Goal: Task Accomplishment & Management: Complete application form

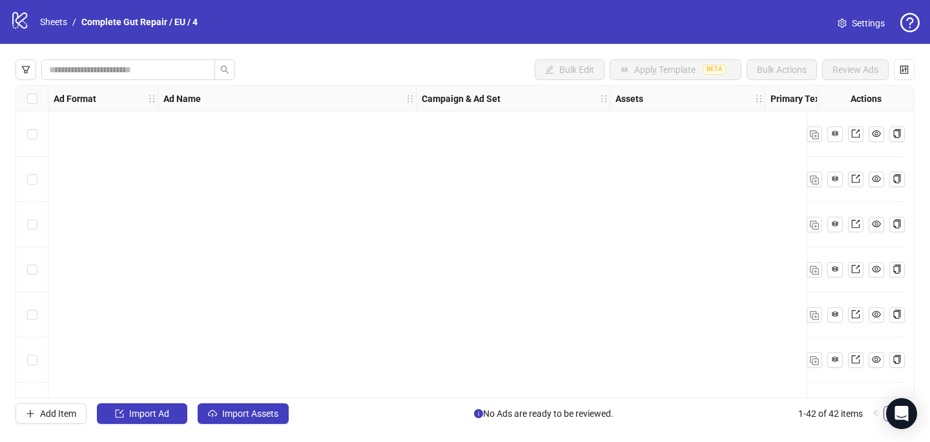
scroll to position [828, 0]
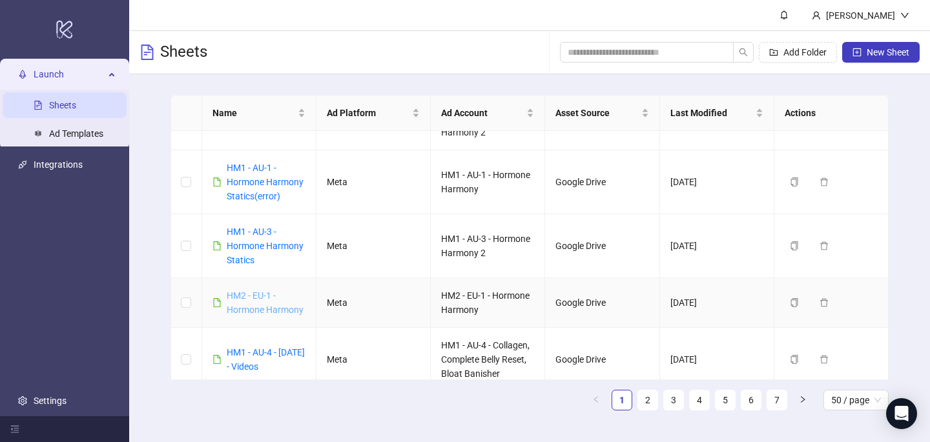
scroll to position [582, 0]
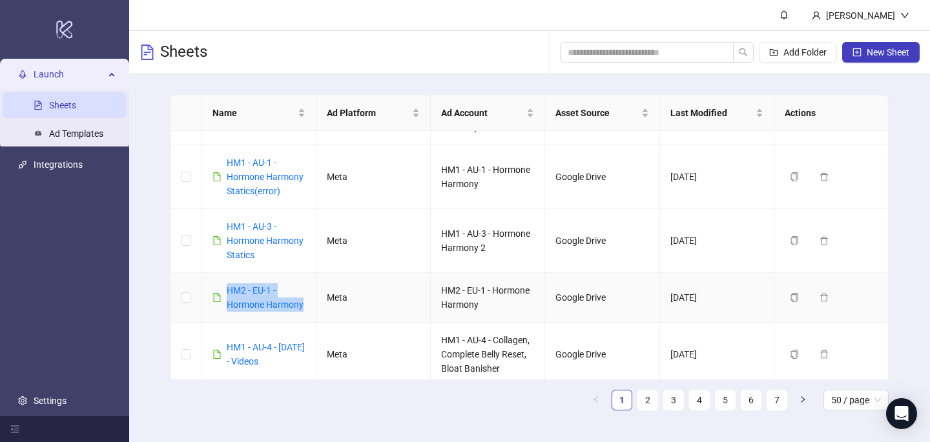
drag, startPoint x: 305, startPoint y: 305, endPoint x: 223, endPoint y: 287, distance: 84.6
click at [223, 287] on td "HM2 - EU-1 - Hormone Harmony" at bounding box center [259, 298] width 114 height 50
copy link "HM2 - EU-1 - Hormone Harmony"
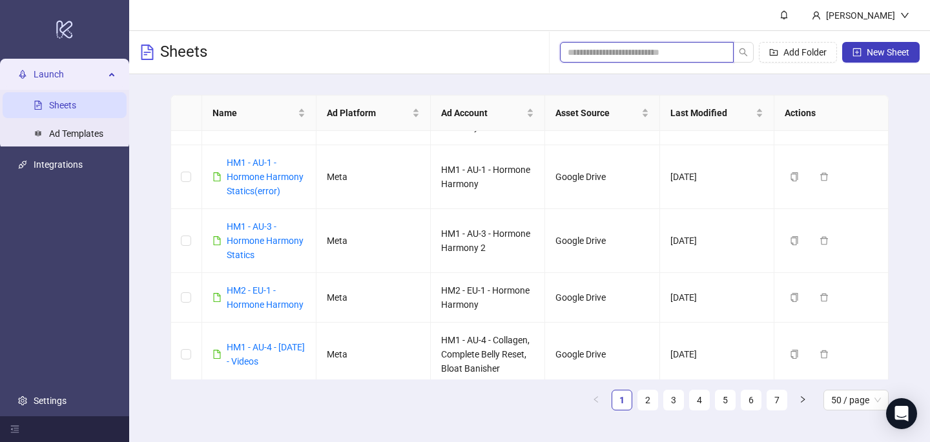
click at [639, 57] on input "search" at bounding box center [642, 52] width 148 height 14
click at [890, 53] on span "New Sheet" at bounding box center [887, 52] width 43 height 10
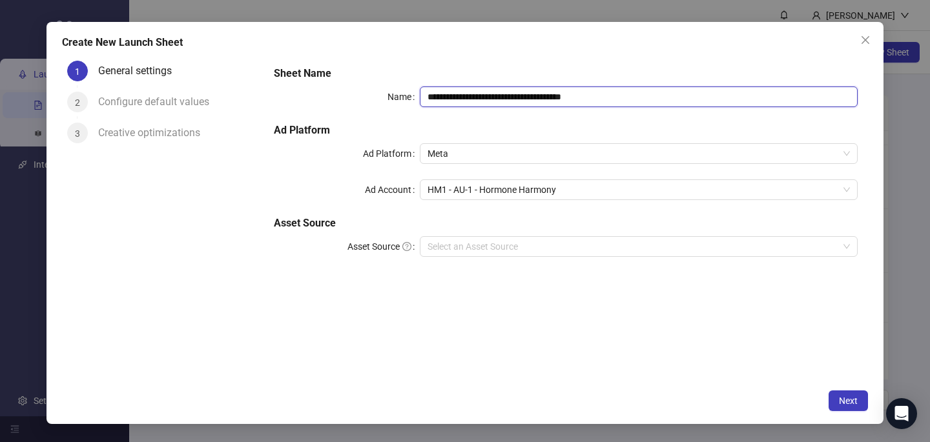
click at [480, 93] on input "**********" at bounding box center [639, 97] width 438 height 21
click at [480, 94] on input "**********" at bounding box center [639, 97] width 438 height 21
paste input "text"
type input "**********"
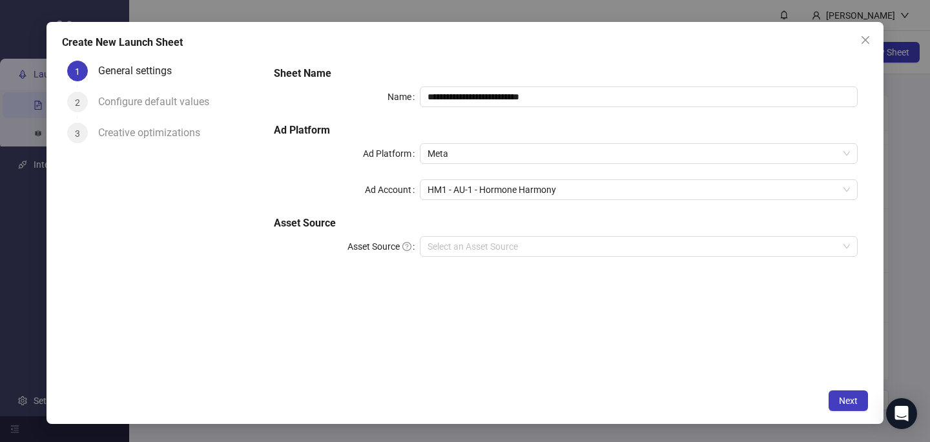
click at [482, 58] on form "**********" at bounding box center [565, 169] width 604 height 227
click at [467, 207] on div "**********" at bounding box center [566, 169] width 594 height 217
click at [467, 192] on span "HM1 - AU-1 - Hormone Harmony" at bounding box center [638, 189] width 422 height 19
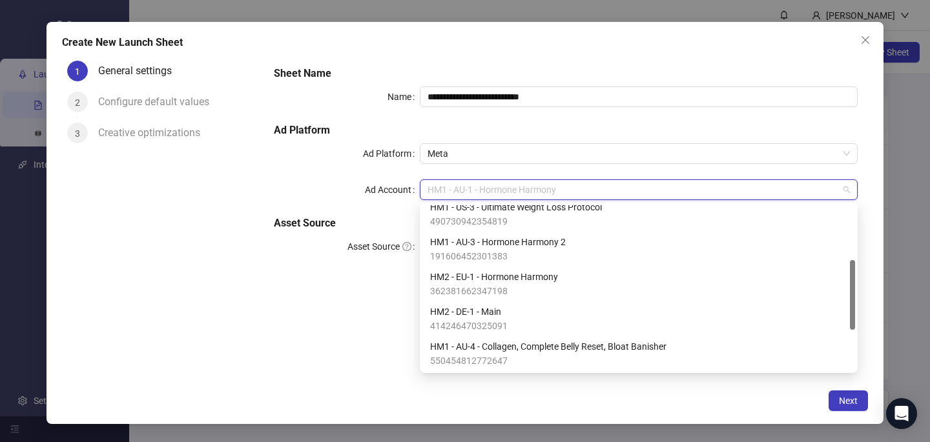
scroll to position [130, 0]
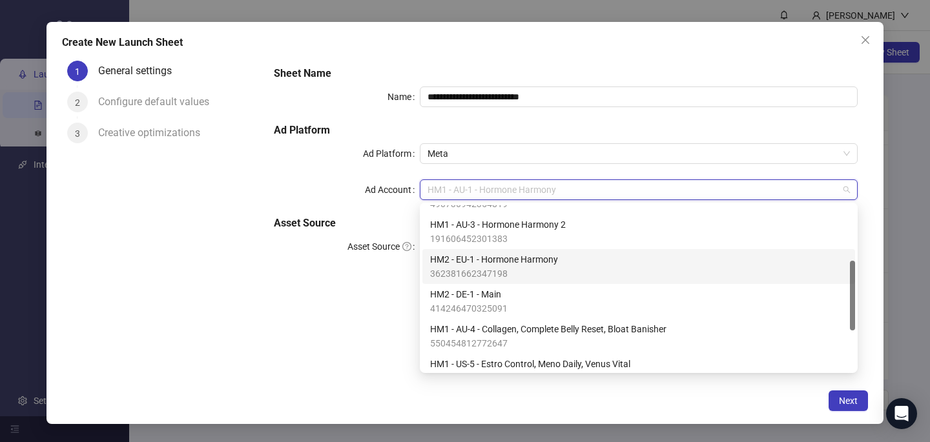
click at [466, 260] on span "HM2 - EU-1 - Hormone Harmony" at bounding box center [494, 259] width 128 height 14
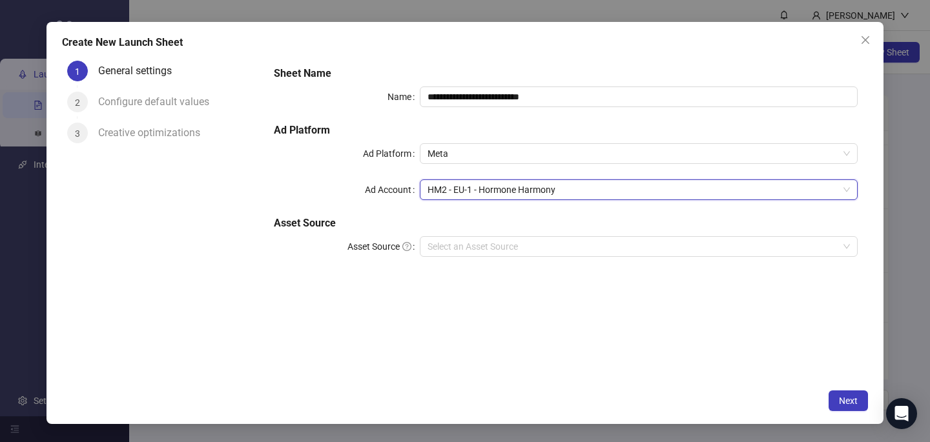
click at [453, 387] on div "**********" at bounding box center [464, 223] width 837 height 402
click at [445, 241] on input "Asset Source" at bounding box center [632, 246] width 411 height 19
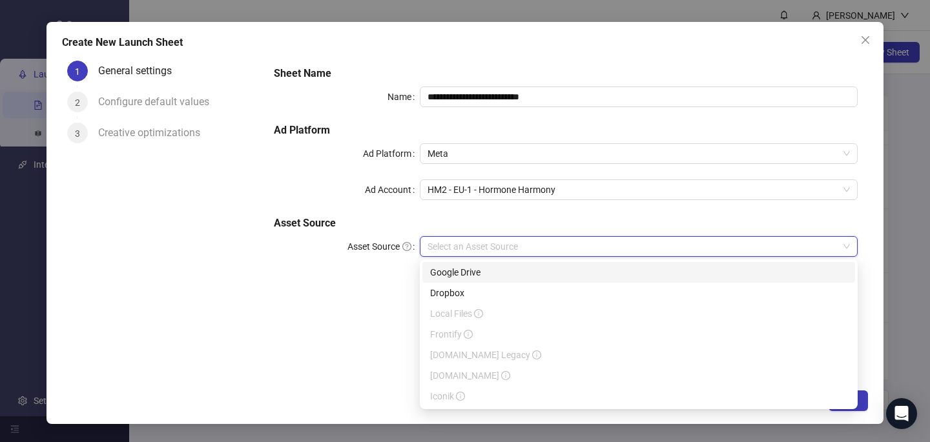
click at [445, 270] on div "Google Drive" at bounding box center [638, 272] width 417 height 14
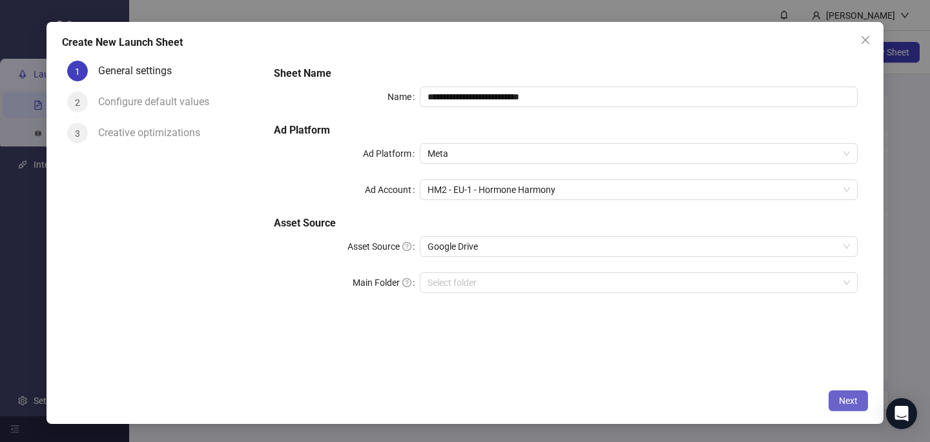
click at [850, 402] on span "Next" at bounding box center [848, 401] width 19 height 10
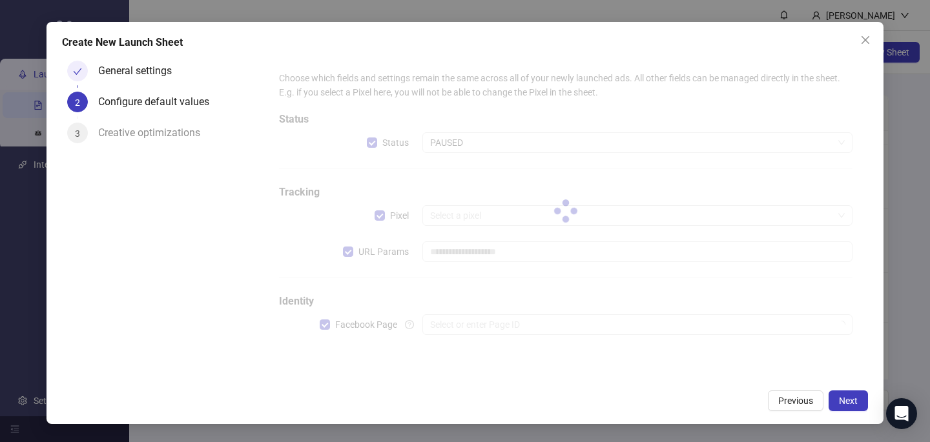
type input "**********"
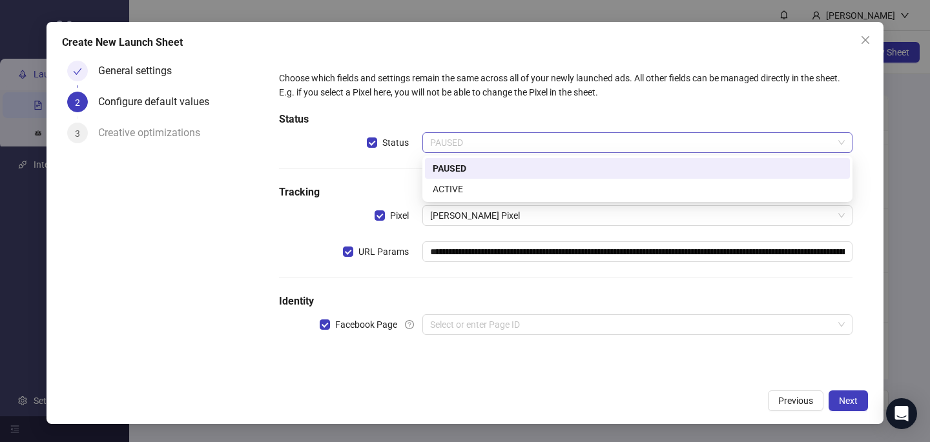
click at [509, 146] on span "PAUSED" at bounding box center [637, 142] width 415 height 19
click at [490, 190] on div "ACTIVE" at bounding box center [637, 189] width 409 height 14
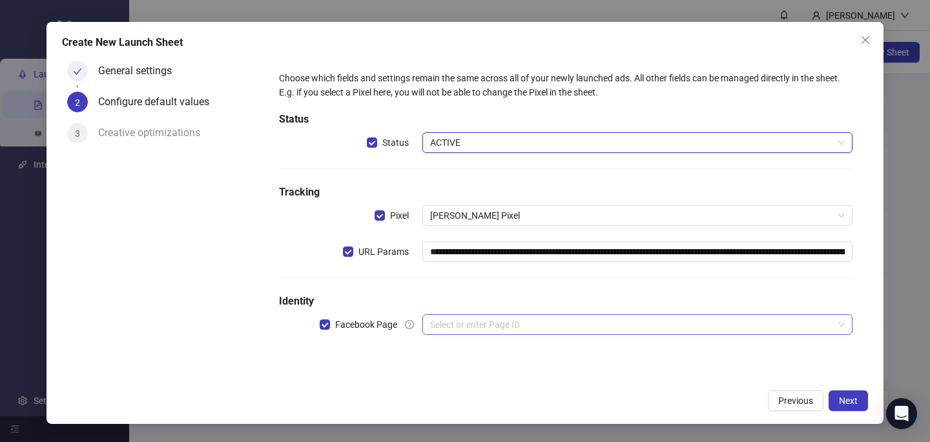
click at [479, 324] on input "search" at bounding box center [631, 324] width 403 height 19
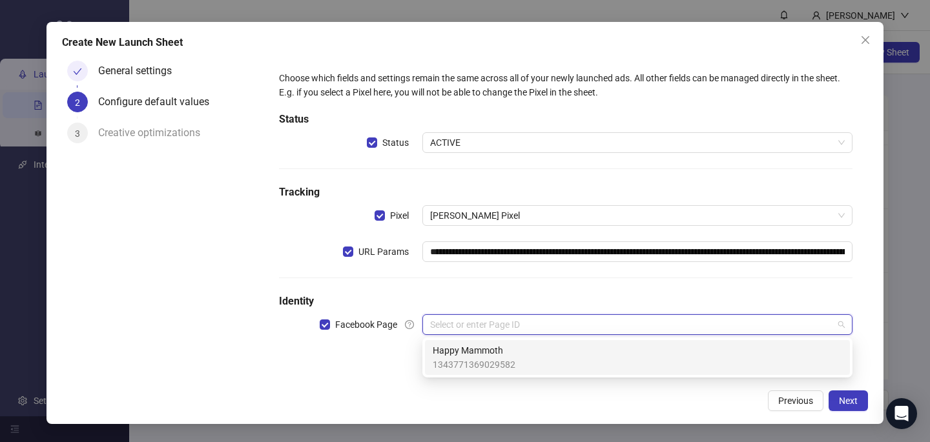
click at [479, 348] on span "Happy Mammoth" at bounding box center [474, 350] width 83 height 14
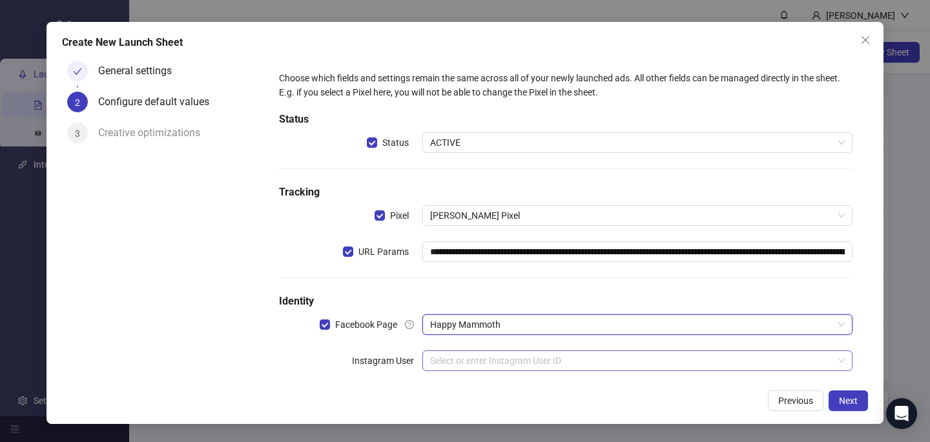
click at [480, 358] on input "search" at bounding box center [631, 360] width 403 height 19
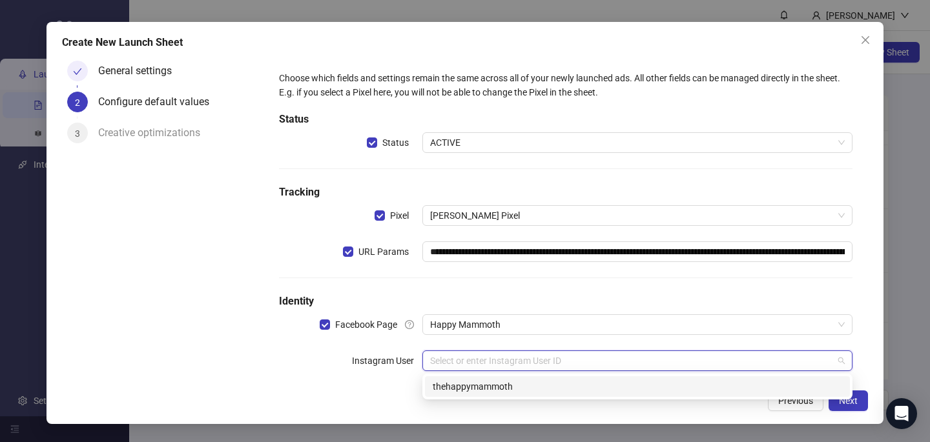
click at [479, 396] on div "thehappymammoth" at bounding box center [637, 386] width 425 height 21
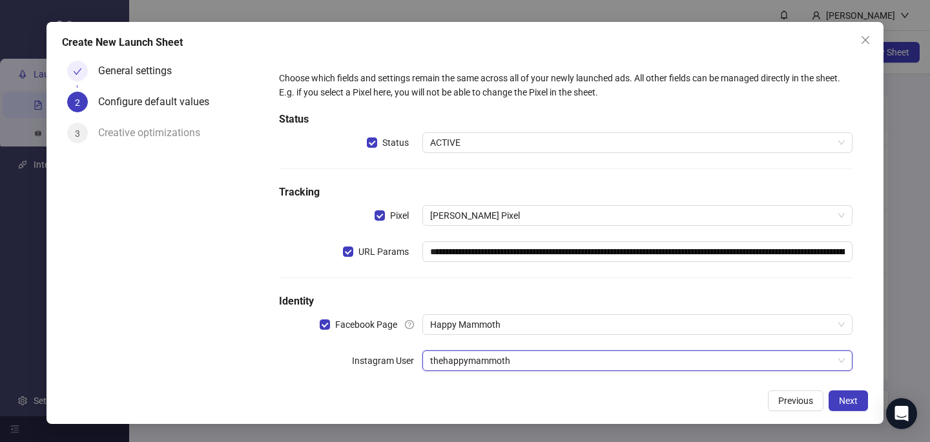
click at [579, 413] on div "**********" at bounding box center [464, 223] width 837 height 402
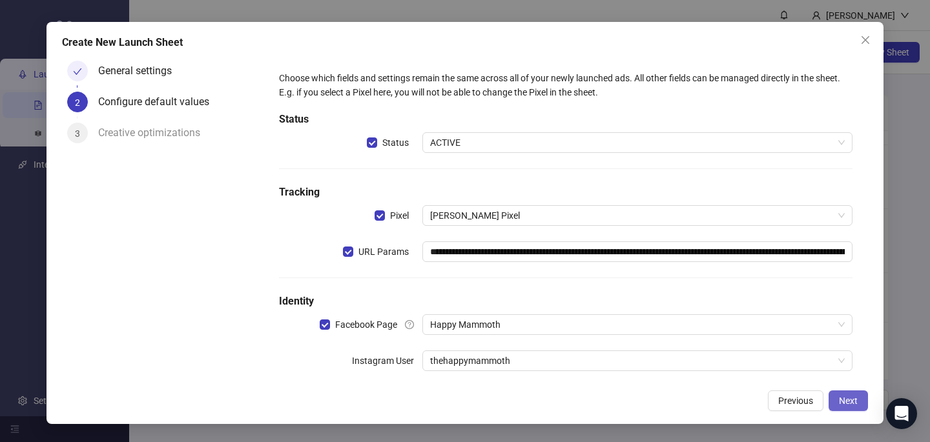
click at [846, 405] on span "Next" at bounding box center [848, 401] width 19 height 10
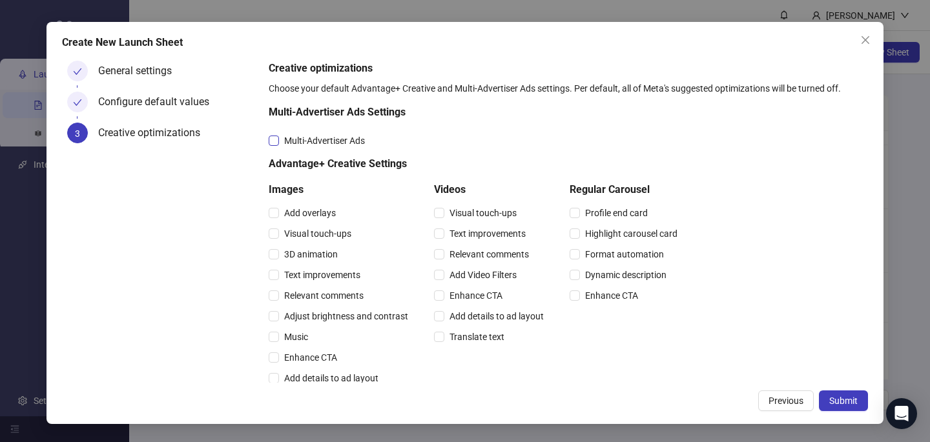
click at [319, 146] on span "Multi-Advertiser Ads" at bounding box center [324, 141] width 91 height 14
click at [310, 296] on span "Relevant comments" at bounding box center [324, 296] width 90 height 14
click at [520, 258] on span "Relevant comments" at bounding box center [489, 254] width 90 height 14
click at [837, 399] on span "Submit" at bounding box center [843, 401] width 28 height 10
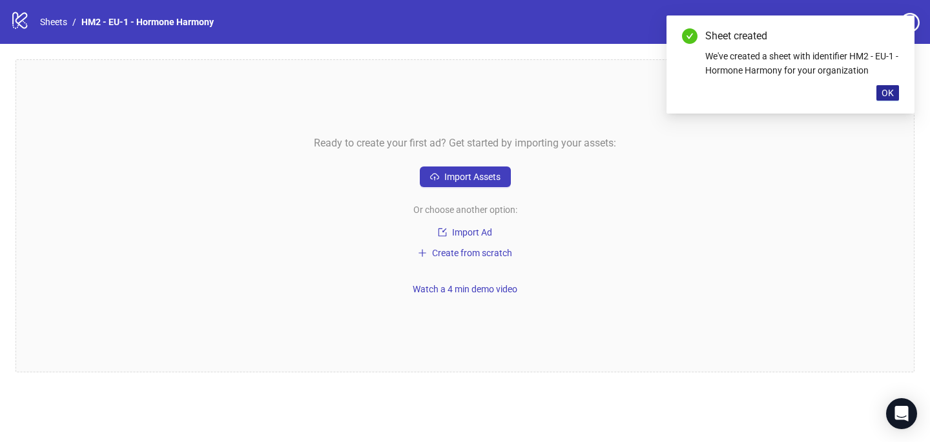
click at [886, 92] on span "OK" at bounding box center [887, 93] width 12 height 10
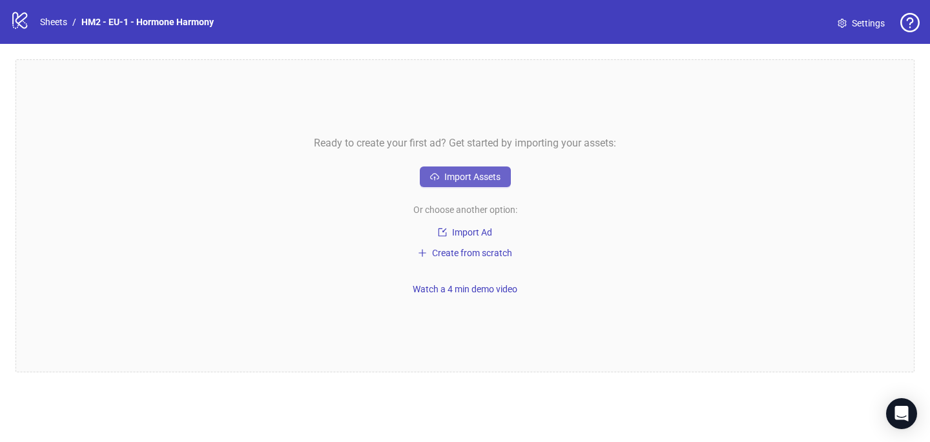
click at [468, 179] on span "Import Assets" at bounding box center [472, 177] width 56 height 10
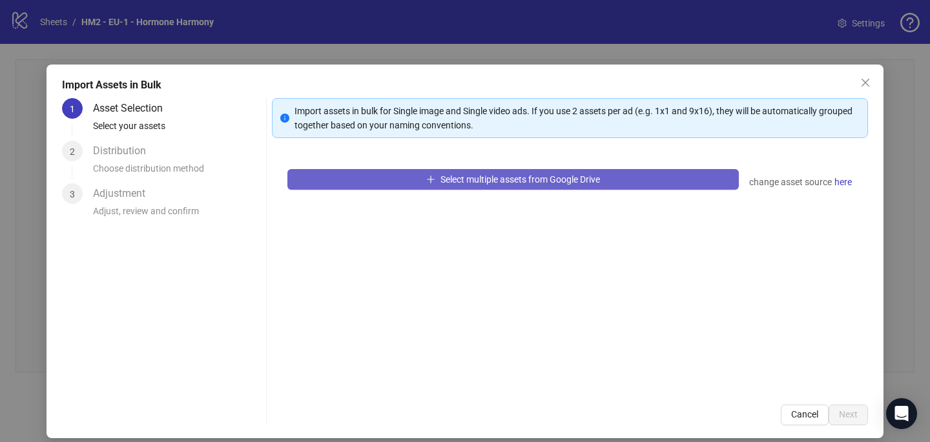
click at [344, 177] on button "Select multiple assets from Google Drive" at bounding box center [512, 179] width 451 height 21
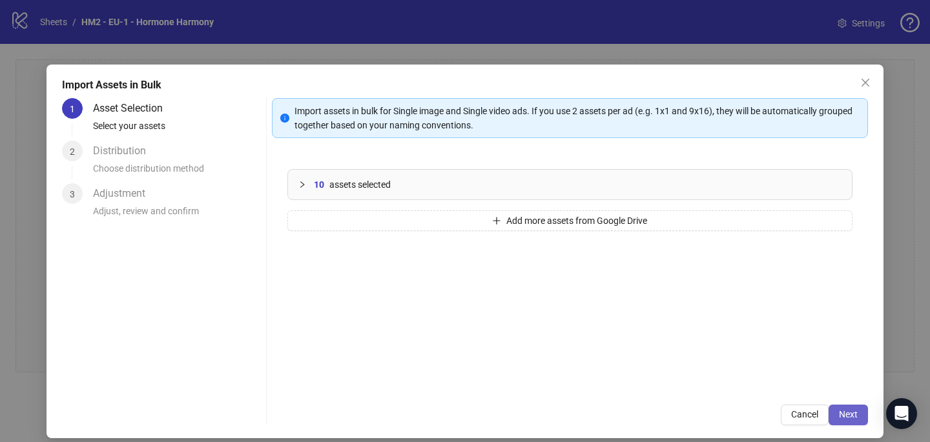
click at [857, 414] on span "Next" at bounding box center [848, 414] width 19 height 10
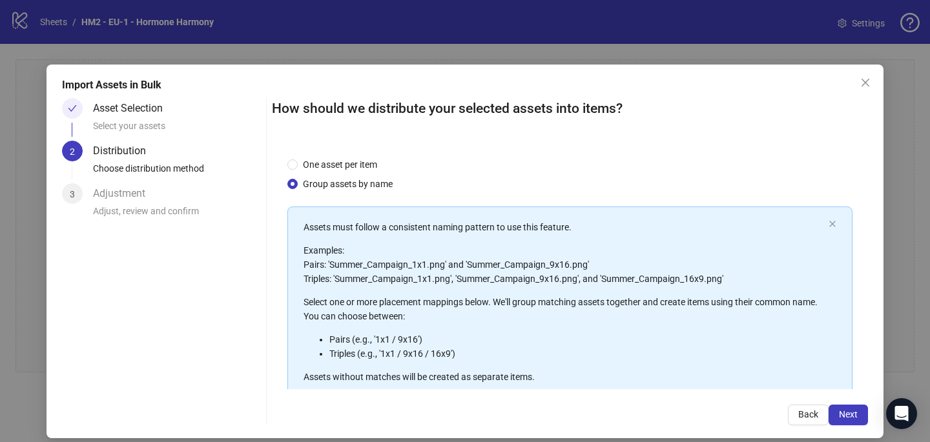
scroll to position [147, 0]
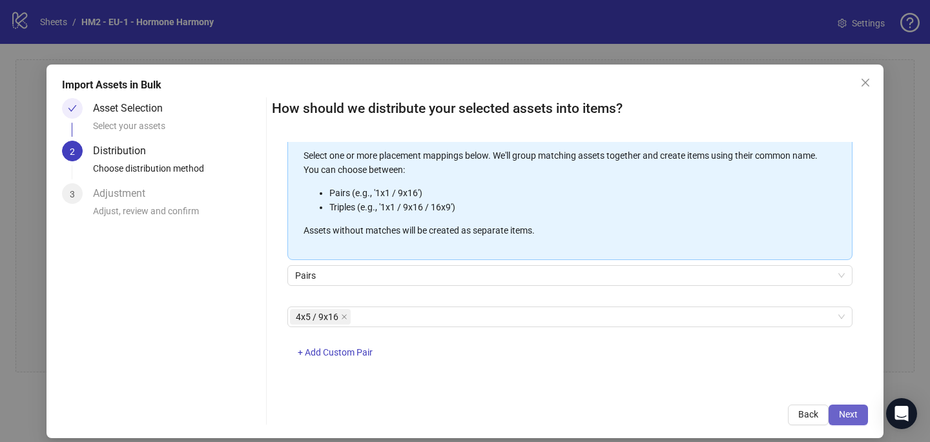
click at [840, 420] on button "Next" at bounding box center [847, 415] width 39 height 21
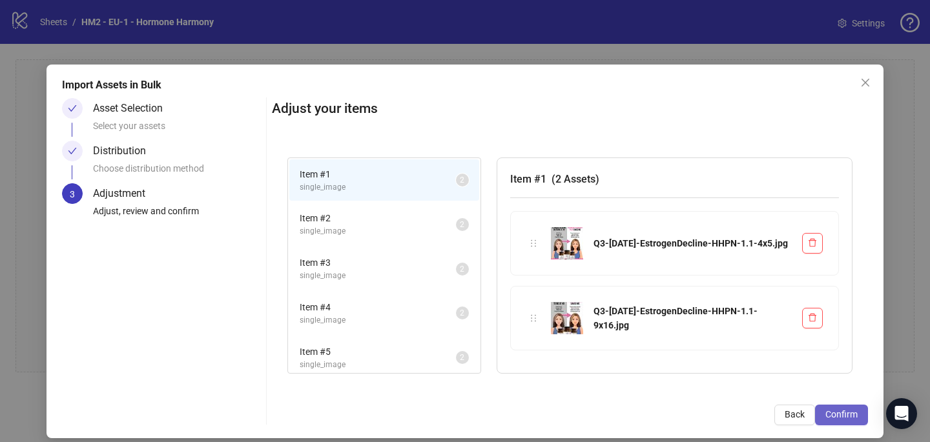
click at [862, 418] on button "Confirm" at bounding box center [841, 415] width 53 height 21
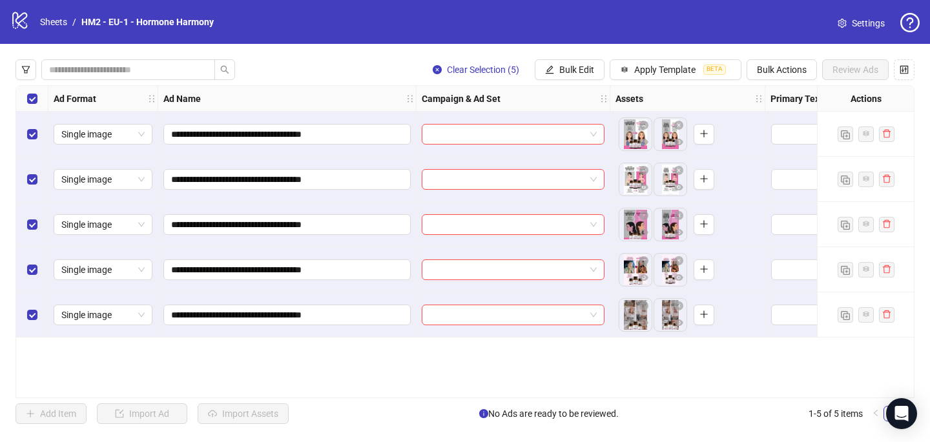
click at [489, 121] on div at bounding box center [513, 134] width 194 height 45
click at [489, 135] on input "search" at bounding box center [507, 134] width 156 height 19
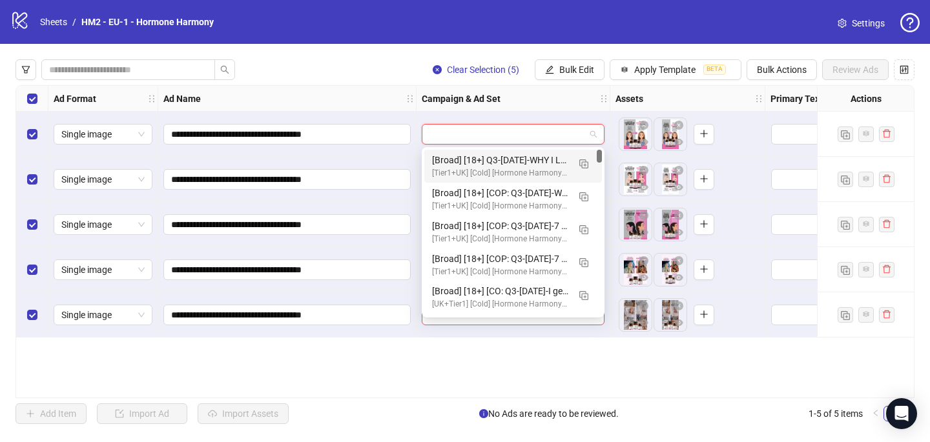
paste input "**********"
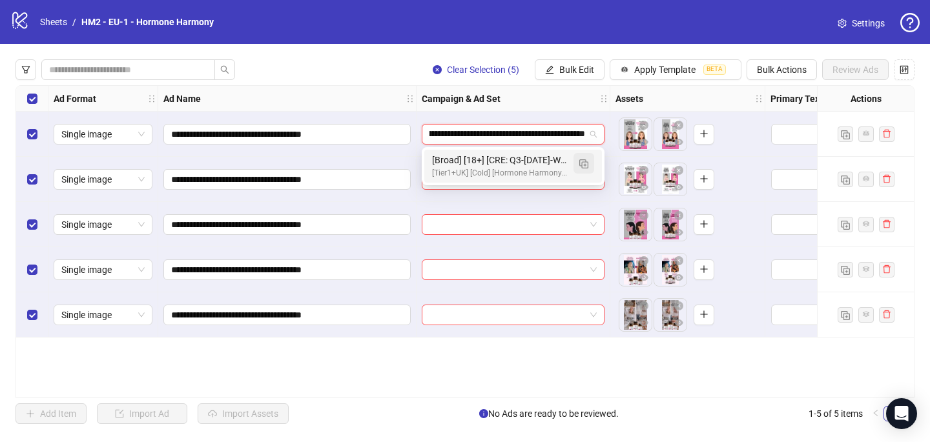
click at [579, 163] on img "button" at bounding box center [583, 163] width 9 height 9
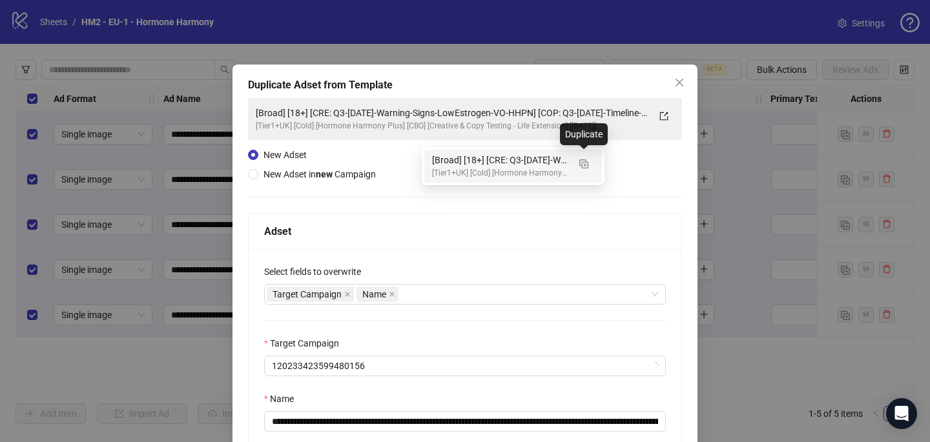
type input "**********"
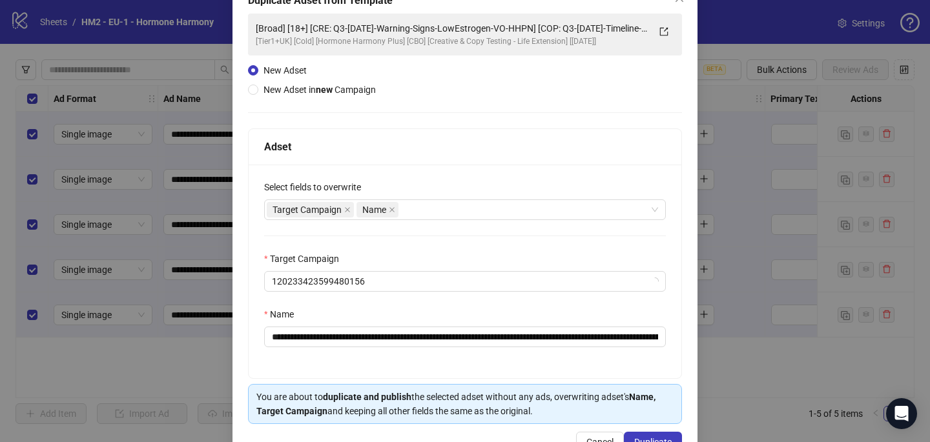
scroll to position [124, 0]
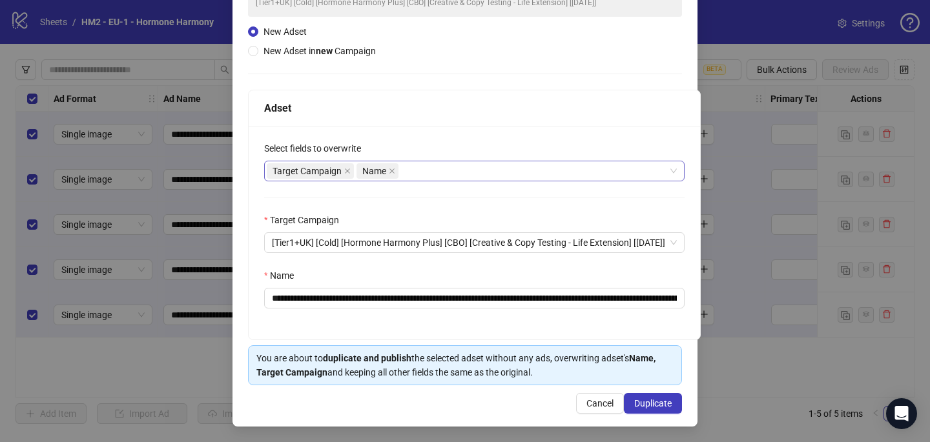
click at [445, 177] on div "Target Campaign Name" at bounding box center [468, 171] width 402 height 18
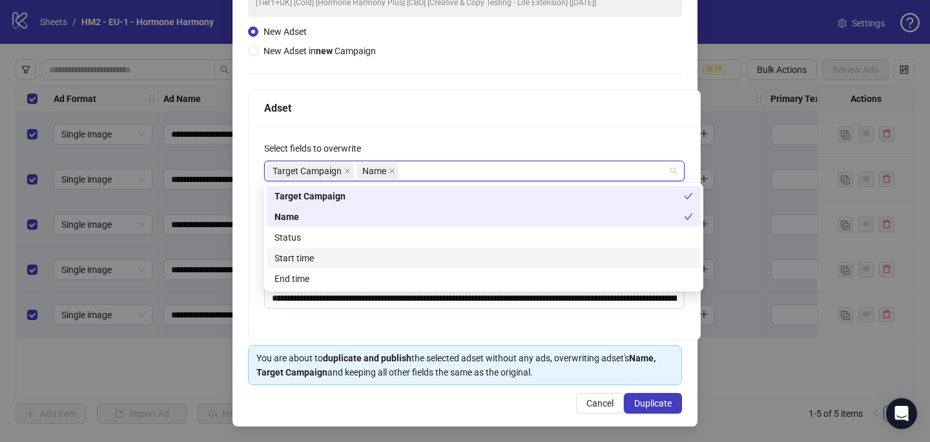
click at [384, 259] on div "Start time" at bounding box center [483, 258] width 418 height 14
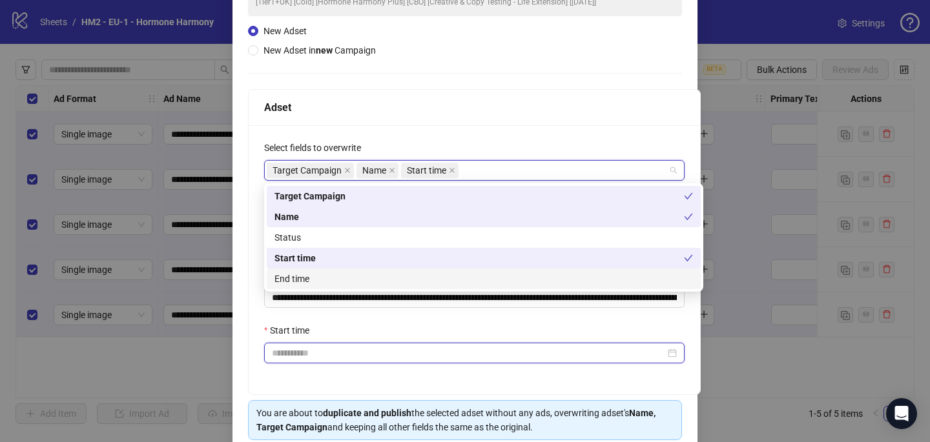
click at [318, 355] on input "Start time" at bounding box center [468, 353] width 393 height 14
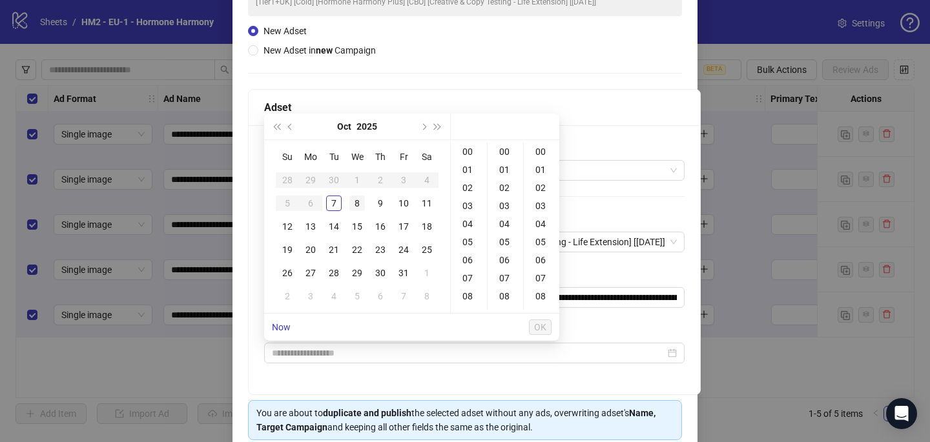
click at [353, 198] on div "8" at bounding box center [356, 203] width 15 height 15
type input "**********"
click at [544, 329] on span "OK" at bounding box center [540, 327] width 12 height 10
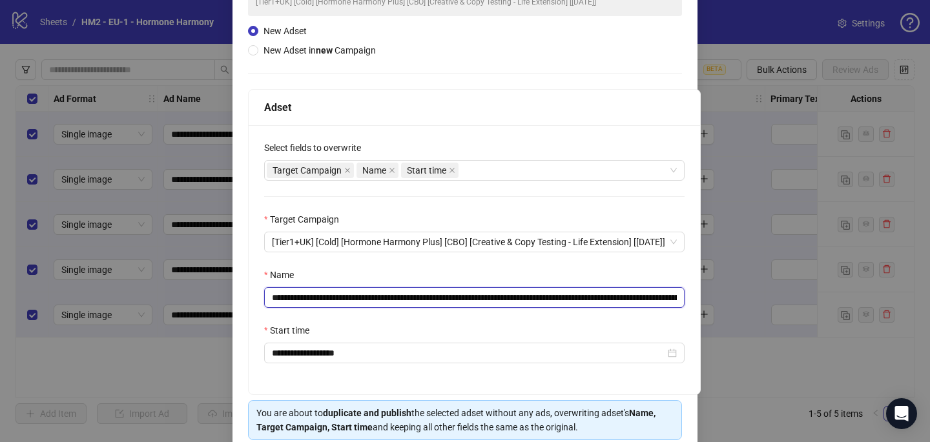
drag, startPoint x: 570, startPoint y: 296, endPoint x: 351, endPoint y: 297, distance: 219.5
click at [351, 297] on input "**********" at bounding box center [474, 297] width 420 height 21
paste input "text"
click at [684, 296] on input "**********" at bounding box center [474, 297] width 420 height 21
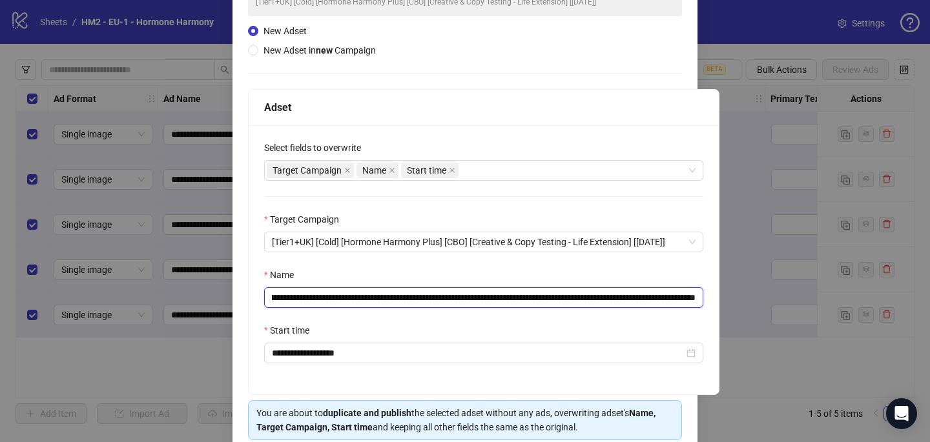
drag, startPoint x: 668, startPoint y: 299, endPoint x: 711, endPoint y: 298, distance: 42.6
click at [711, 299] on div "**********" at bounding box center [484, 259] width 470 height 269
click at [655, 299] on input "**********" at bounding box center [483, 297] width 439 height 21
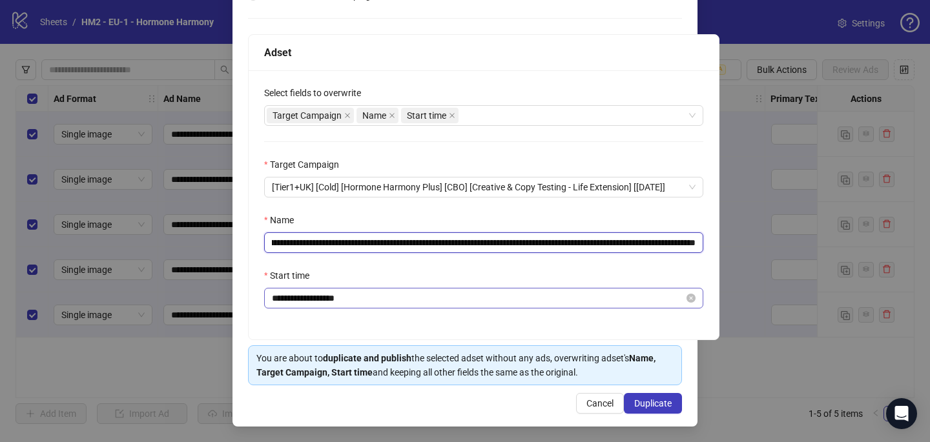
scroll to position [179, 0]
type input "**********"
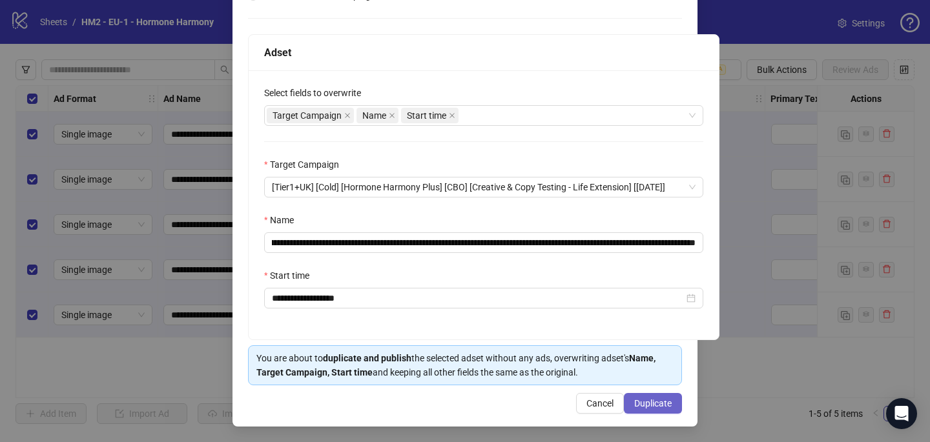
click at [647, 405] on span "Duplicate" at bounding box center [652, 403] width 37 height 10
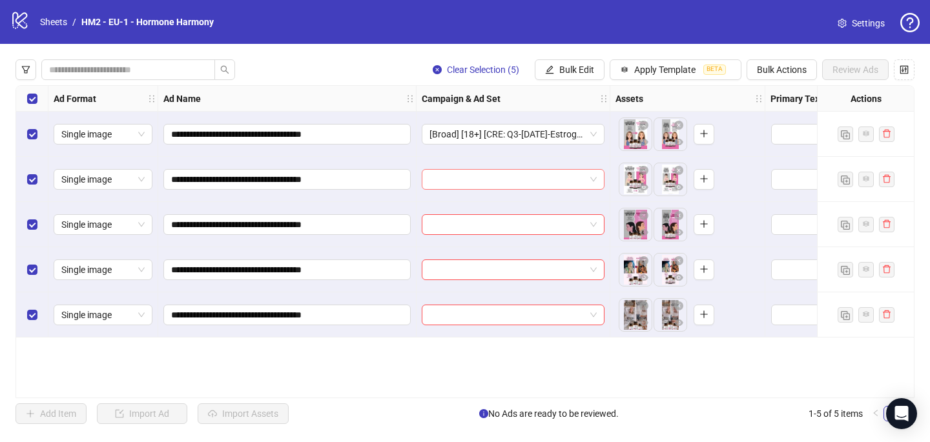
click at [464, 186] on input "search" at bounding box center [507, 179] width 156 height 19
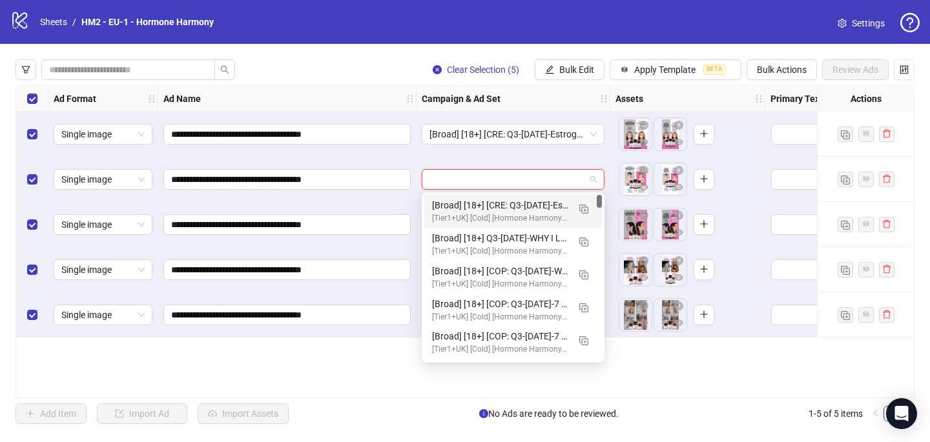
click at [466, 216] on div "[Tier1+UK] [Cold] [Hormone Harmony Plus] [CBO] [Creative & Copy Testing - Life …" at bounding box center [500, 218] width 136 height 12
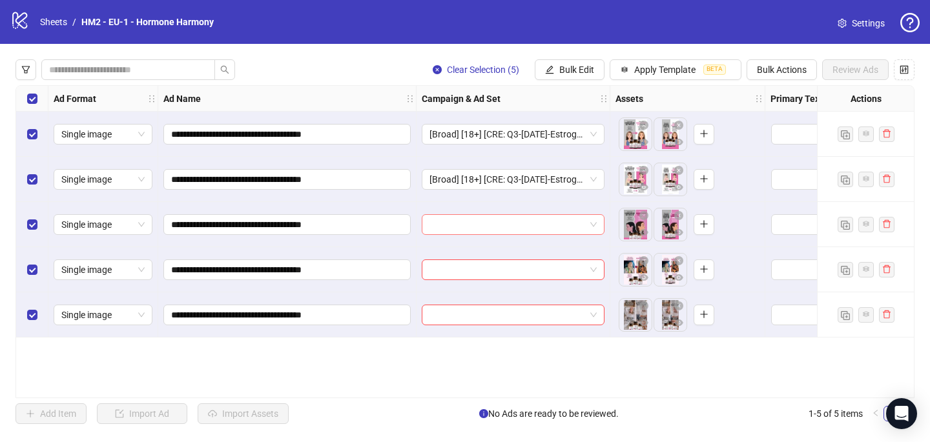
click at [465, 229] on input "search" at bounding box center [507, 224] width 156 height 19
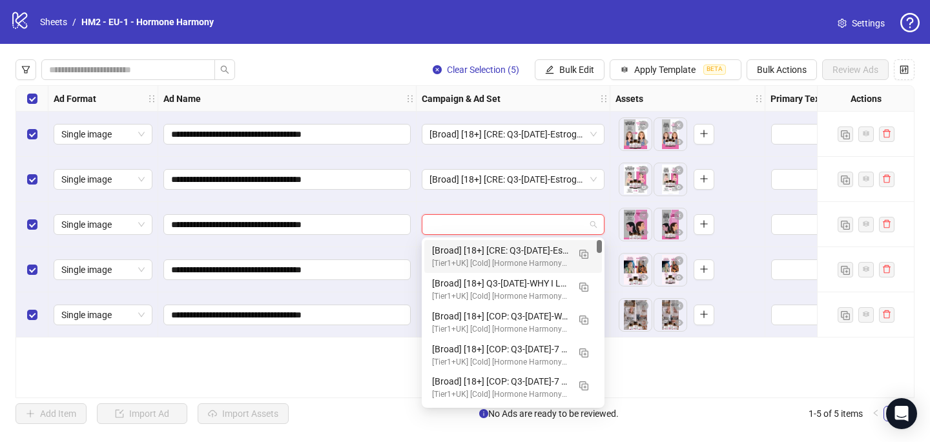
click at [477, 250] on div "[Broad] [18+] [CRE: Q3-[DATE]-EstrogenDecline-HHPN] [COP: Q3-[DATE]-Timeline-HH…" at bounding box center [500, 250] width 136 height 14
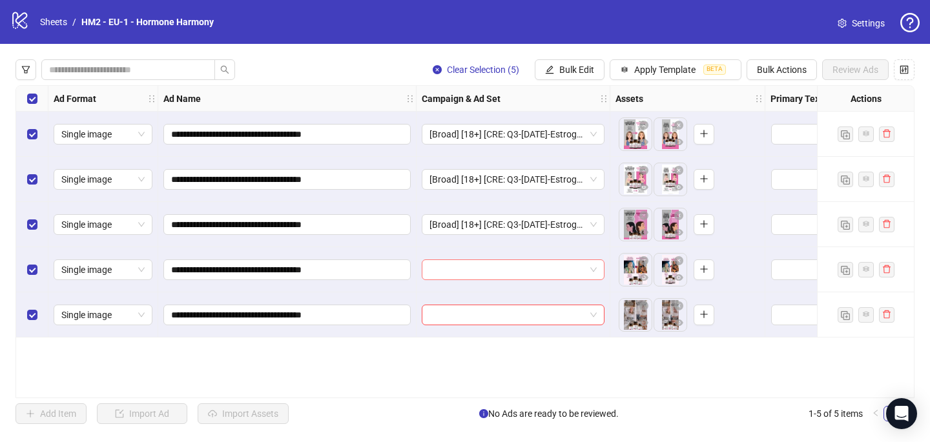
click at [470, 274] on input "search" at bounding box center [507, 269] width 156 height 19
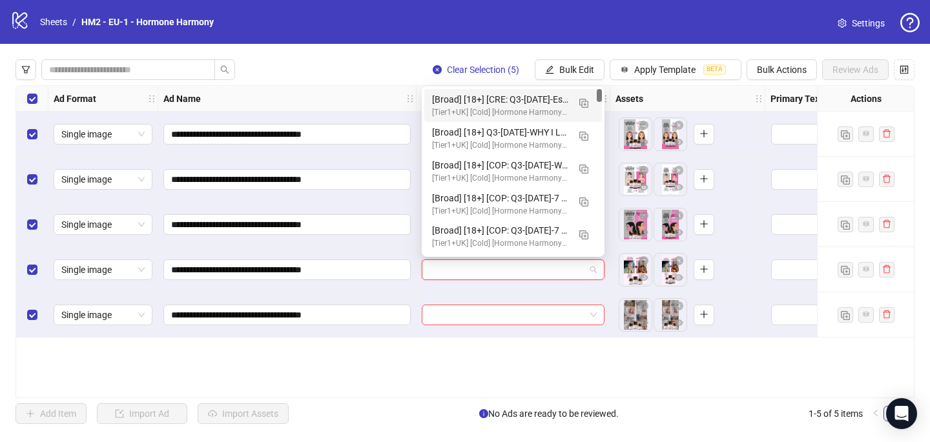
click at [506, 98] on div "[Broad] [18+] [CRE: Q3-[DATE]-EstrogenDecline-HHPN] [COP: Q3-[DATE]-Timeline-HH…" at bounding box center [500, 99] width 136 height 14
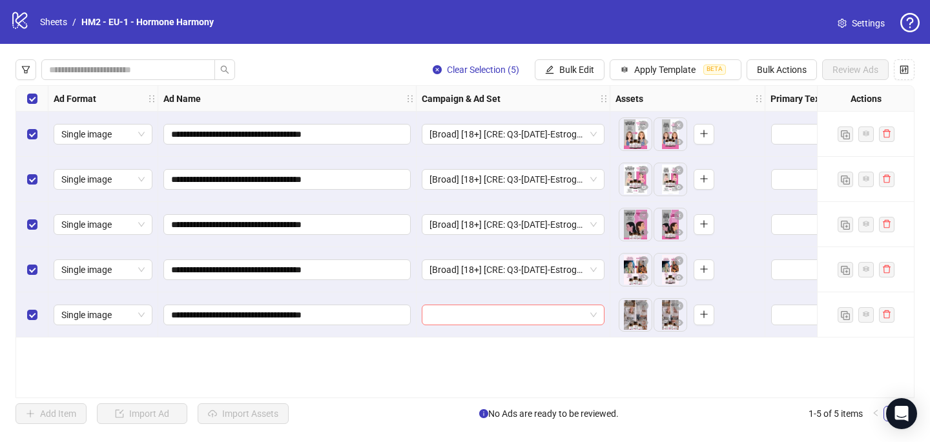
click at [478, 320] on input "search" at bounding box center [507, 314] width 156 height 19
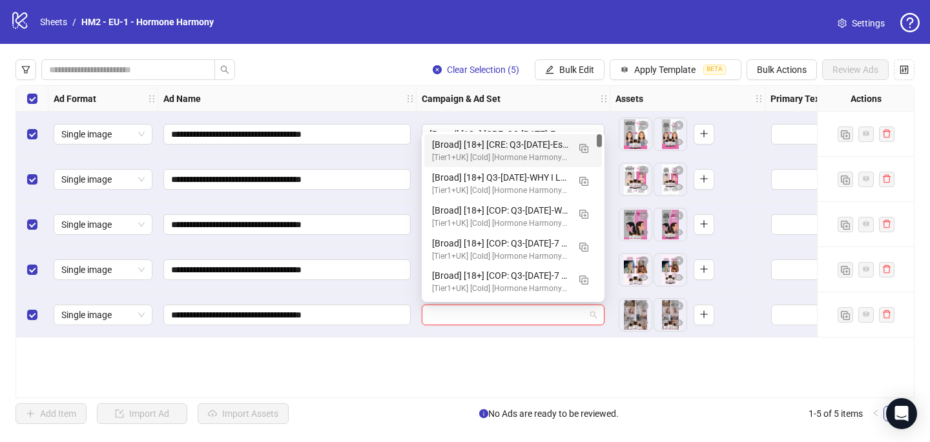
click at [515, 147] on div "[Broad] [18+] [CRE: Q3-[DATE]-EstrogenDecline-HHPN] [COP: Q3-[DATE]-Timeline-HH…" at bounding box center [500, 145] width 136 height 14
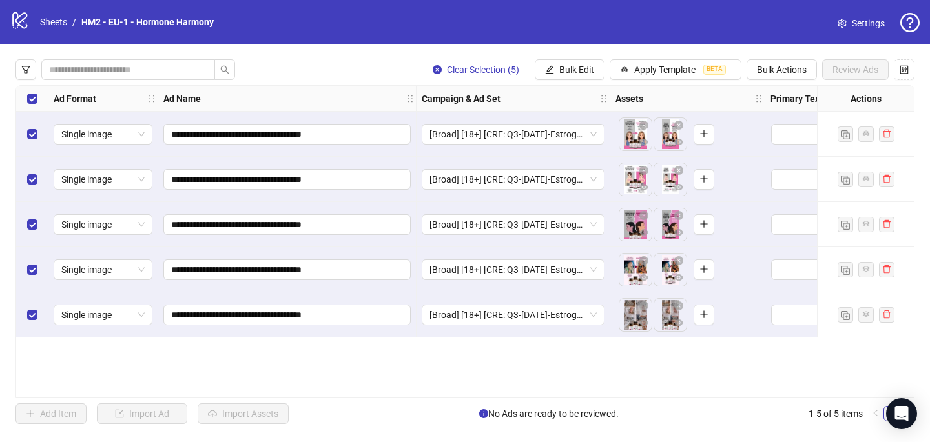
click at [37, 103] on div "Select all rows" at bounding box center [32, 99] width 32 height 26
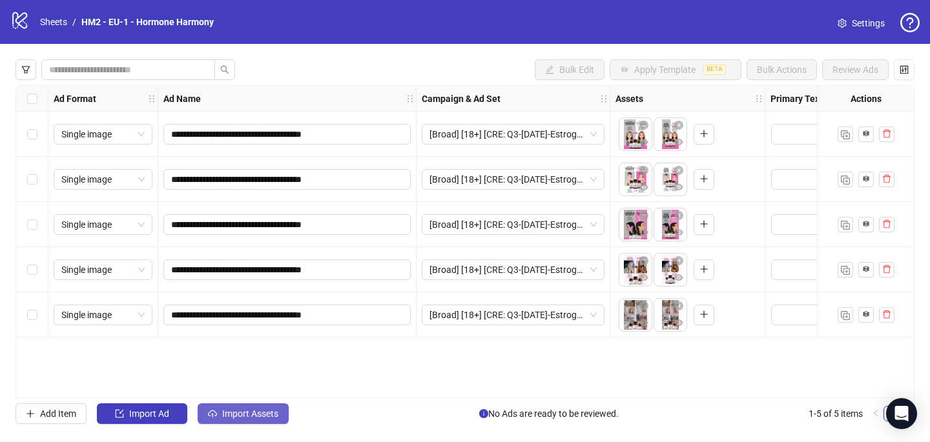
click at [213, 406] on button "Import Assets" at bounding box center [243, 414] width 91 height 21
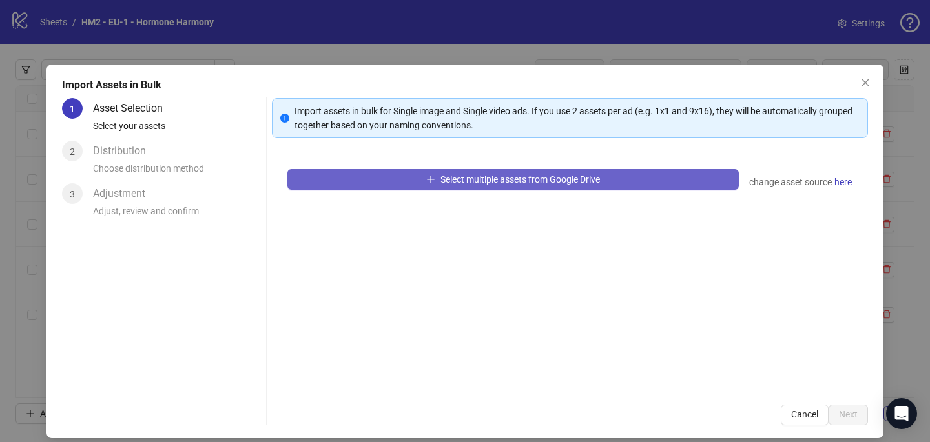
click at [454, 170] on button "Select multiple assets from Google Drive" at bounding box center [512, 179] width 451 height 21
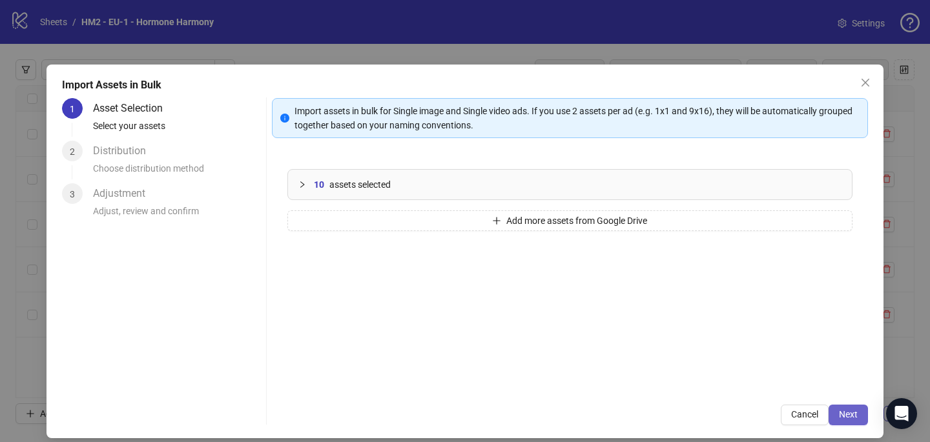
click at [847, 406] on button "Next" at bounding box center [847, 415] width 39 height 21
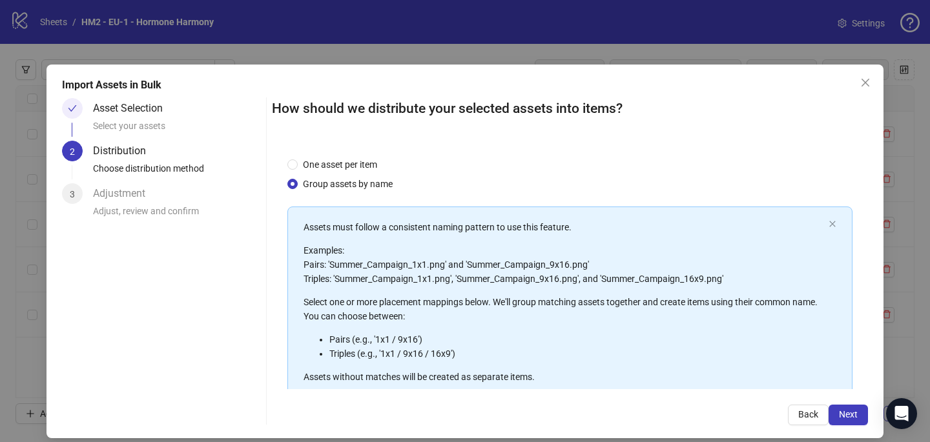
scroll to position [147, 0]
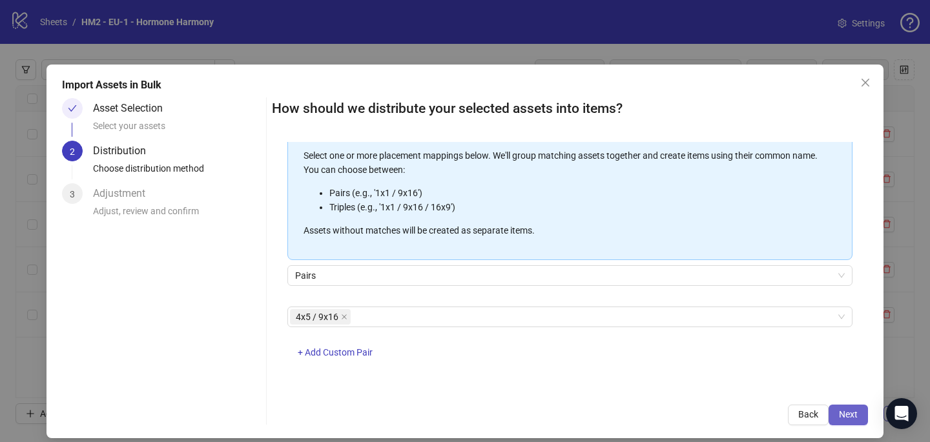
click at [846, 414] on span "Next" at bounding box center [848, 414] width 19 height 10
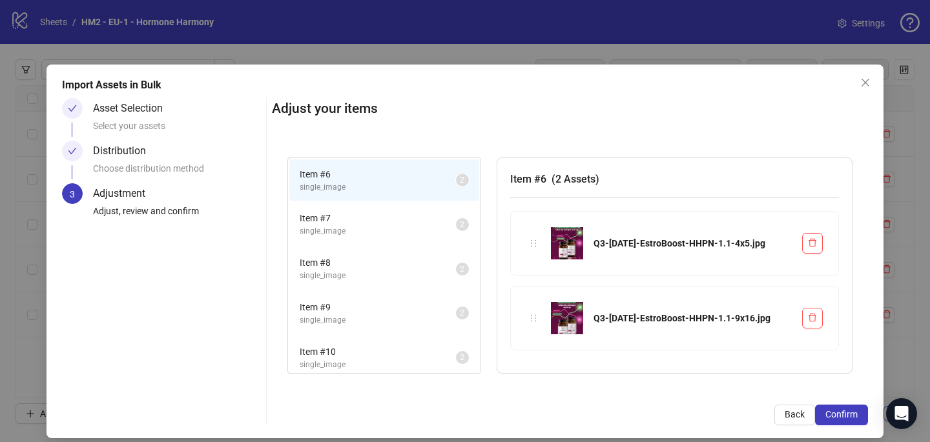
click at [846, 414] on span "Confirm" at bounding box center [841, 414] width 32 height 10
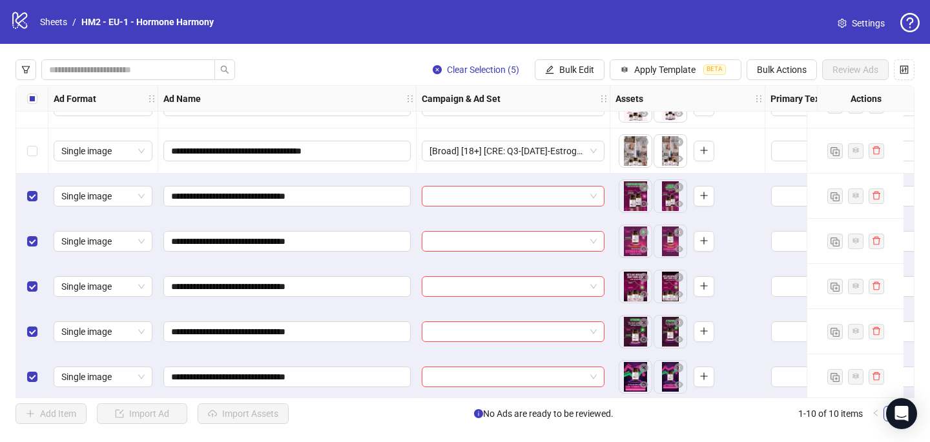
scroll to position [171, 0]
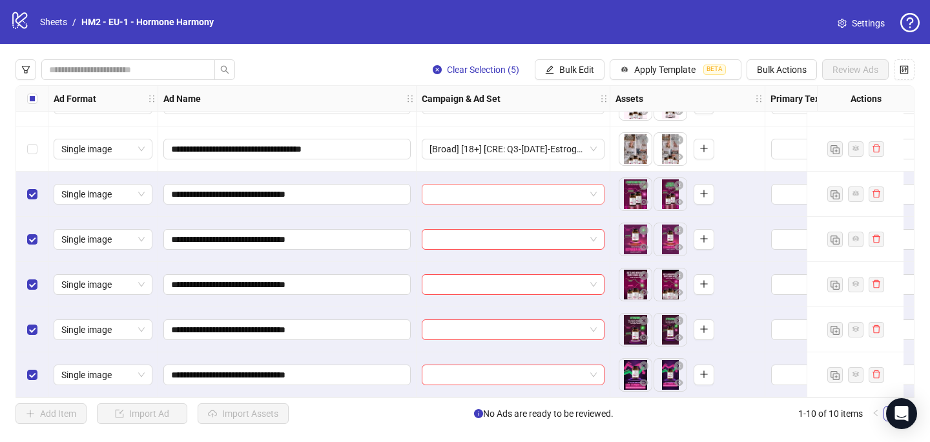
click at [469, 192] on input "search" at bounding box center [507, 194] width 156 height 19
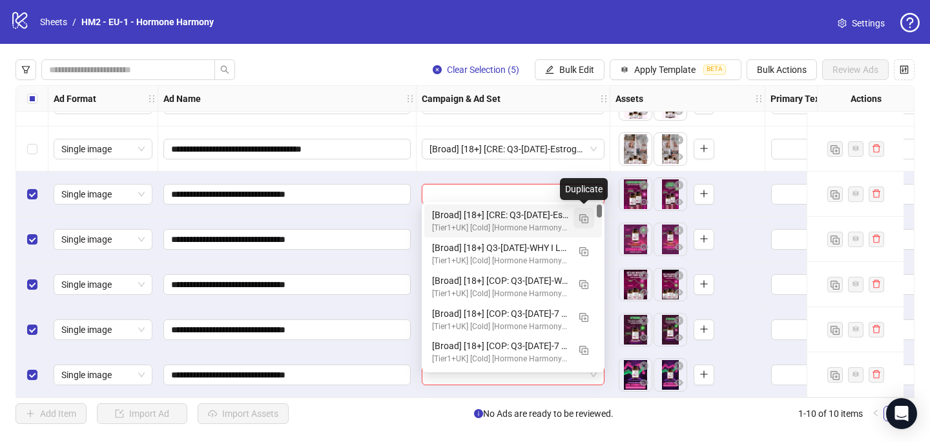
click at [582, 218] on img "button" at bounding box center [583, 218] width 9 height 9
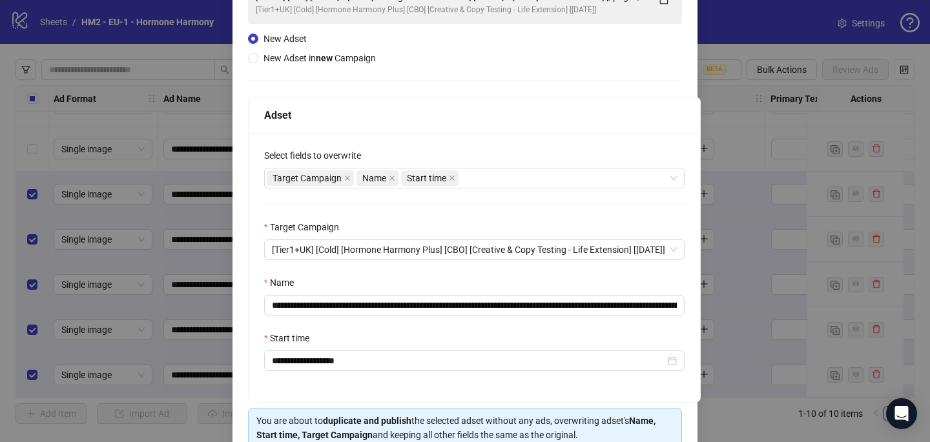
scroll to position [121, 0]
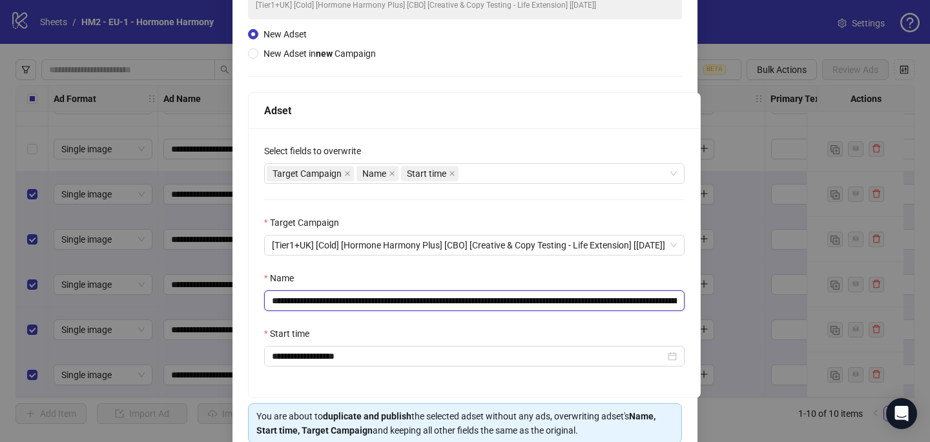
drag, startPoint x: 507, startPoint y: 303, endPoint x: 351, endPoint y: 302, distance: 156.3
click at [351, 302] on input "**********" at bounding box center [474, 301] width 420 height 21
paste input "text"
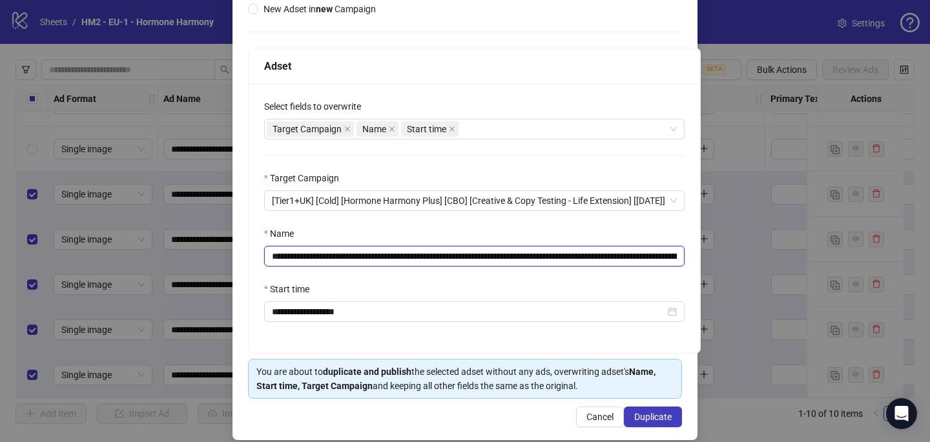
scroll to position [179, 0]
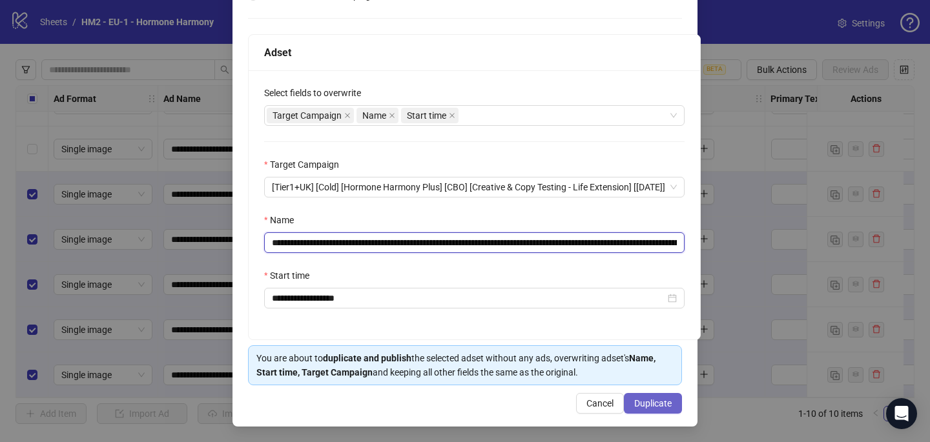
type input "**********"
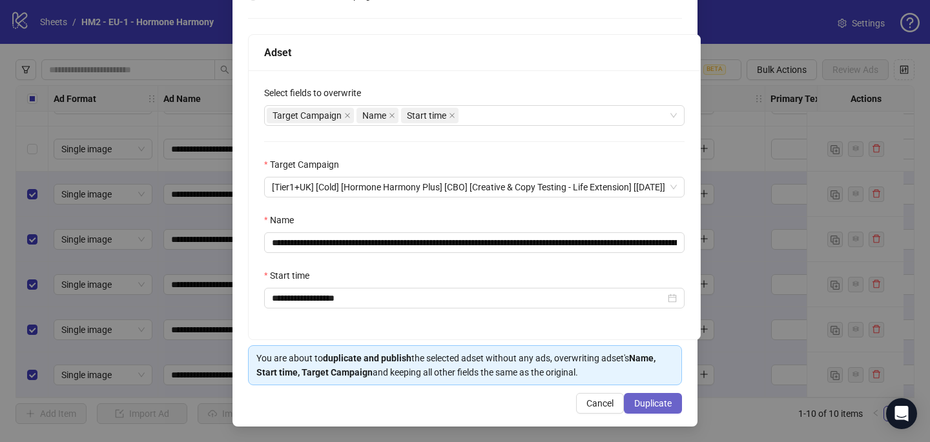
click at [648, 398] on span "Duplicate" at bounding box center [652, 403] width 37 height 10
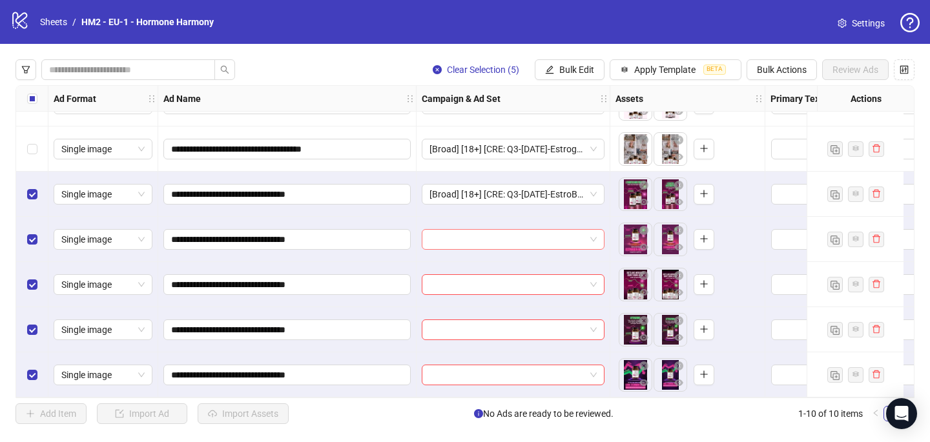
click at [444, 241] on input "search" at bounding box center [507, 239] width 156 height 19
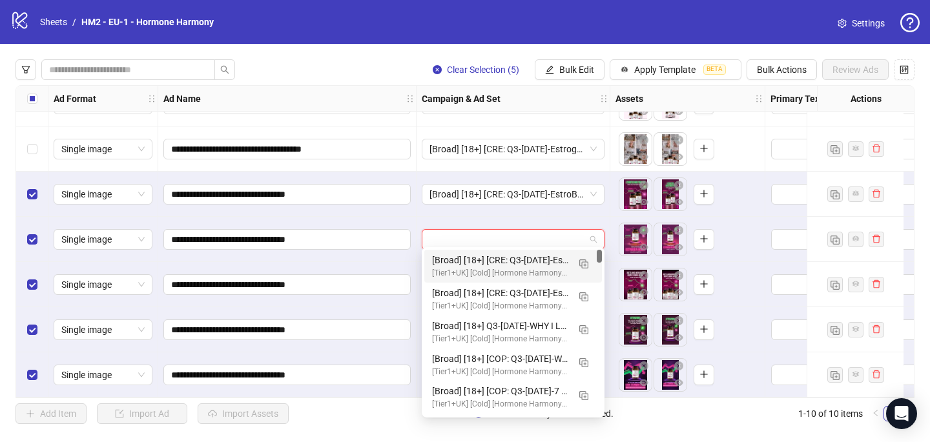
click at [466, 258] on div "[Broad] [18+] [CRE: Q3-[DATE]-EstroBoost-HHPN] [COP: Q3-[DATE]-Timeline-HHPN] […" at bounding box center [500, 260] width 136 height 14
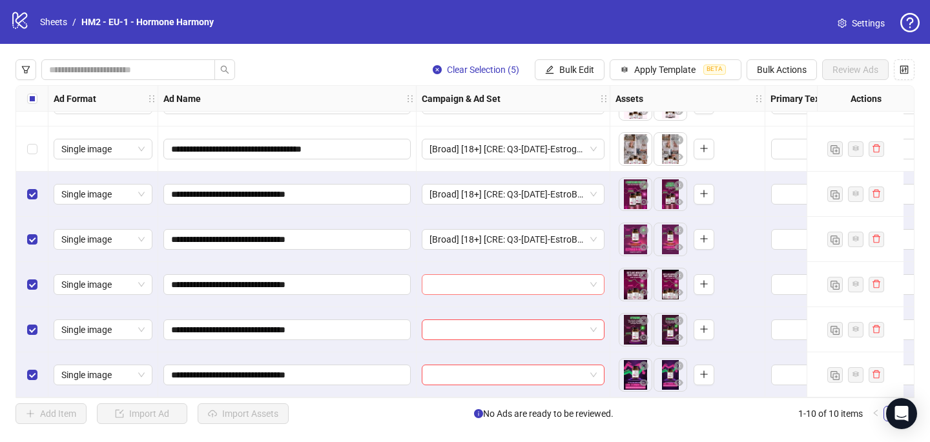
click at [458, 283] on input "search" at bounding box center [507, 284] width 156 height 19
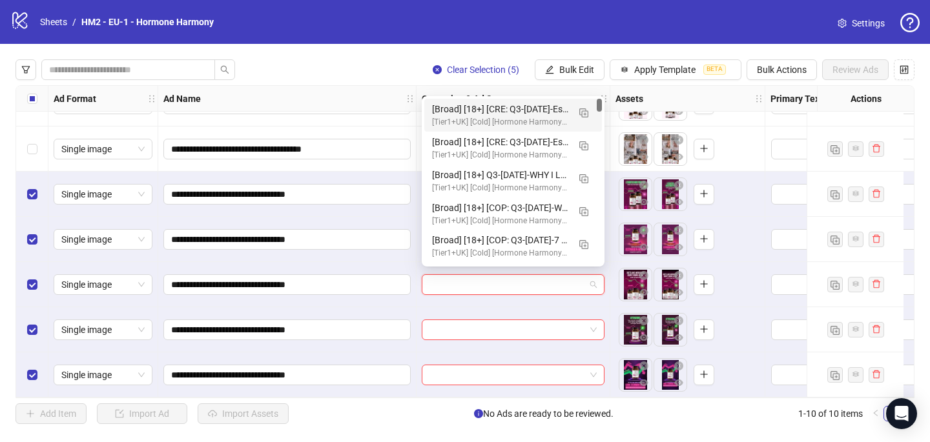
click at [481, 105] on div "[Broad] [18+] [CRE: Q3-[DATE]-EstroBoost-HHPN] [COP: Q3-[DATE]-Timeline-HHPN] […" at bounding box center [500, 109] width 136 height 14
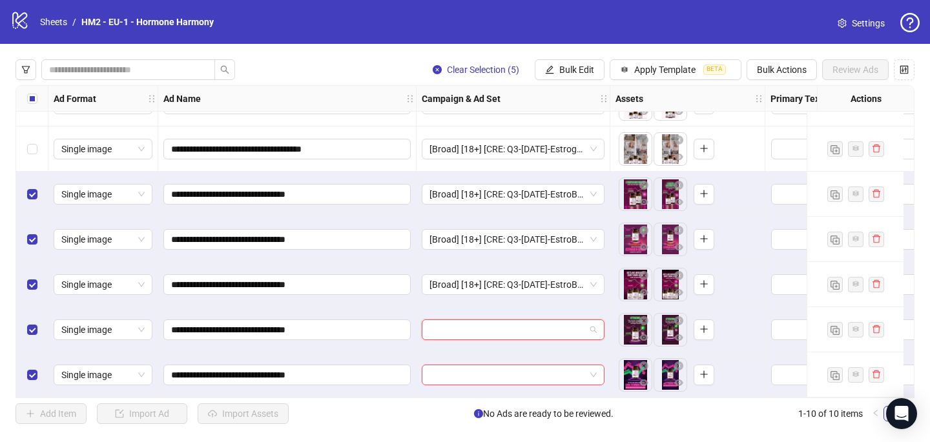
click at [466, 330] on input "search" at bounding box center [507, 329] width 156 height 19
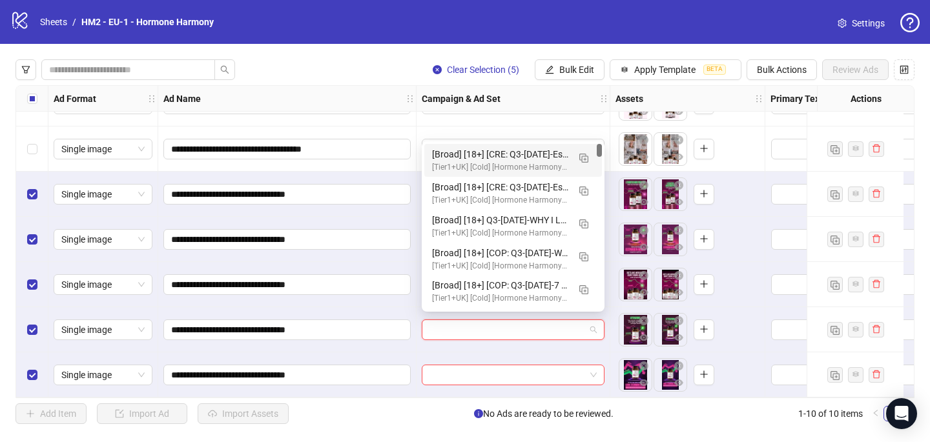
click at [513, 165] on div "[Tier1+UK] [Cold] [Hormone Harmony Plus] [CBO] [Creative & Copy Testing - Life …" at bounding box center [500, 167] width 136 height 12
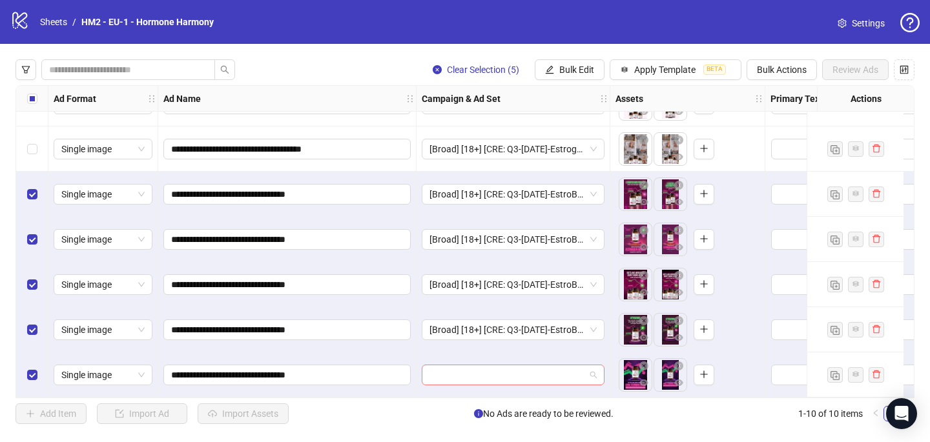
click at [454, 373] on input "search" at bounding box center [507, 374] width 156 height 19
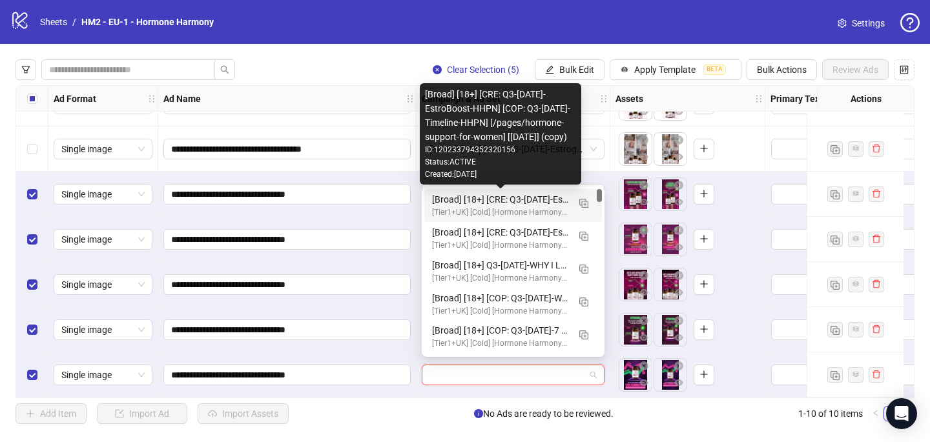
click at [492, 194] on div "[Broad] [18+] [CRE: Q3-[DATE]-EstroBoost-HHPN] [COP: Q3-[DATE]-Timeline-HHPN] […" at bounding box center [500, 199] width 136 height 14
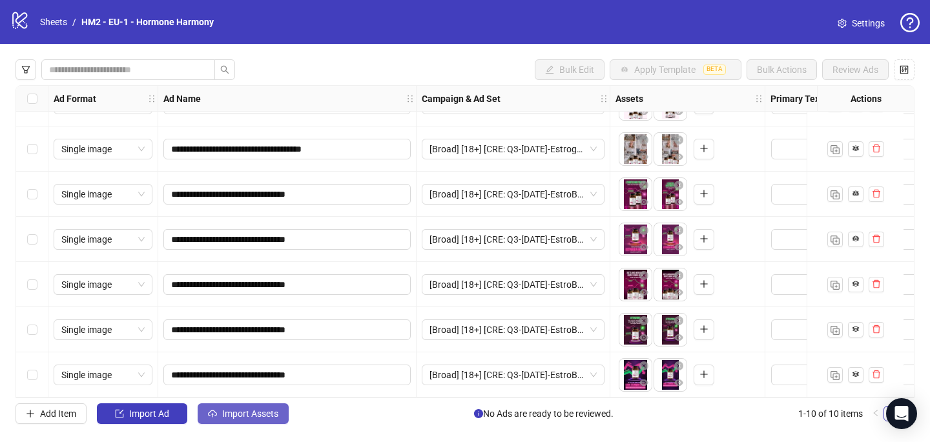
click at [267, 411] on span "Import Assets" at bounding box center [250, 414] width 56 height 10
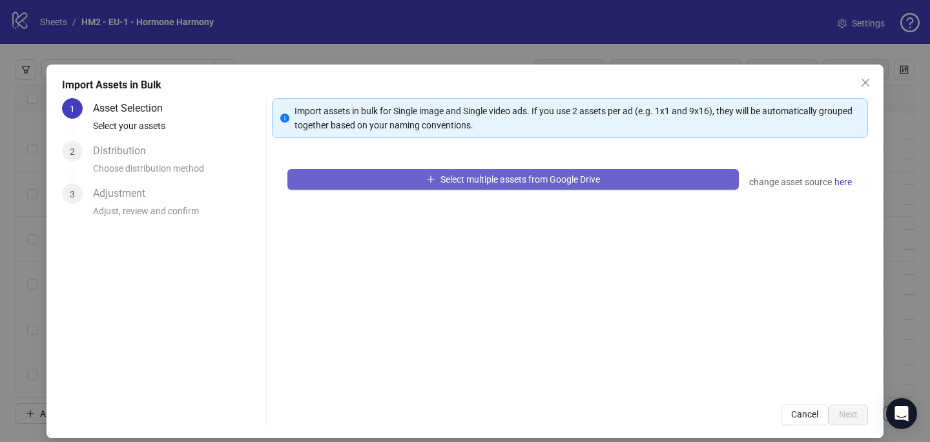
click at [368, 178] on button "Select multiple assets from Google Drive" at bounding box center [512, 179] width 451 height 21
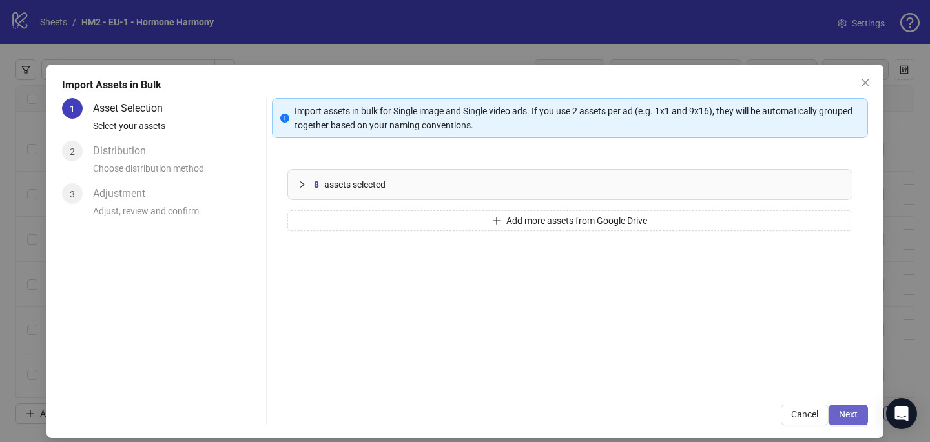
click at [841, 424] on button "Next" at bounding box center [847, 415] width 39 height 21
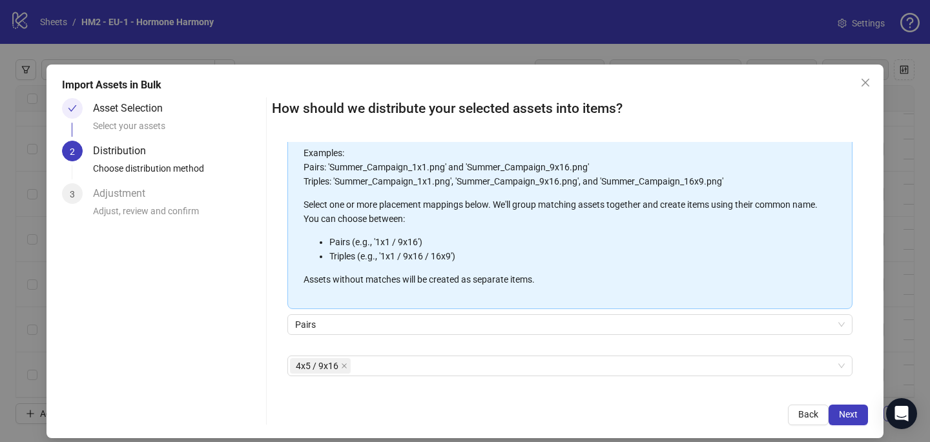
scroll to position [147, 0]
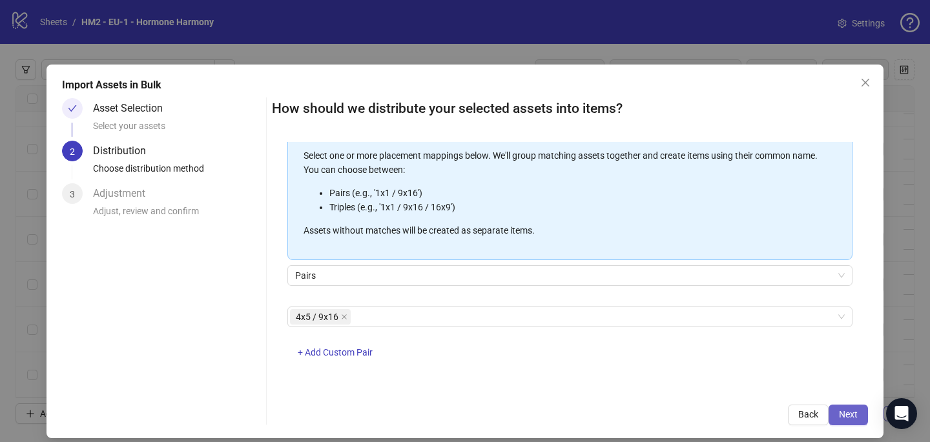
click at [854, 424] on button "Next" at bounding box center [847, 415] width 39 height 21
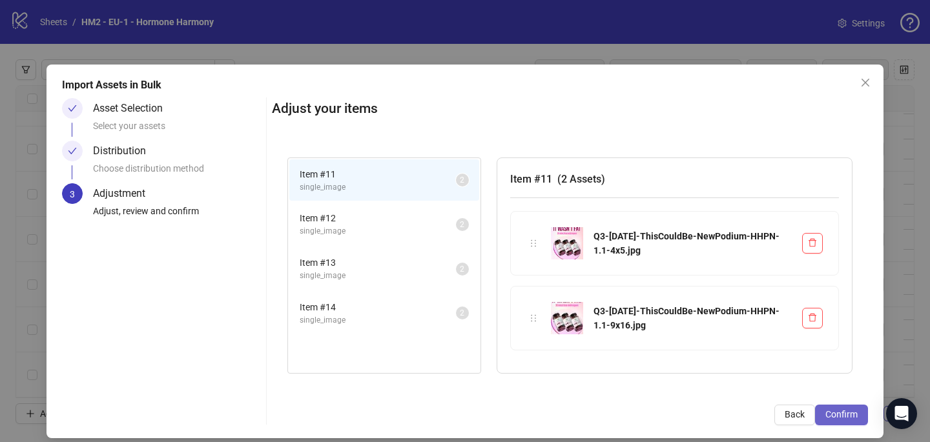
click at [841, 412] on span "Confirm" at bounding box center [841, 414] width 32 height 10
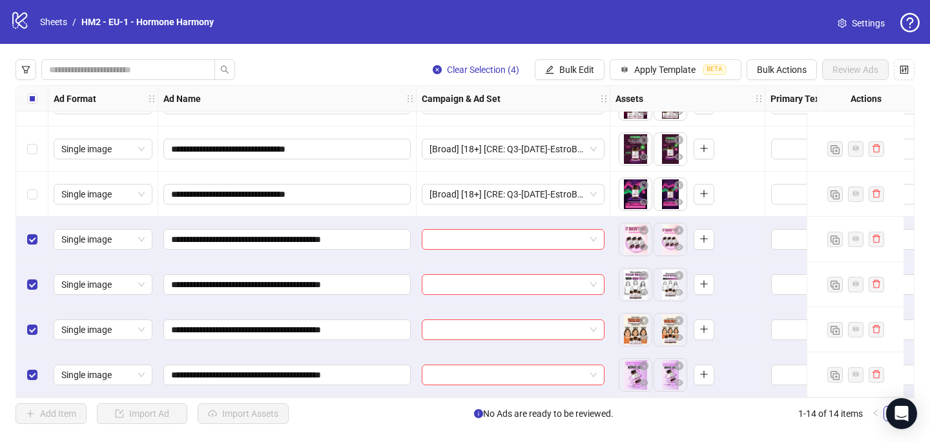
scroll to position [352, 0]
click at [461, 218] on div at bounding box center [513, 239] width 194 height 45
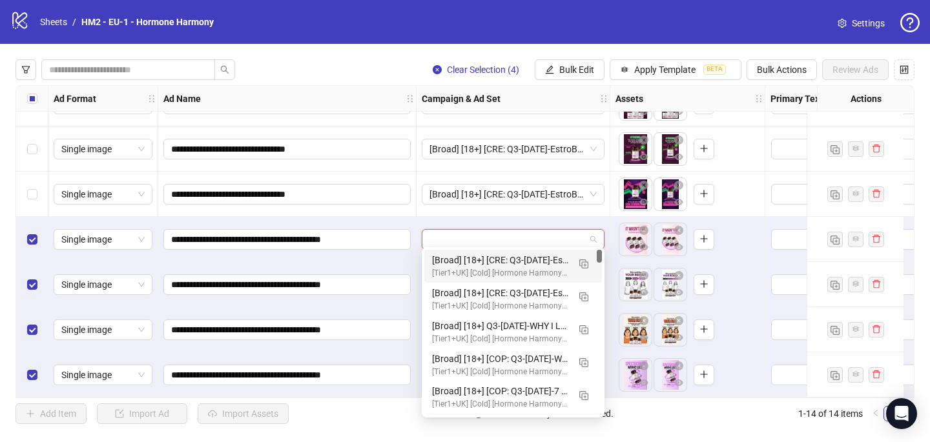
click at [461, 235] on input "search" at bounding box center [507, 239] width 156 height 19
click at [589, 269] on button "button" at bounding box center [583, 263] width 21 height 21
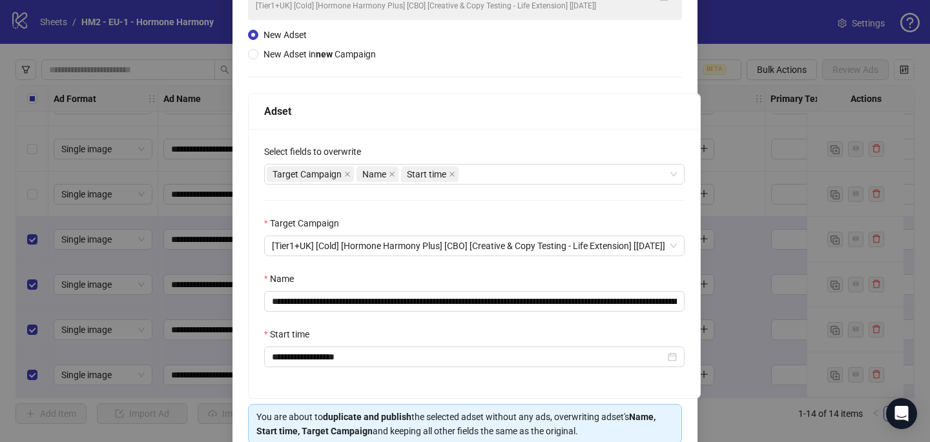
scroll to position [119, 0]
click at [480, 298] on input "**********" at bounding box center [474, 302] width 420 height 21
drag, startPoint x: 487, startPoint y: 300, endPoint x: 350, endPoint y: 303, distance: 137.6
click at [350, 303] on input "**********" at bounding box center [474, 302] width 420 height 21
paste input "**********"
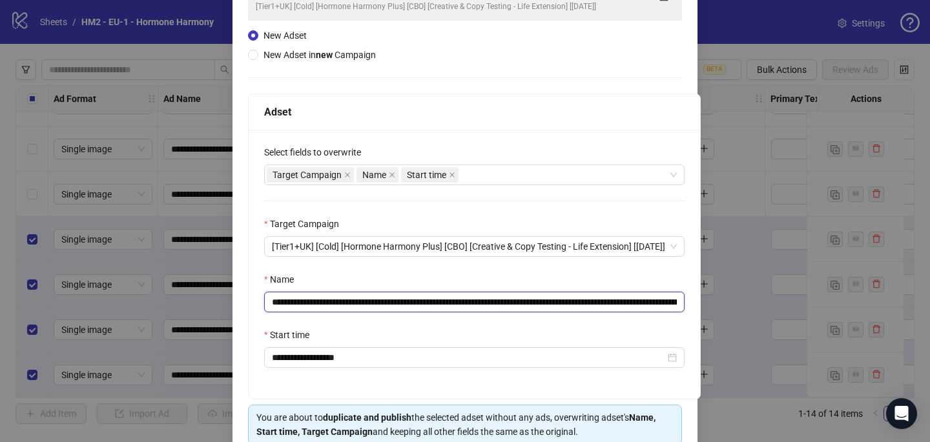
scroll to position [179, 0]
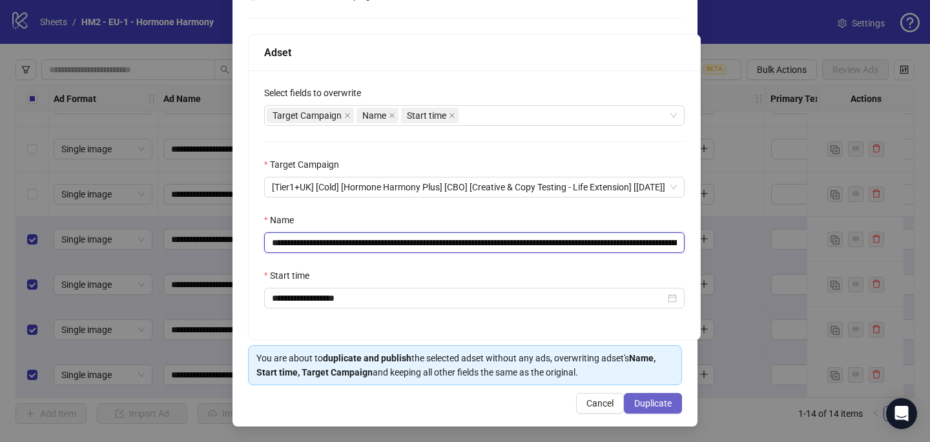
type input "**********"
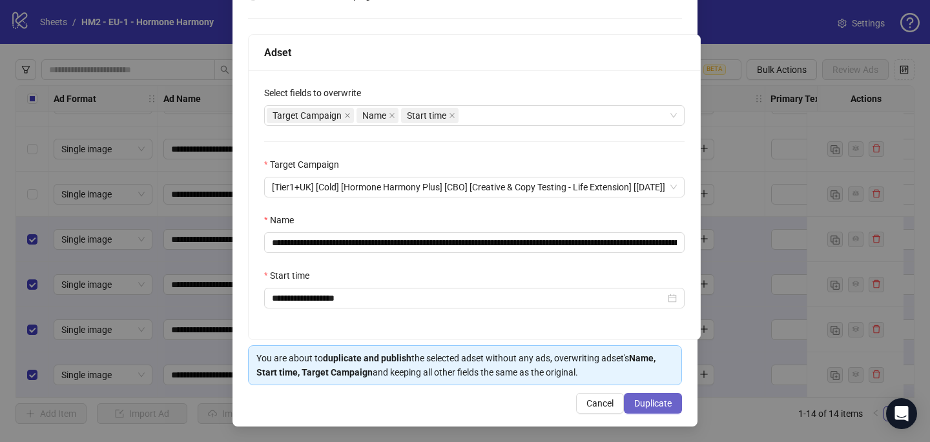
click at [664, 409] on button "Duplicate" at bounding box center [653, 403] width 58 height 21
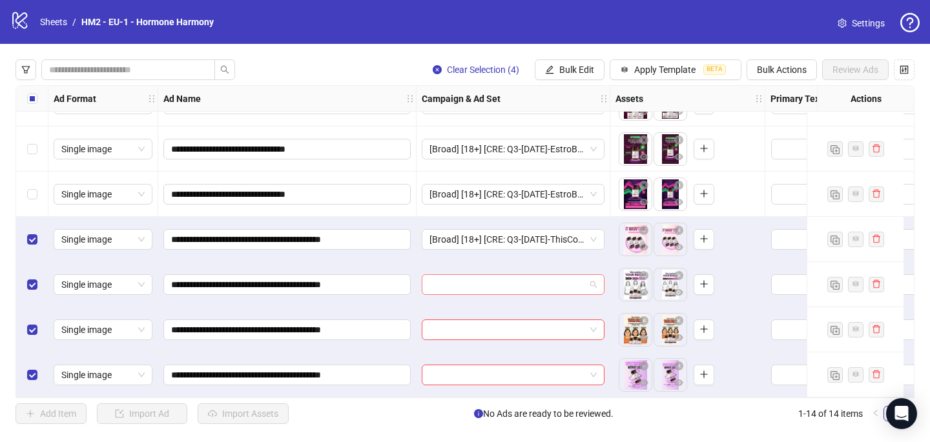
click at [457, 278] on input "search" at bounding box center [507, 284] width 156 height 19
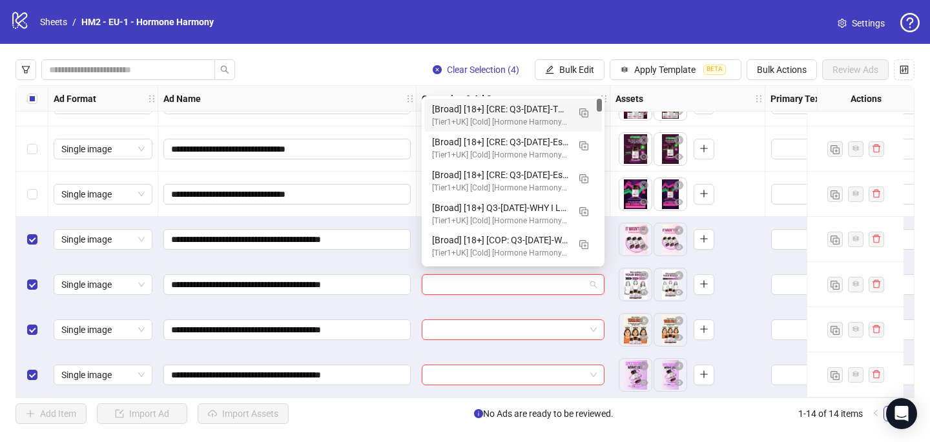
click at [536, 112] on div "[Broad] [18+] [CRE: Q3-[DATE]-ThisCouldBe-NewPodium-HHPN] [COP: Q3-[DATE]-Timel…" at bounding box center [500, 109] width 136 height 14
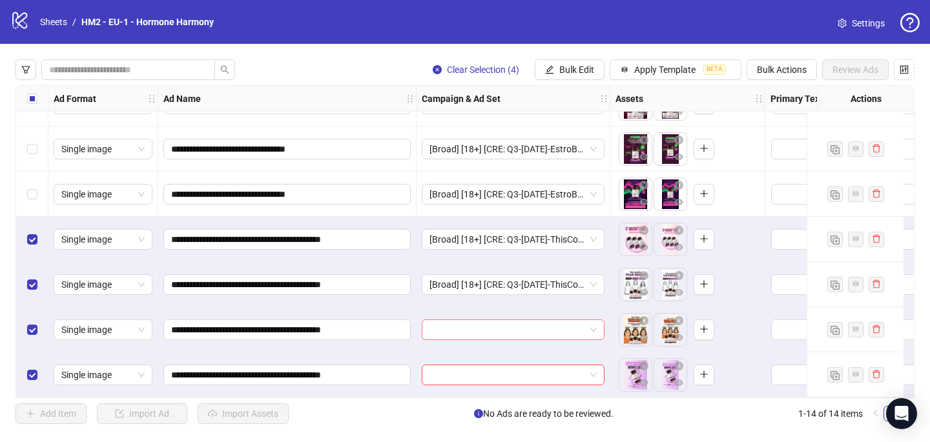
click at [437, 329] on input "search" at bounding box center [507, 329] width 156 height 19
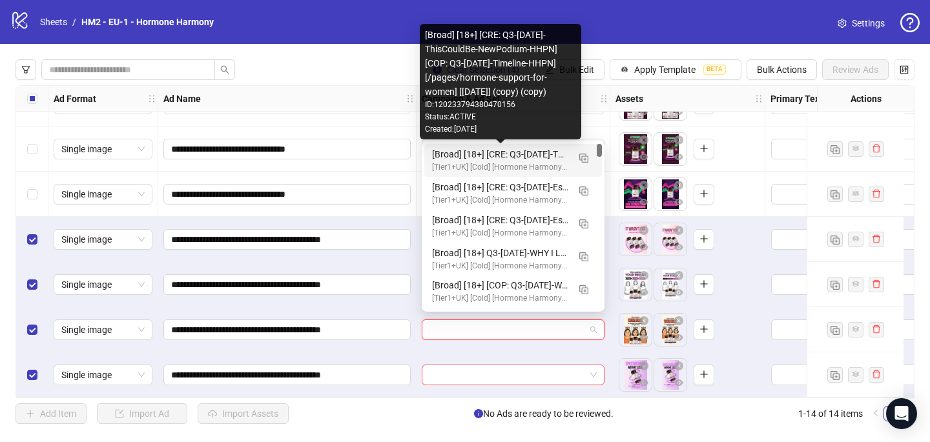
click at [475, 150] on div "[Broad] [18+] [CRE: Q3-[DATE]-ThisCouldBe-NewPodium-HHPN] [COP: Q3-[DATE]-Timel…" at bounding box center [500, 154] width 136 height 14
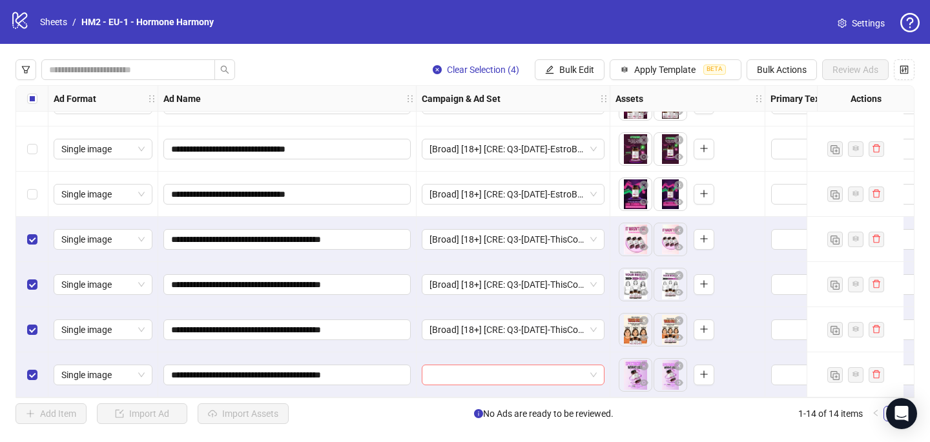
click at [452, 365] on input "search" at bounding box center [507, 374] width 156 height 19
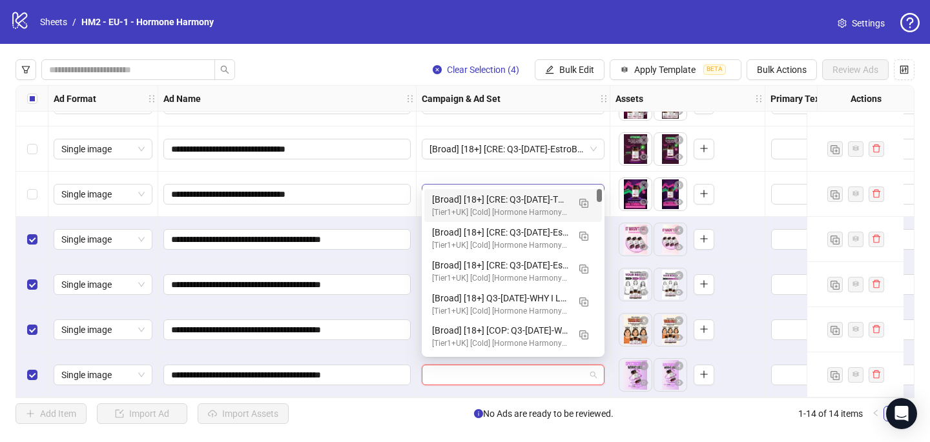
click at [494, 194] on div "[Broad] [18+] [CRE: Q3-[DATE]-ThisCouldBe-NewPodium-HHPN] [COP: Q3-[DATE]-Timel…" at bounding box center [500, 199] width 136 height 14
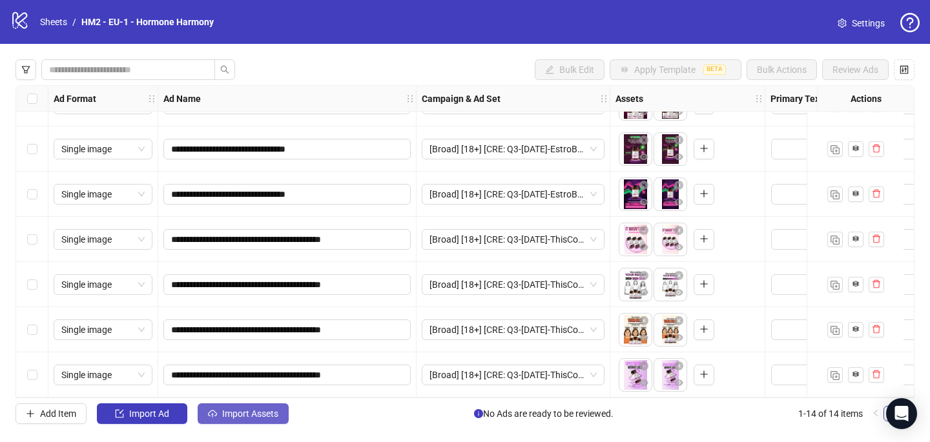
click at [261, 411] on span "Import Assets" at bounding box center [250, 414] width 56 height 10
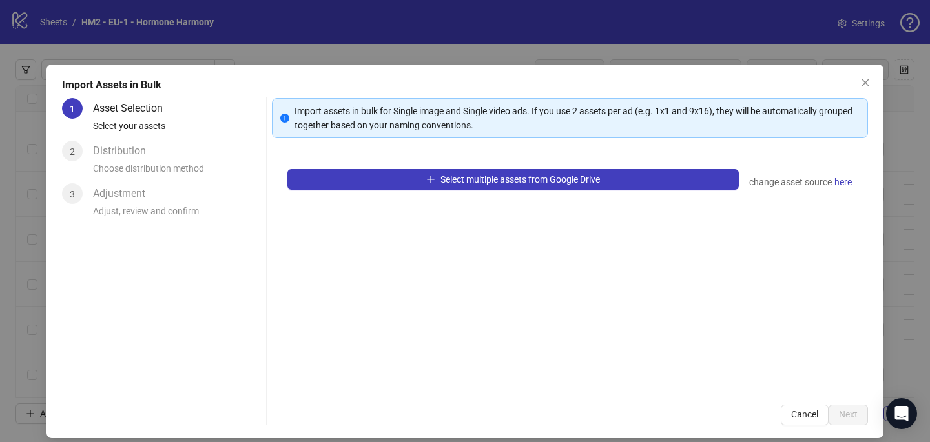
click at [436, 191] on div "Select multiple assets from Google Drive change asset source here" at bounding box center [570, 272] width 596 height 236
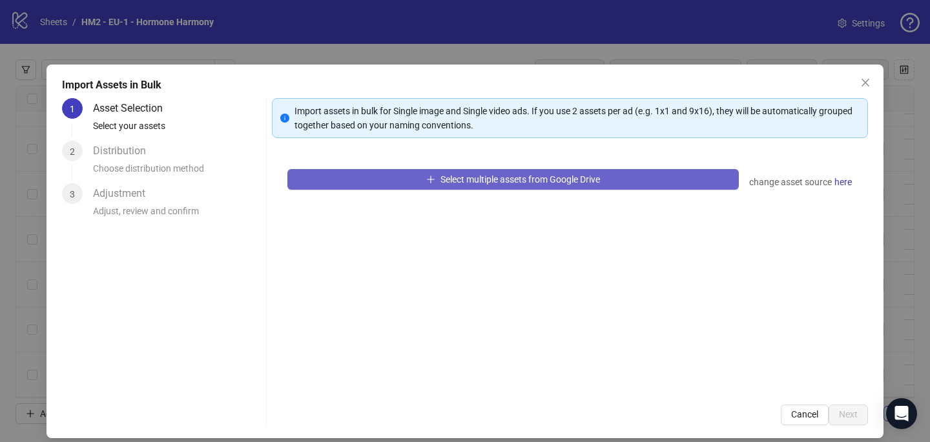
click at [436, 181] on button "Select multiple assets from Google Drive" at bounding box center [512, 179] width 451 height 21
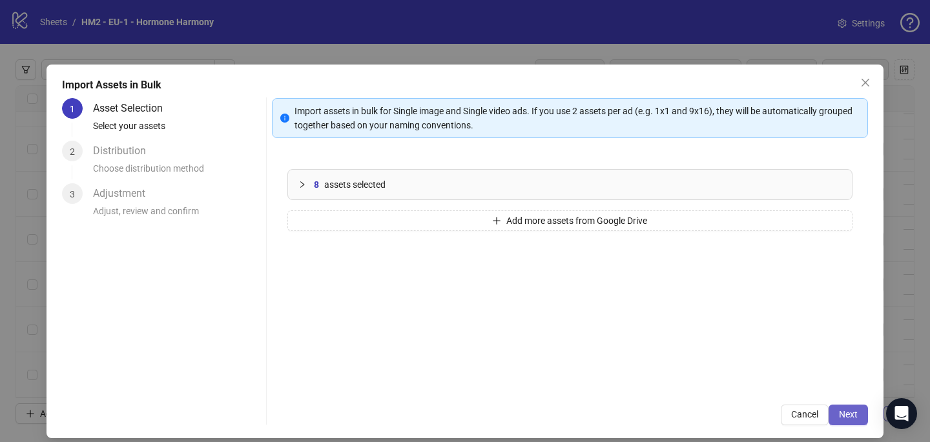
click at [864, 418] on button "Next" at bounding box center [847, 415] width 39 height 21
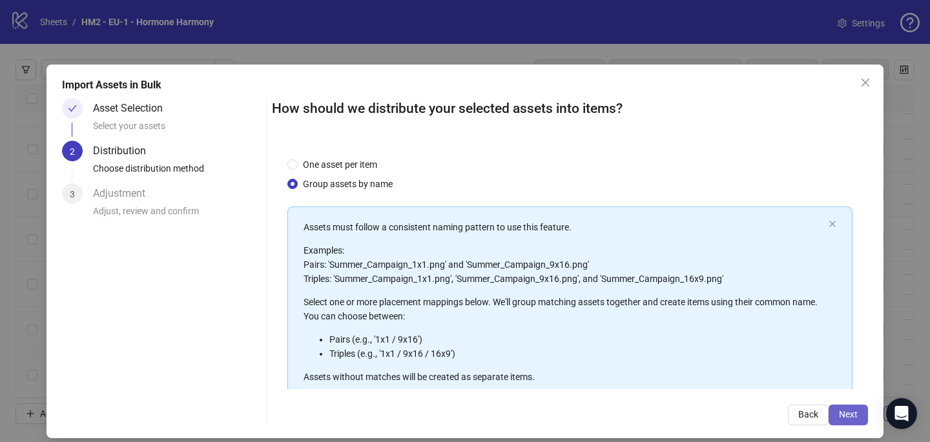
click at [854, 414] on span "Next" at bounding box center [848, 414] width 19 height 10
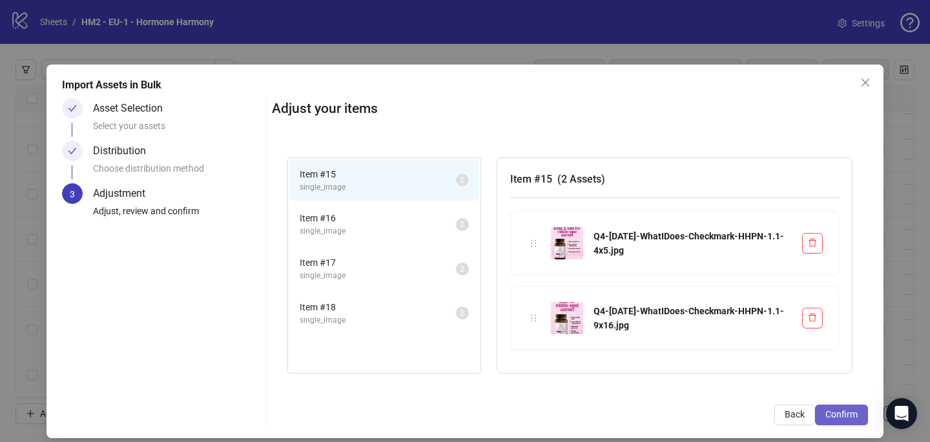
click at [854, 415] on span "Confirm" at bounding box center [841, 414] width 32 height 10
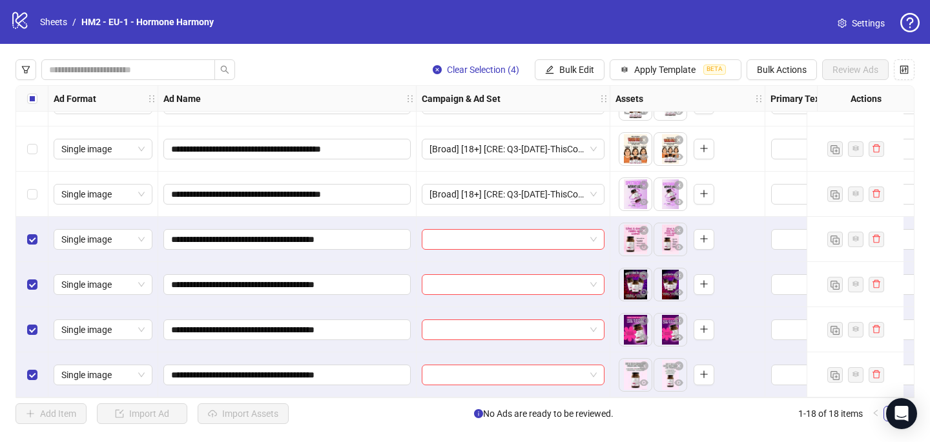
scroll to position [533, 0]
click at [455, 233] on input "search" at bounding box center [507, 239] width 156 height 19
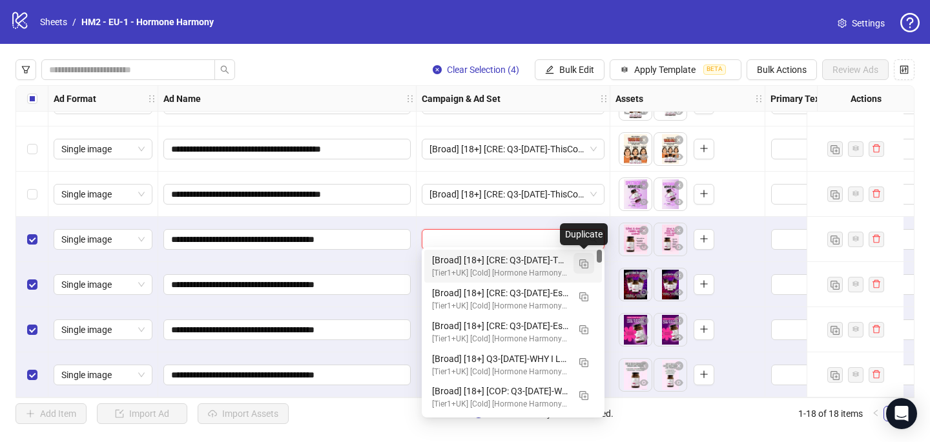
click at [584, 260] on img "button" at bounding box center [583, 264] width 9 height 9
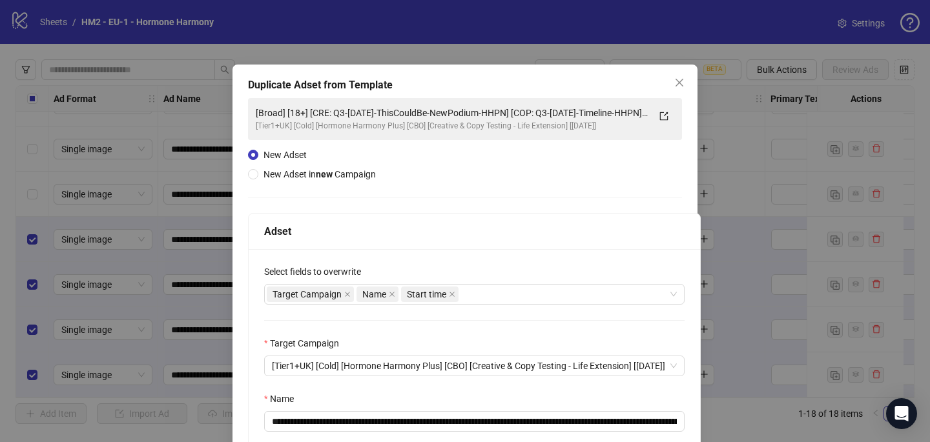
scroll to position [111, 0]
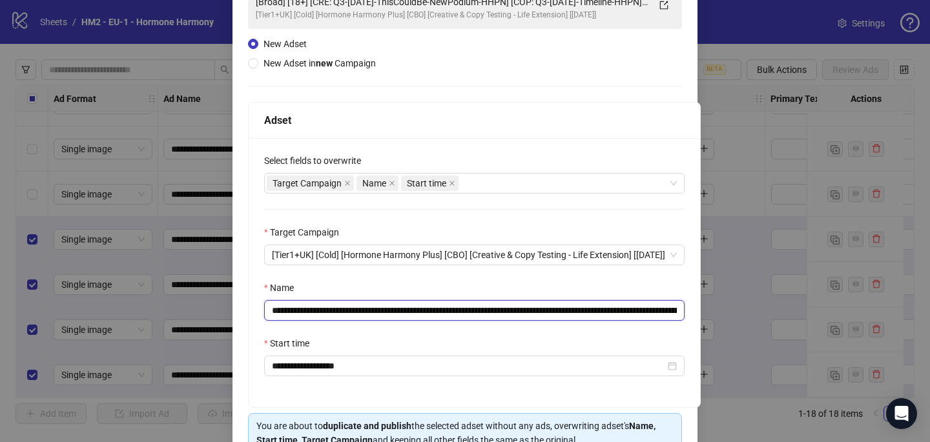
drag, startPoint x: 545, startPoint y: 307, endPoint x: 351, endPoint y: 311, distance: 194.4
click at [350, 311] on input "**********" at bounding box center [474, 310] width 420 height 21
paste input "text"
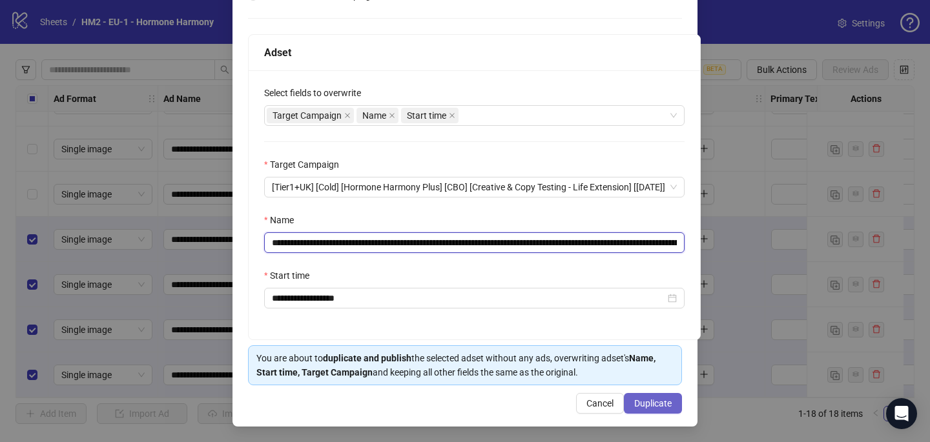
type input "**********"
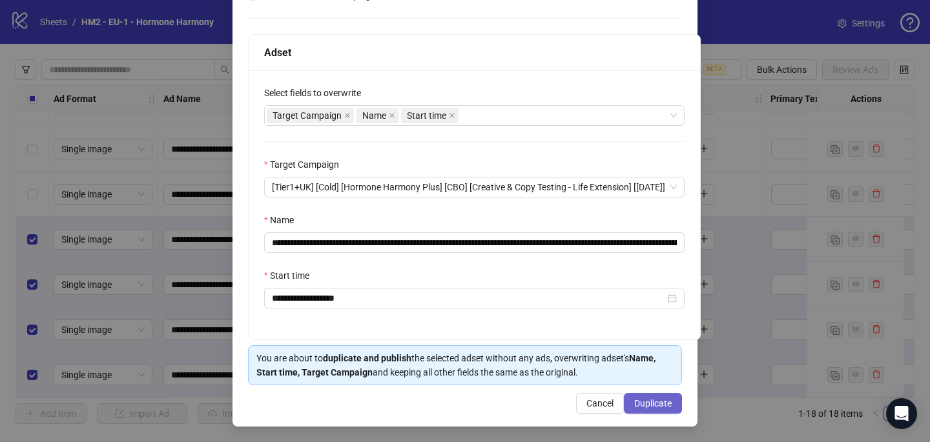
click at [647, 403] on span "Duplicate" at bounding box center [652, 403] width 37 height 10
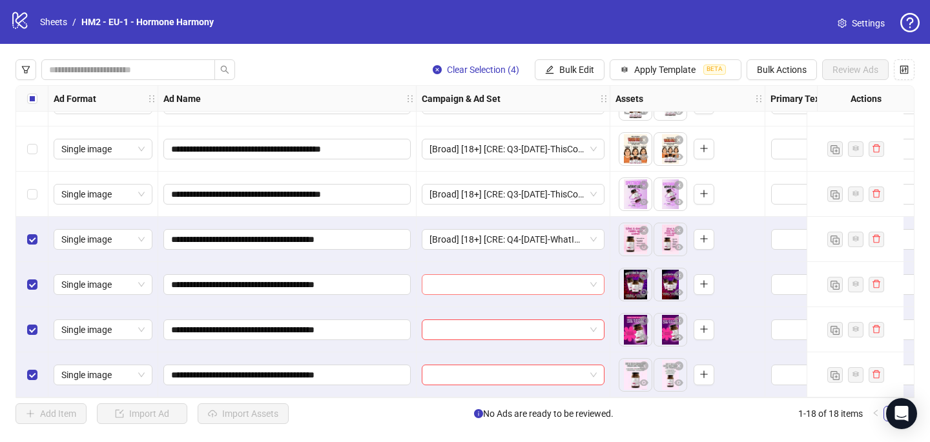
click at [490, 284] on input "search" at bounding box center [507, 284] width 156 height 19
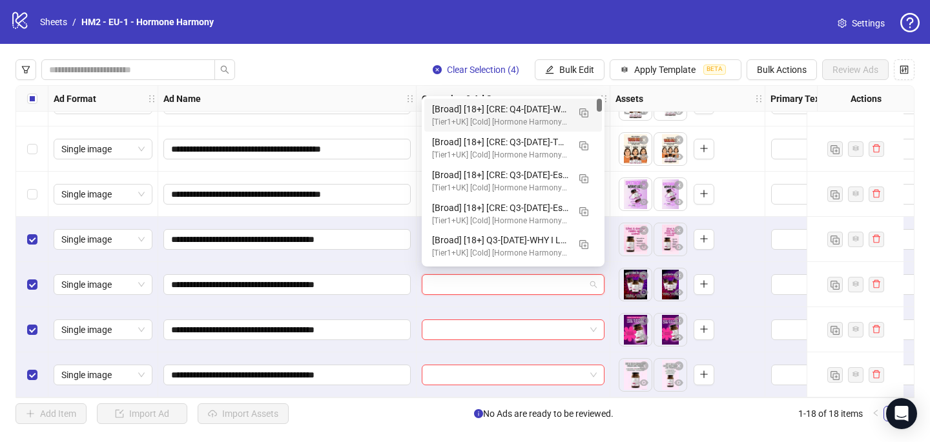
click at [520, 125] on div "[Tier1+UK] [Cold] [Hormone Harmony Plus] [CBO] [Creative & Copy Testing - Life …" at bounding box center [500, 122] width 136 height 12
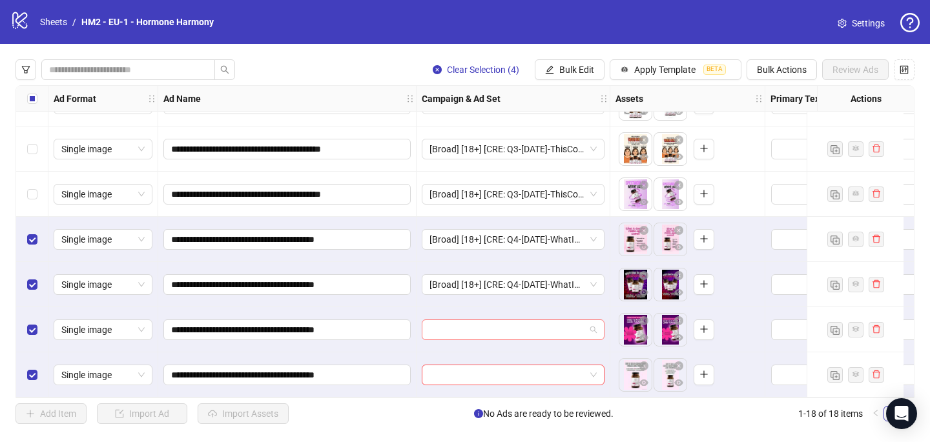
click at [436, 329] on input "search" at bounding box center [507, 329] width 156 height 19
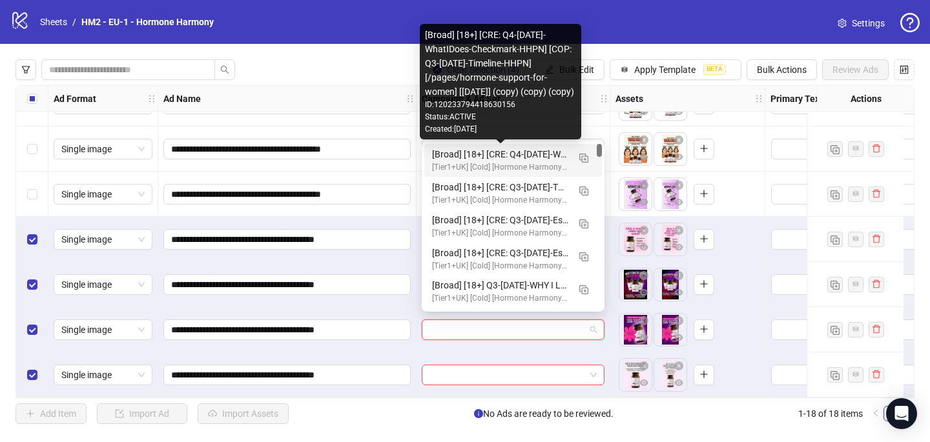
click at [542, 160] on div "[Broad] [18+] [CRE: Q4-[DATE]-WhatIDoes-Checkmark-HHPN] [COP: Q3-[DATE]-Timelin…" at bounding box center [500, 154] width 136 height 14
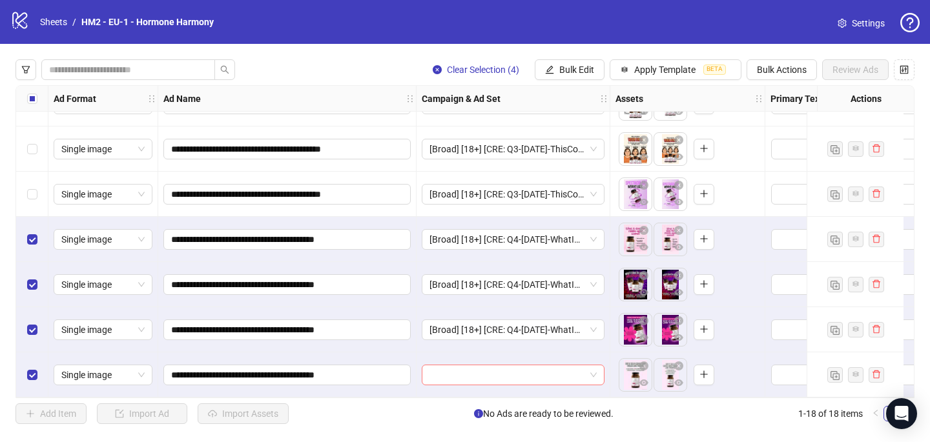
click at [432, 367] on input "search" at bounding box center [507, 374] width 156 height 19
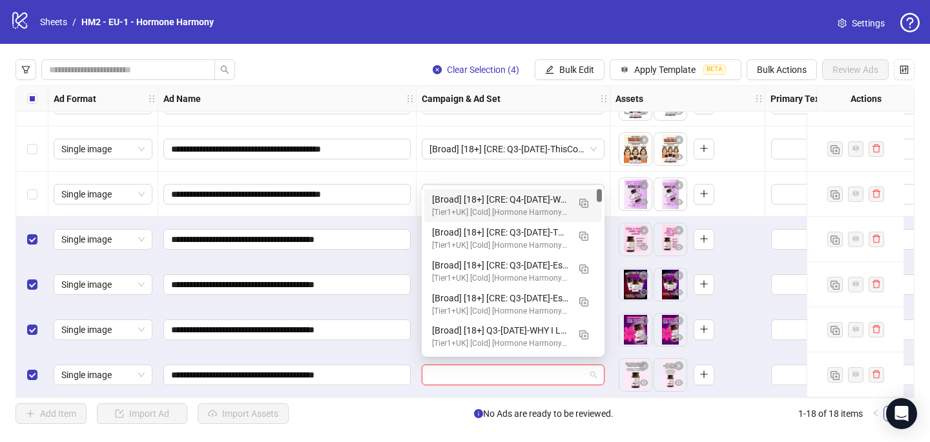
click at [499, 198] on div "[Broad] [18+] [CRE: Q4-[DATE]-WhatIDoes-Checkmark-HHPN] [COP: Q3-[DATE]-Timelin…" at bounding box center [500, 199] width 136 height 14
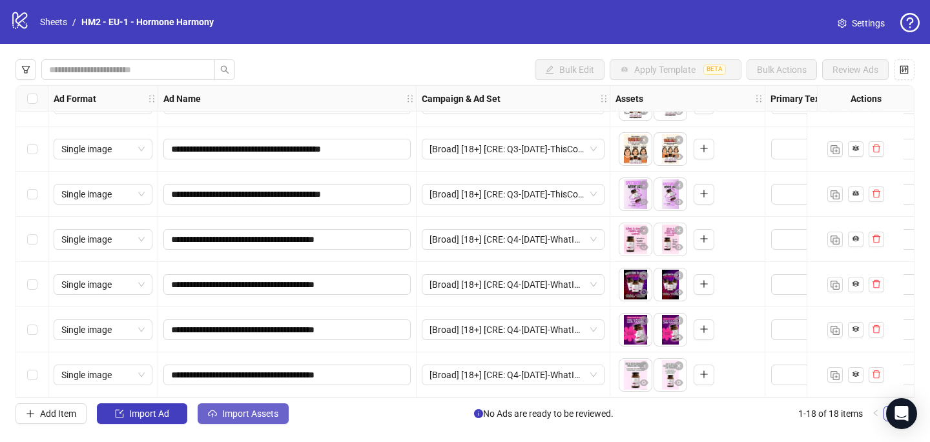
click at [273, 415] on span "Import Assets" at bounding box center [250, 414] width 56 height 10
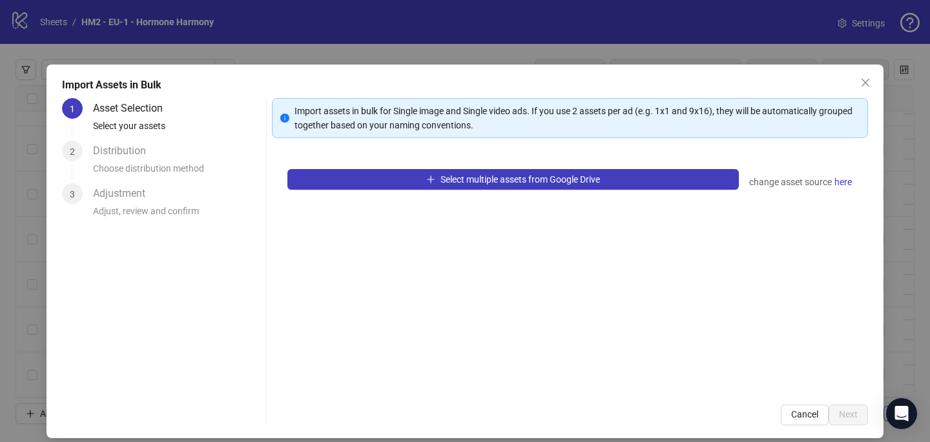
click at [534, 165] on div "Select multiple assets from Google Drive change asset source here" at bounding box center [570, 272] width 596 height 236
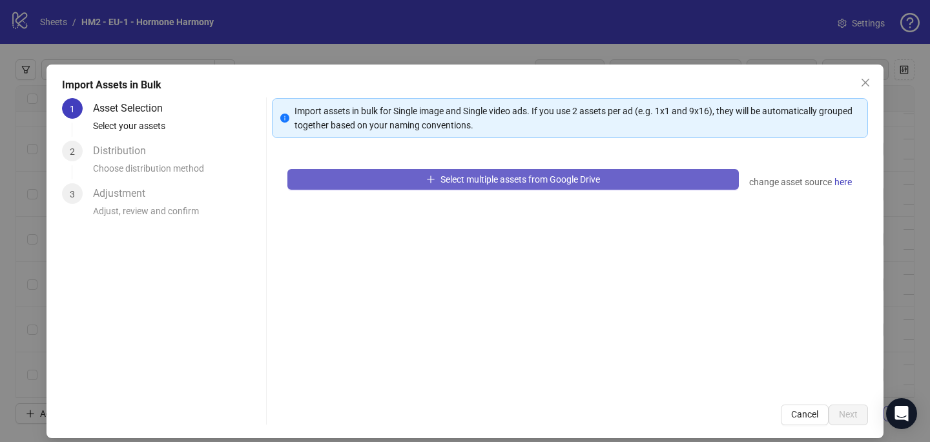
click at [533, 178] on span "Select multiple assets from Google Drive" at bounding box center [519, 179] width 159 height 10
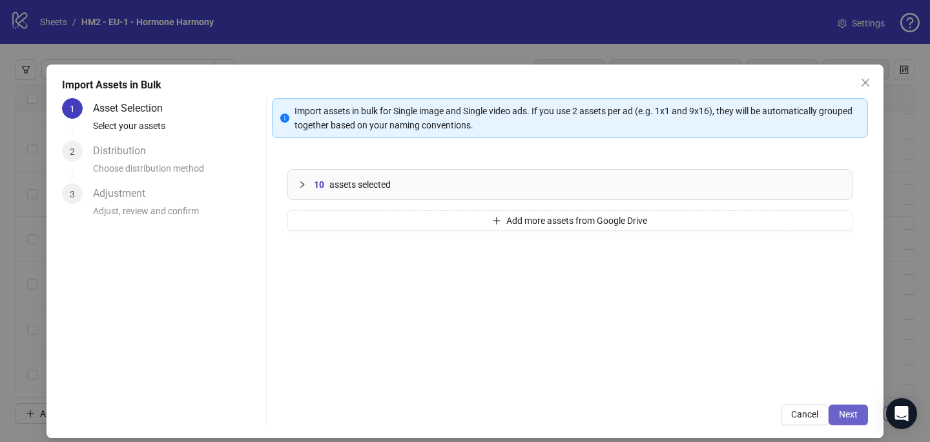
click at [854, 416] on span "Next" at bounding box center [848, 414] width 19 height 10
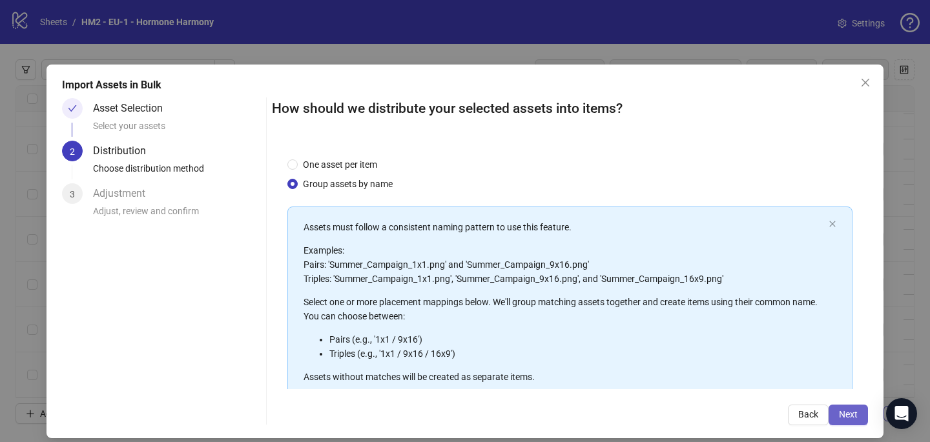
click at [853, 416] on span "Next" at bounding box center [848, 414] width 19 height 10
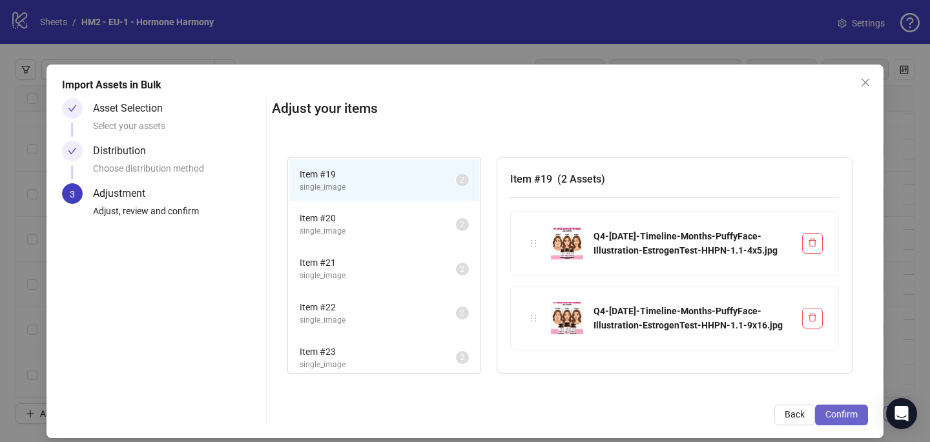
click at [852, 415] on span "Confirm" at bounding box center [841, 414] width 32 height 10
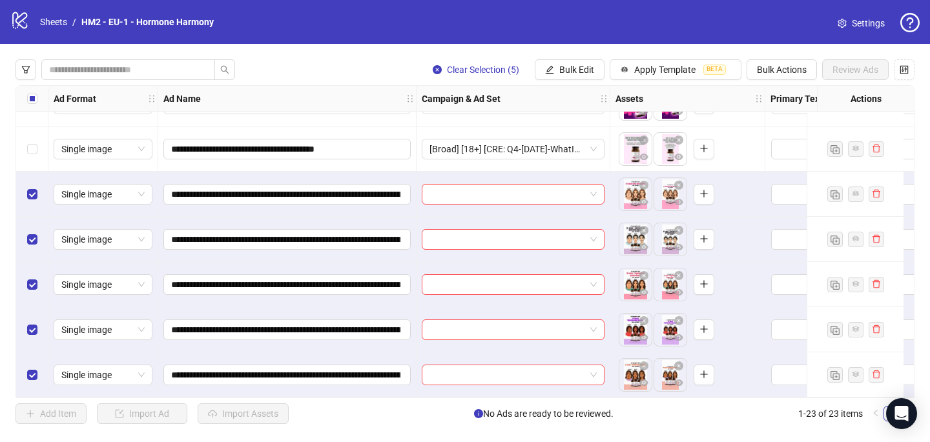
scroll to position [759, 0]
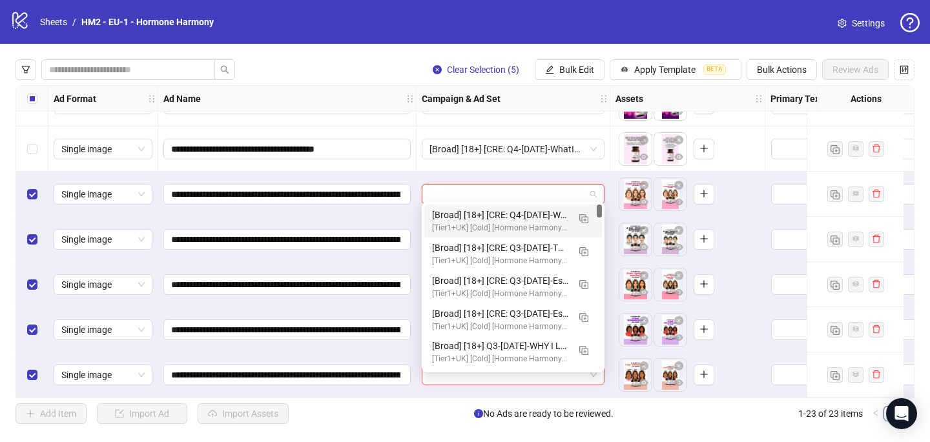
click at [438, 186] on input "search" at bounding box center [507, 194] width 156 height 19
click at [584, 218] on img "button" at bounding box center [583, 218] width 9 height 9
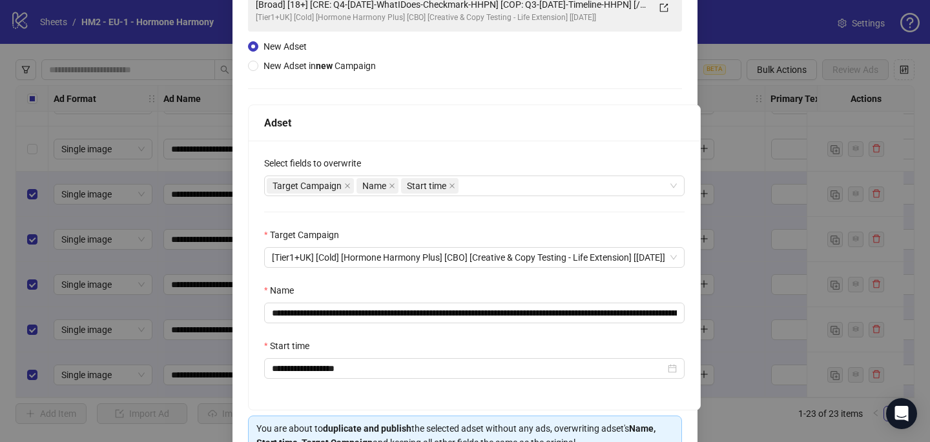
scroll to position [129, 0]
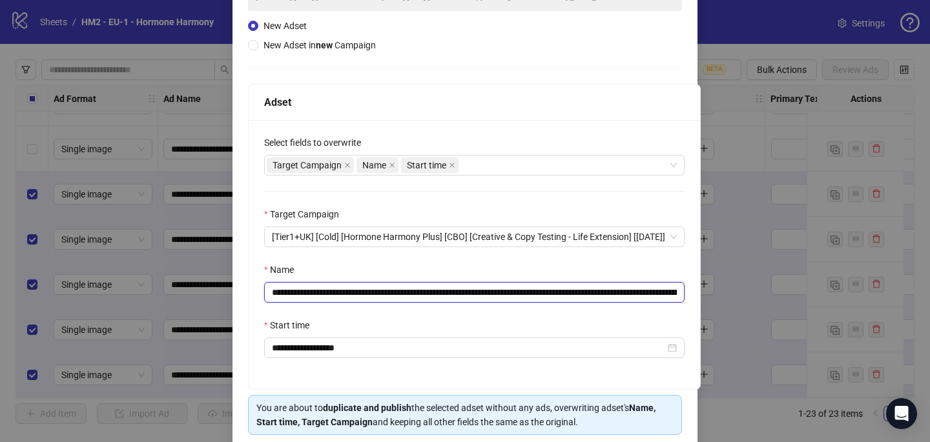
drag, startPoint x: 536, startPoint y: 293, endPoint x: 351, endPoint y: 291, distance: 185.3
click at [351, 291] on input "**********" at bounding box center [474, 292] width 420 height 21
paste input "**********"
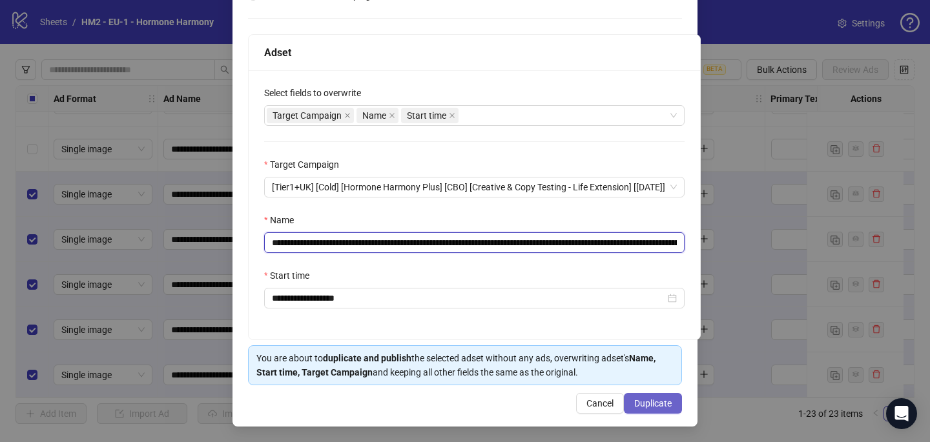
type input "**********"
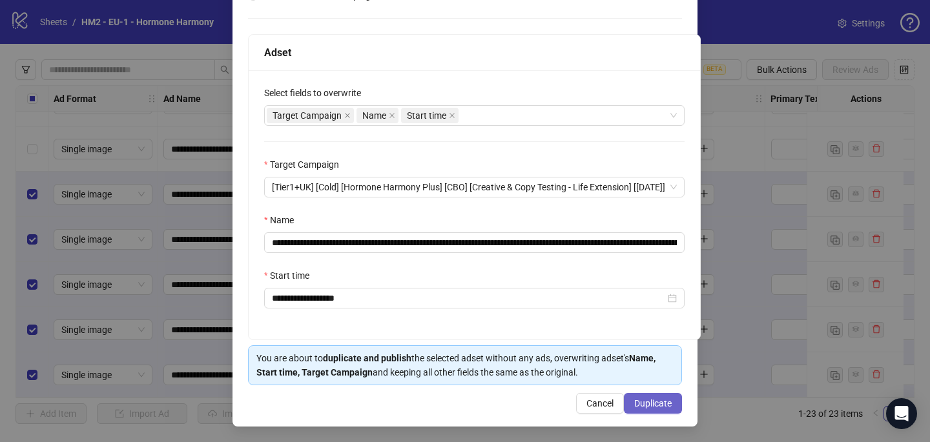
click at [650, 396] on button "Duplicate" at bounding box center [653, 403] width 58 height 21
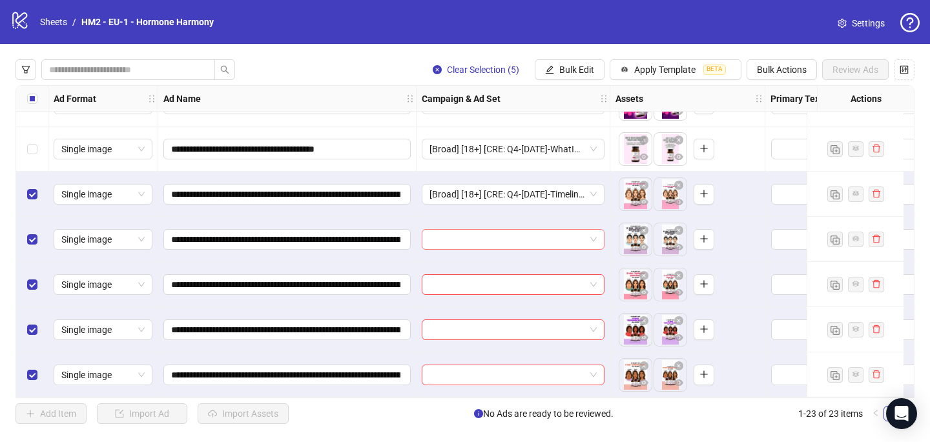
click at [511, 237] on input "search" at bounding box center [507, 239] width 156 height 19
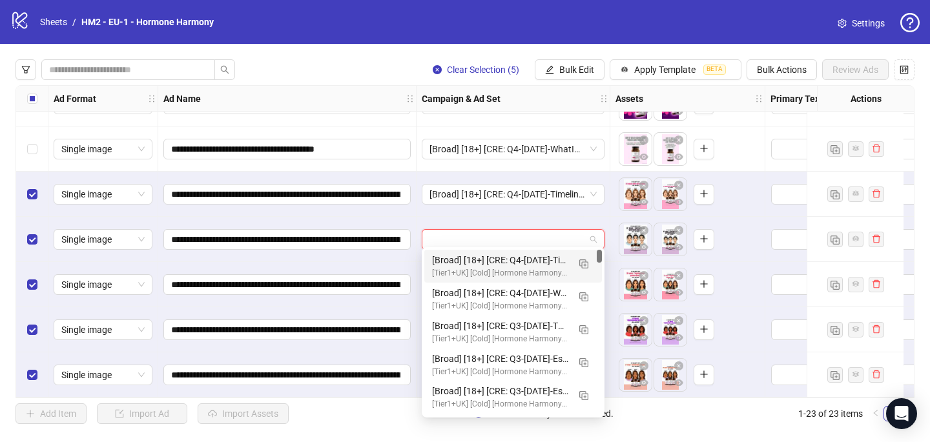
click at [514, 272] on div "[Tier1+UK] [Cold] [Hormone Harmony Plus] [CBO] [Creative & Copy Testing - Life …" at bounding box center [500, 273] width 136 height 12
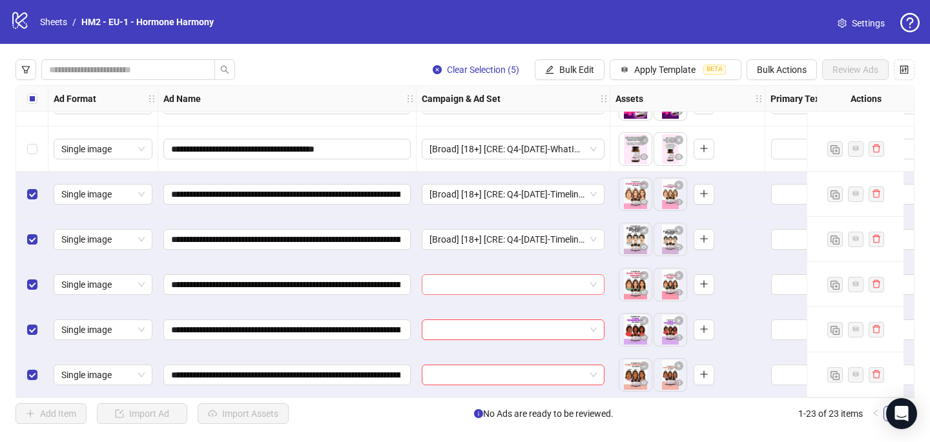
click at [511, 283] on input "search" at bounding box center [507, 284] width 156 height 19
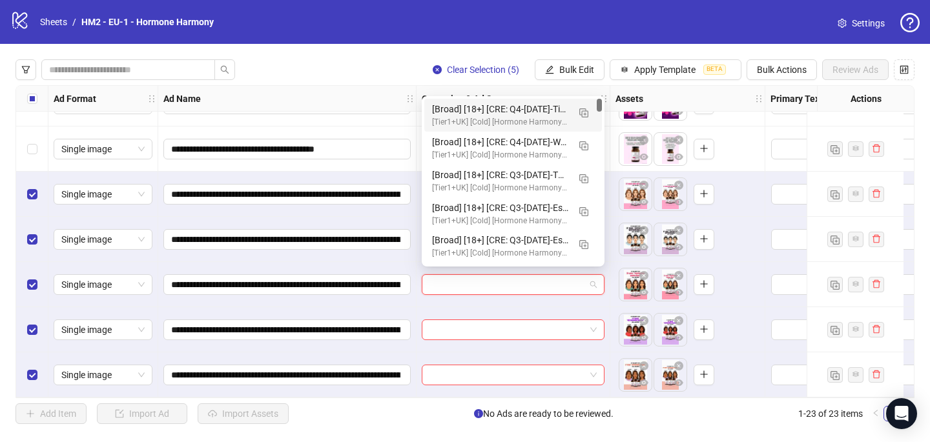
click at [533, 105] on div "[Broad] [18+] [CRE: Q4-[DATE]-Timeline-Months-PuffyFace-Illustration-EstrogenTe…" at bounding box center [500, 109] width 136 height 14
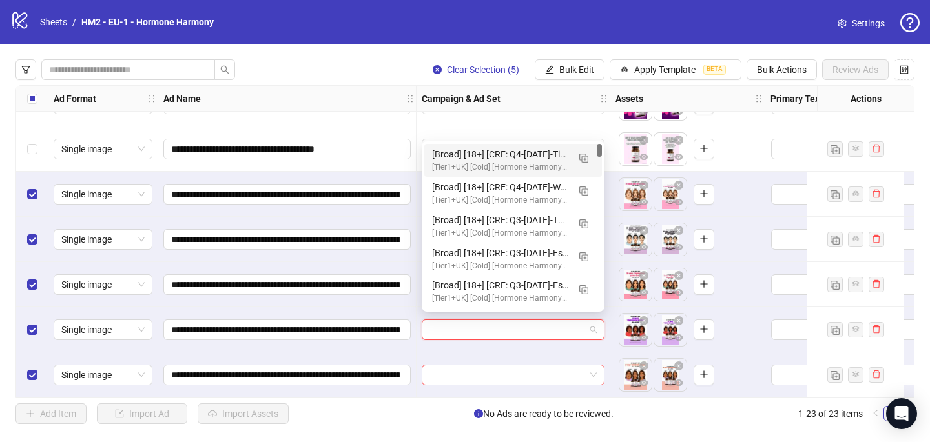
click at [462, 327] on input "search" at bounding box center [507, 329] width 156 height 19
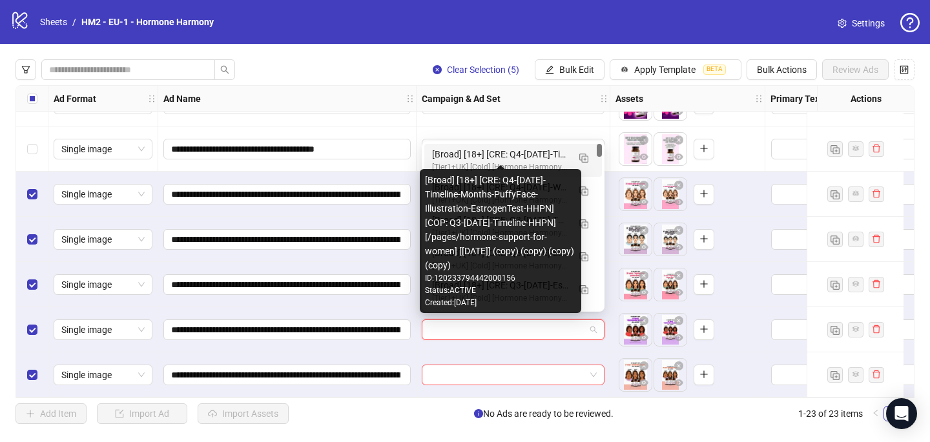
click at [515, 152] on div "[Broad] [18+] [CRE: Q4-[DATE]-Timeline-Months-PuffyFace-Illustration-EstrogenTe…" at bounding box center [500, 154] width 136 height 14
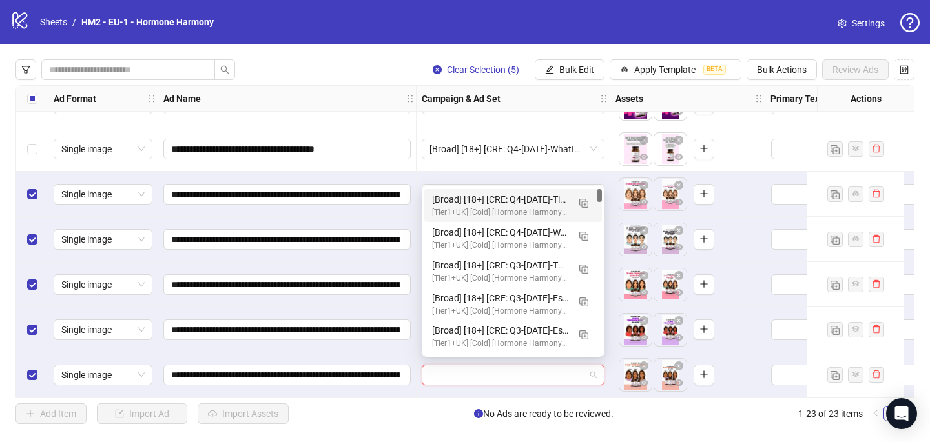
click at [474, 379] on input "search" at bounding box center [507, 374] width 156 height 19
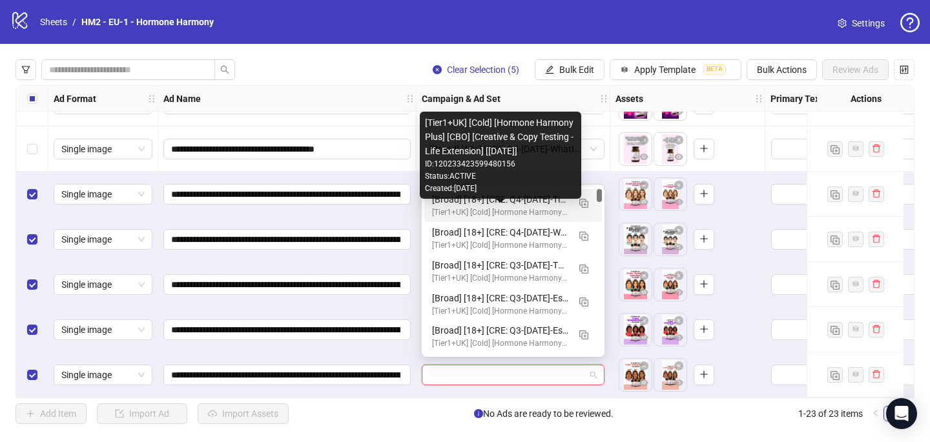
click at [495, 212] on div "[Tier1+UK] [Cold] [Hormone Harmony Plus] [CBO] [Creative & Copy Testing - Life …" at bounding box center [500, 213] width 136 height 12
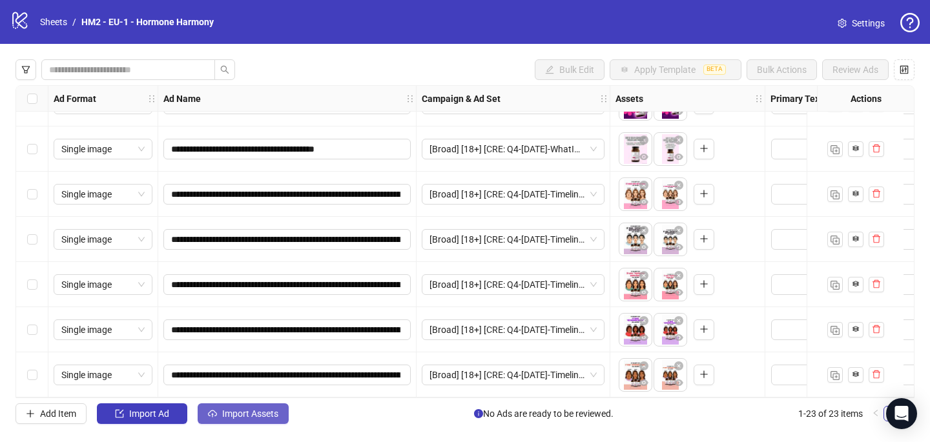
click at [225, 417] on span "Import Assets" at bounding box center [250, 414] width 56 height 10
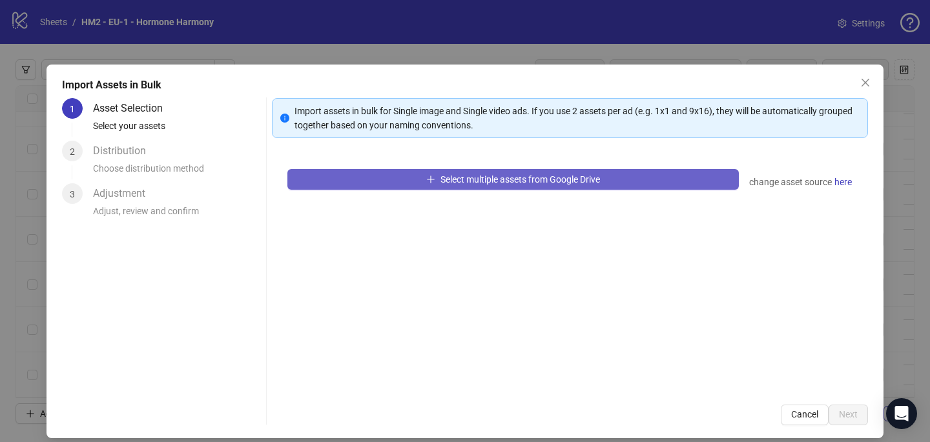
click at [427, 172] on button "Select multiple assets from Google Drive" at bounding box center [512, 179] width 451 height 21
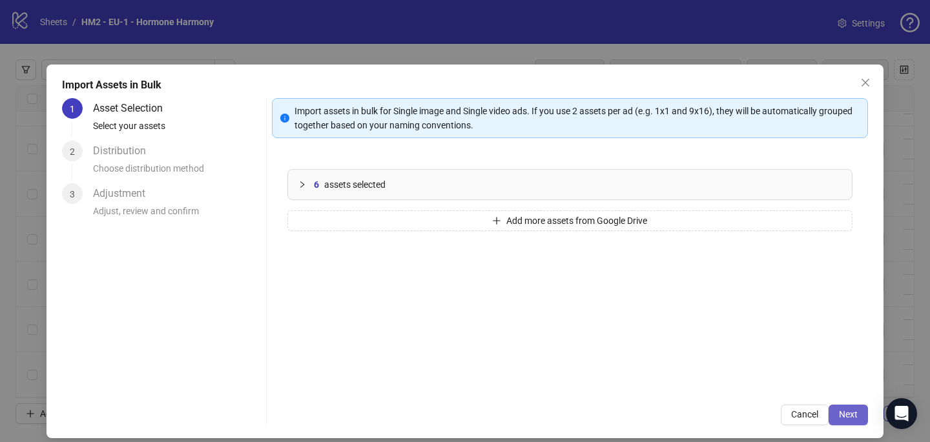
click at [857, 410] on button "Next" at bounding box center [847, 415] width 39 height 21
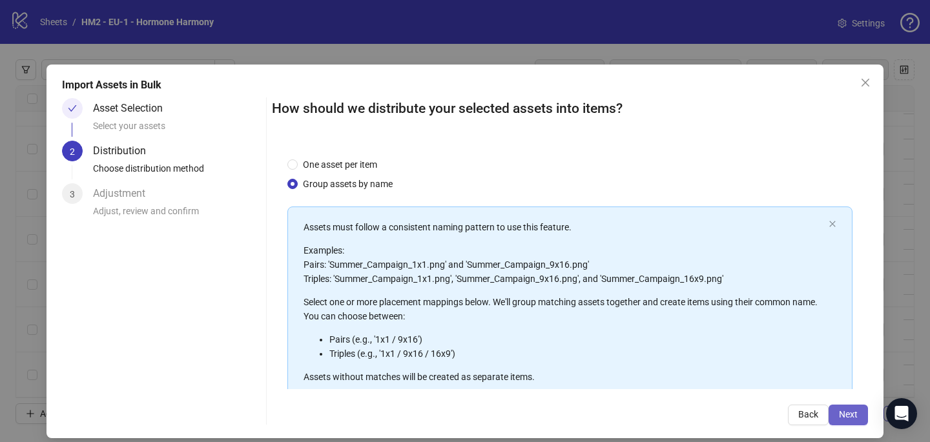
click at [845, 416] on span "Next" at bounding box center [848, 414] width 19 height 10
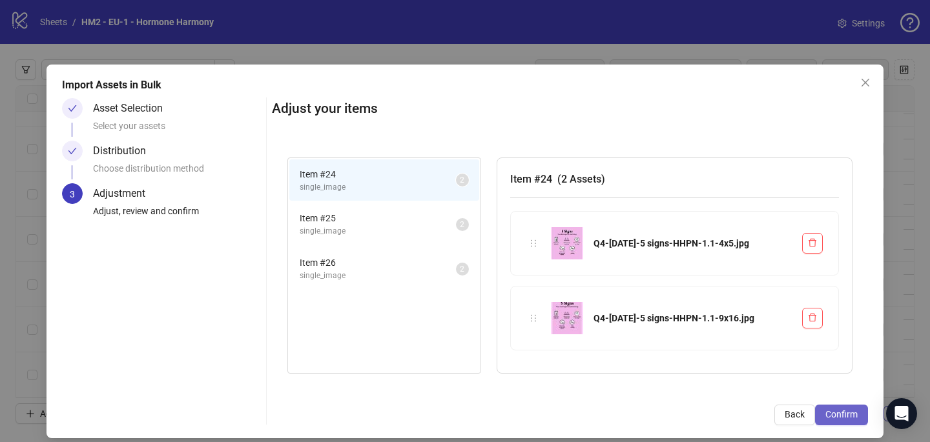
click at [846, 416] on span "Confirm" at bounding box center [841, 414] width 32 height 10
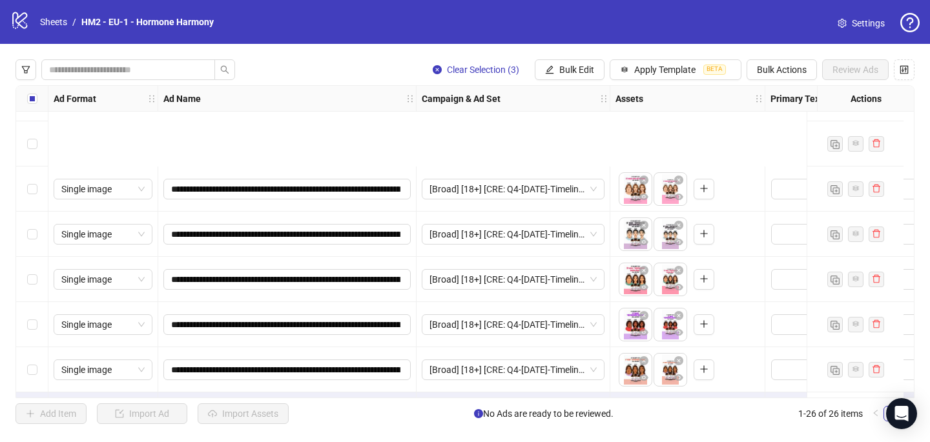
scroll to position [894, 0]
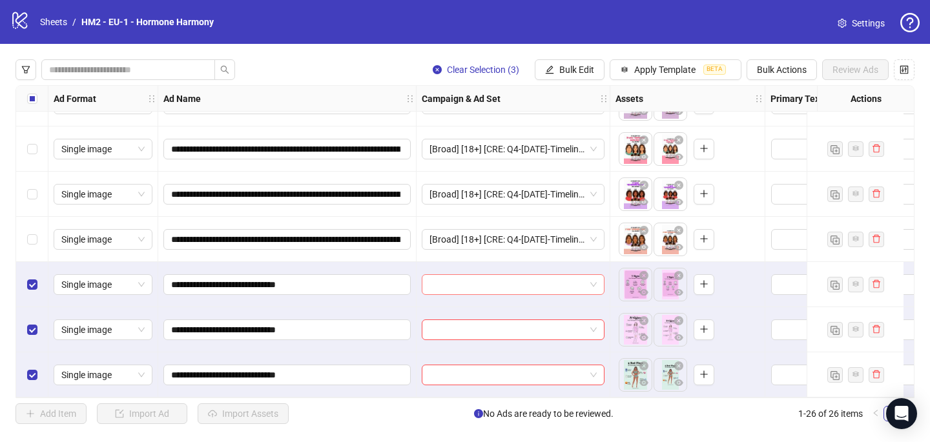
click at [429, 275] on div at bounding box center [513, 284] width 183 height 21
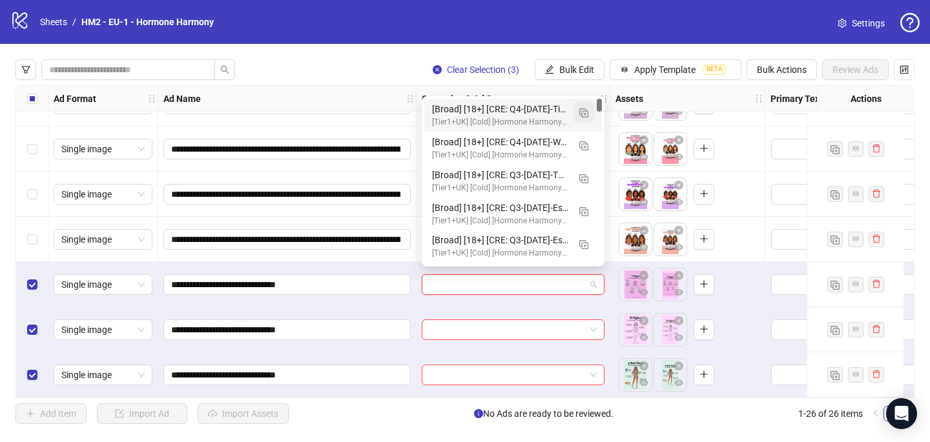
click at [580, 103] on button "button" at bounding box center [583, 112] width 21 height 21
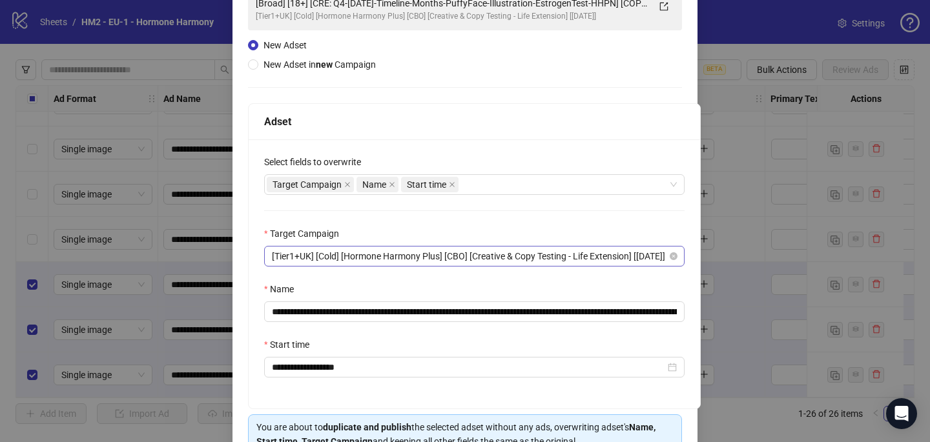
scroll to position [116, 0]
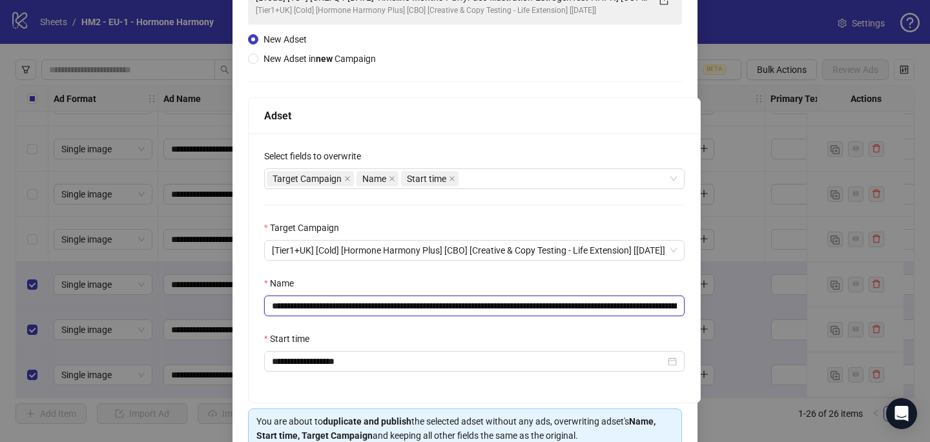
drag, startPoint x: 654, startPoint y: 303, endPoint x: 349, endPoint y: 309, distance: 305.4
click at [349, 309] on input "**********" at bounding box center [474, 306] width 420 height 21
paste input "text"
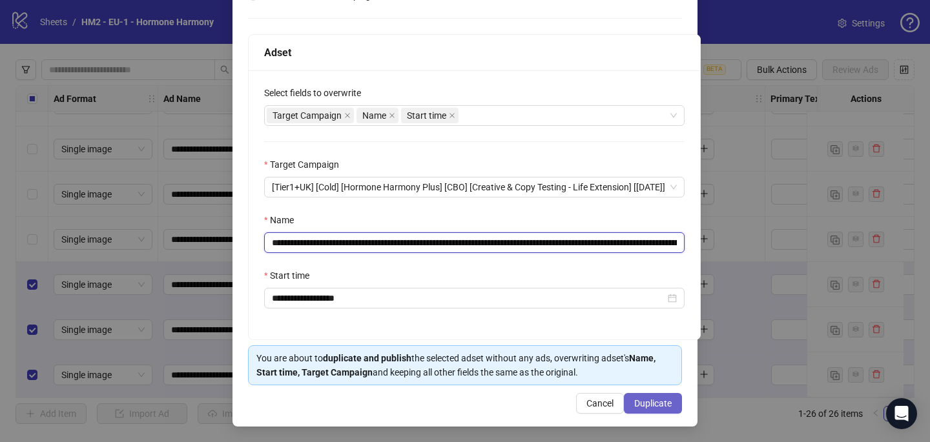
type input "**********"
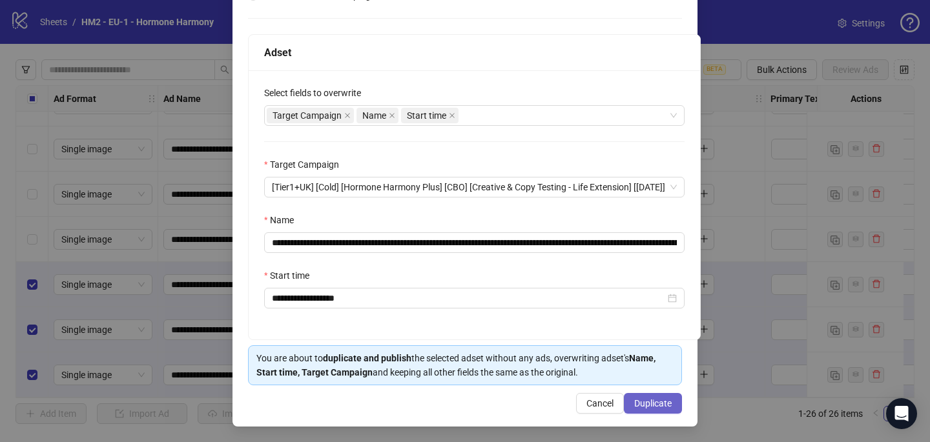
click at [640, 397] on button "Duplicate" at bounding box center [653, 403] width 58 height 21
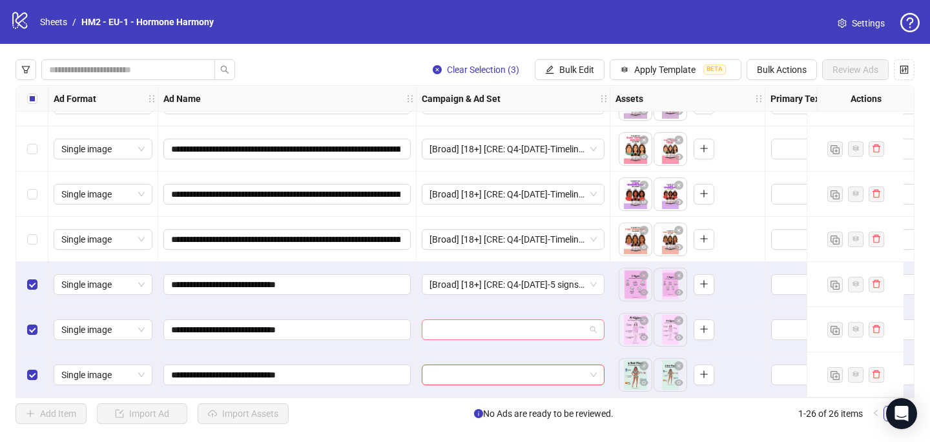
click at [431, 320] on input "search" at bounding box center [507, 329] width 156 height 19
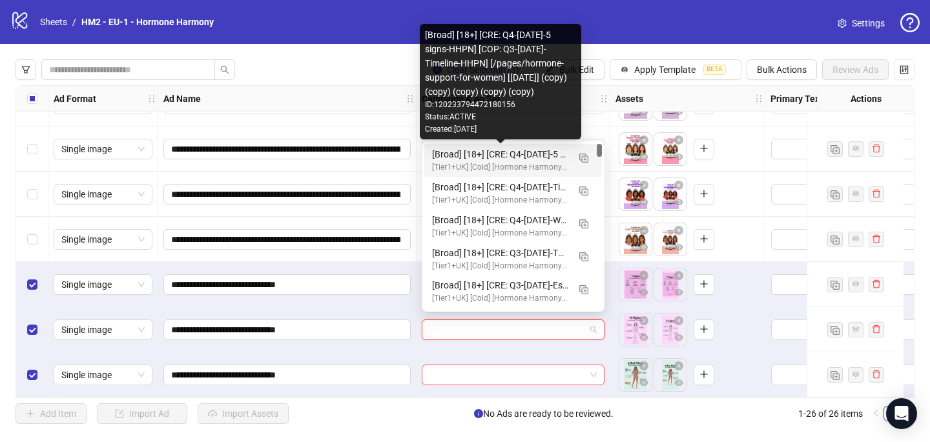
click at [469, 149] on div "[Broad] [18+] [CRE: Q4-[DATE]-5 signs-HHPN] [COP: Q3-[DATE]-Timeline-HHPN] [/pa…" at bounding box center [500, 154] width 136 height 14
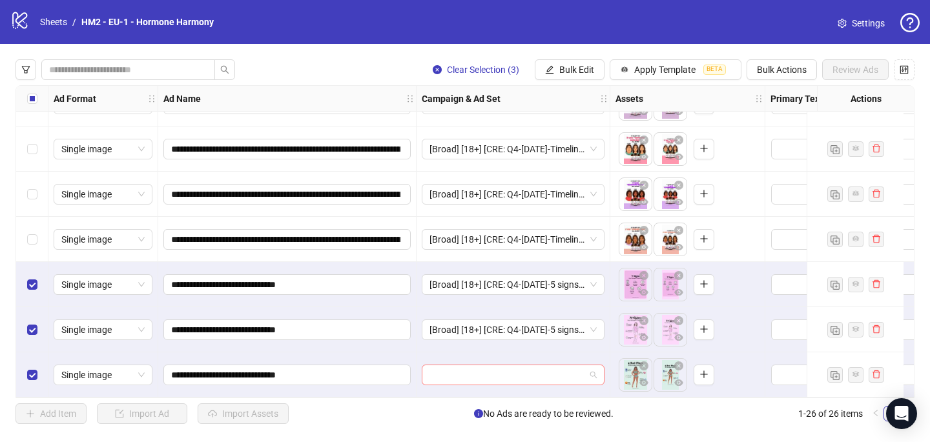
click at [458, 374] on input "search" at bounding box center [507, 374] width 156 height 19
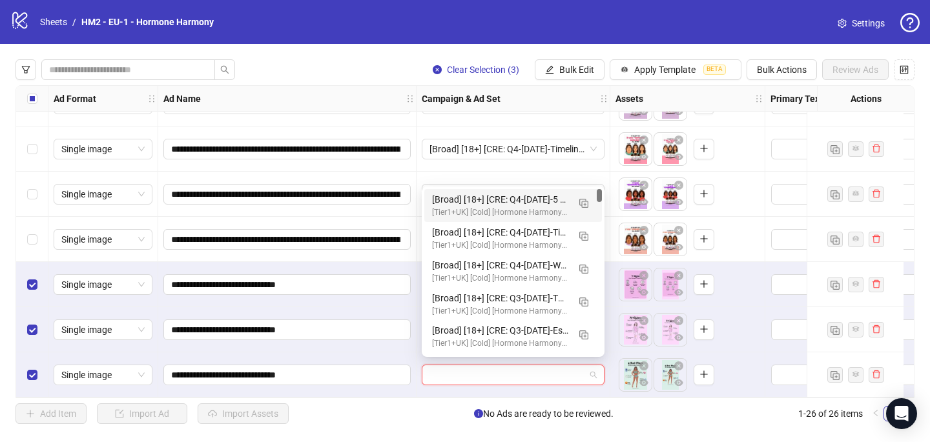
click at [496, 204] on div "[Broad] [18+] [CRE: Q4-[DATE]-5 signs-HHPN] [COP: Q3-[DATE]-Timeline-HHPN] [/pa…" at bounding box center [500, 199] width 136 height 14
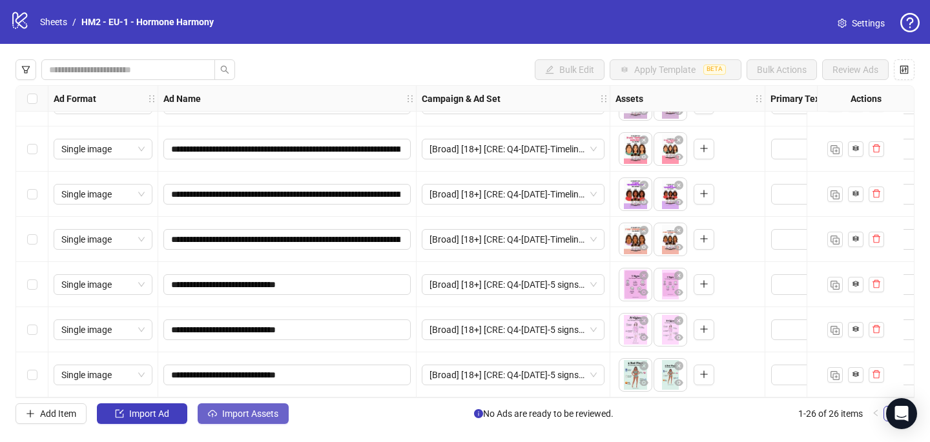
click at [222, 417] on span "Import Assets" at bounding box center [250, 414] width 56 height 10
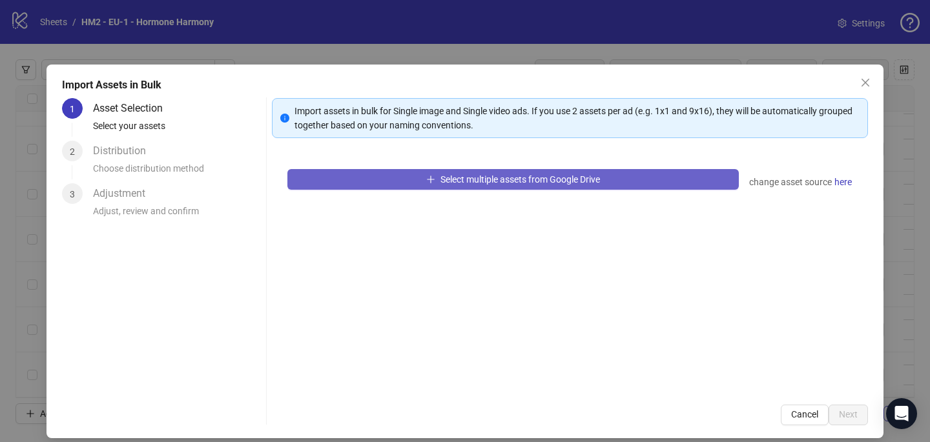
click at [568, 177] on span "Select multiple assets from Google Drive" at bounding box center [519, 179] width 159 height 10
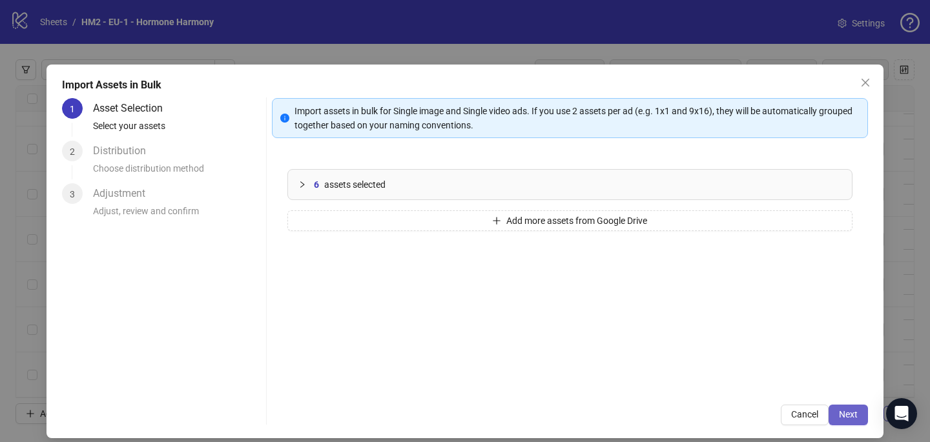
click at [866, 411] on button "Next" at bounding box center [847, 415] width 39 height 21
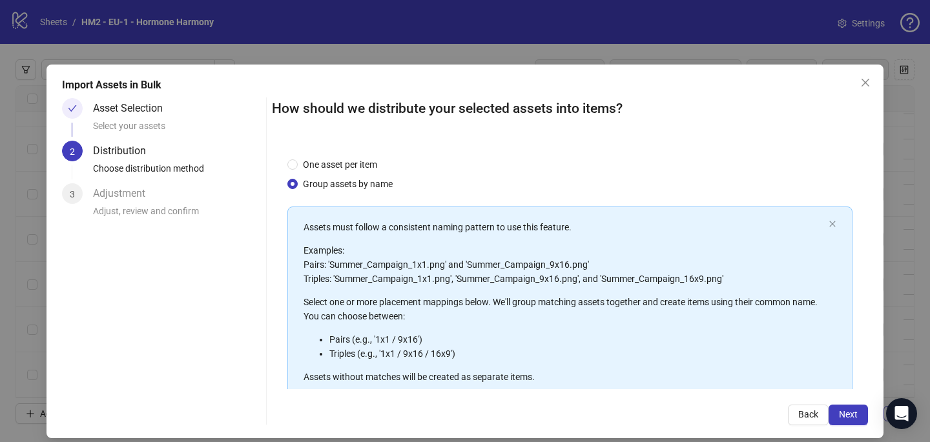
scroll to position [147, 0]
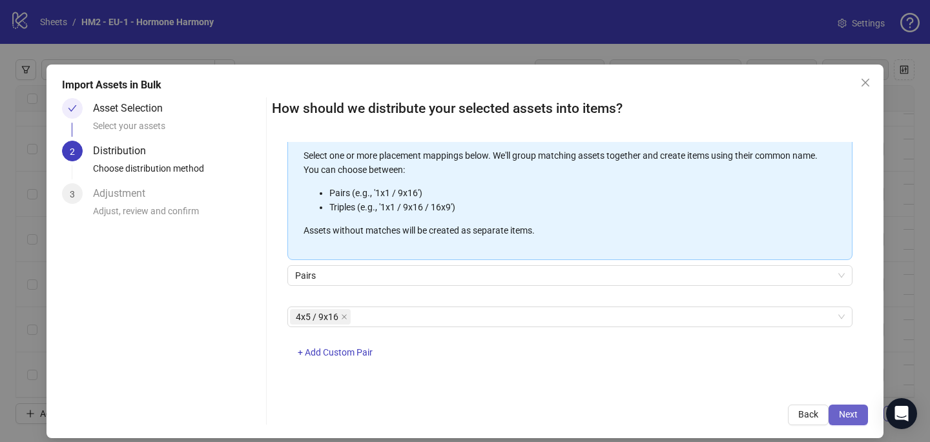
click at [850, 413] on span "Next" at bounding box center [848, 414] width 19 height 10
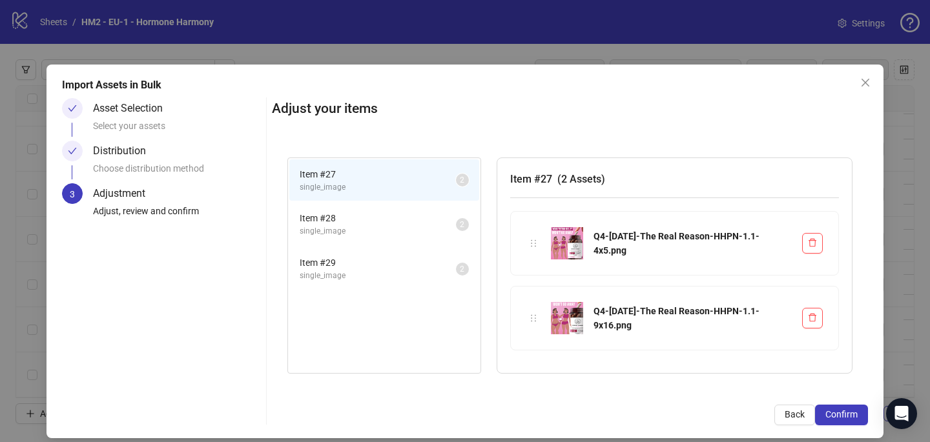
click at [850, 412] on span "Confirm" at bounding box center [841, 414] width 32 height 10
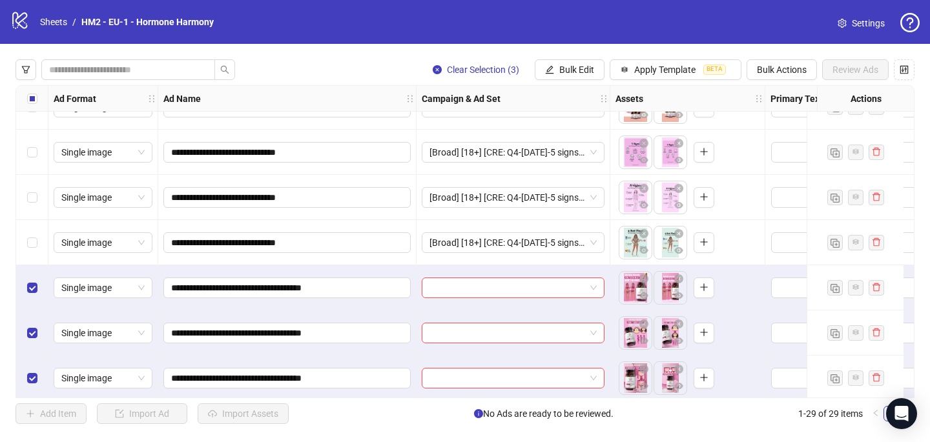
scroll to position [1030, 0]
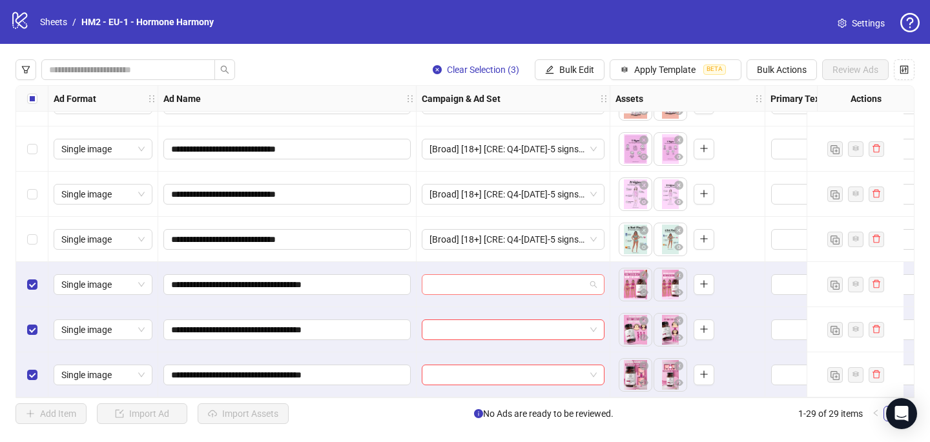
click at [442, 276] on input "search" at bounding box center [507, 284] width 156 height 19
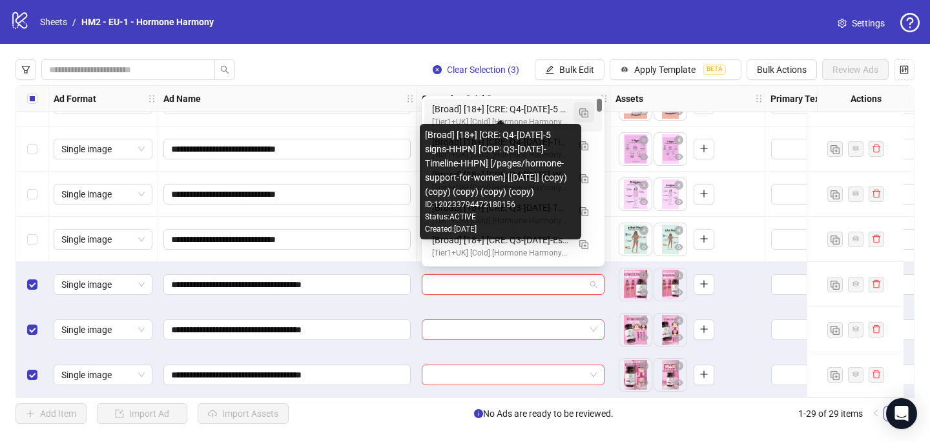
click at [582, 110] on img "button" at bounding box center [583, 112] width 9 height 9
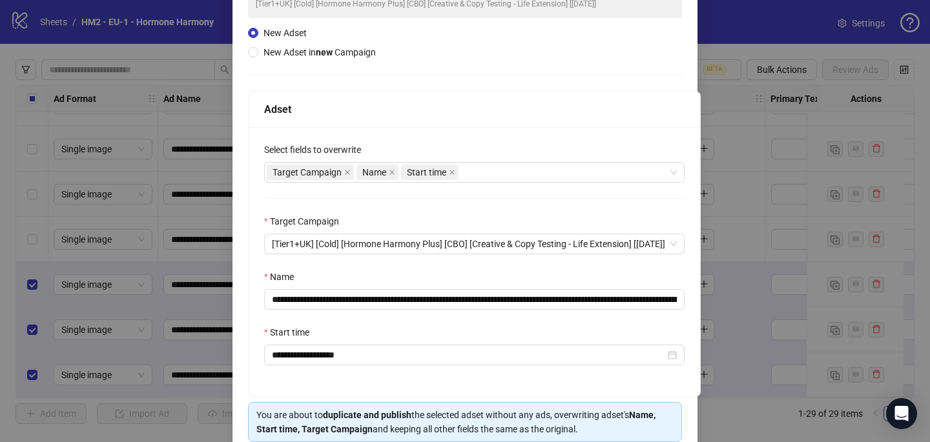
scroll to position [140, 0]
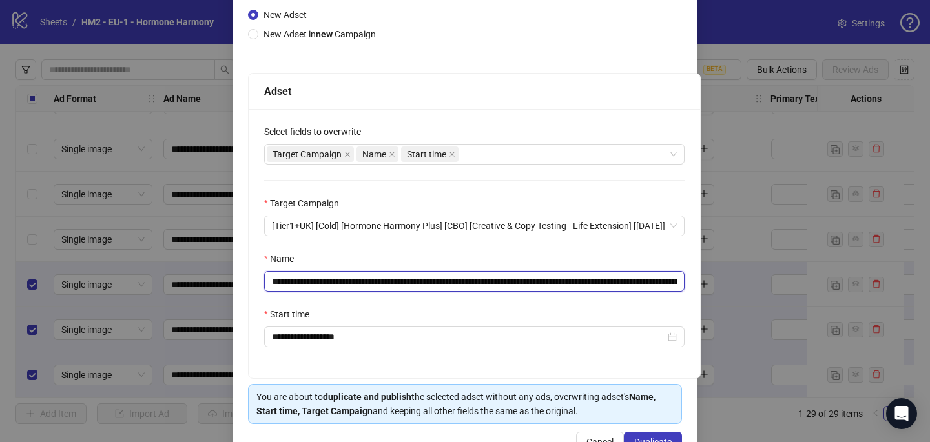
drag, startPoint x: 473, startPoint y: 283, endPoint x: 349, endPoint y: 280, distance: 124.0
click at [349, 280] on input "**********" at bounding box center [474, 281] width 420 height 21
paste input "********"
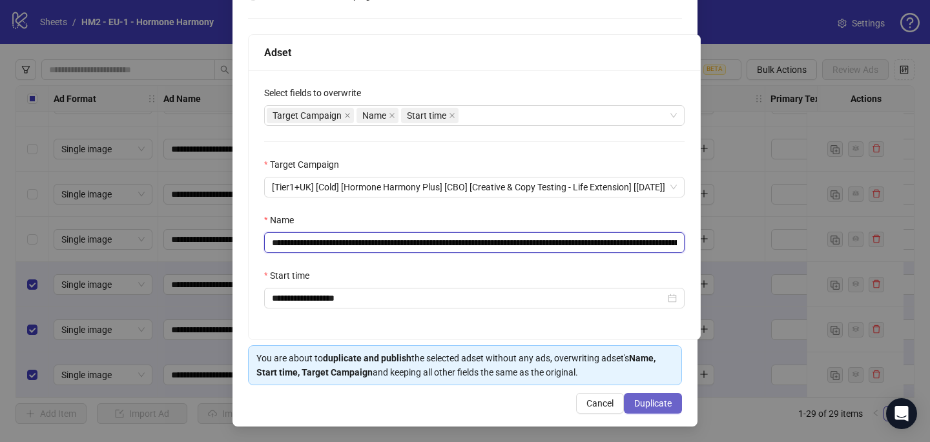
type input "**********"
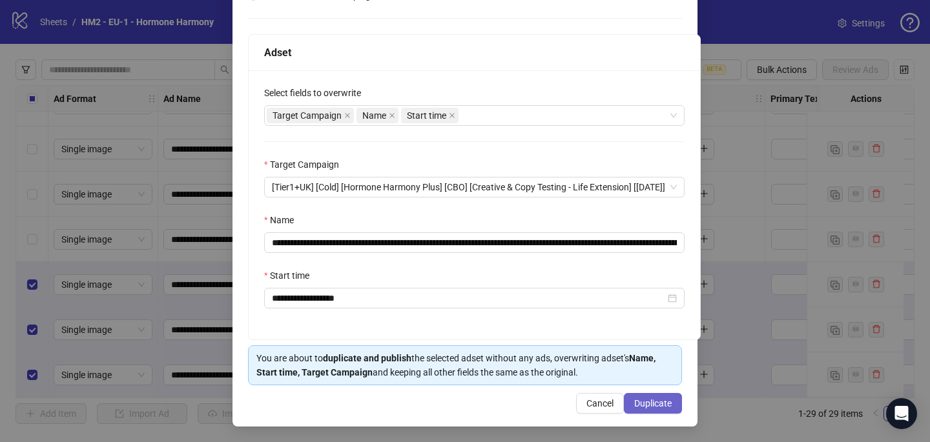
click at [655, 403] on span "Duplicate" at bounding box center [652, 403] width 37 height 10
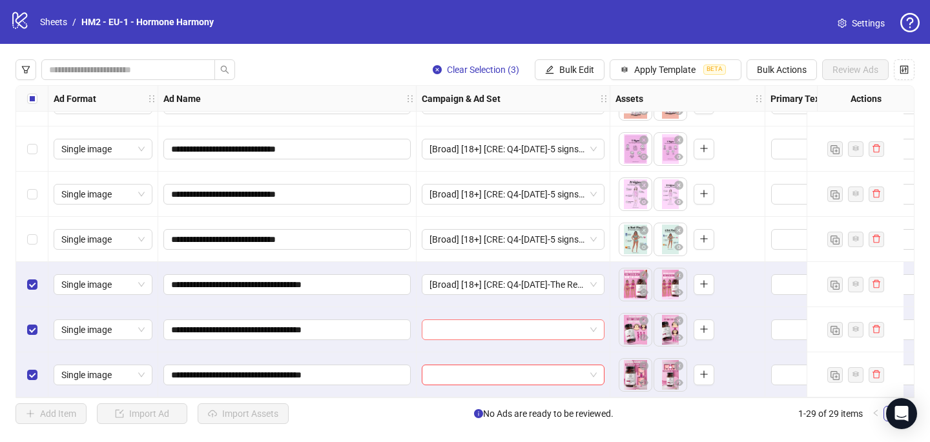
click at [545, 331] on input "search" at bounding box center [507, 329] width 156 height 19
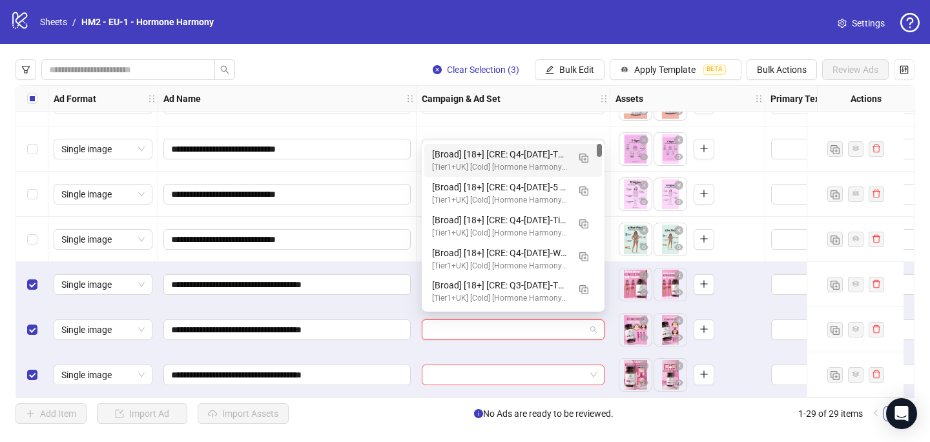
click at [553, 145] on div "[Broad] [18+] [CRE: Q4-[DATE]-The Real Reason-HHPN] [COP: Q3-[DATE]-Timeline-HH…" at bounding box center [513, 160] width 178 height 33
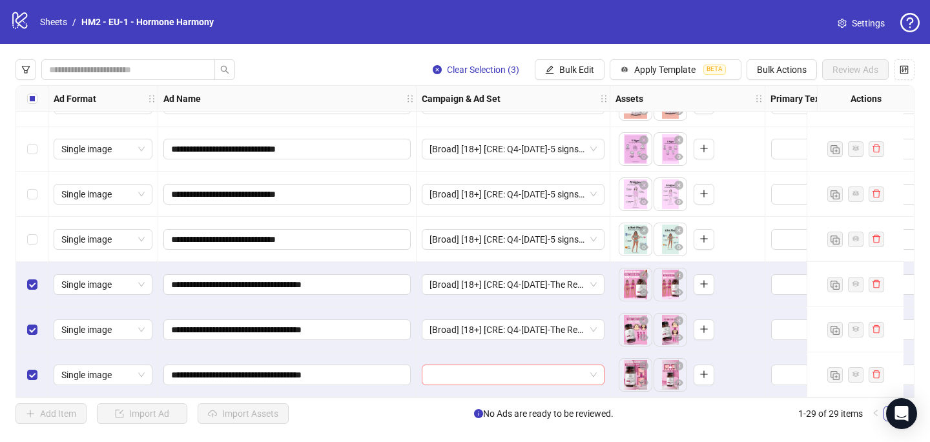
click at [457, 371] on input "search" at bounding box center [507, 374] width 156 height 19
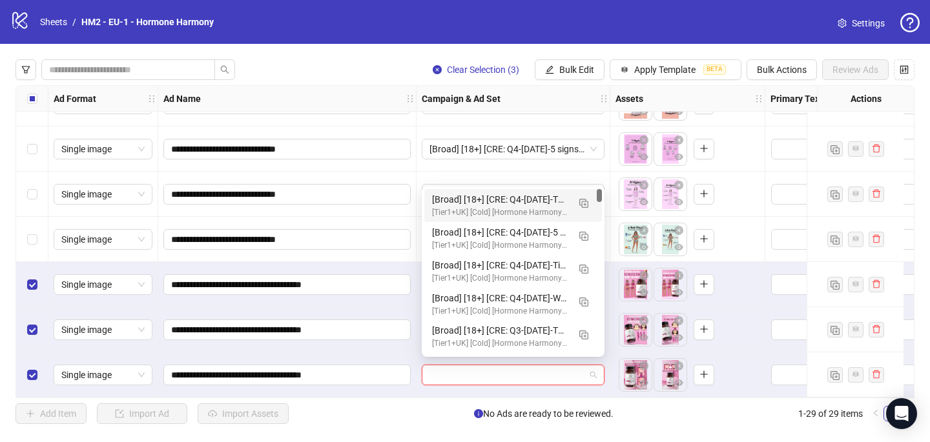
click at [504, 204] on div "[Broad] [18+] [CRE: Q4-[DATE]-The Real Reason-HHPN] [COP: Q3-[DATE]-Timeline-HH…" at bounding box center [500, 199] width 136 height 14
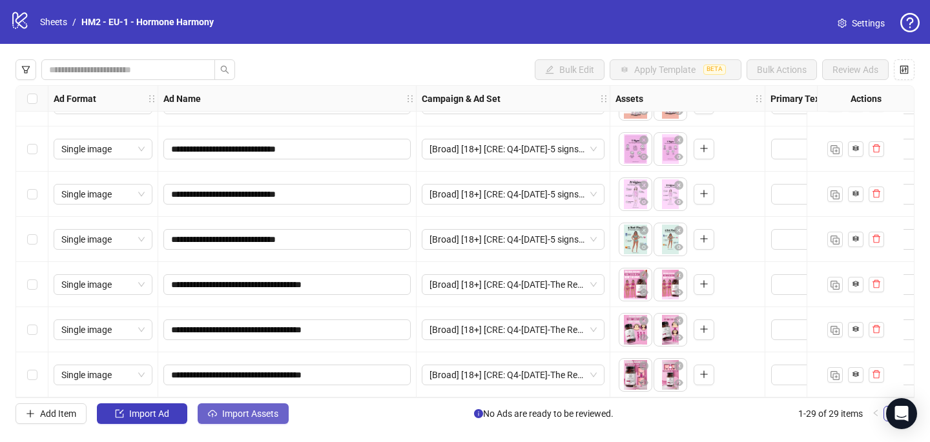
click at [249, 412] on span "Import Assets" at bounding box center [250, 414] width 56 height 10
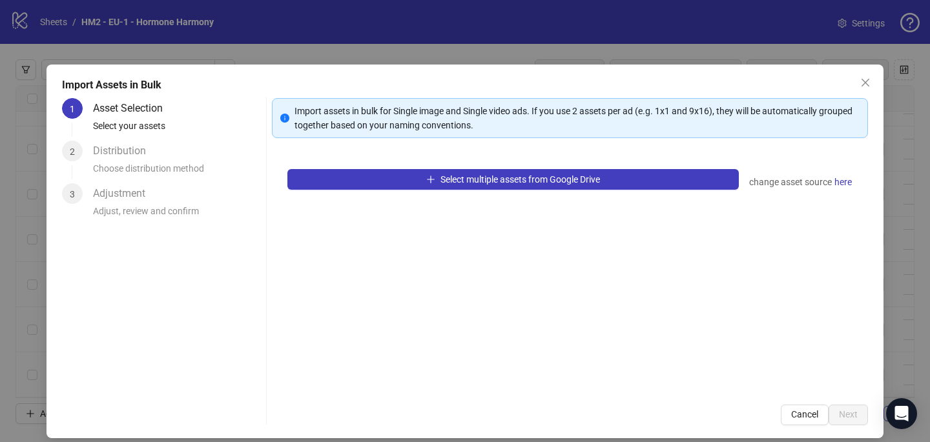
click at [372, 167] on div "Select multiple assets from Google Drive change asset source here" at bounding box center [570, 272] width 596 height 236
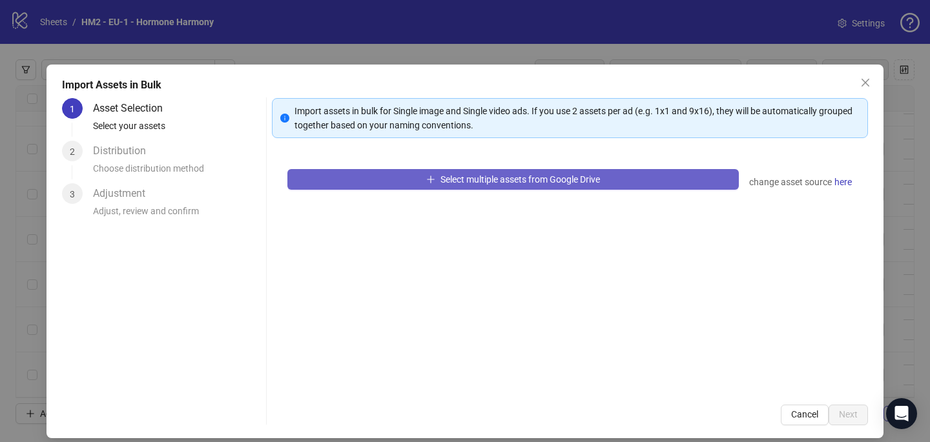
click at [366, 176] on button "Select multiple assets from Google Drive" at bounding box center [512, 179] width 451 height 21
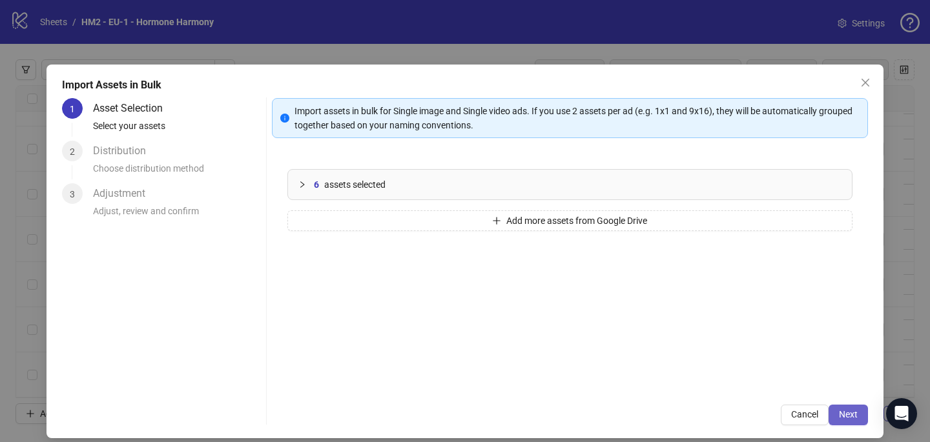
click at [863, 412] on button "Next" at bounding box center [847, 415] width 39 height 21
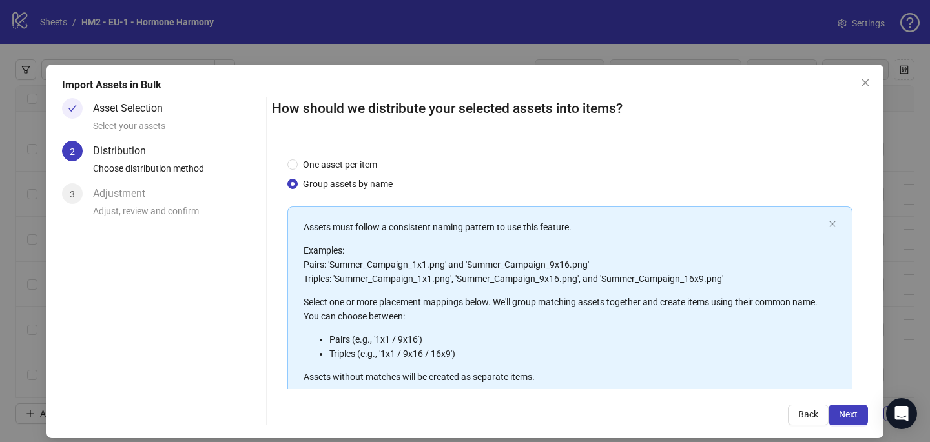
scroll to position [147, 0]
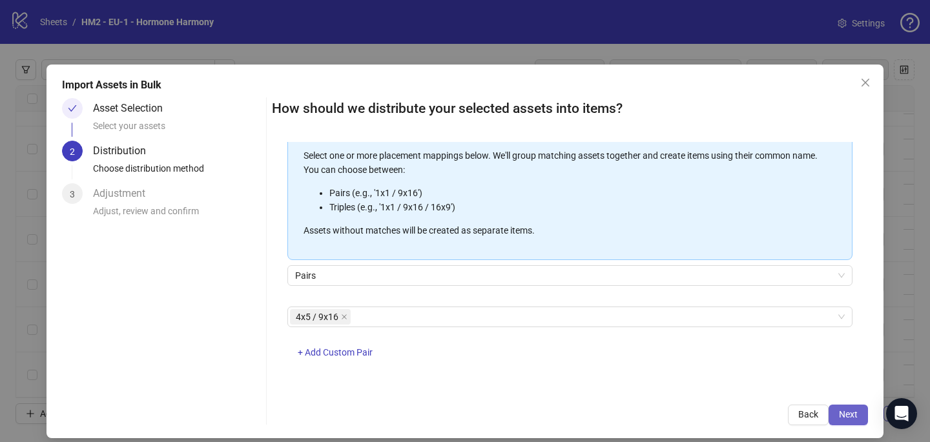
click at [861, 419] on button "Next" at bounding box center [847, 415] width 39 height 21
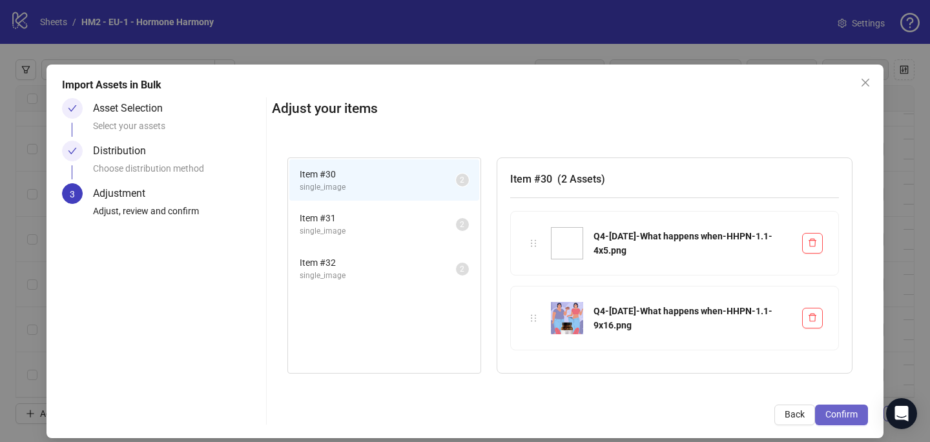
click at [841, 413] on span "Confirm" at bounding box center [841, 414] width 32 height 10
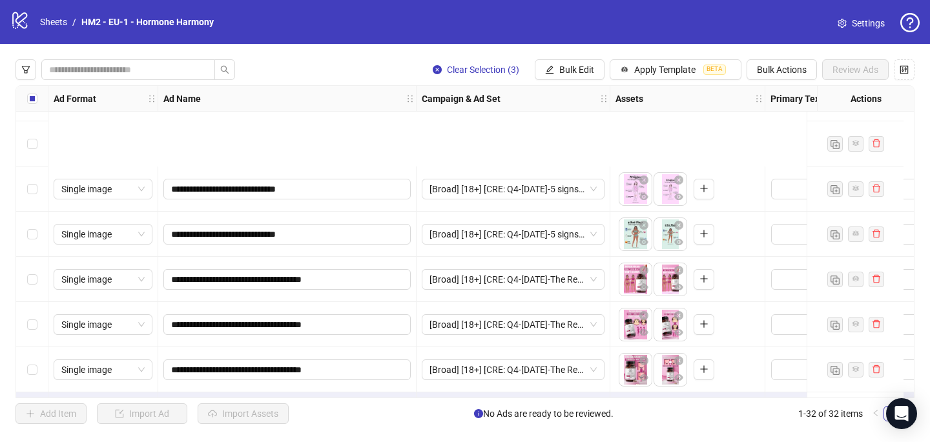
scroll to position [1165, 0]
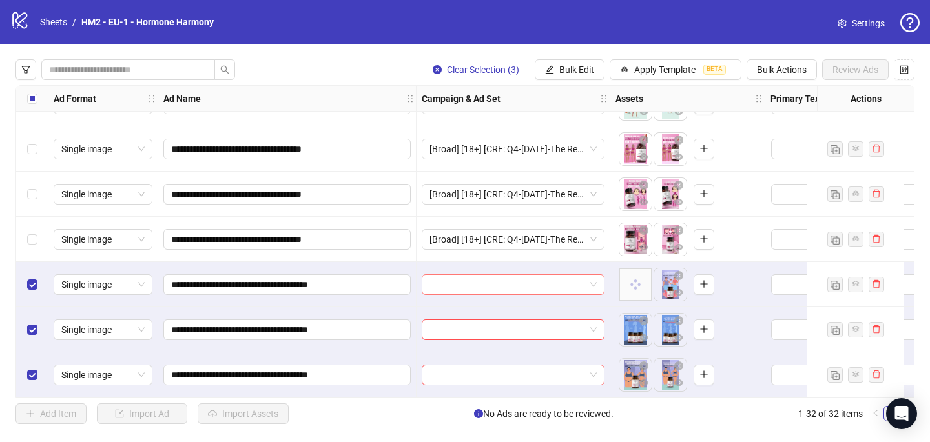
click at [474, 287] on input "search" at bounding box center [507, 284] width 156 height 19
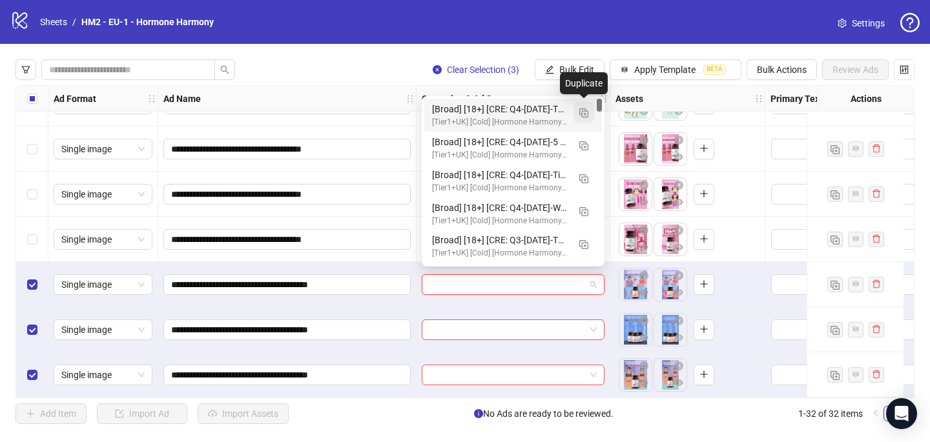
click at [577, 114] on button "button" at bounding box center [583, 112] width 21 height 21
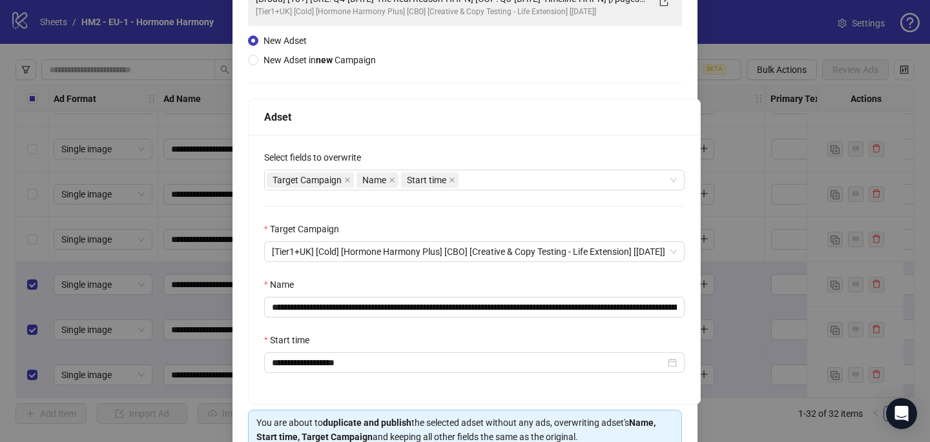
scroll to position [133, 0]
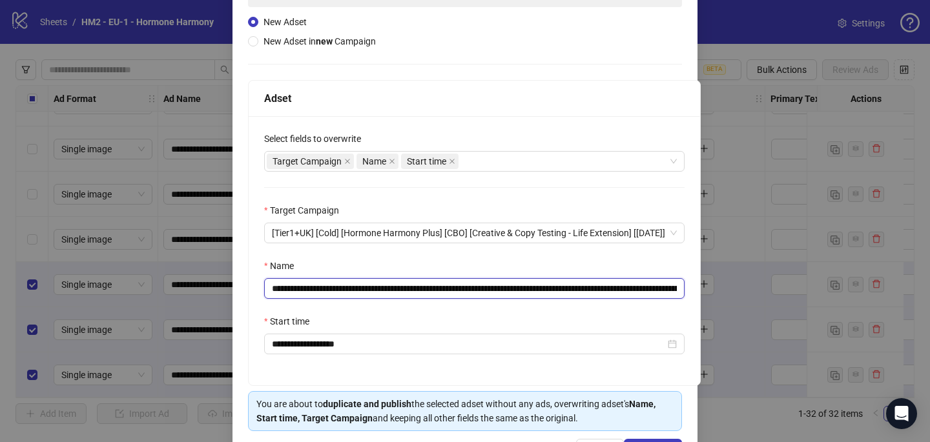
drag, startPoint x: 511, startPoint y: 287, endPoint x: 346, endPoint y: 287, distance: 164.6
click at [346, 287] on input "**********" at bounding box center [474, 288] width 420 height 21
paste input "*"
click at [346, 287] on input "**********" at bounding box center [474, 288] width 420 height 21
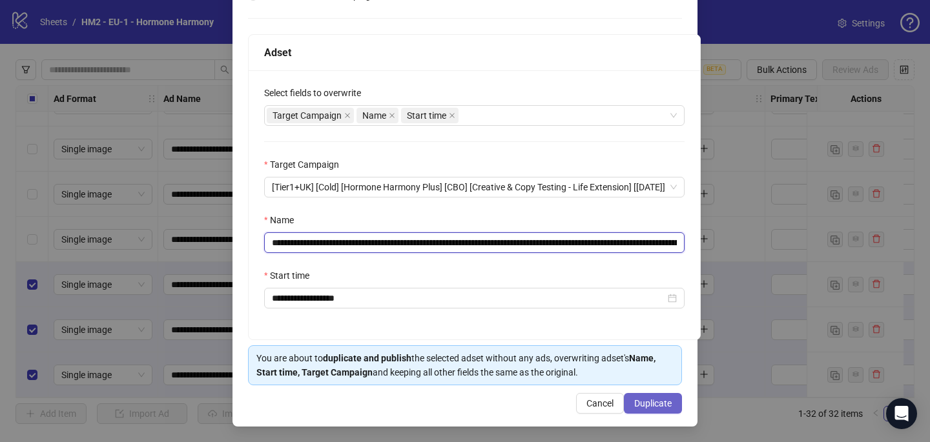
type input "**********"
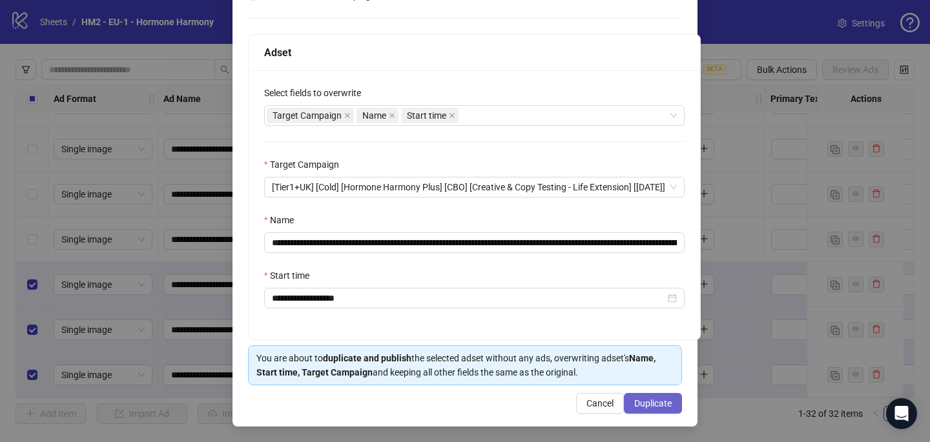
click at [639, 402] on span "Duplicate" at bounding box center [652, 403] width 37 height 10
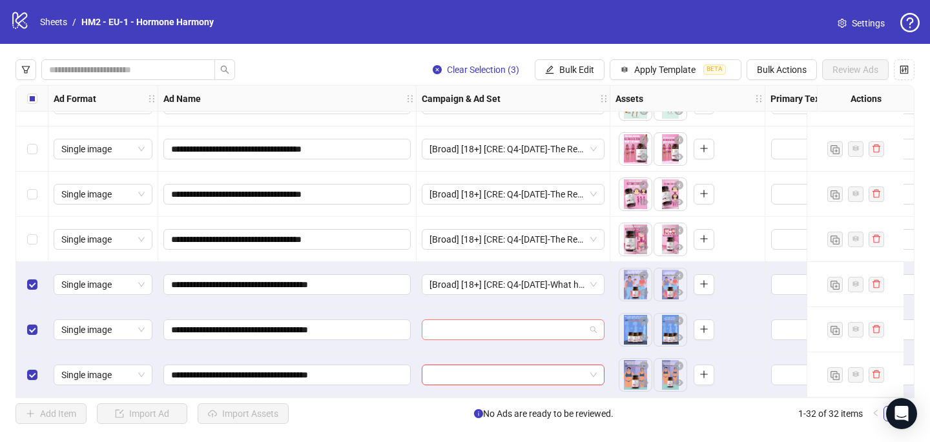
click at [535, 329] on input "search" at bounding box center [507, 329] width 156 height 19
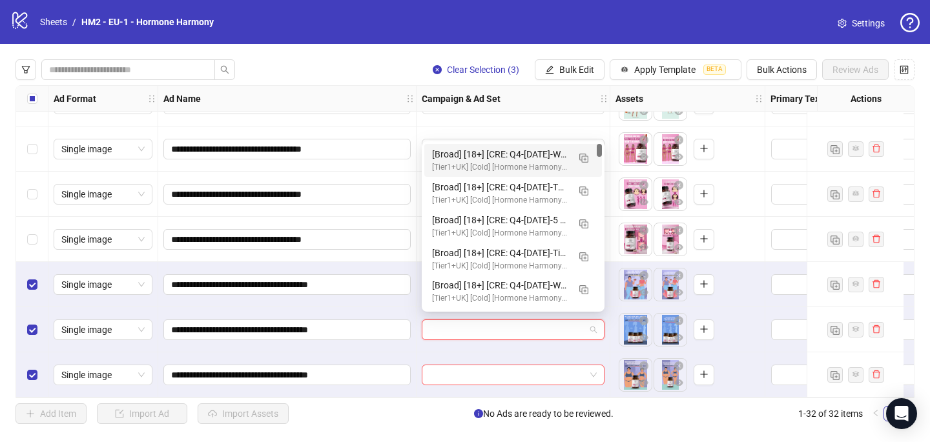
click at [538, 154] on div "[Broad] [18+] [CRE: Q4-[DATE]-What happens when-HHPN] [COP: Q3-[DATE]-Timeline-…" at bounding box center [500, 154] width 136 height 14
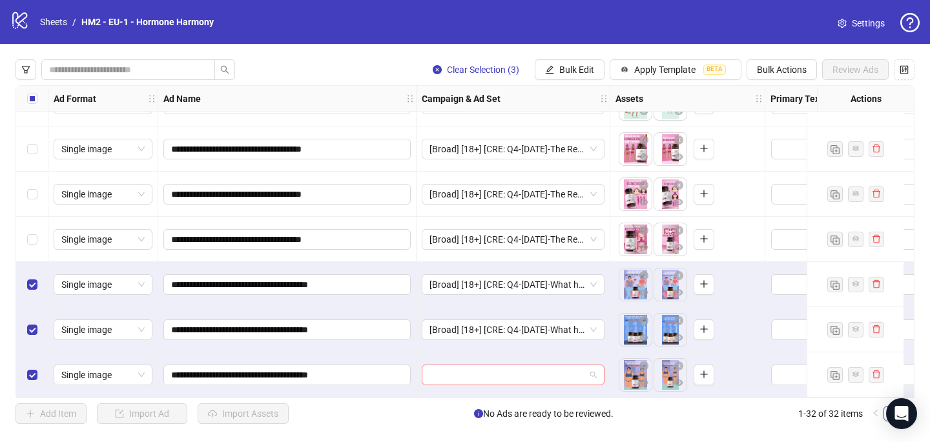
click at [445, 372] on input "search" at bounding box center [507, 374] width 156 height 19
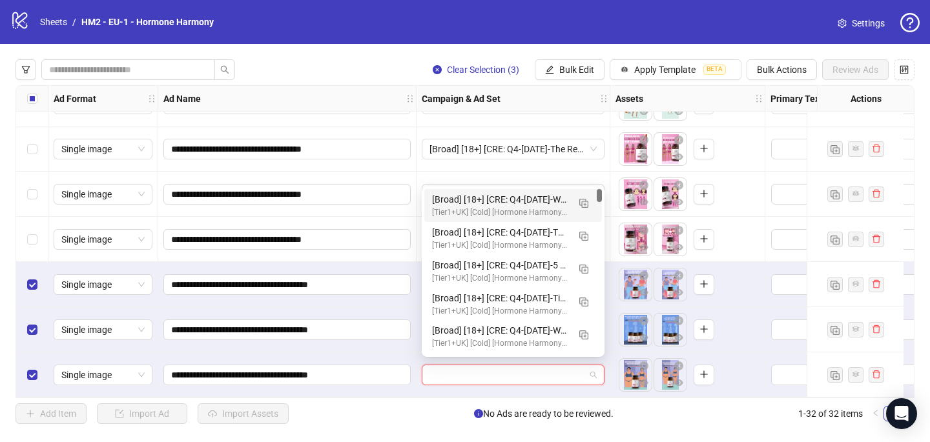
click at [500, 203] on div "[Broad] [18+] [CRE: Q4-[DATE]-What happens when-HHPN] [COP: Q3-[DATE]-Timeline-…" at bounding box center [500, 199] width 136 height 14
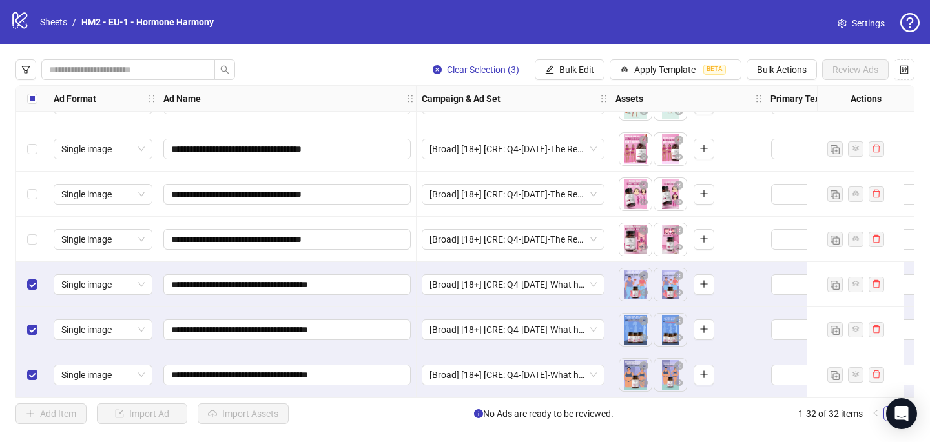
click at [29, 105] on label "Select all rows" at bounding box center [32, 99] width 10 height 14
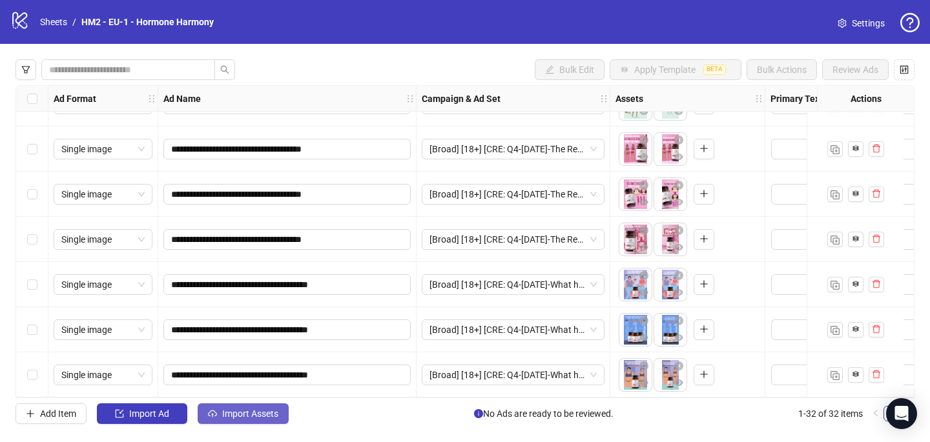
click at [248, 417] on span "Import Assets" at bounding box center [250, 414] width 56 height 10
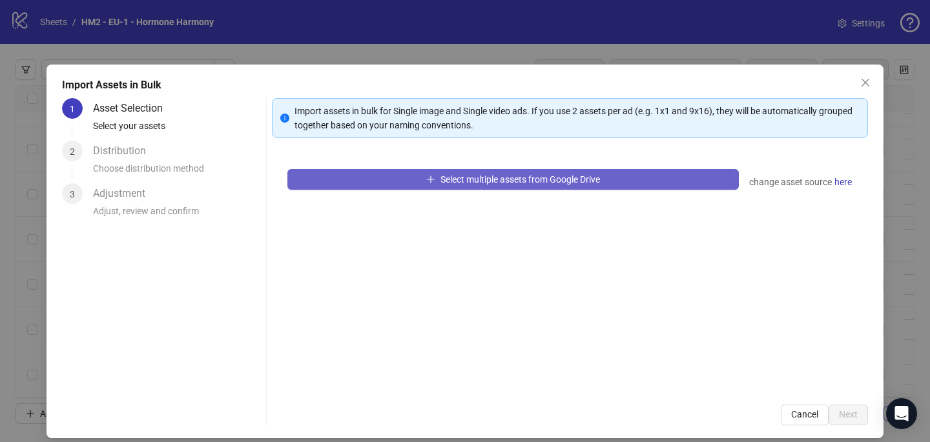
click at [378, 183] on button "Select multiple assets from Google Drive" at bounding box center [512, 179] width 451 height 21
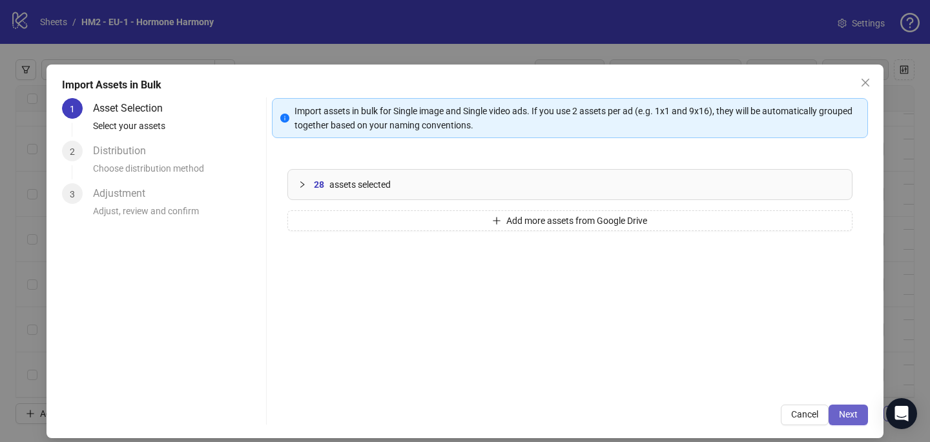
click at [852, 415] on span "Next" at bounding box center [848, 414] width 19 height 10
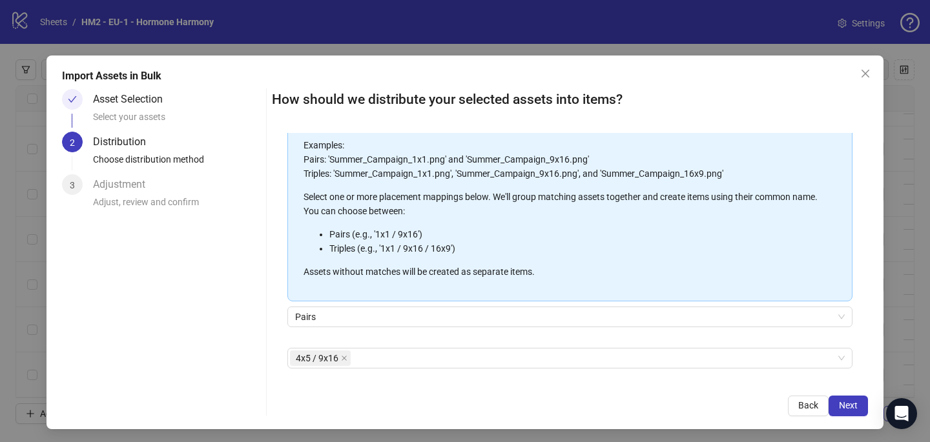
scroll to position [147, 0]
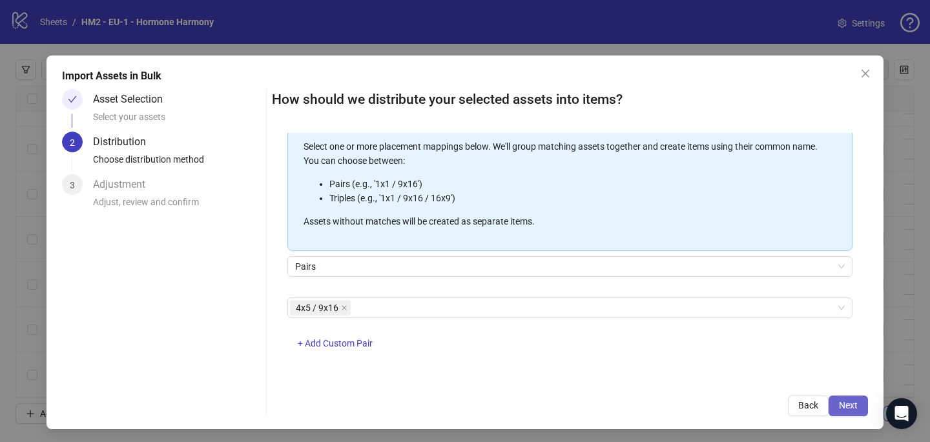
click at [846, 404] on span "Next" at bounding box center [848, 405] width 19 height 10
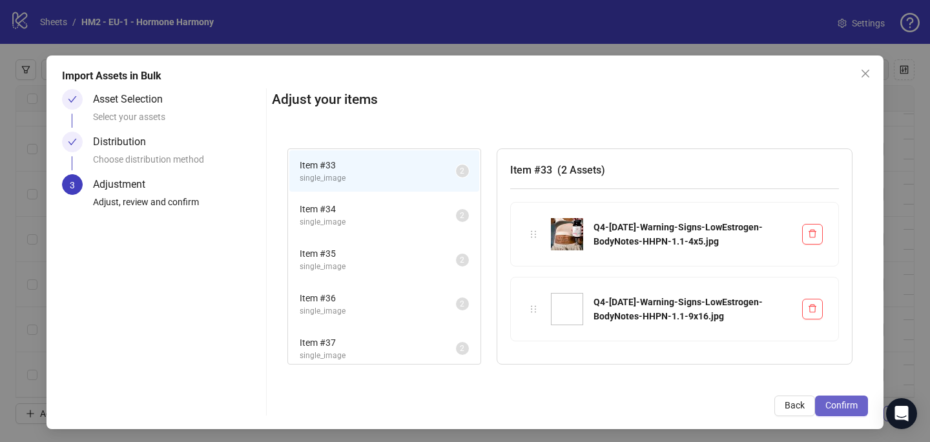
click at [852, 409] on span "Confirm" at bounding box center [841, 405] width 32 height 10
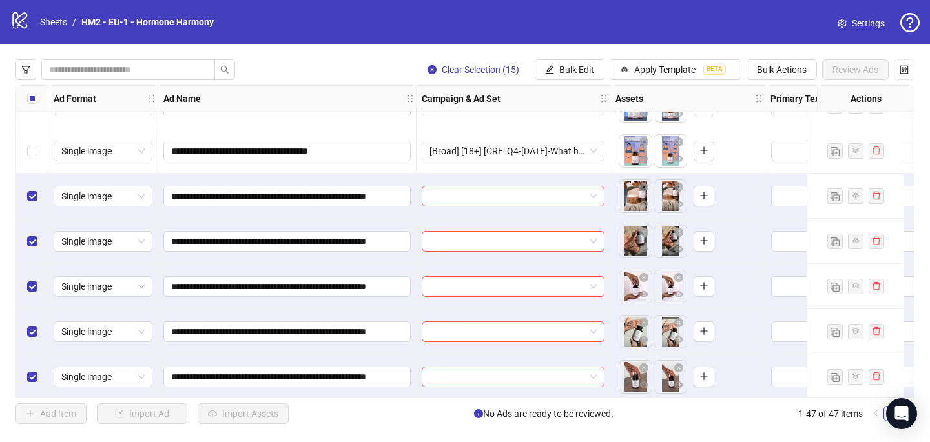
scroll to position [1373, 0]
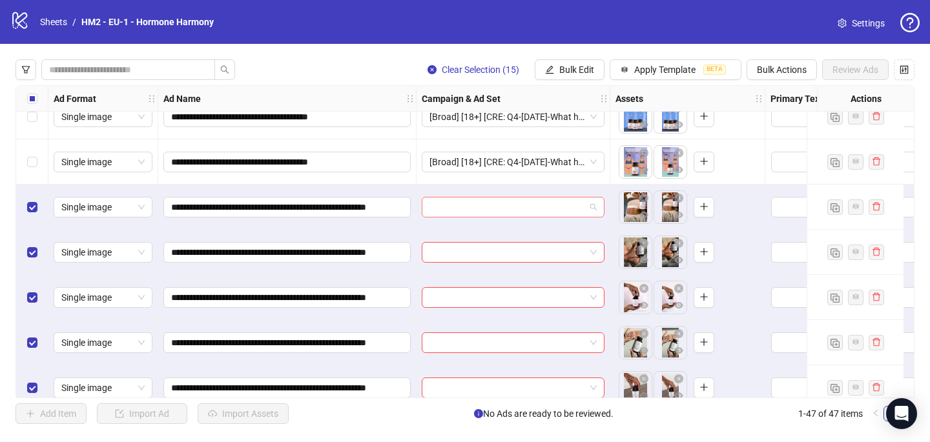
click at [516, 207] on input "search" at bounding box center [507, 207] width 156 height 19
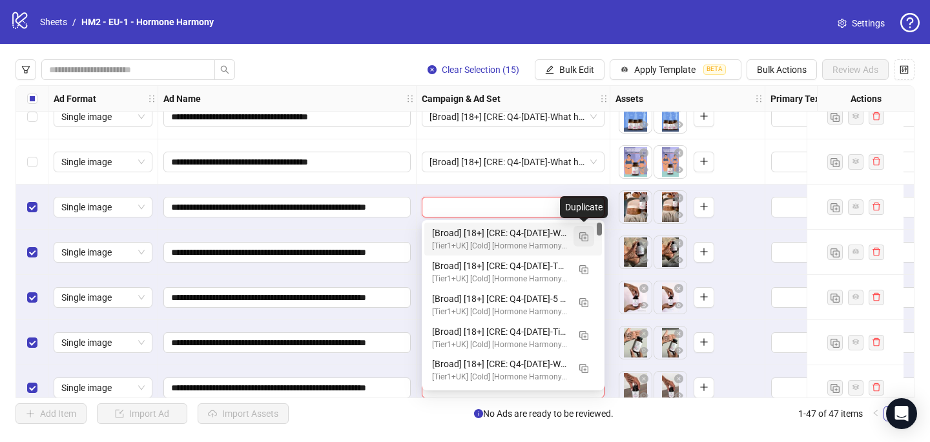
click at [589, 234] on button "button" at bounding box center [583, 236] width 21 height 21
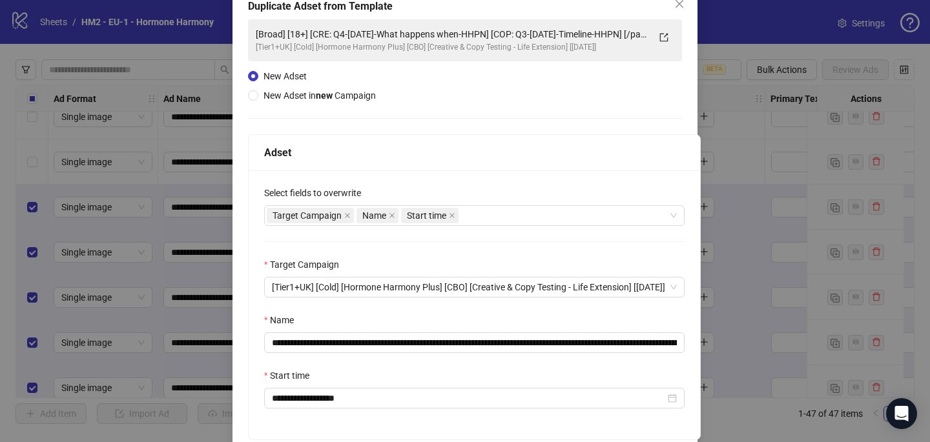
scroll to position [80, 0]
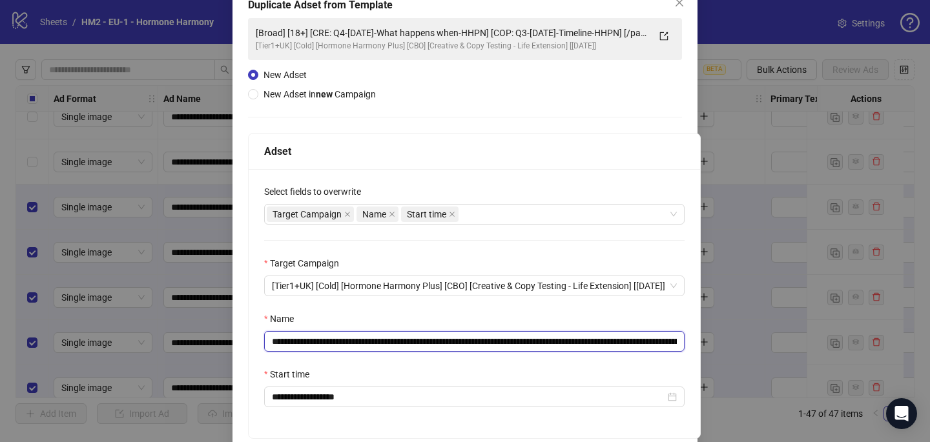
drag, startPoint x: 524, startPoint y: 339, endPoint x: 350, endPoint y: 338, distance: 174.3
click at [350, 340] on input "**********" at bounding box center [474, 341] width 420 height 21
paste input "**********"
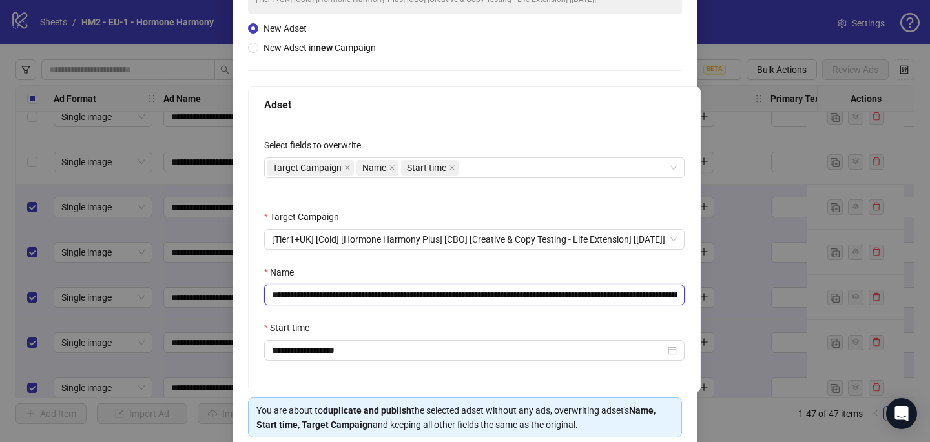
scroll to position [163, 0]
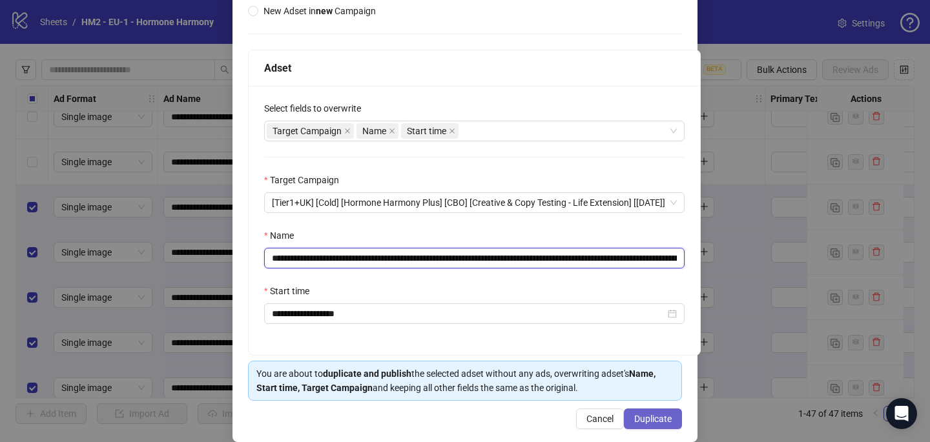
type input "**********"
click at [662, 422] on span "Duplicate" at bounding box center [652, 419] width 37 height 10
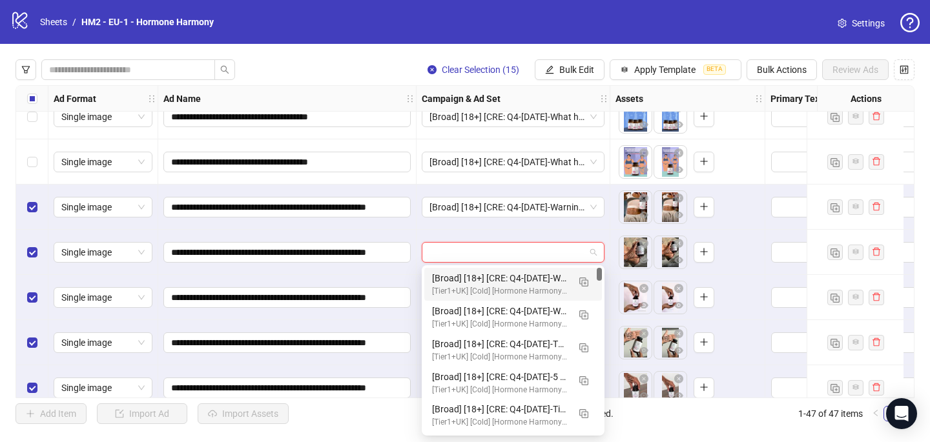
click at [486, 249] on input "search" at bounding box center [507, 252] width 156 height 19
click at [488, 273] on div "[Broad] [18+] [CRE: Q4-[DATE]-Warning-Signs-LowEstrogen-BodyNotes-HHPN] [COP: Q…" at bounding box center [500, 278] width 136 height 14
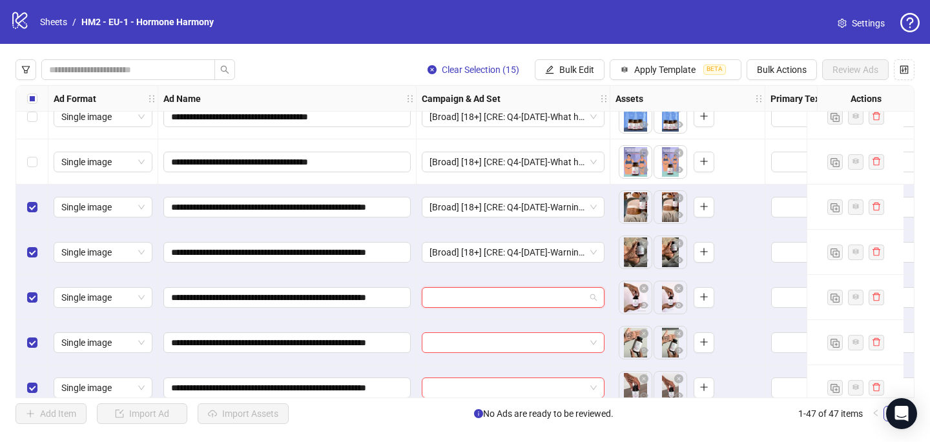
click at [487, 295] on input "search" at bounding box center [507, 297] width 156 height 19
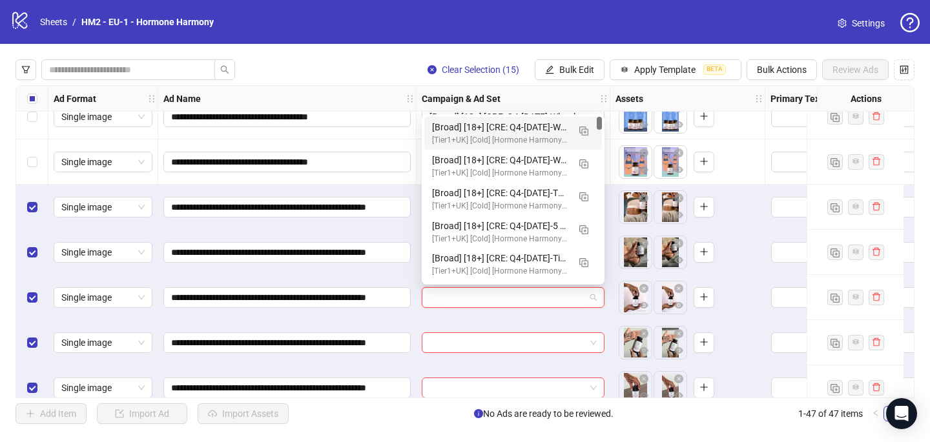
click at [517, 125] on div "[Broad] [18+] [CRE: Q4-[DATE]-Warning-Signs-LowEstrogen-BodyNotes-HHPN] [COP: Q…" at bounding box center [500, 127] width 136 height 14
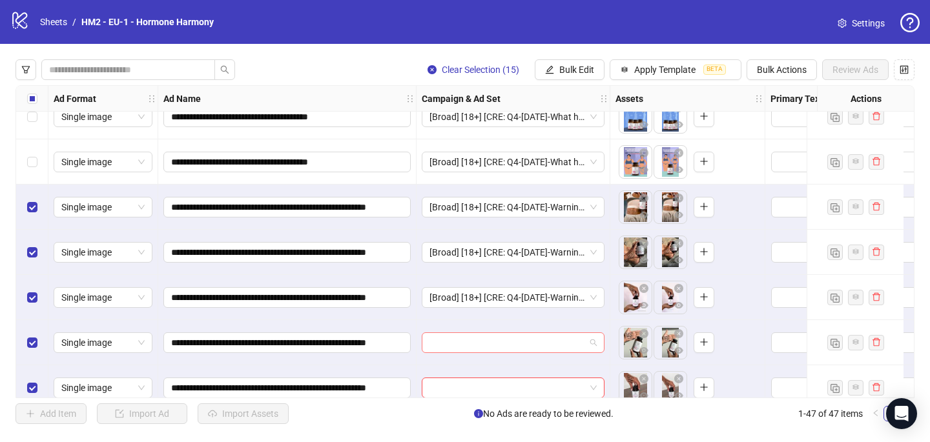
click at [472, 350] on input "search" at bounding box center [507, 342] width 156 height 19
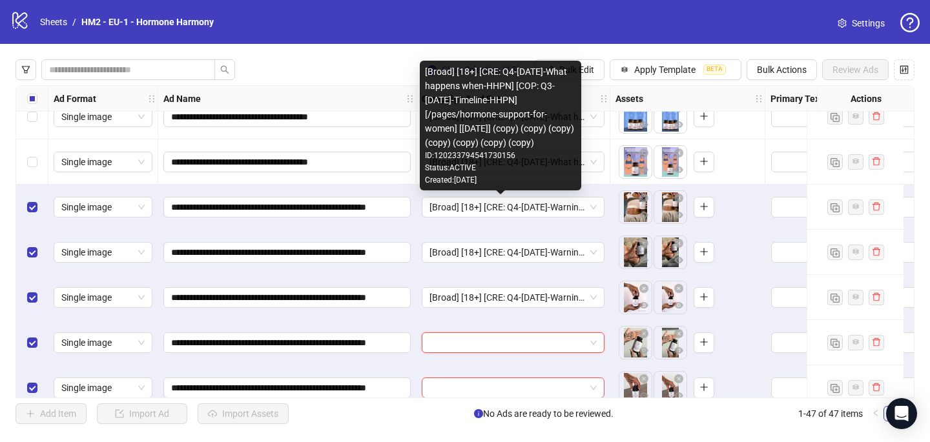
click at [519, 174] on div "Created: [DATE]" at bounding box center [500, 180] width 151 height 12
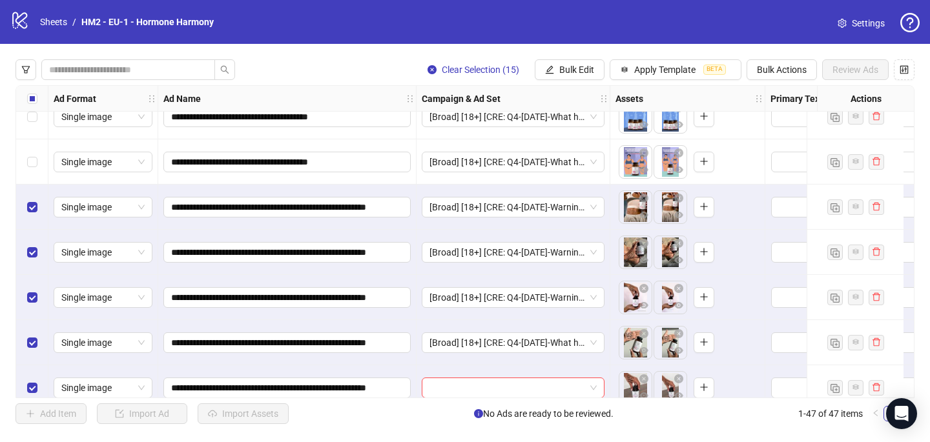
click at [480, 357] on div "[Broad] [18+] [CRE: Q4-[DATE]-What happens when-HHPN] [COP: Q3-[DATE]-Timeline-…" at bounding box center [513, 342] width 194 height 45
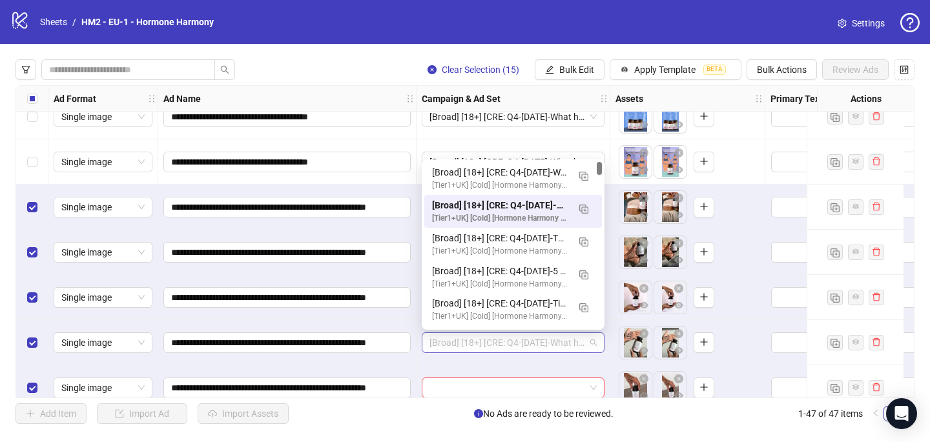
click at [480, 344] on span "[Broad] [18+] [CRE: Q4-[DATE]-What happens when-HHPN] [COP: Q3-[DATE]-Timeline-…" at bounding box center [512, 342] width 167 height 19
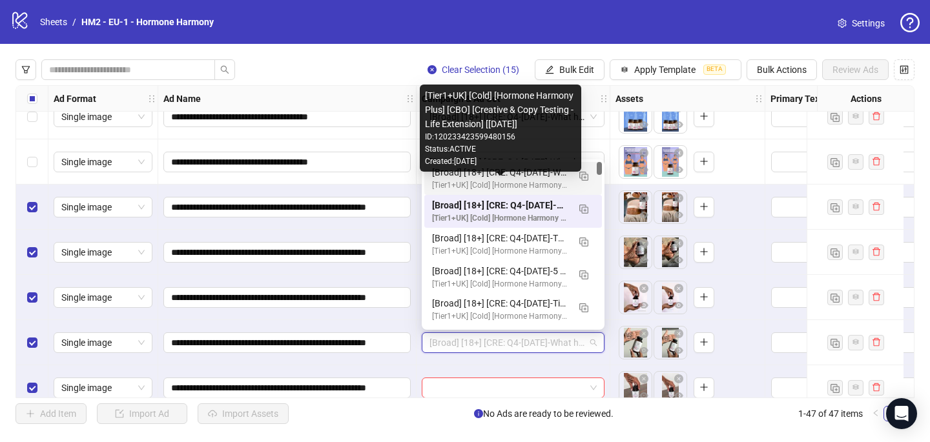
click at [525, 175] on div "[Broad] [18+] [CRE: Q4-[DATE]-Warning-Signs-LowEstrogen-BodyNotes-HHPN] [COP: Q…" at bounding box center [500, 172] width 136 height 14
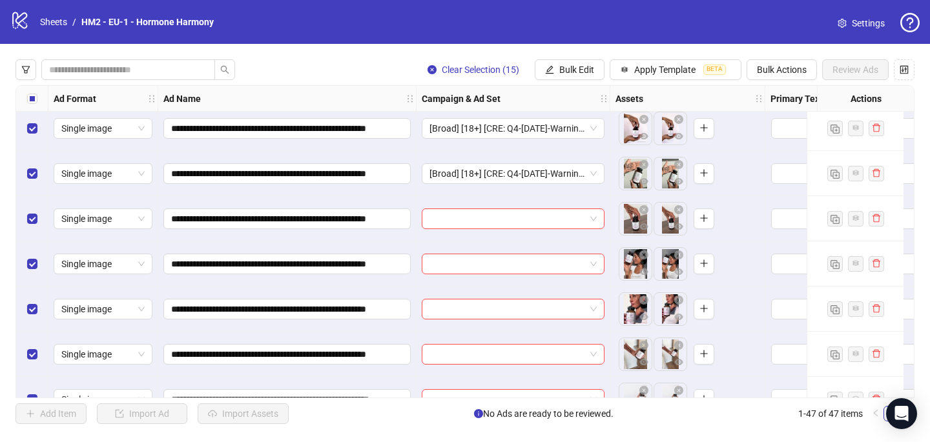
scroll to position [1542, 0]
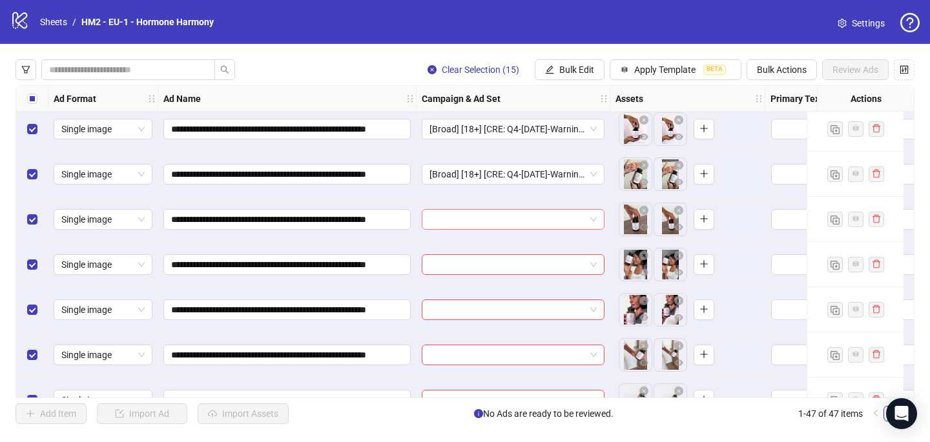
click at [471, 221] on input "search" at bounding box center [507, 219] width 156 height 19
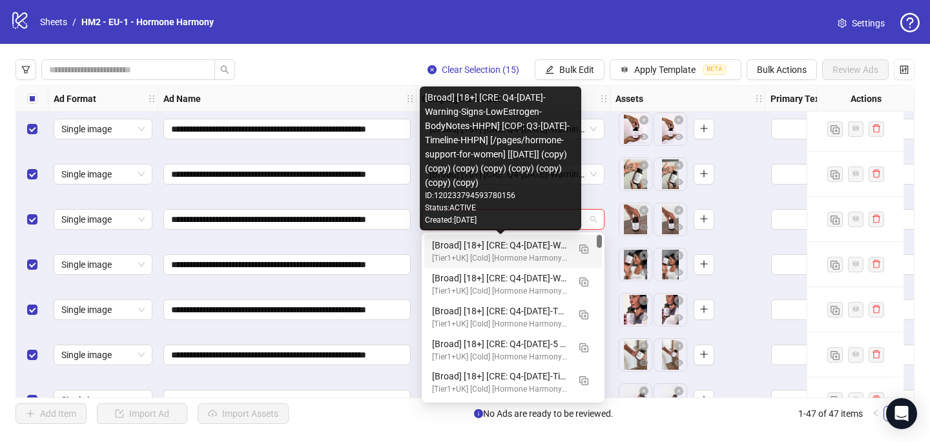
click at [487, 244] on div "[Broad] [18+] [CRE: Q4-[DATE]-Warning-Signs-LowEstrogen-BodyNotes-HHPN] [COP: Q…" at bounding box center [500, 245] width 136 height 14
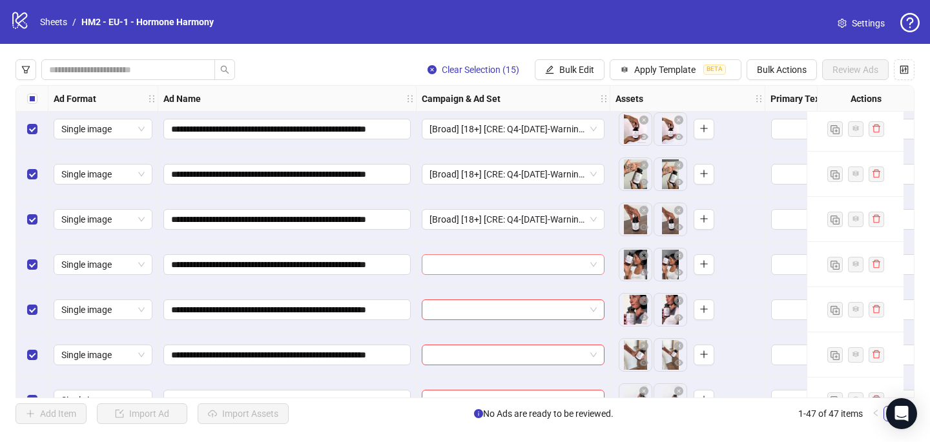
click at [461, 265] on input "search" at bounding box center [507, 264] width 156 height 19
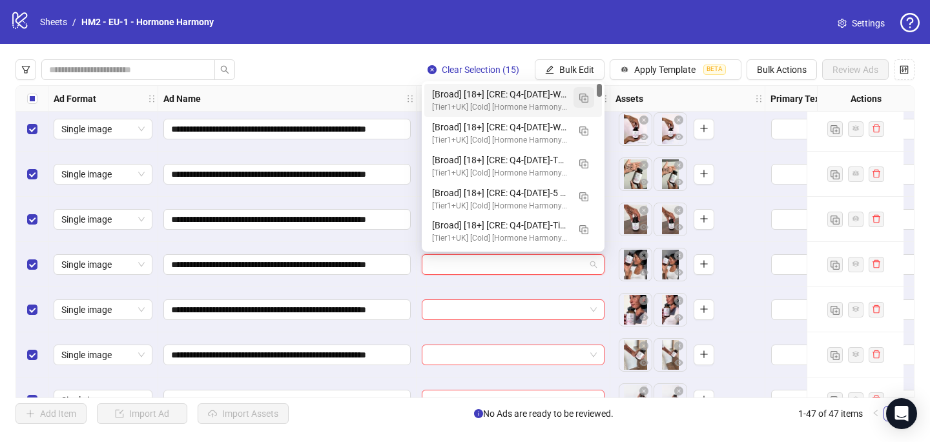
click at [586, 97] on img "button" at bounding box center [583, 98] width 9 height 9
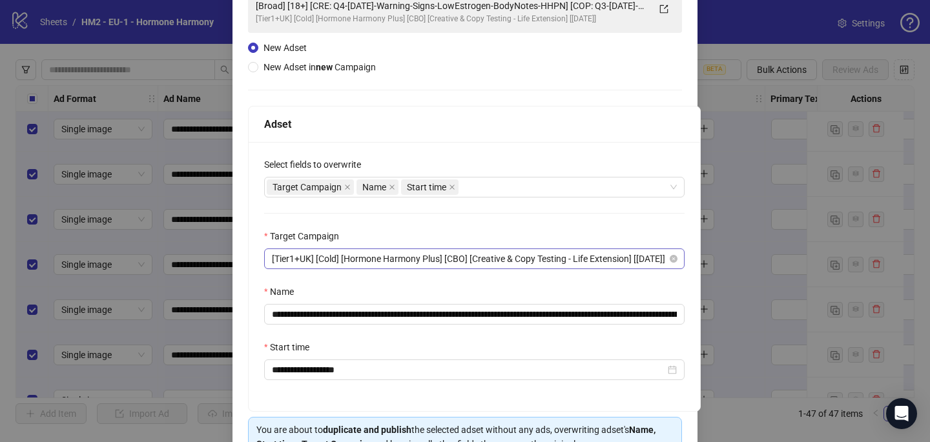
scroll to position [108, 0]
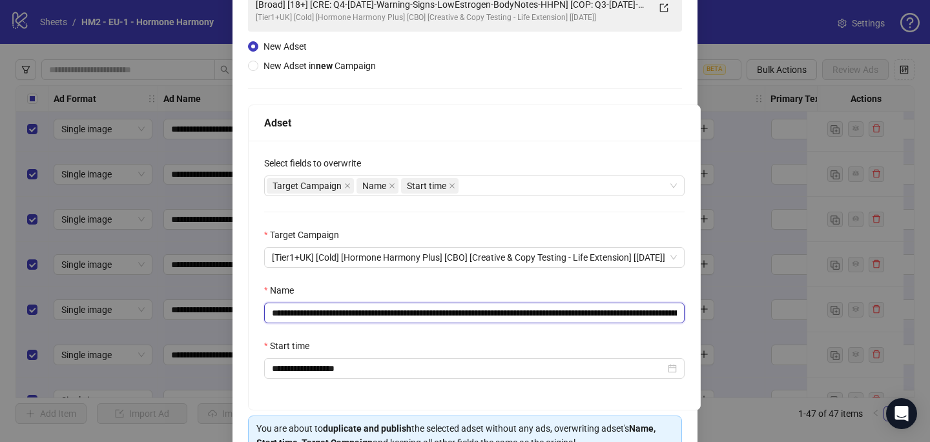
click at [602, 315] on input "**********" at bounding box center [474, 313] width 420 height 21
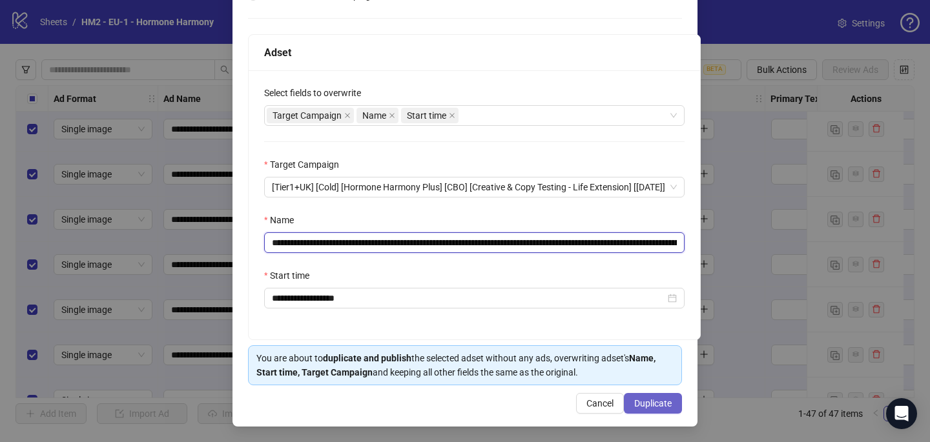
type input "**********"
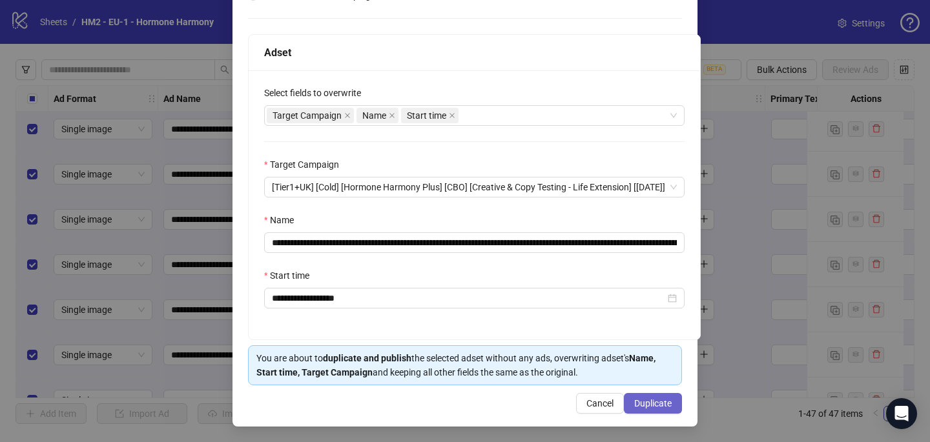
click at [656, 403] on span "Duplicate" at bounding box center [652, 403] width 37 height 10
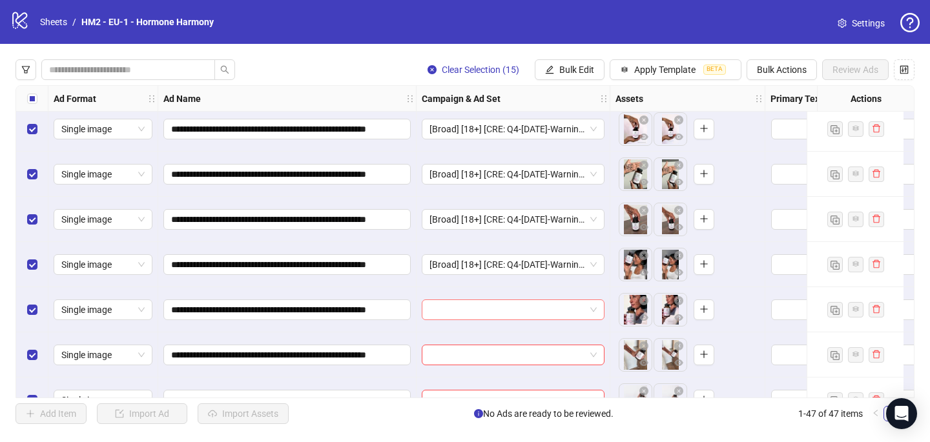
click at [495, 313] on input "search" at bounding box center [507, 309] width 156 height 19
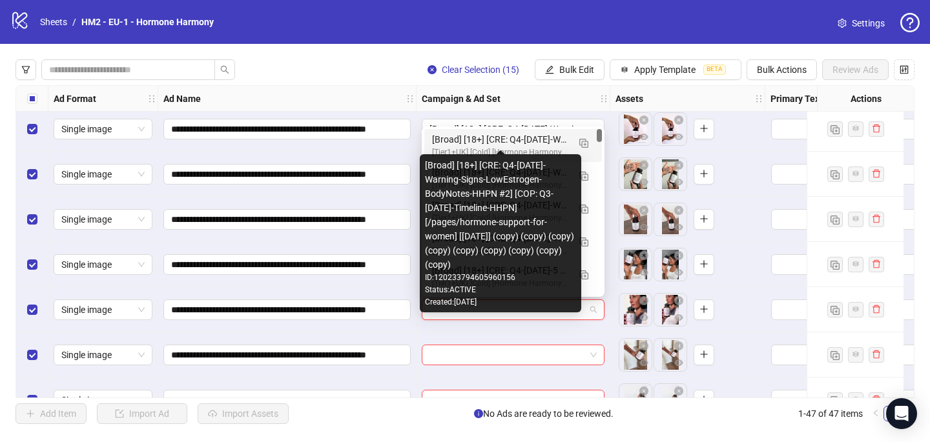
click at [527, 143] on div "[Broad] [18+] [CRE: Q4-[DATE]-Warning-Signs-LowEstrogen-BodyNotes-HHPN #2] [COP…" at bounding box center [500, 139] width 136 height 14
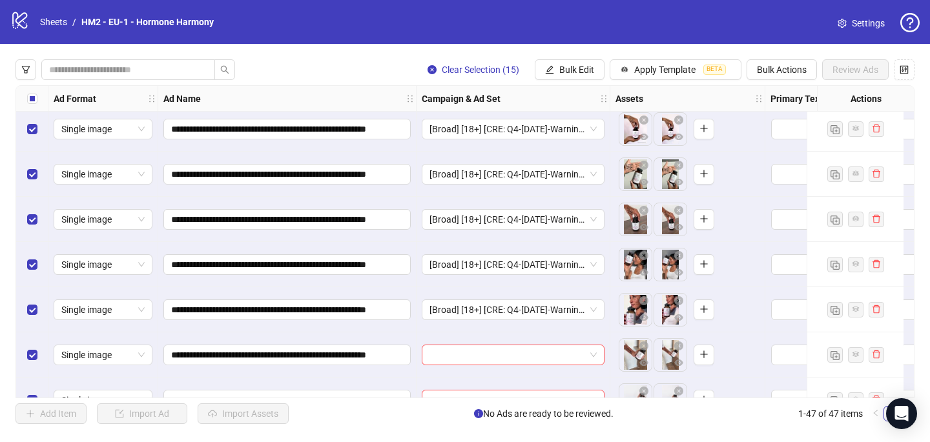
drag, startPoint x: 505, startPoint y: 354, endPoint x: 511, endPoint y: 343, distance: 12.7
click at [505, 354] on input "search" at bounding box center [507, 354] width 156 height 19
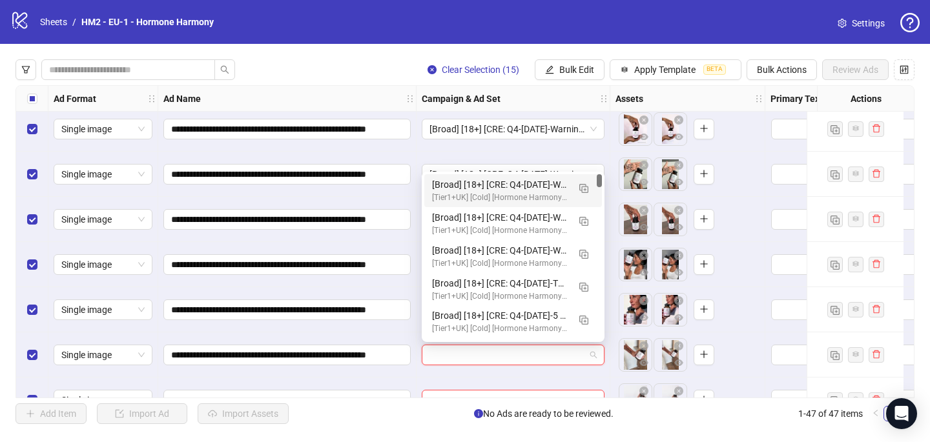
click at [552, 188] on div "[Broad] [18+] [CRE: Q4-[DATE]-Warning-Signs-LowEstrogen-BodyNotes-HHPN #2] [COP…" at bounding box center [500, 185] width 136 height 14
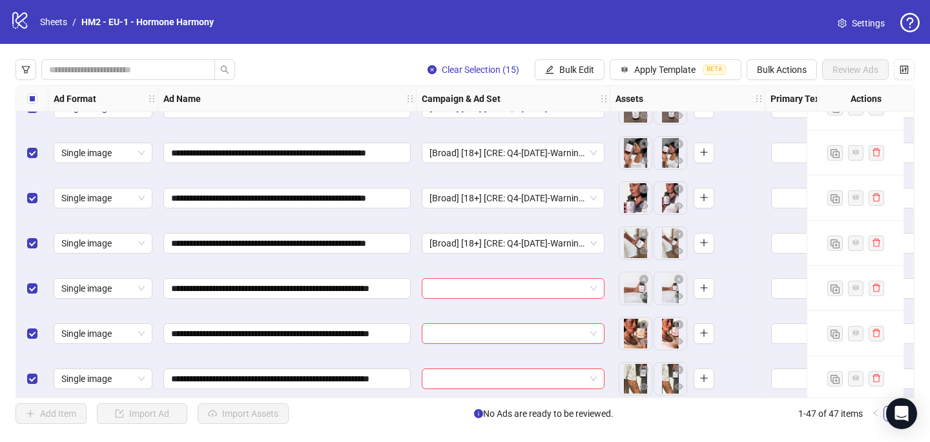
scroll to position [1697, 0]
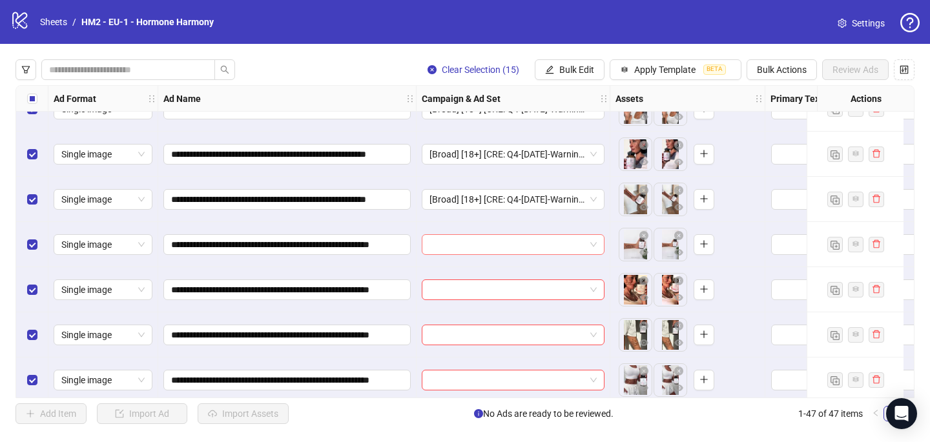
click at [514, 244] on input "search" at bounding box center [507, 244] width 156 height 19
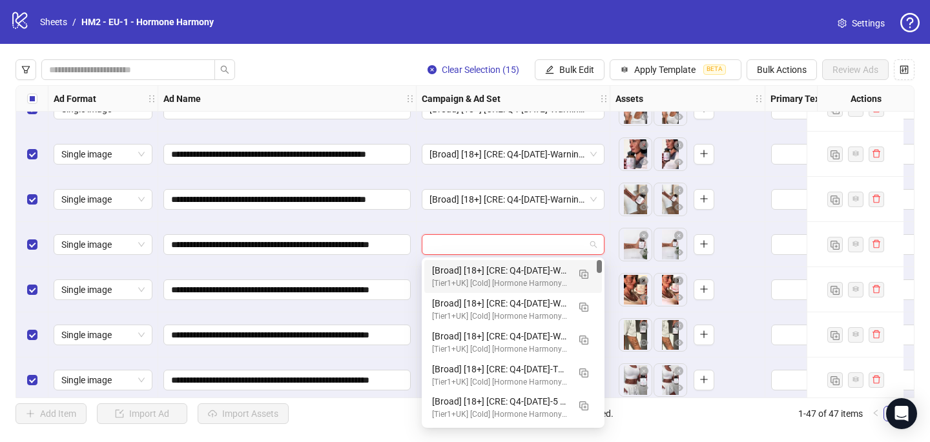
click at [539, 278] on div "[Tier1+UK] [Cold] [Hormone Harmony Plus] [CBO] [Creative & Copy Testing - Life …" at bounding box center [500, 284] width 136 height 12
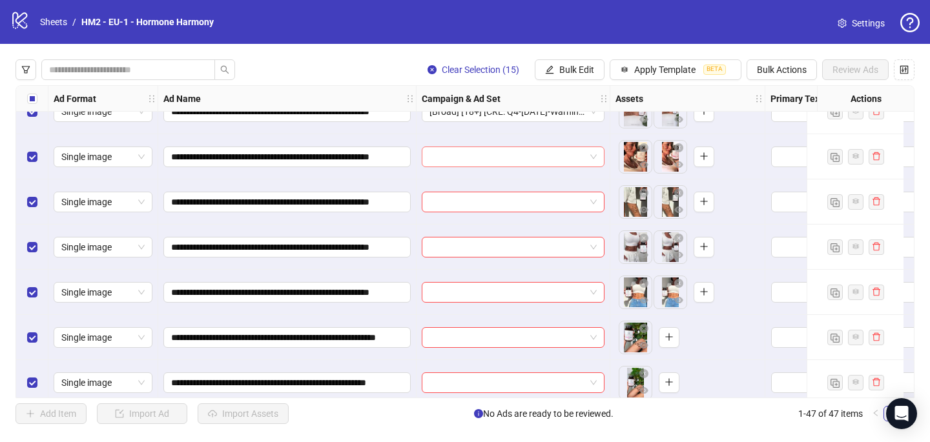
scroll to position [1843, 0]
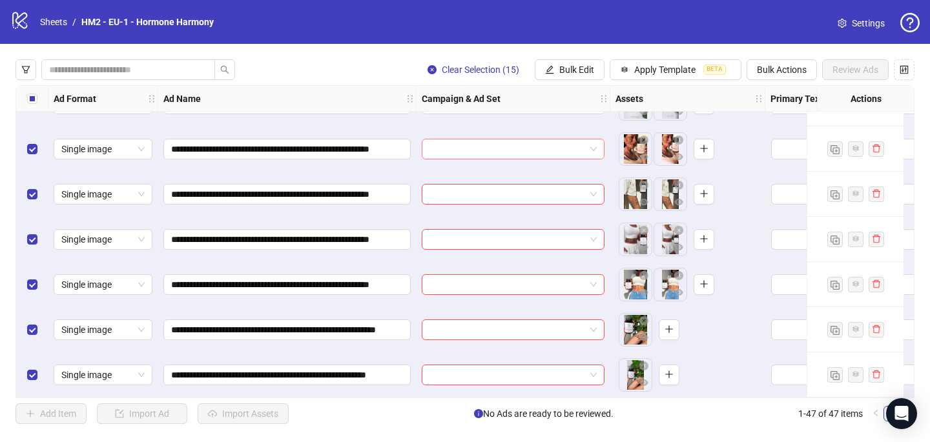
click at [518, 145] on input "search" at bounding box center [507, 148] width 156 height 19
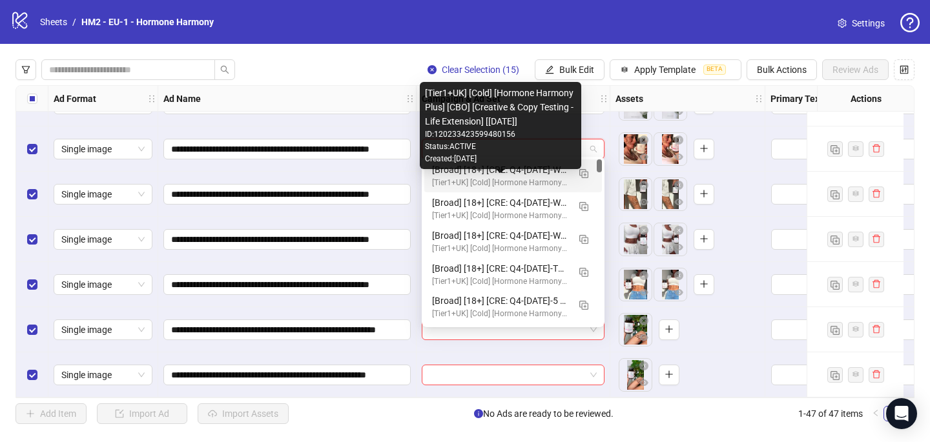
click at [517, 179] on div "[Tier1+UK] [Cold] [Hormone Harmony Plus] [CBO] [Creative & Copy Testing - Life …" at bounding box center [500, 183] width 136 height 12
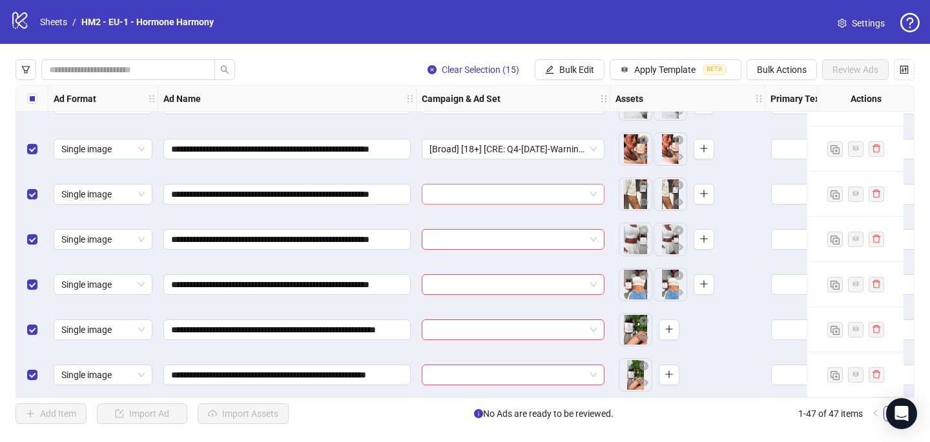
click at [487, 192] on input "search" at bounding box center [507, 194] width 156 height 19
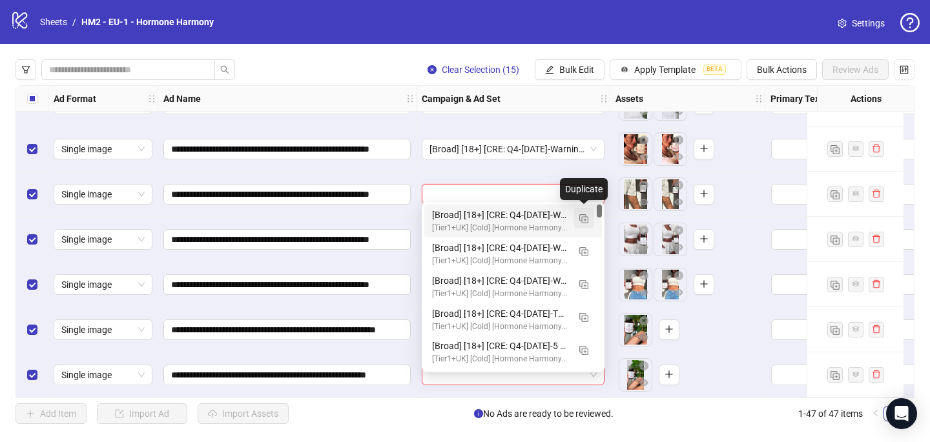
click at [582, 221] on img "button" at bounding box center [583, 218] width 9 height 9
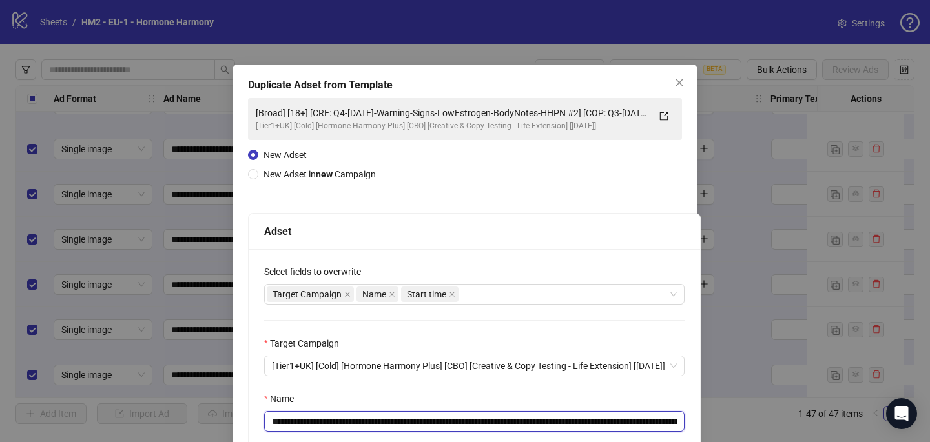
click at [613, 418] on input "**********" at bounding box center [474, 421] width 420 height 21
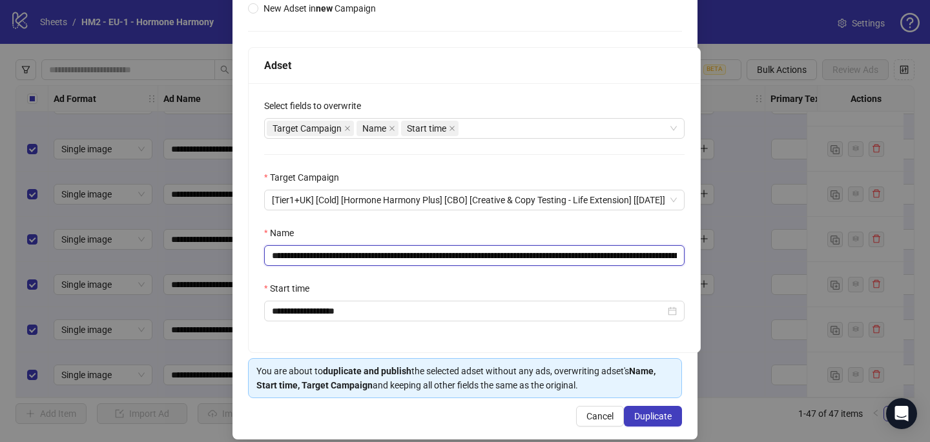
scroll to position [179, 0]
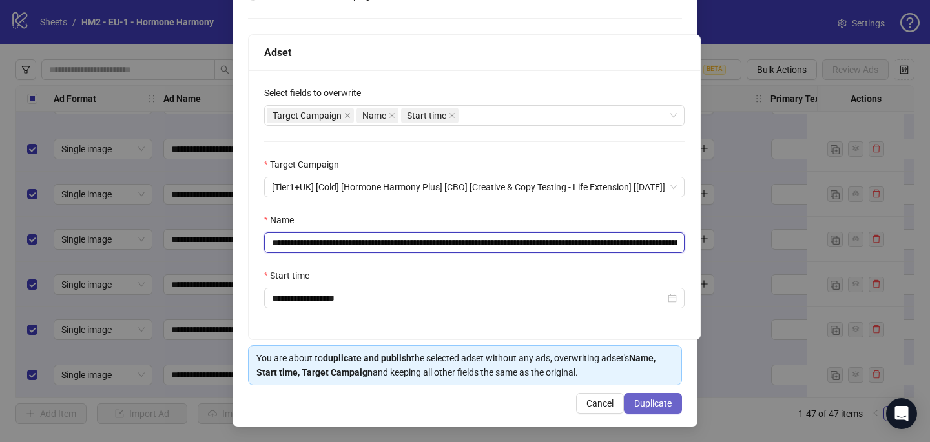
type input "**********"
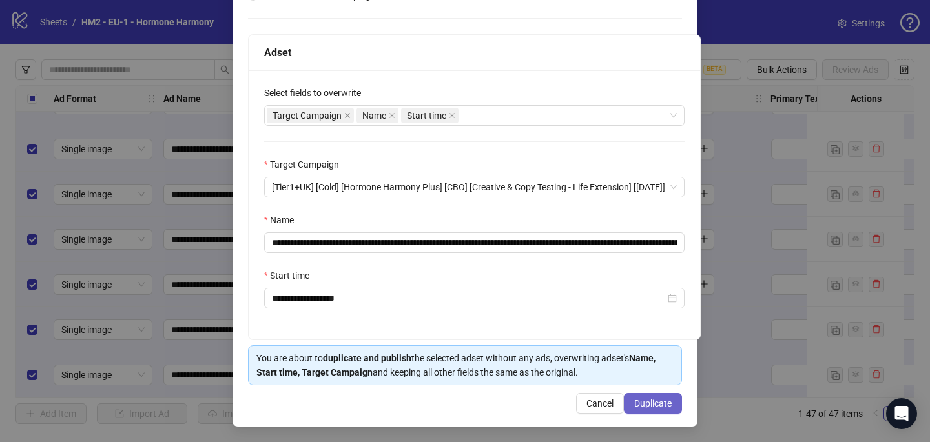
click at [648, 405] on span "Duplicate" at bounding box center [652, 403] width 37 height 10
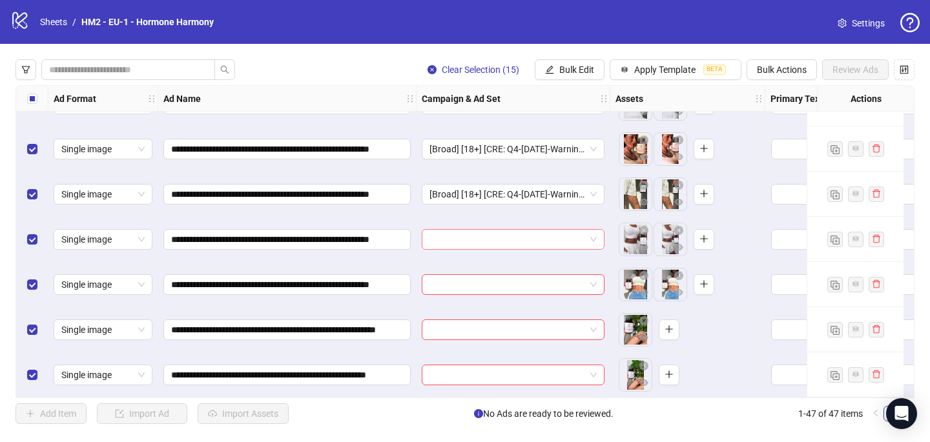
click at [442, 230] on input "search" at bounding box center [507, 239] width 156 height 19
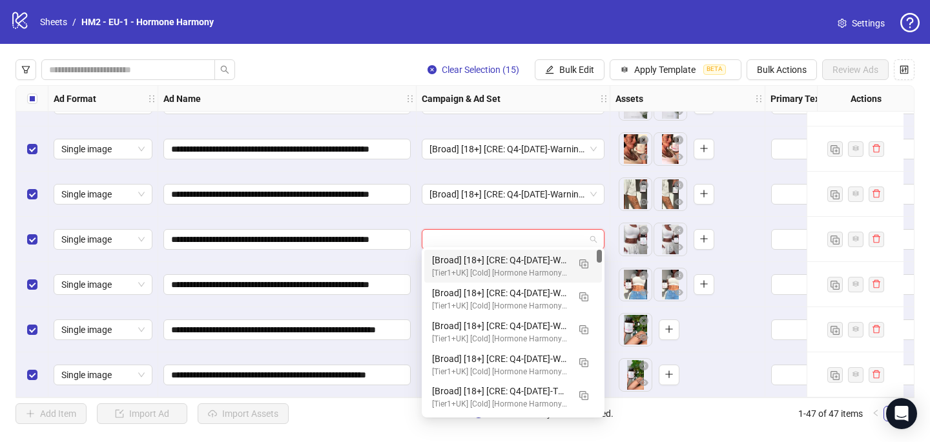
click at [444, 253] on div "[Broad] [18+] [CRE: Q4-[DATE]-Warning-Signs-LowEstrogen-BodyNotes-HHPN #3] [COP…" at bounding box center [500, 260] width 136 height 14
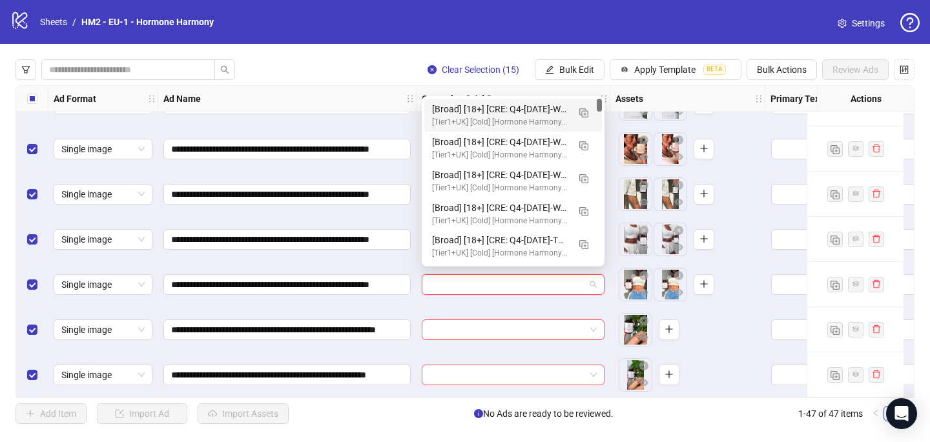
click at [442, 286] on input "search" at bounding box center [507, 284] width 156 height 19
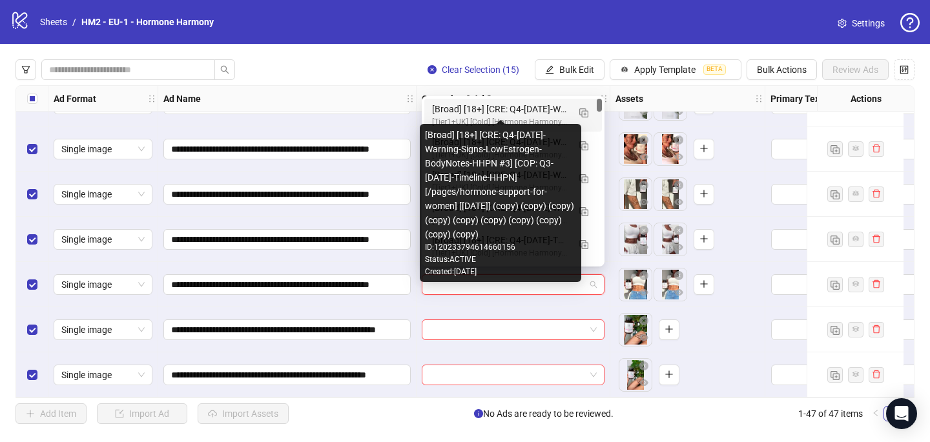
click at [492, 108] on div "[Broad] [18+] [CRE: Q4-[DATE]-Warning-Signs-LowEstrogen-BodyNotes-HHPN #3] [COP…" at bounding box center [500, 109] width 136 height 14
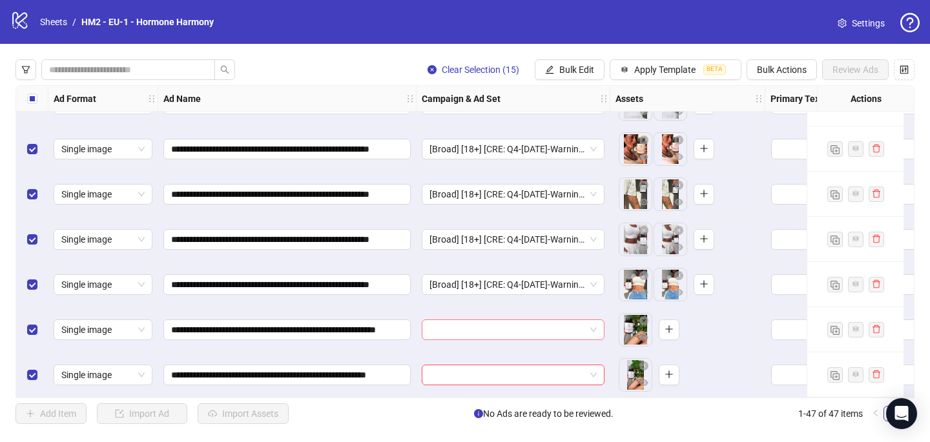
click at [484, 322] on input "search" at bounding box center [507, 329] width 156 height 19
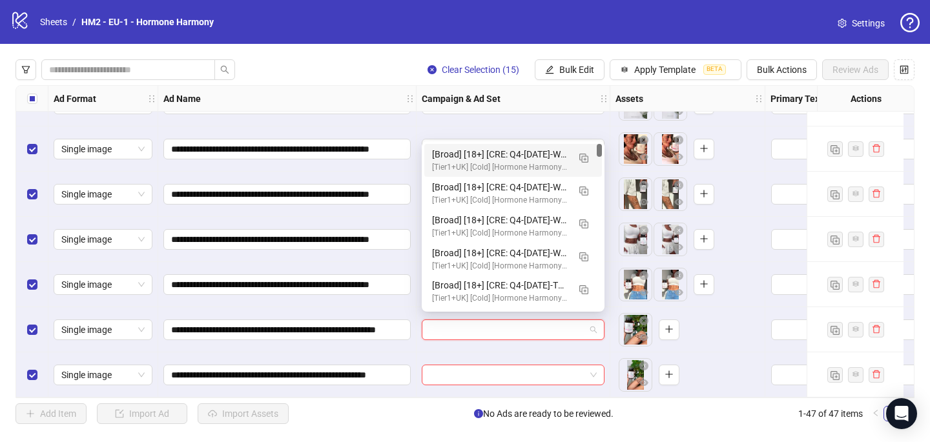
click at [544, 155] on div "[Broad] [18+] [CRE: Q4-[DATE]-Warning-Signs-LowEstrogen-BodyNotes-HHPN #3] [COP…" at bounding box center [500, 154] width 136 height 14
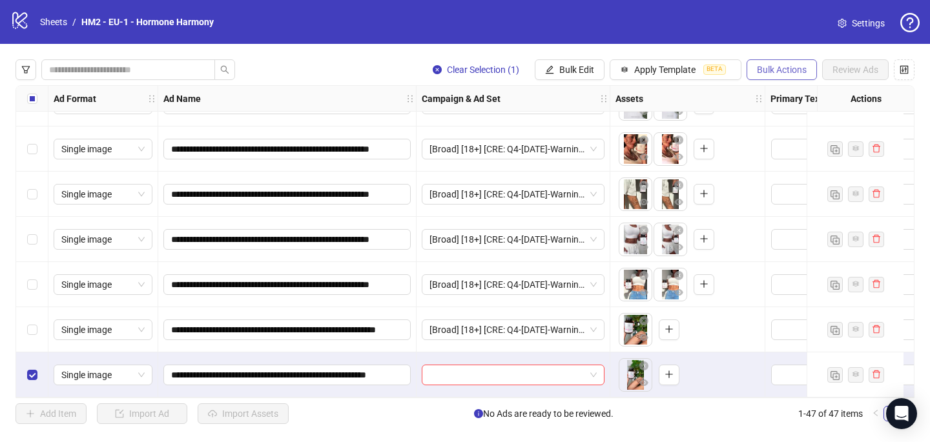
click at [797, 63] on button "Bulk Actions" at bounding box center [781, 69] width 70 height 21
click at [777, 99] on span "Delete" at bounding box center [799, 96] width 88 height 14
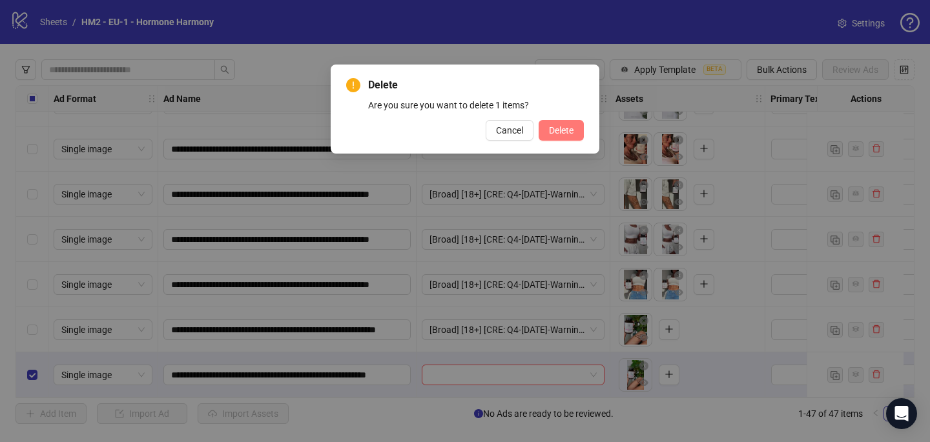
click at [559, 131] on span "Delete" at bounding box center [561, 130] width 25 height 10
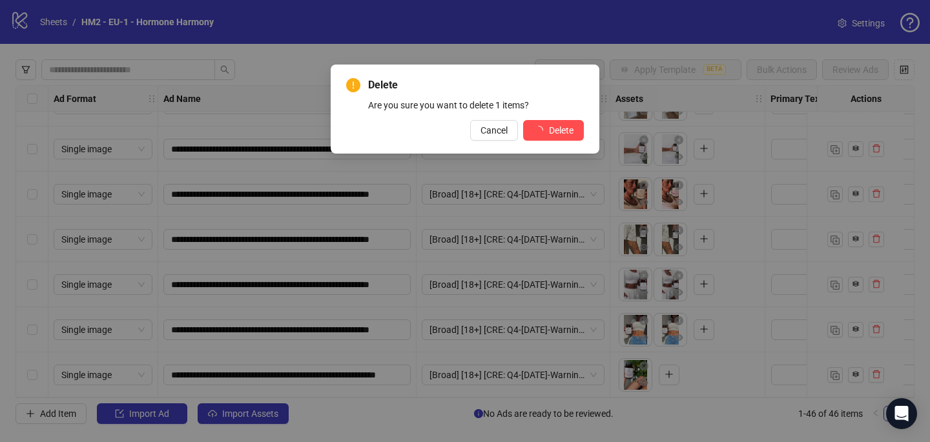
scroll to position [1798, 0]
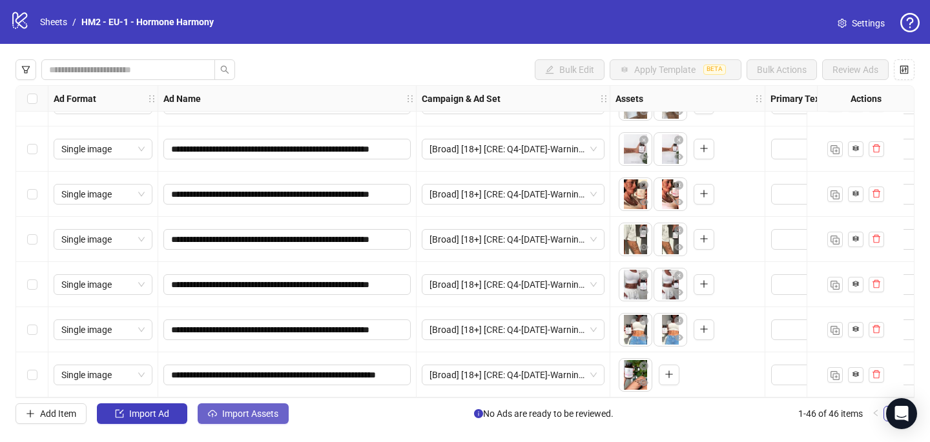
click at [273, 414] on span "Import Assets" at bounding box center [250, 414] width 56 height 10
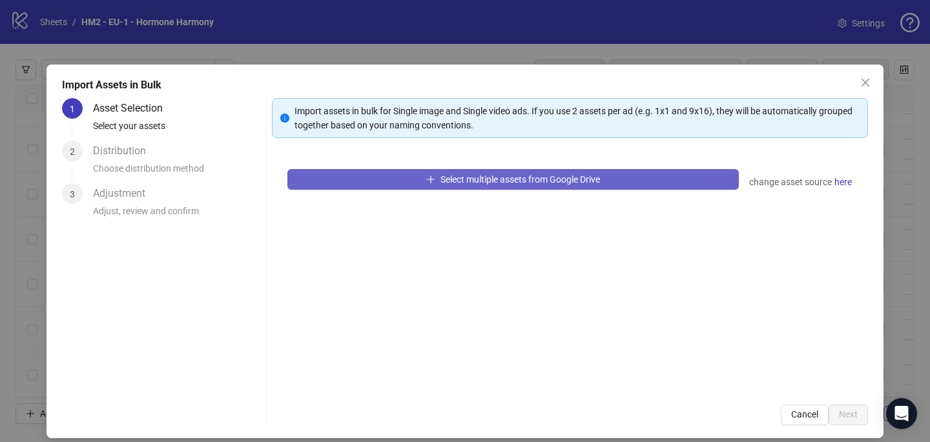
click at [420, 172] on button "Select multiple assets from Google Drive" at bounding box center [512, 179] width 451 height 21
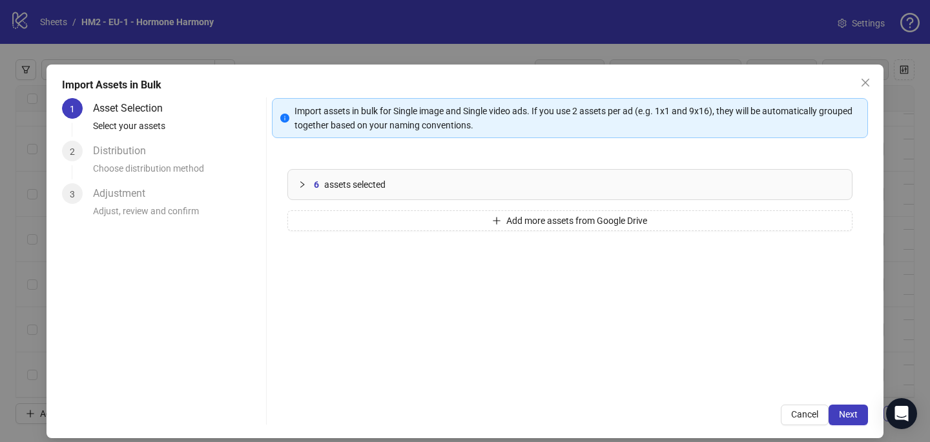
scroll to position [11, 0]
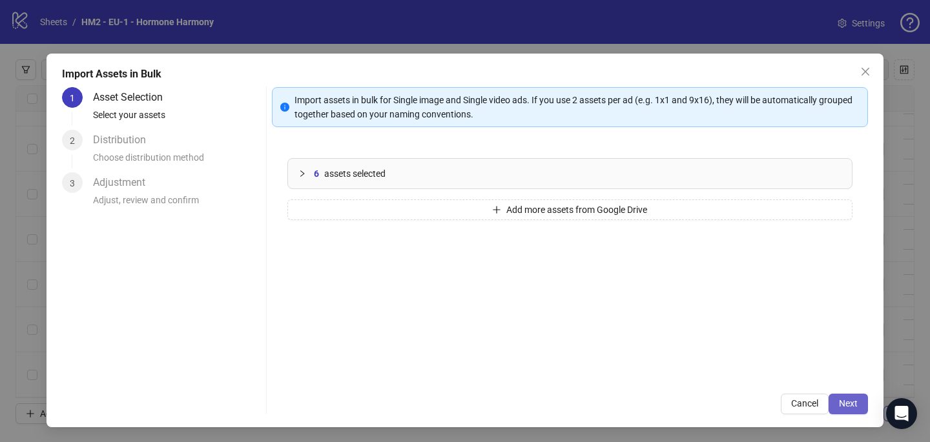
click at [861, 407] on button "Next" at bounding box center [847, 404] width 39 height 21
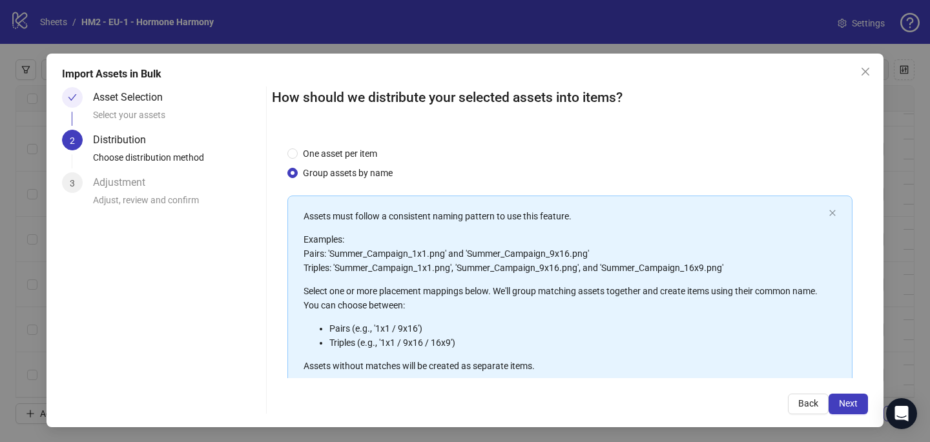
scroll to position [147, 0]
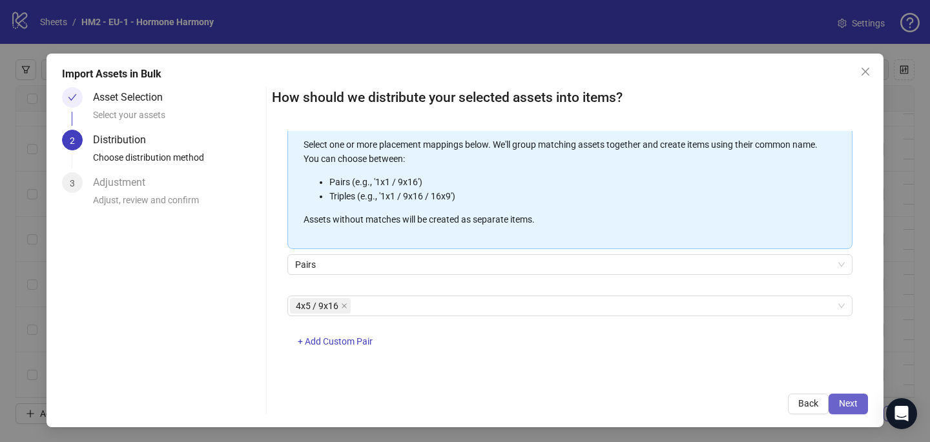
click at [853, 404] on span "Next" at bounding box center [848, 403] width 19 height 10
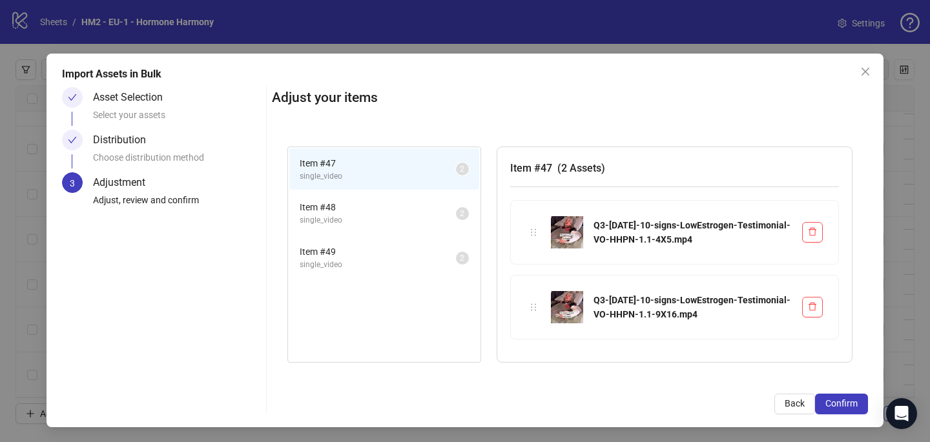
click at [852, 404] on span "Confirm" at bounding box center [841, 403] width 32 height 10
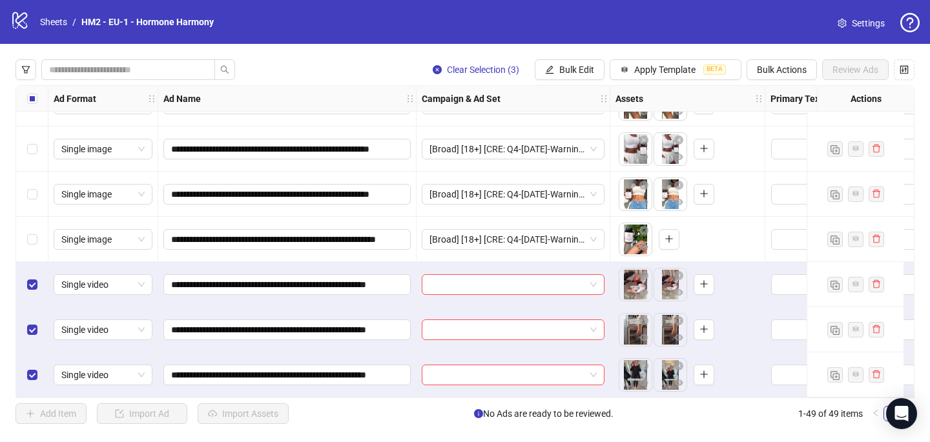
scroll to position [1934, 0]
click at [500, 267] on div at bounding box center [513, 284] width 194 height 45
click at [500, 275] on input "search" at bounding box center [507, 284] width 156 height 19
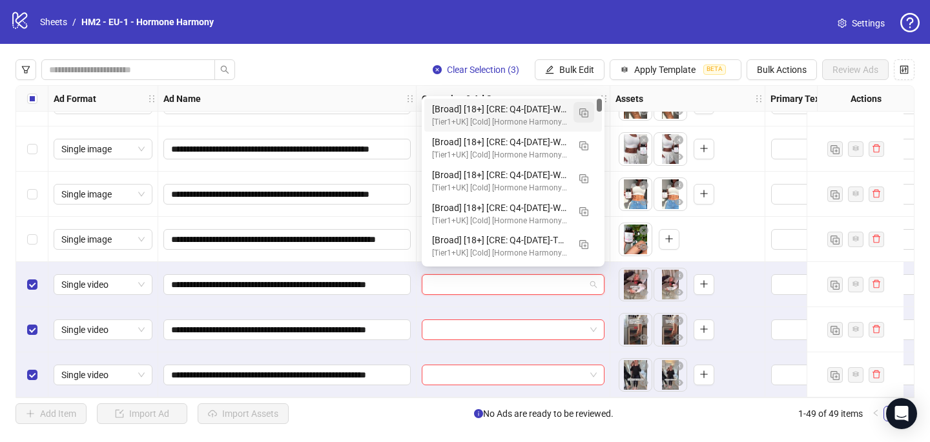
click at [584, 104] on button "button" at bounding box center [583, 112] width 21 height 21
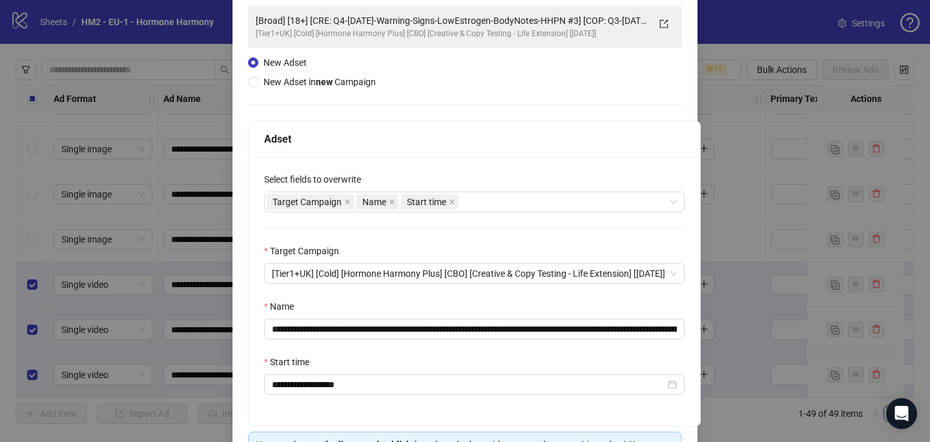
scroll to position [126, 0]
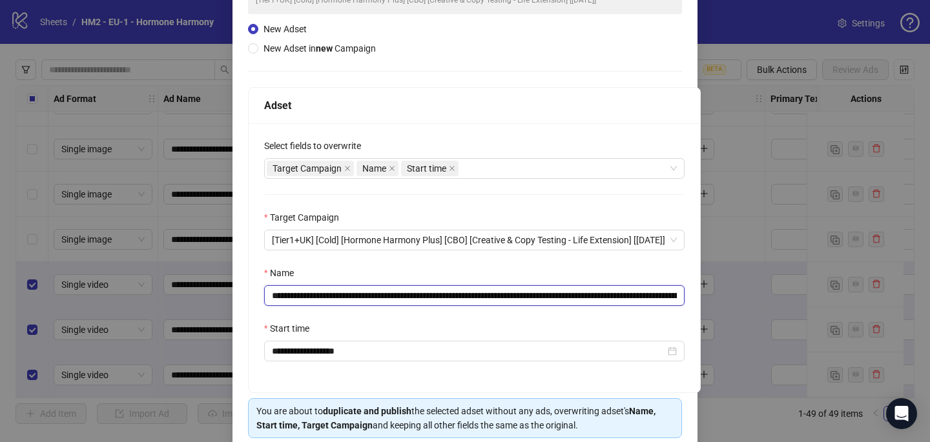
drag, startPoint x: 614, startPoint y: 293, endPoint x: 349, endPoint y: 294, distance: 265.4
click at [349, 294] on input "**********" at bounding box center [474, 295] width 420 height 21
paste input "text"
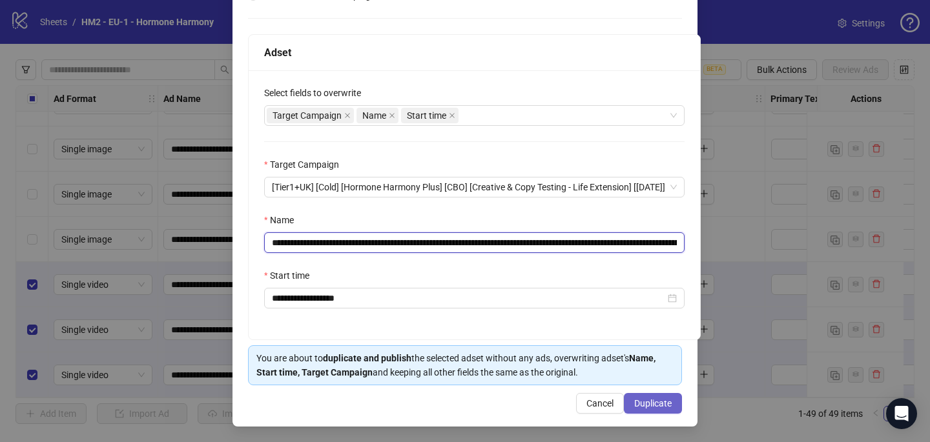
type input "**********"
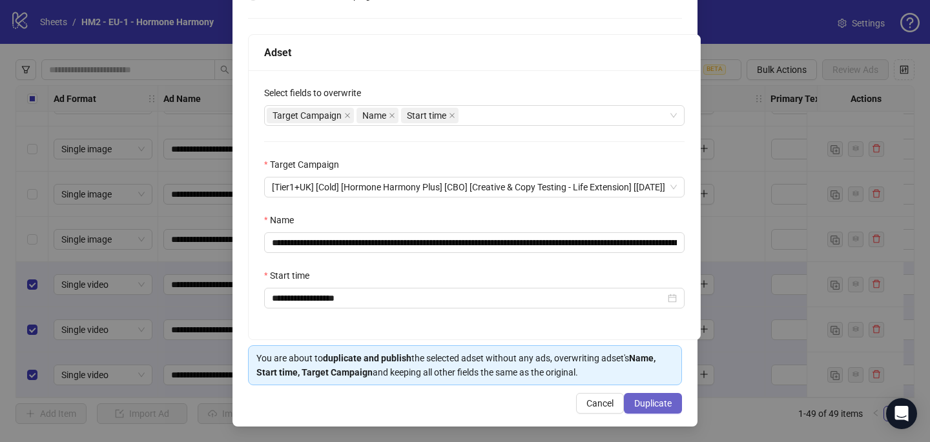
click at [660, 405] on span "Duplicate" at bounding box center [652, 403] width 37 height 10
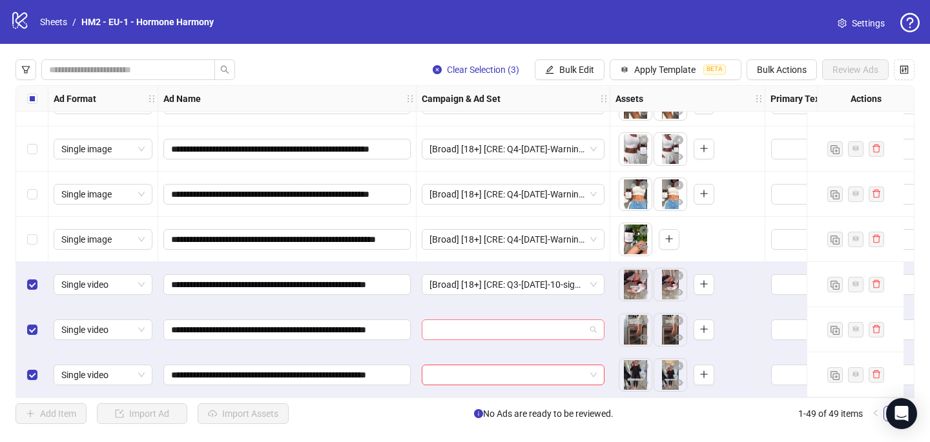
click at [521, 331] on input "search" at bounding box center [507, 329] width 156 height 19
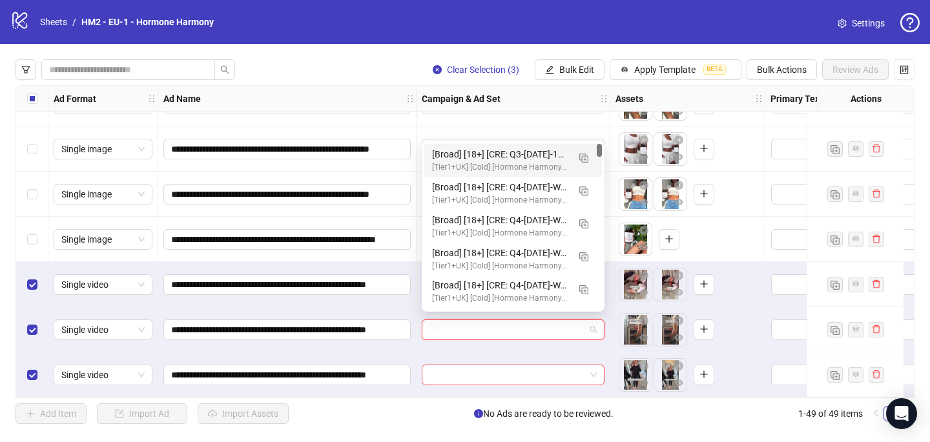
click at [541, 152] on div "[Broad] [18+] [CRE: Q3-[DATE]-10-signs-LowEstrogen-Testimonial-VO-HHPN] [COP: Q…" at bounding box center [500, 154] width 136 height 14
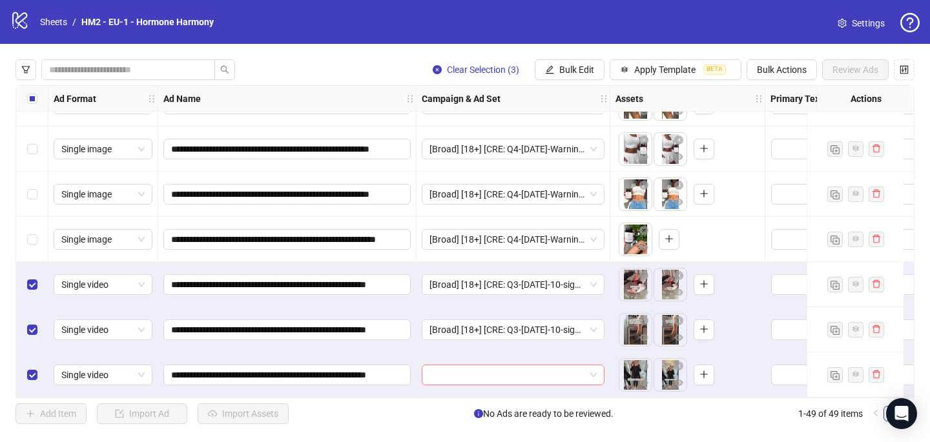
click at [498, 374] on input "search" at bounding box center [507, 374] width 156 height 19
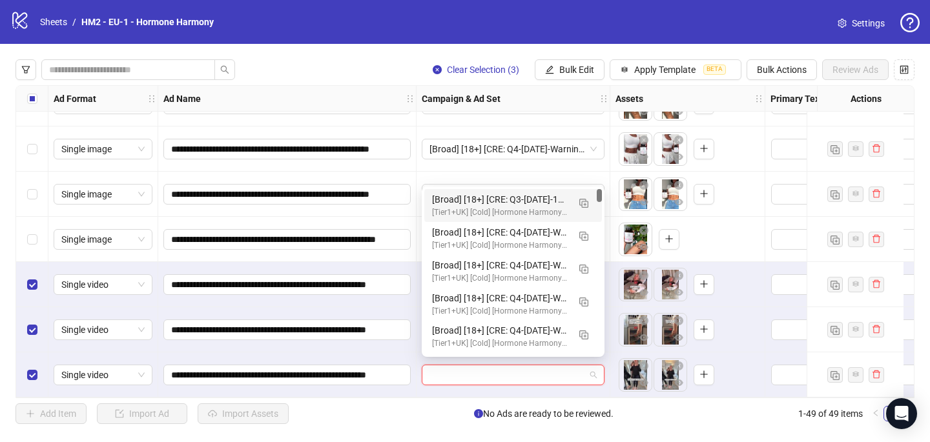
click at [553, 205] on div "[Broad] [18+] [CRE: Q3-[DATE]-10-signs-LowEstrogen-Testimonial-VO-HHPN] [COP: Q…" at bounding box center [500, 199] width 136 height 14
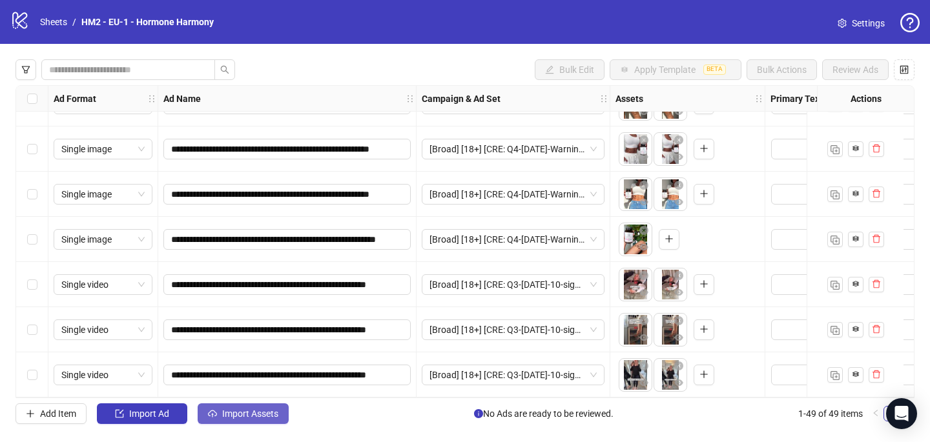
click at [265, 415] on span "Import Assets" at bounding box center [250, 414] width 56 height 10
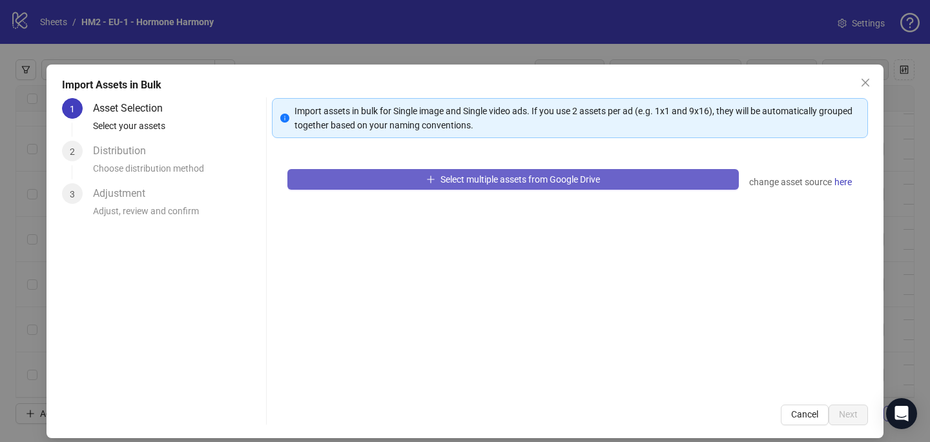
click at [422, 183] on button "Select multiple assets from Google Drive" at bounding box center [512, 179] width 451 height 21
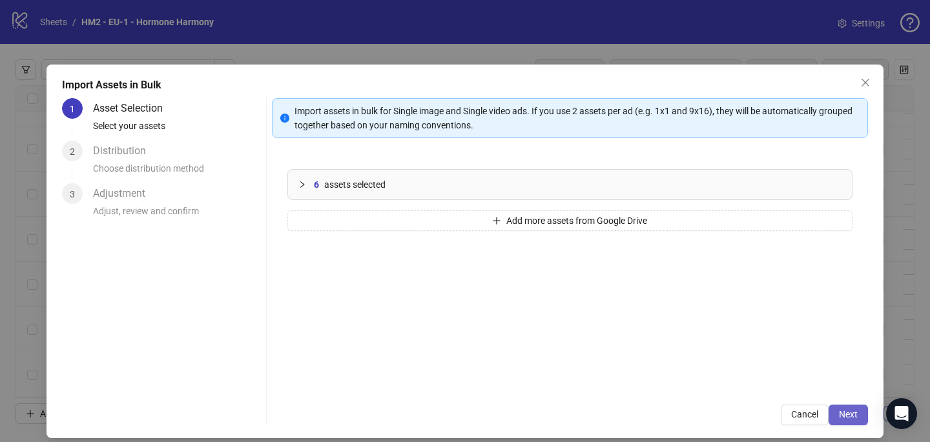
click at [855, 408] on button "Next" at bounding box center [847, 415] width 39 height 21
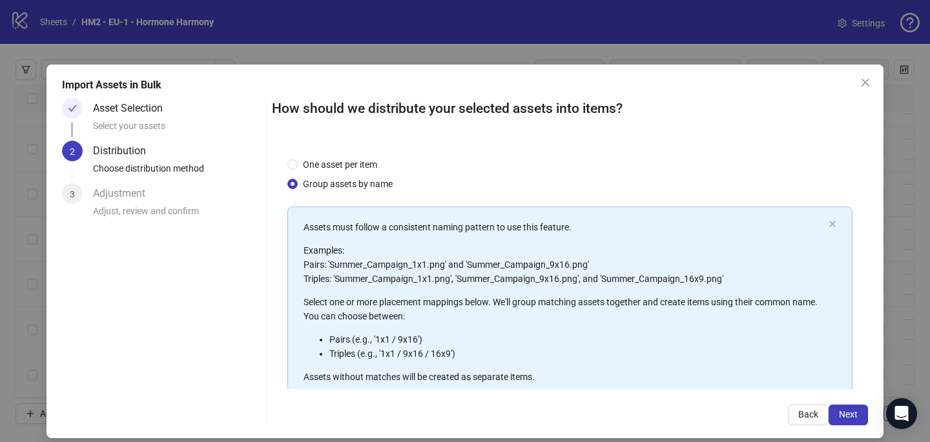
scroll to position [147, 0]
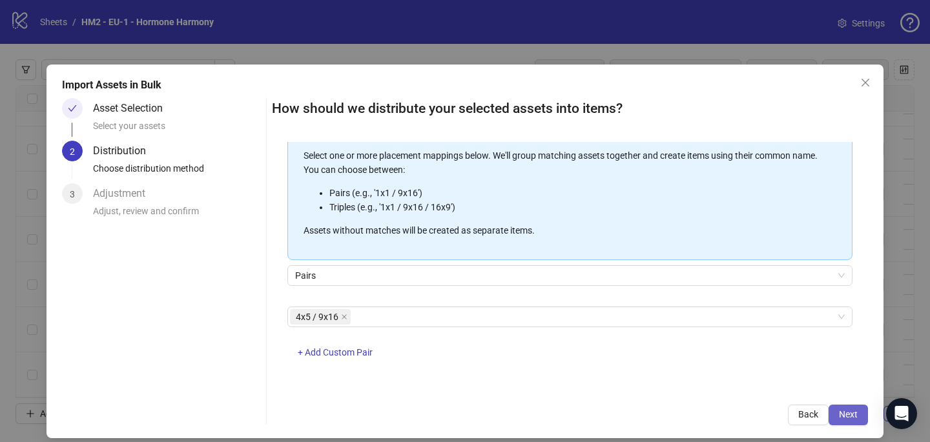
click at [841, 414] on span "Next" at bounding box center [848, 414] width 19 height 10
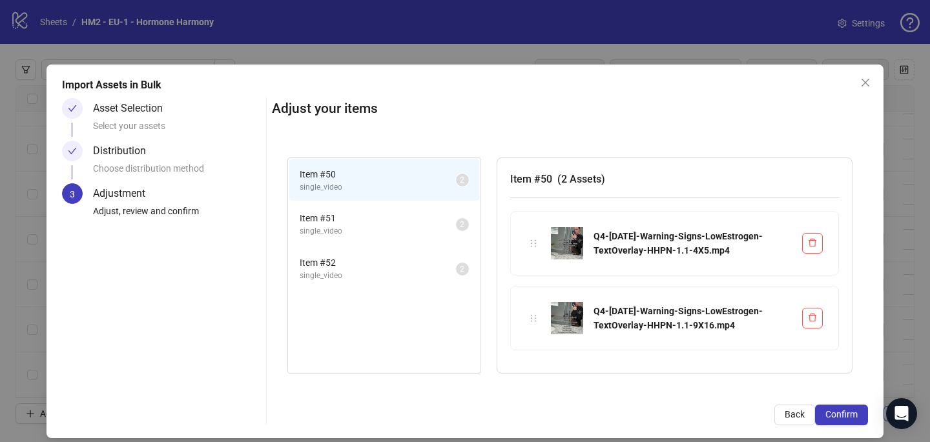
click at [868, 415] on div "Import Assets in Bulk Asset Selection Select your assets Distribution Choose di…" at bounding box center [464, 252] width 837 height 374
click at [855, 415] on span "Confirm" at bounding box center [841, 414] width 32 height 10
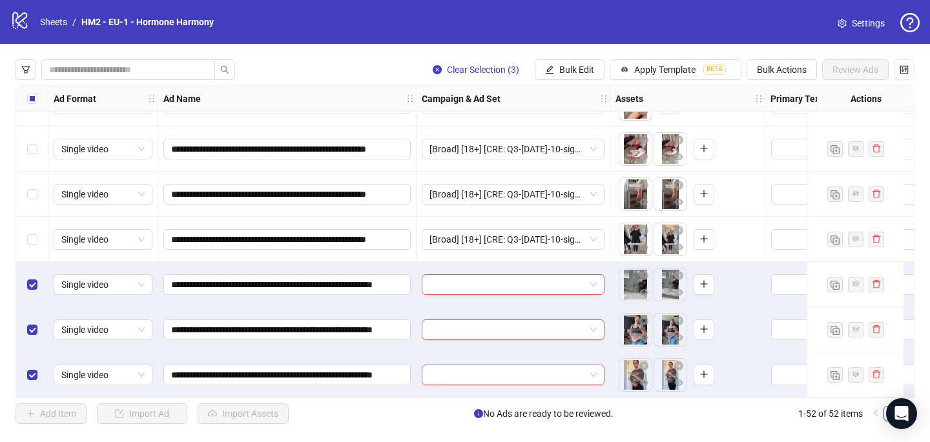
scroll to position [2069, 0]
click at [447, 282] on input "search" at bounding box center [507, 284] width 156 height 19
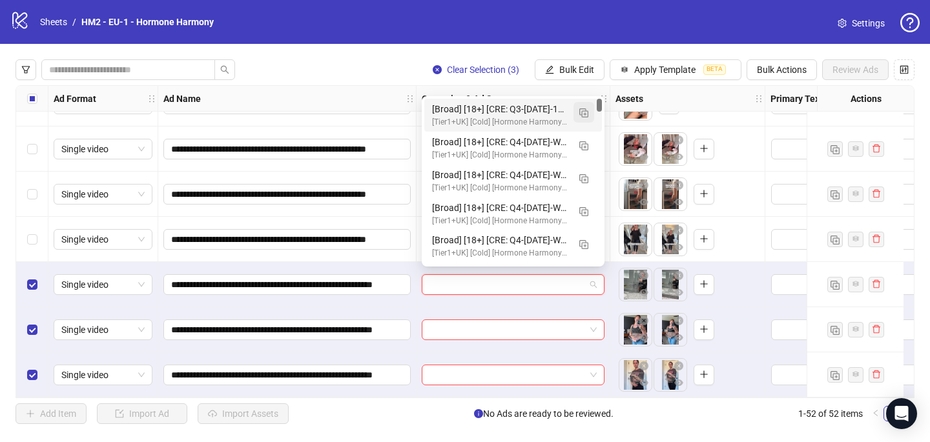
click at [576, 107] on button "button" at bounding box center [583, 112] width 21 height 21
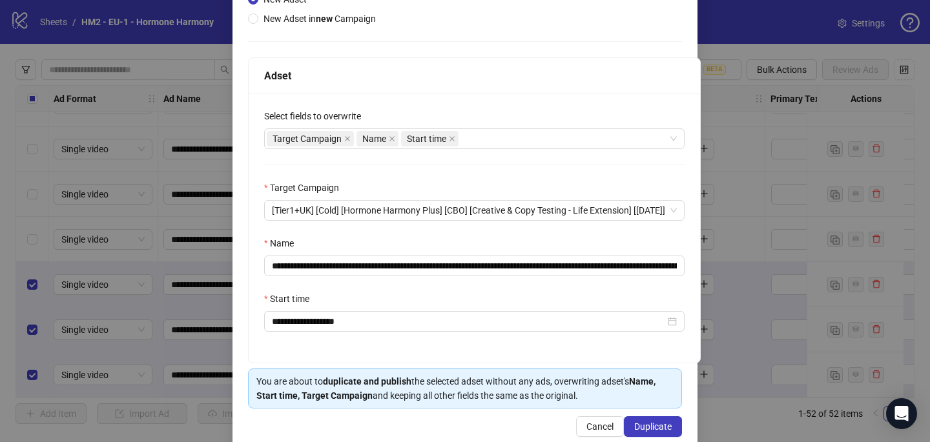
scroll to position [179, 0]
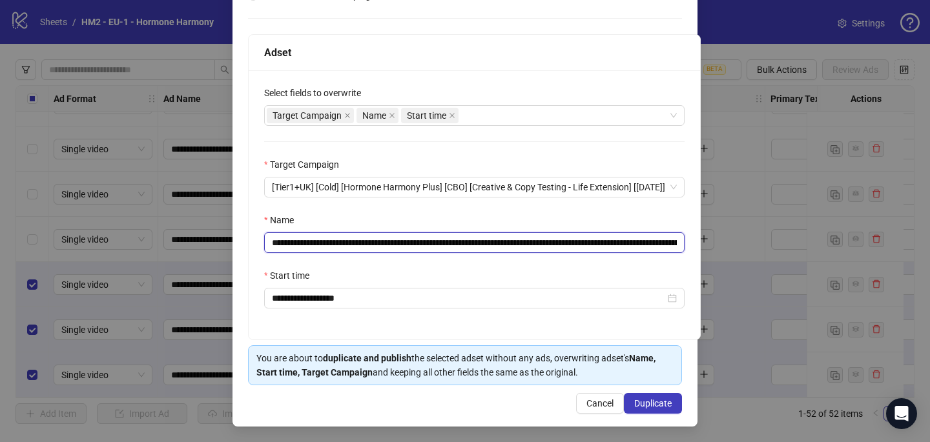
drag, startPoint x: 597, startPoint y: 240, endPoint x: 348, endPoint y: 245, distance: 248.6
click at [349, 245] on input "**********" at bounding box center [474, 242] width 420 height 21
paste input "**"
type input "**********"
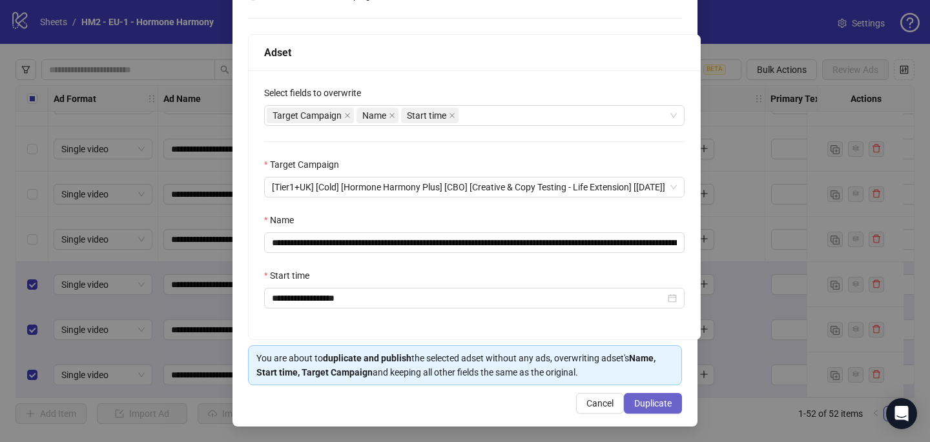
click at [665, 395] on button "Duplicate" at bounding box center [653, 403] width 58 height 21
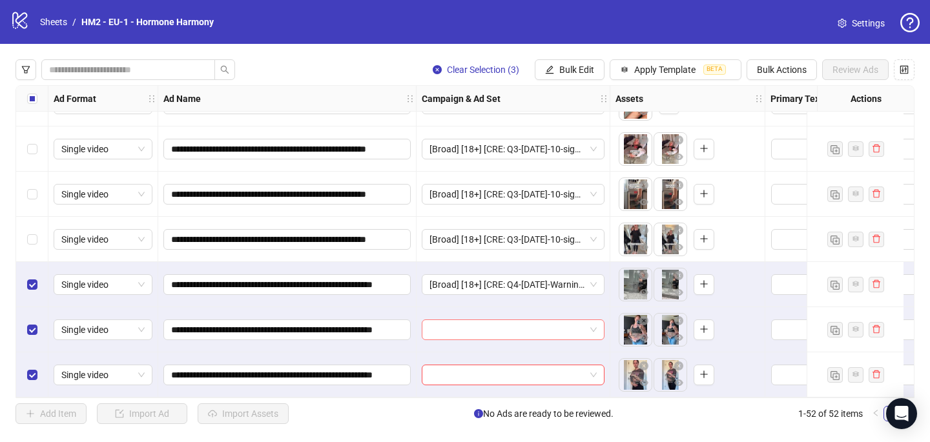
click at [509, 323] on input "search" at bounding box center [507, 329] width 156 height 19
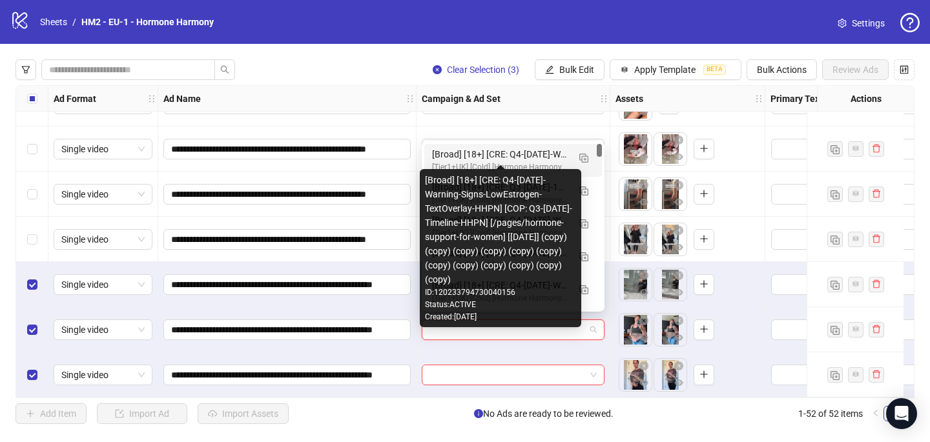
click at [533, 151] on div "[Broad] [18+] [CRE: Q4-[DATE]-Warning-Signs-LowEstrogen-TextOverlay-HHPN] [COP:…" at bounding box center [500, 154] width 136 height 14
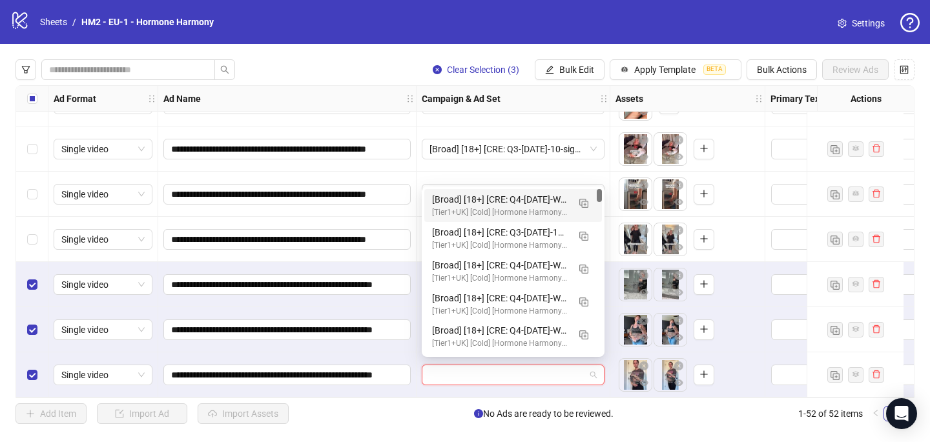
click at [519, 366] on input "search" at bounding box center [507, 374] width 156 height 19
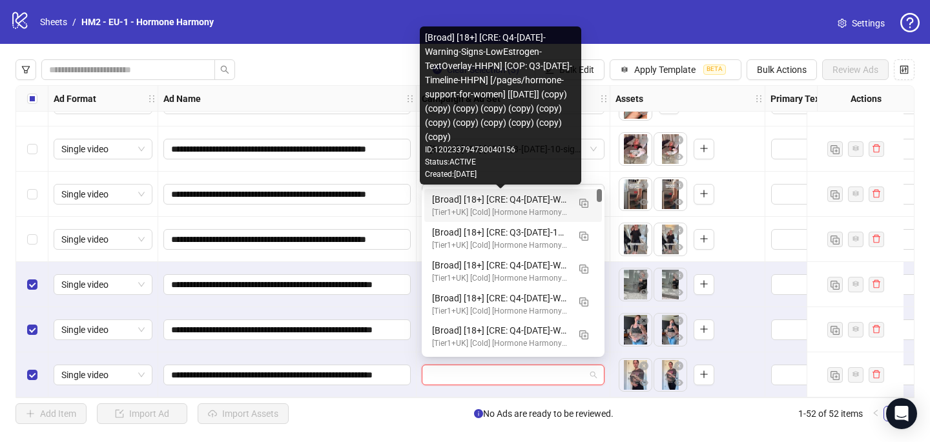
click at [549, 200] on div "[Broad] [18+] [CRE: Q4-[DATE]-Warning-Signs-LowEstrogen-TextOverlay-HHPN] [COP:…" at bounding box center [500, 199] width 136 height 14
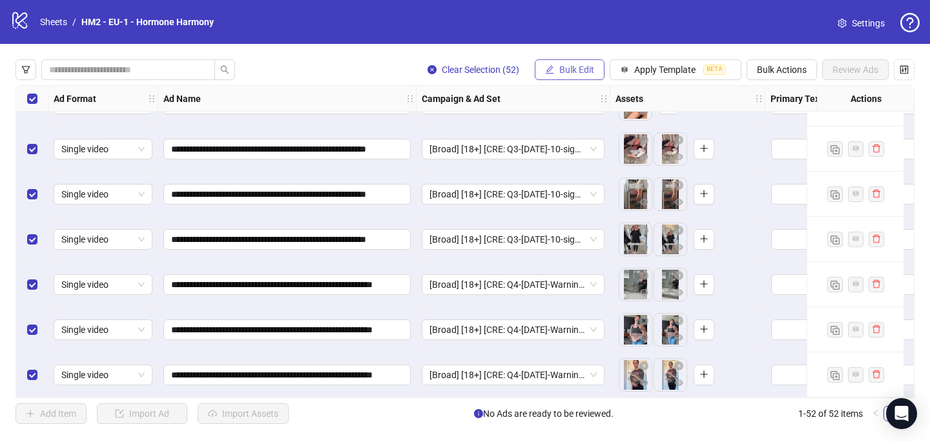
click at [581, 73] on span "Bulk Edit" at bounding box center [576, 70] width 35 height 10
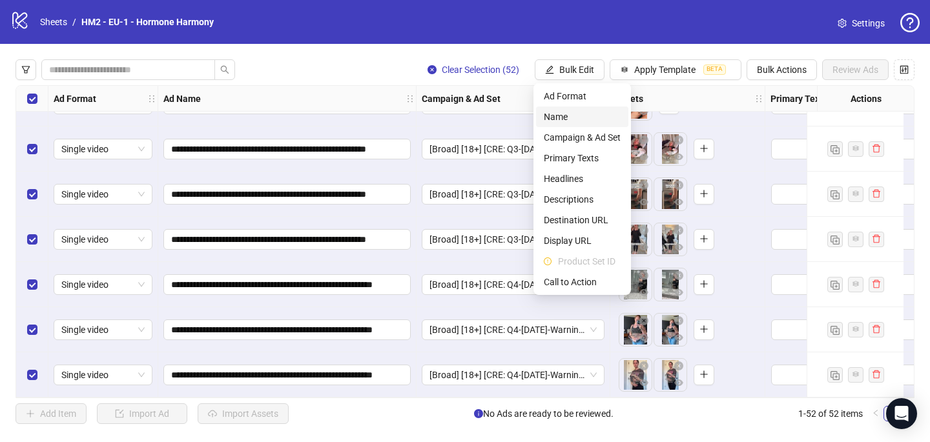
click at [576, 119] on span "Name" at bounding box center [582, 117] width 77 height 14
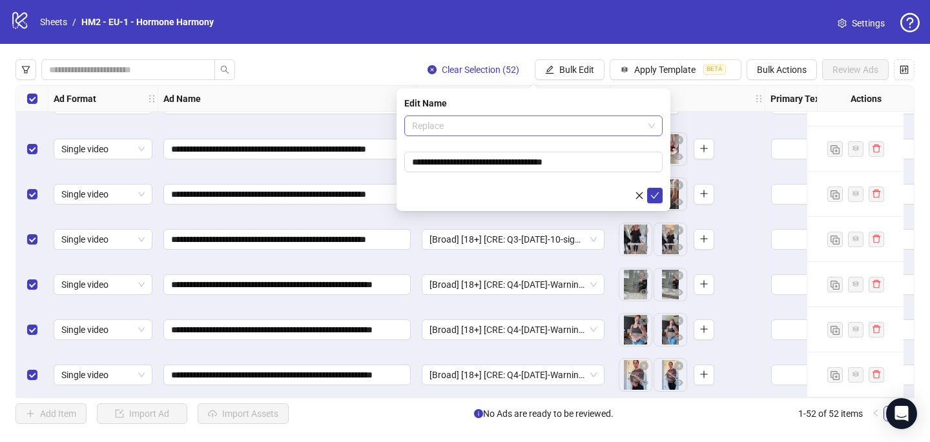
click at [548, 134] on span "Replace" at bounding box center [533, 125] width 243 height 19
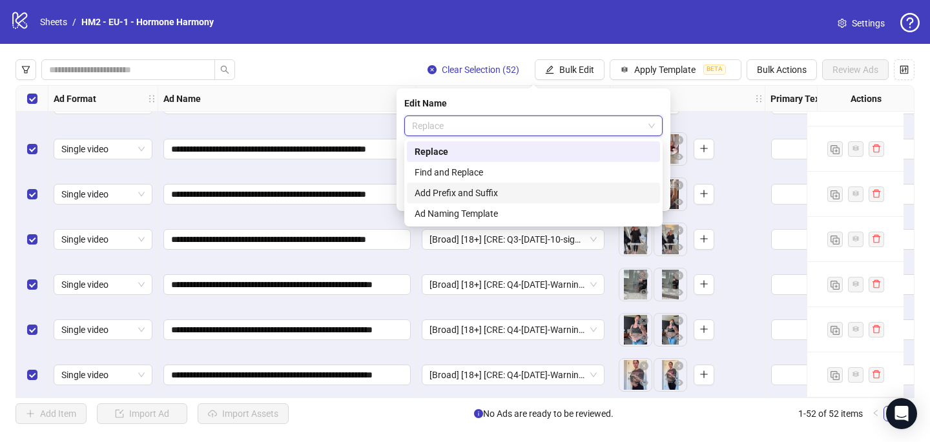
click at [541, 192] on div "Add Prefix and Suffix" at bounding box center [534, 193] width 238 height 14
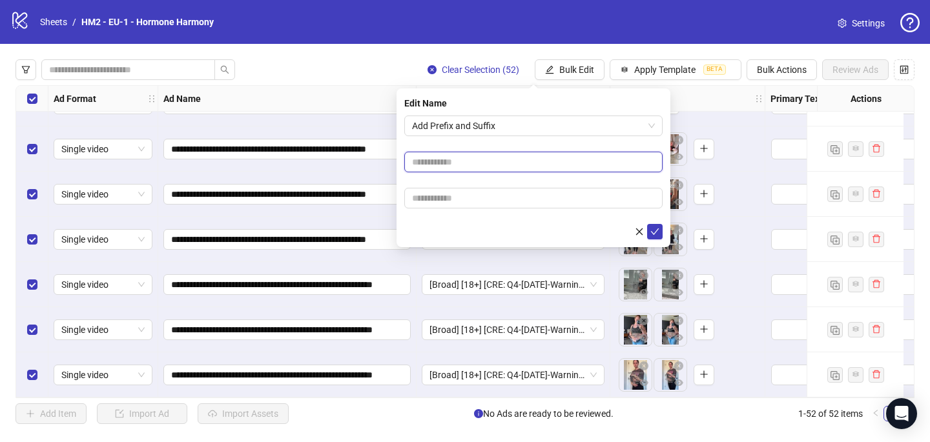
click at [517, 171] on input "text" at bounding box center [533, 162] width 258 height 21
paste input "**********"
type input "**********"
click at [480, 210] on form "**********" at bounding box center [533, 178] width 258 height 124
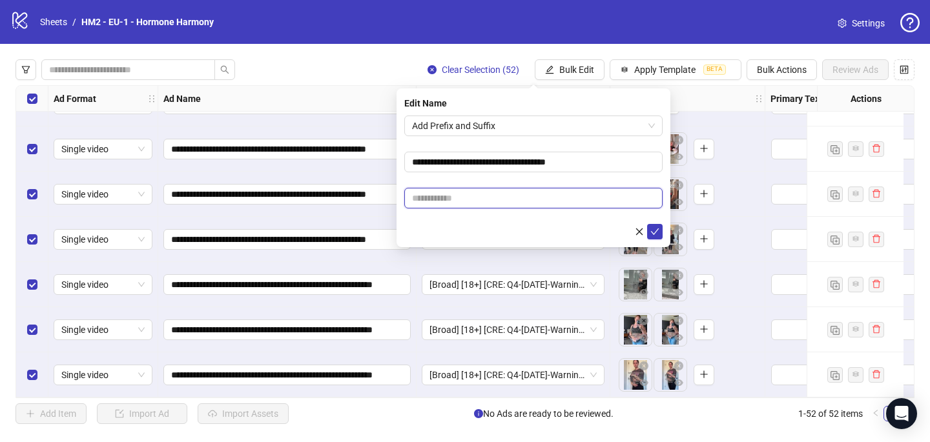
click at [480, 203] on input "text" at bounding box center [533, 198] width 258 height 21
paste input "**********"
type input "**********"
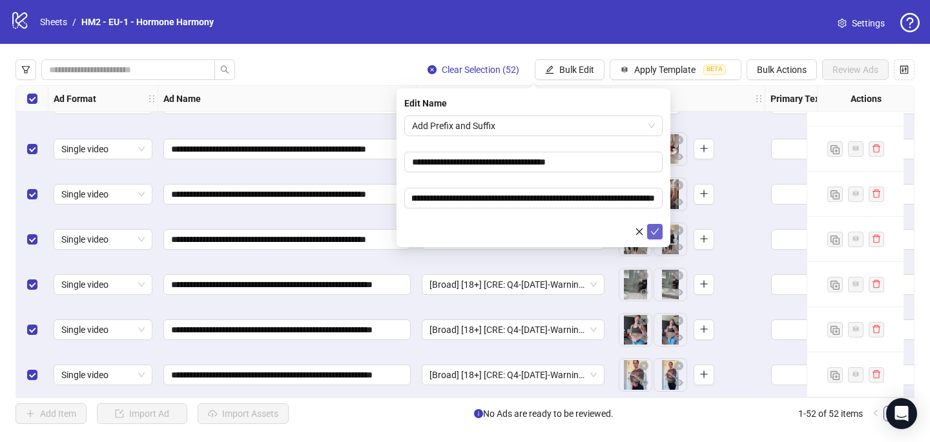
click at [657, 227] on icon "check" at bounding box center [654, 231] width 9 height 9
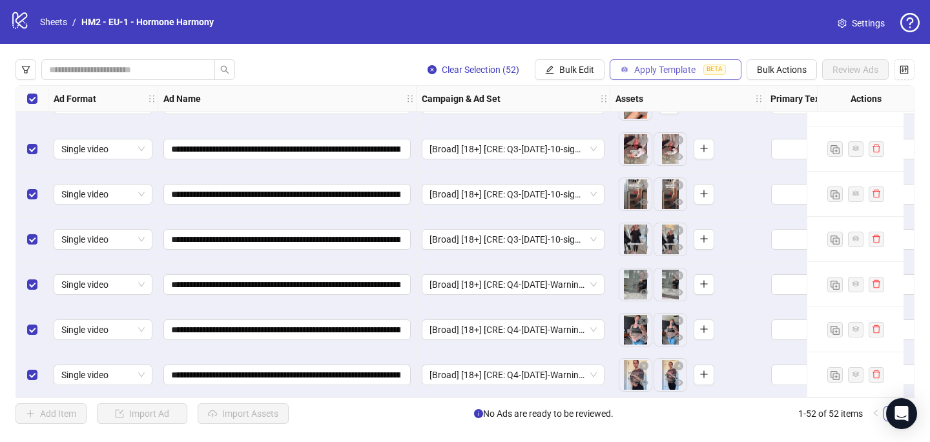
click at [670, 68] on span "Apply Template" at bounding box center [664, 70] width 61 height 10
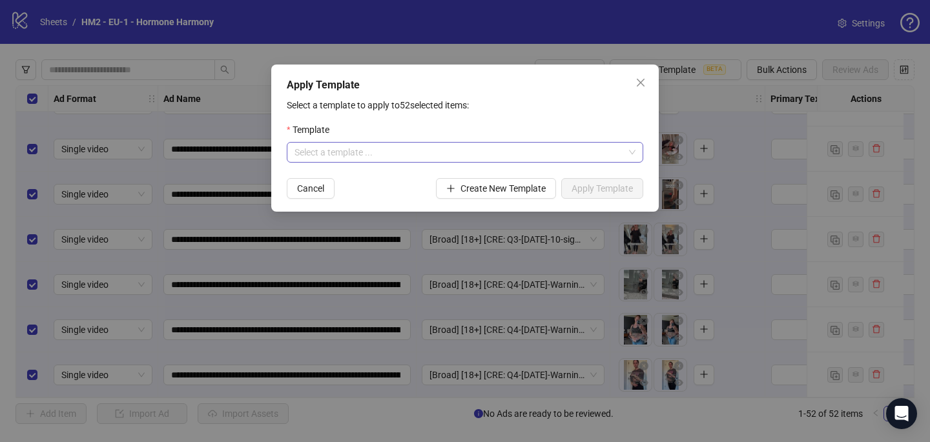
click at [541, 154] on input "search" at bounding box center [458, 152] width 329 height 19
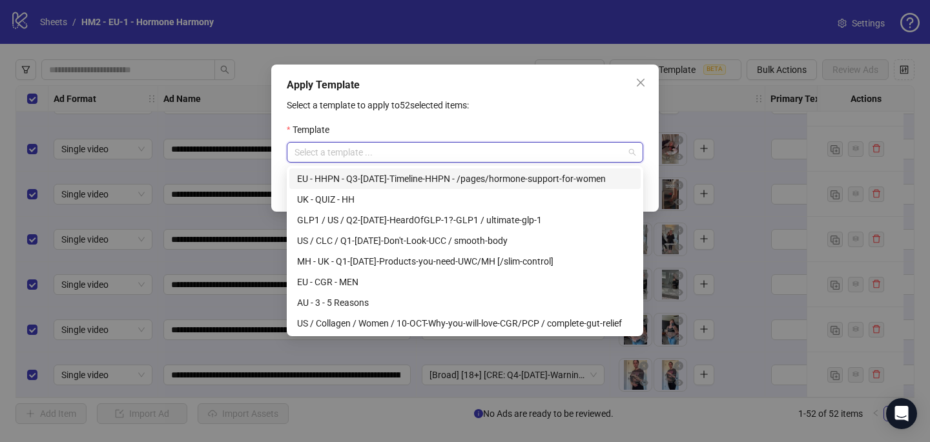
click at [493, 180] on div "EU - HHPN - Q3-[DATE]-Timeline-HHPN - /pages/hormone-support-for-women" at bounding box center [465, 179] width 336 height 14
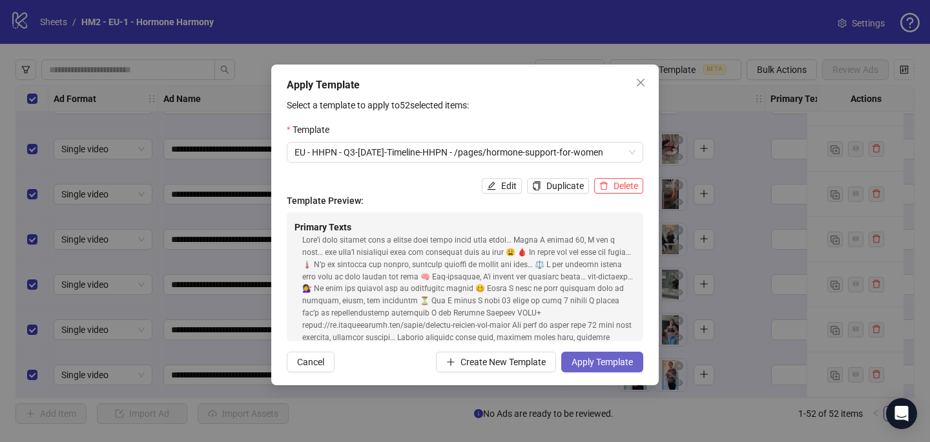
click at [609, 358] on span "Apply Template" at bounding box center [601, 362] width 61 height 10
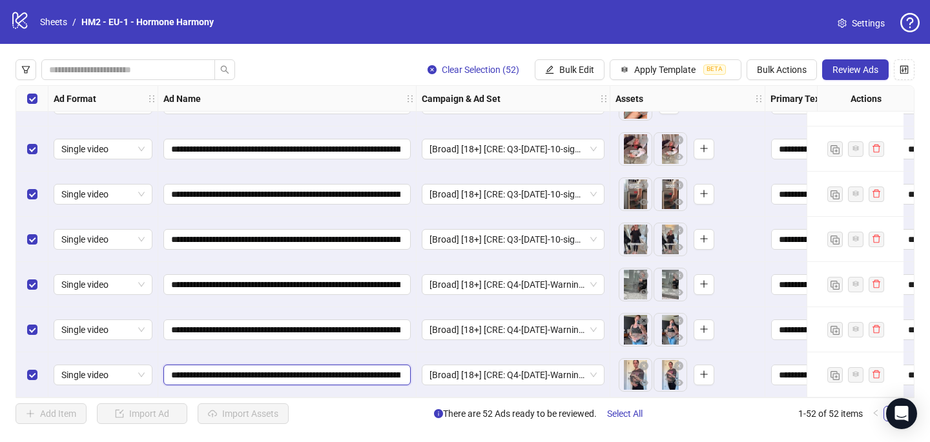
click at [250, 376] on input "**********" at bounding box center [285, 375] width 229 height 14
type input "**********"
click at [254, 323] on input "**********" at bounding box center [285, 330] width 229 height 14
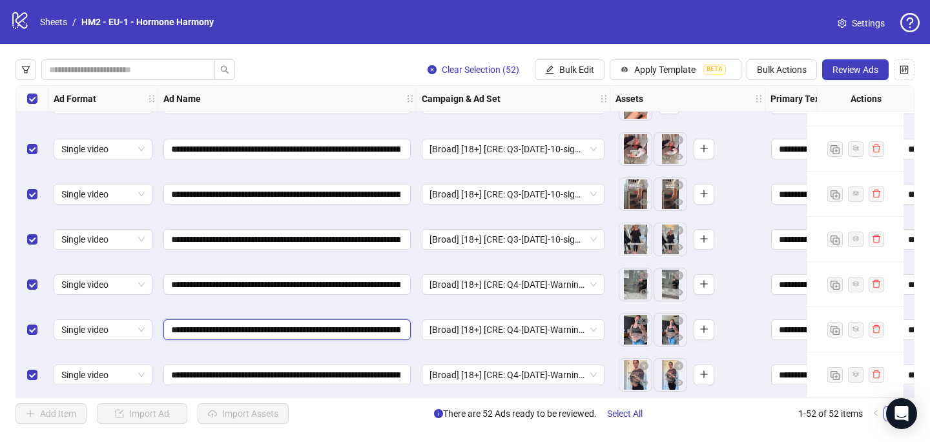
type input "**********"
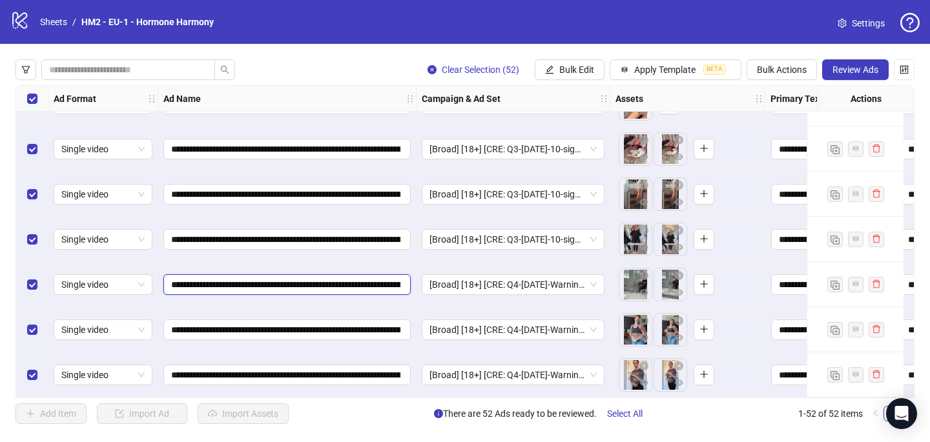
click at [259, 285] on input "**********" at bounding box center [285, 285] width 229 height 14
type input "**********"
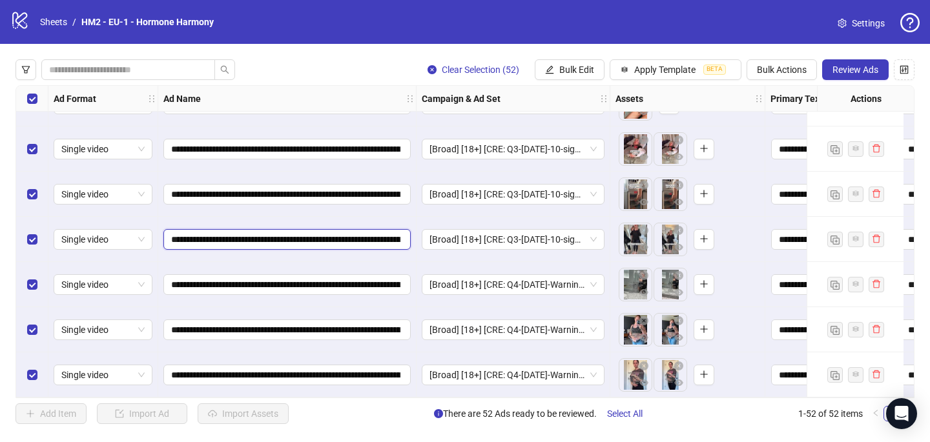
click at [259, 232] on input "**********" at bounding box center [285, 239] width 229 height 14
type input "**********"
click at [255, 193] on input "**********" at bounding box center [285, 194] width 229 height 14
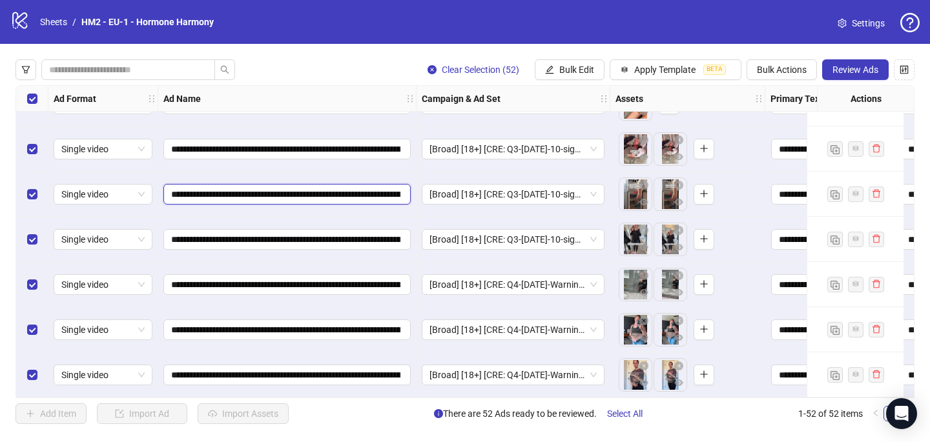
type input "**********"
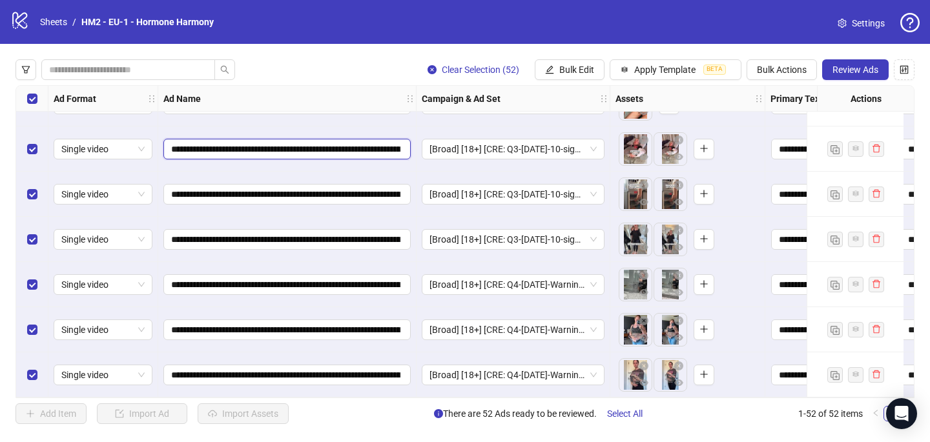
click at [257, 145] on input "**********" at bounding box center [285, 149] width 229 height 14
click at [258, 145] on input "**********" at bounding box center [285, 149] width 229 height 14
type input "**********"
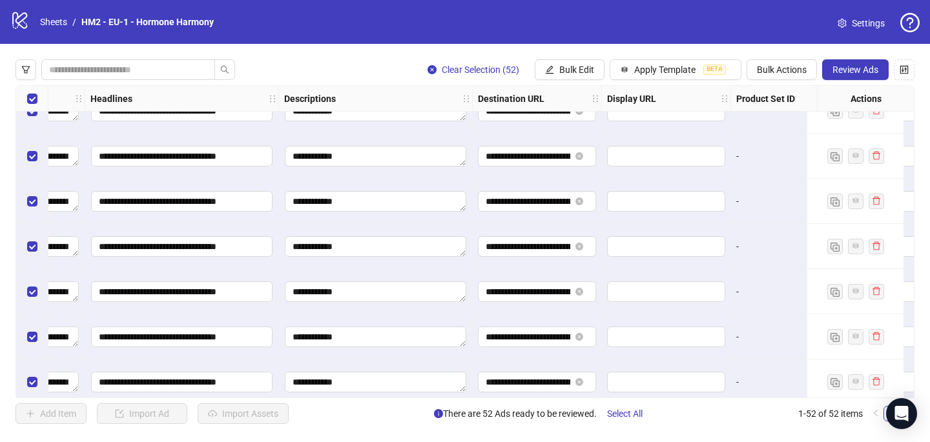
scroll to position [1967, 1095]
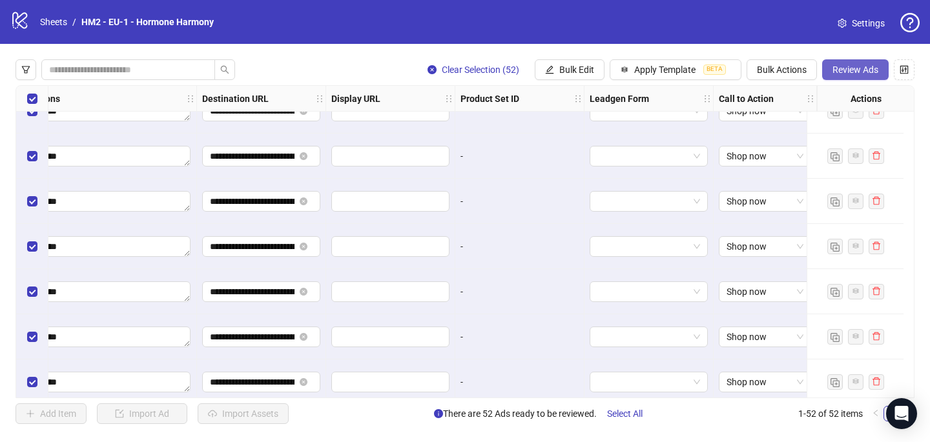
click at [832, 73] on span "Review Ads" at bounding box center [855, 70] width 46 height 10
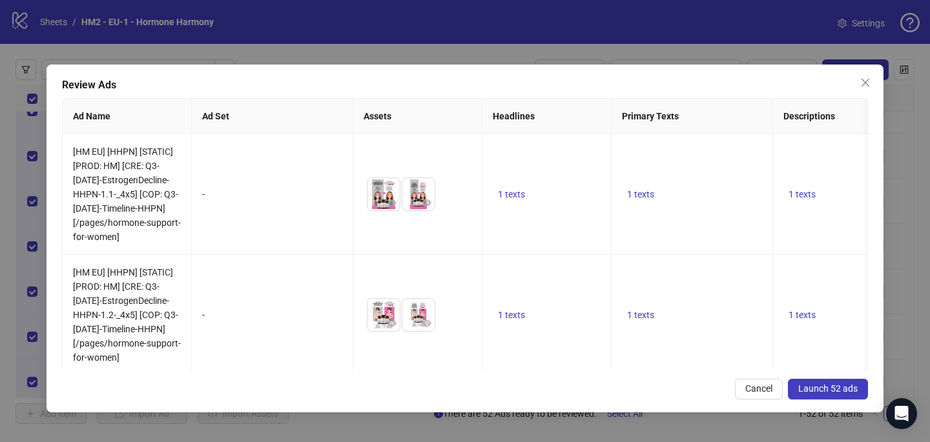
click at [857, 391] on span "Launch 52 ads" at bounding box center [827, 389] width 59 height 10
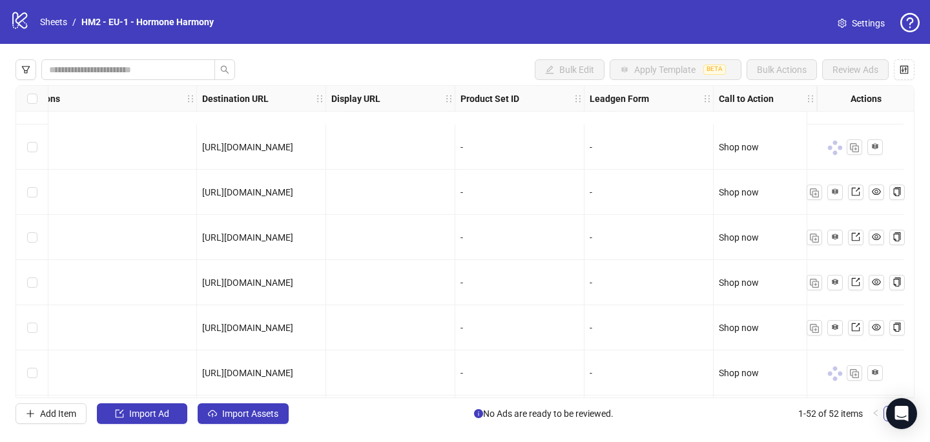
scroll to position [2069, 1095]
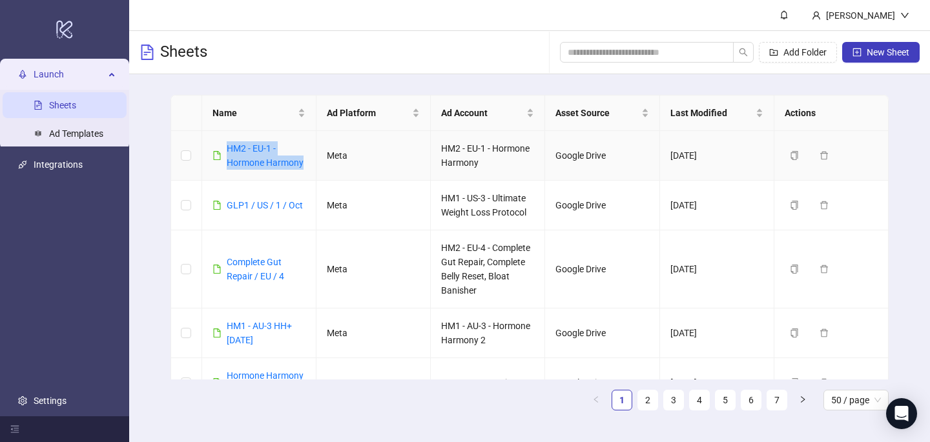
drag, startPoint x: 305, startPoint y: 161, endPoint x: 218, endPoint y: 149, distance: 88.0
click at [218, 149] on td "HM2 - EU-1 - Hormone Harmony" at bounding box center [259, 156] width 114 height 50
copy link "HM2 - EU-1 - Hormone Harmony"
click at [896, 42] on button "New Sheet" at bounding box center [880, 52] width 77 height 21
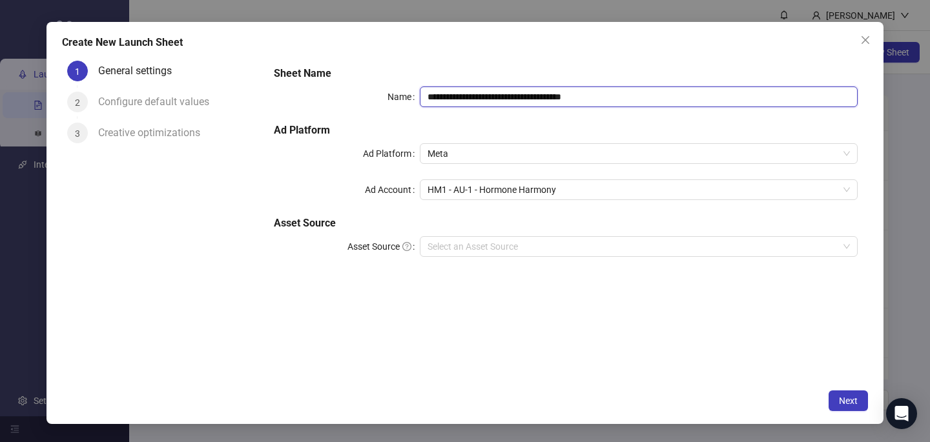
click at [495, 101] on input "**********" at bounding box center [639, 97] width 438 height 21
paste input "text"
type input "**********"
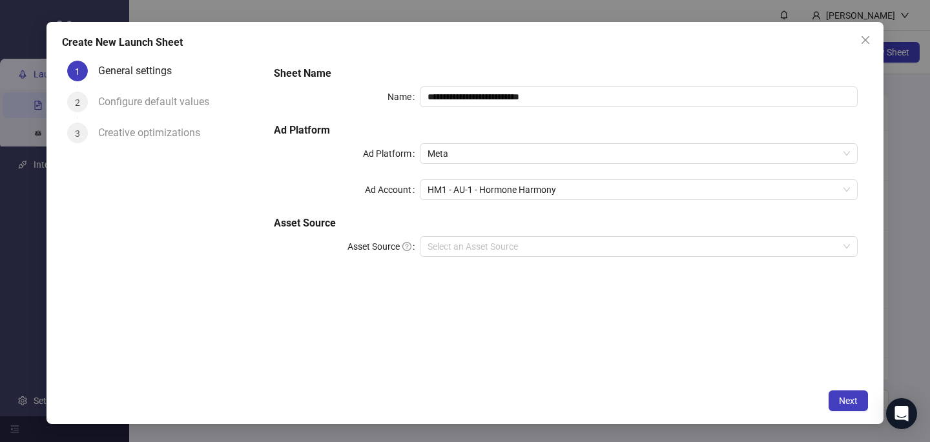
click at [509, 64] on div "**********" at bounding box center [566, 169] width 594 height 217
click at [489, 188] on span "HM1 - AU-1 - Hormone Harmony" at bounding box center [638, 189] width 422 height 19
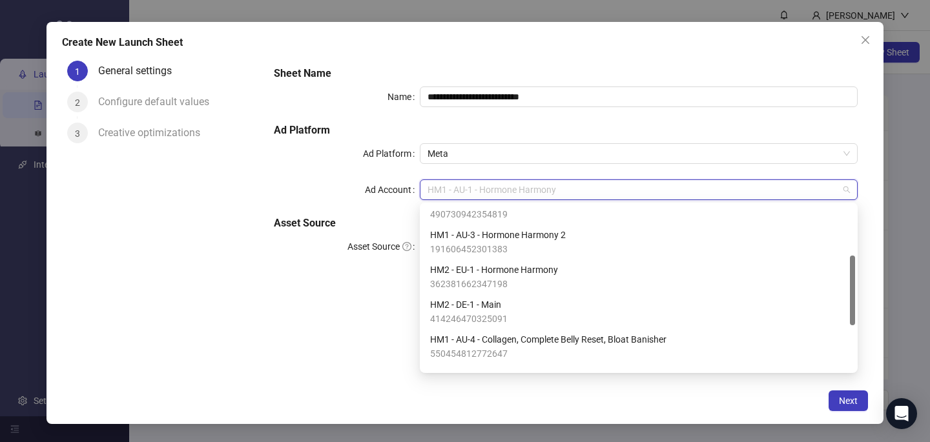
scroll to position [122, 0]
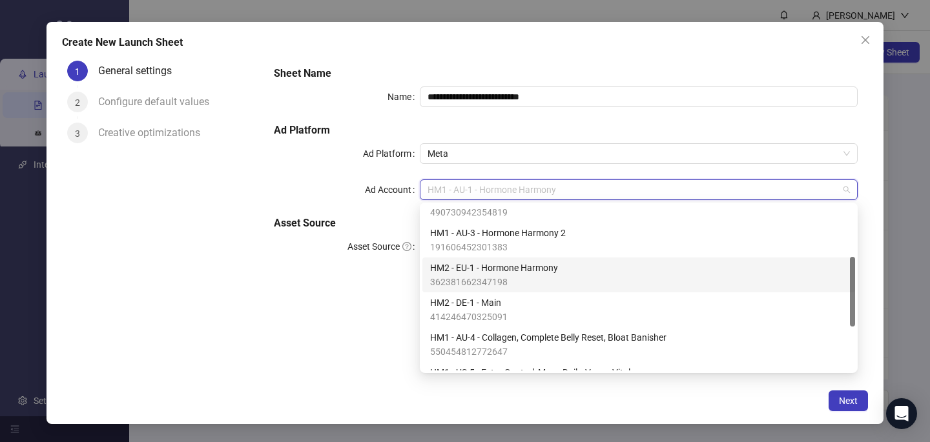
click at [487, 285] on span "362381662347198" at bounding box center [494, 282] width 128 height 14
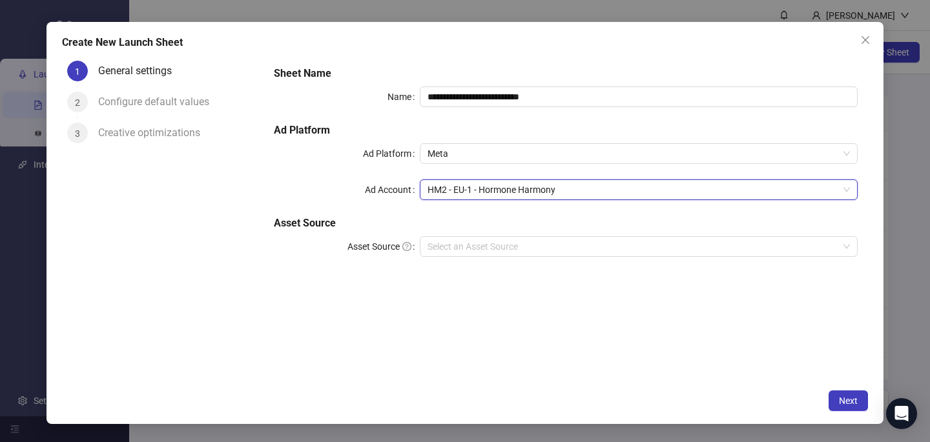
click at [484, 325] on div "**********" at bounding box center [565, 219] width 604 height 327
click at [480, 248] on input "Asset Source" at bounding box center [632, 246] width 411 height 19
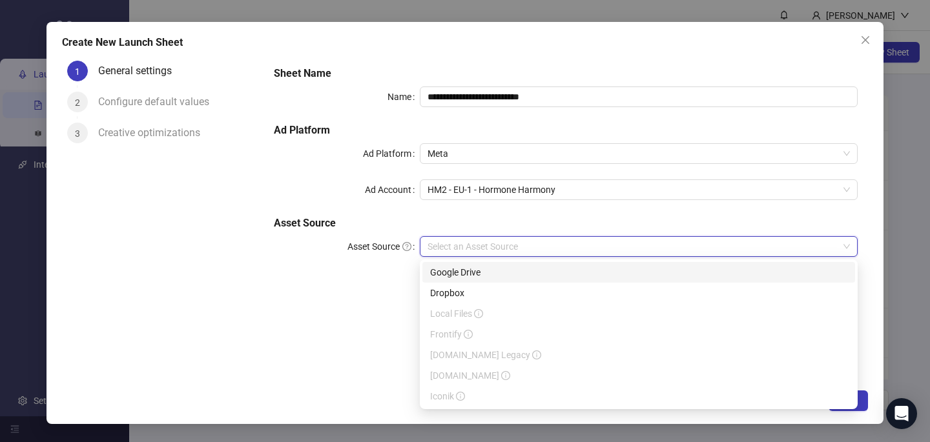
click at [480, 278] on div "Google Drive" at bounding box center [638, 272] width 417 height 14
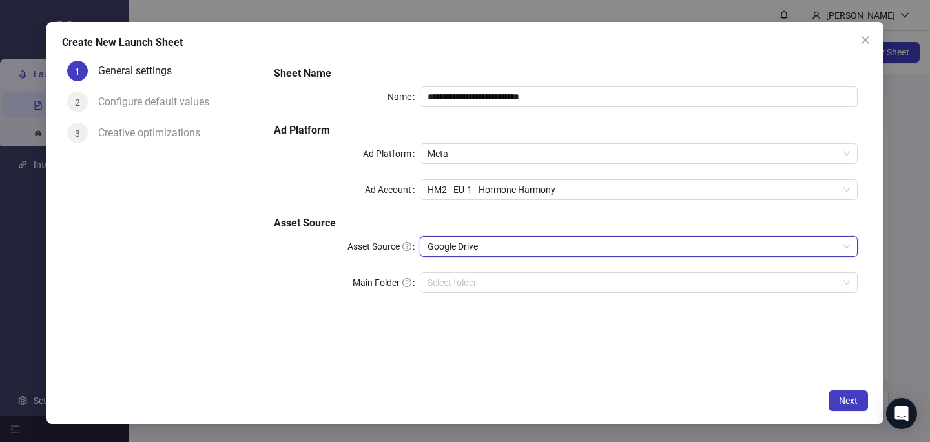
click at [487, 347] on div "**********" at bounding box center [565, 219] width 604 height 327
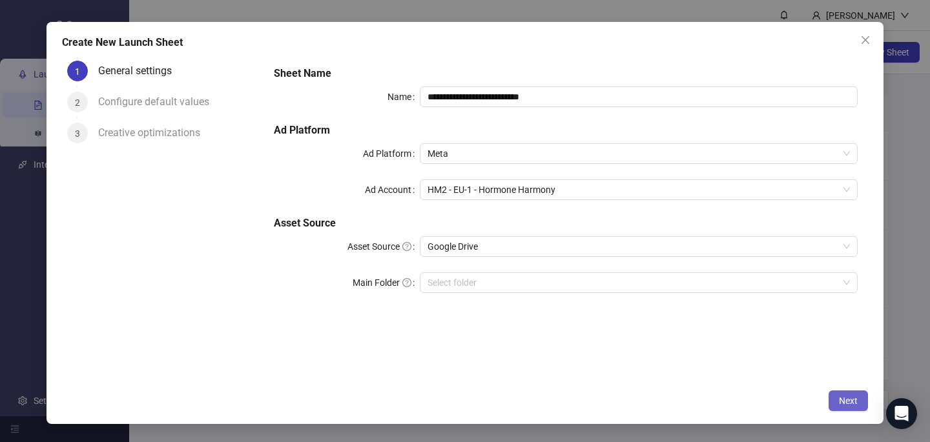
click at [845, 396] on span "Next" at bounding box center [848, 401] width 19 height 10
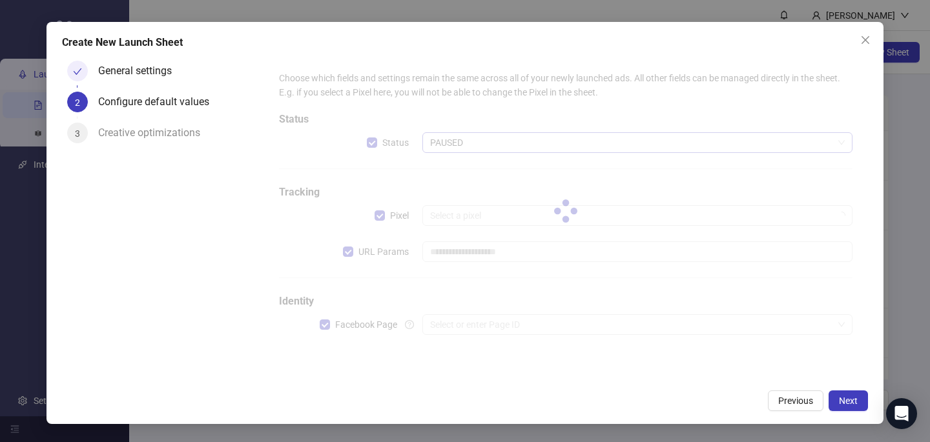
type input "**********"
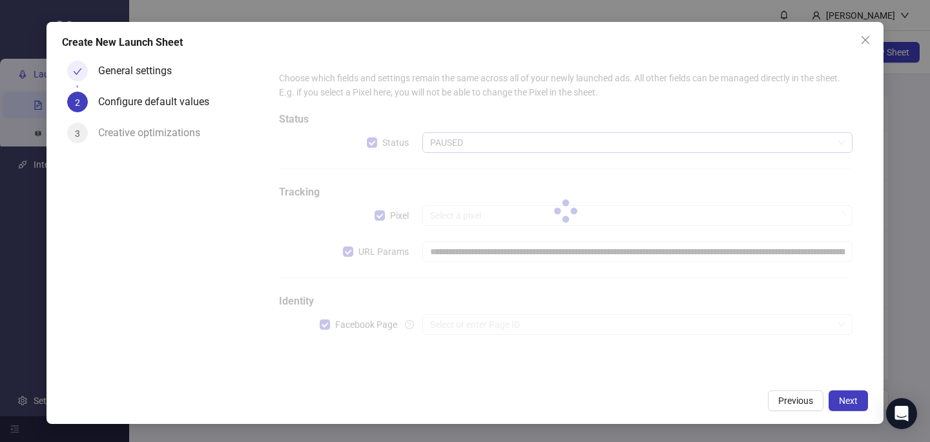
click at [457, 144] on span "PAUSED" at bounding box center [637, 142] width 415 height 19
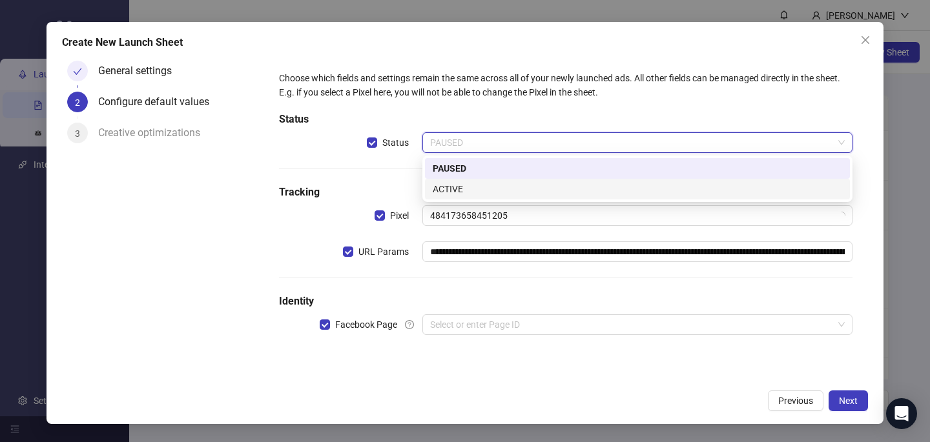
click at [457, 198] on div "ACTIVE" at bounding box center [637, 189] width 425 height 21
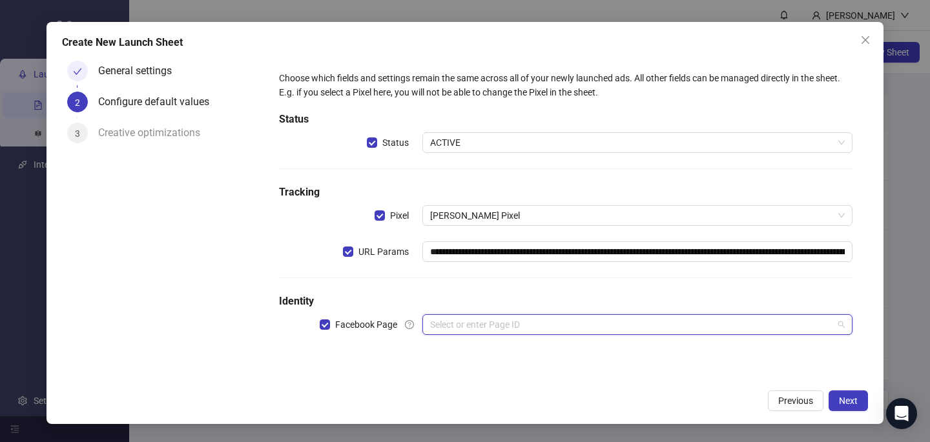
click at [456, 323] on input "search" at bounding box center [631, 324] width 403 height 19
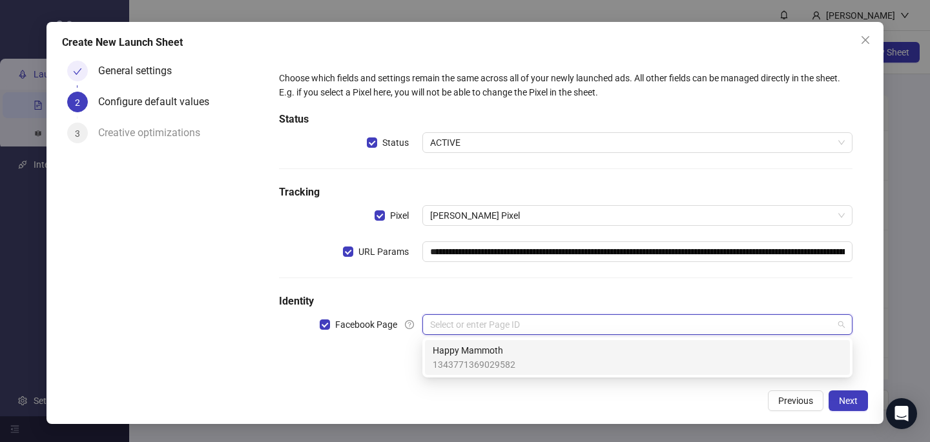
click at [456, 342] on div "Happy Mammoth 1343771369029582" at bounding box center [637, 357] width 425 height 35
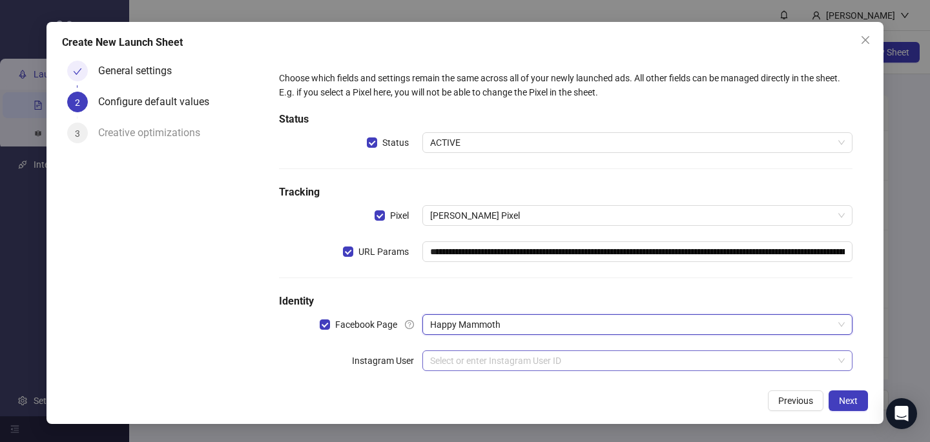
click at [456, 365] on input "search" at bounding box center [631, 360] width 403 height 19
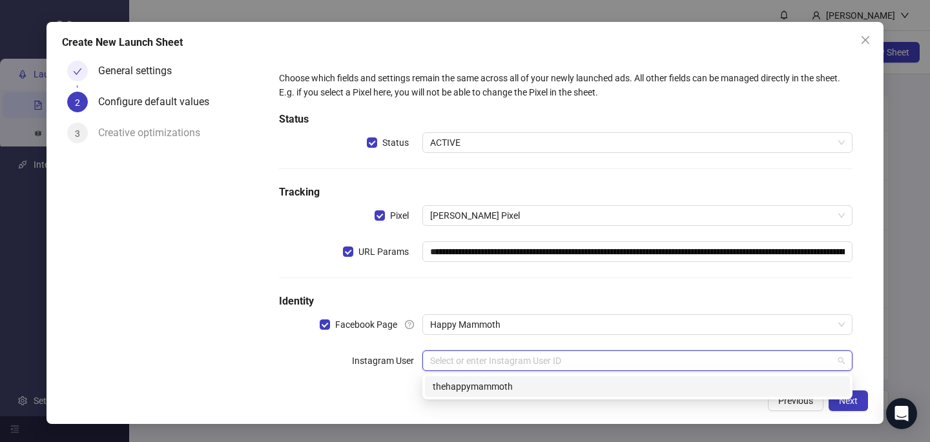
click at [456, 376] on div "thehappymammoth" at bounding box center [637, 386] width 425 height 21
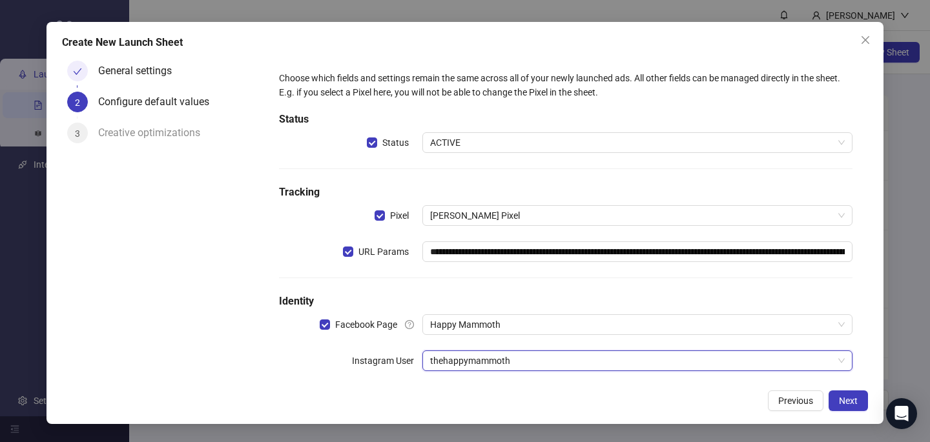
click at [485, 393] on div "Previous Next" at bounding box center [465, 401] width 806 height 21
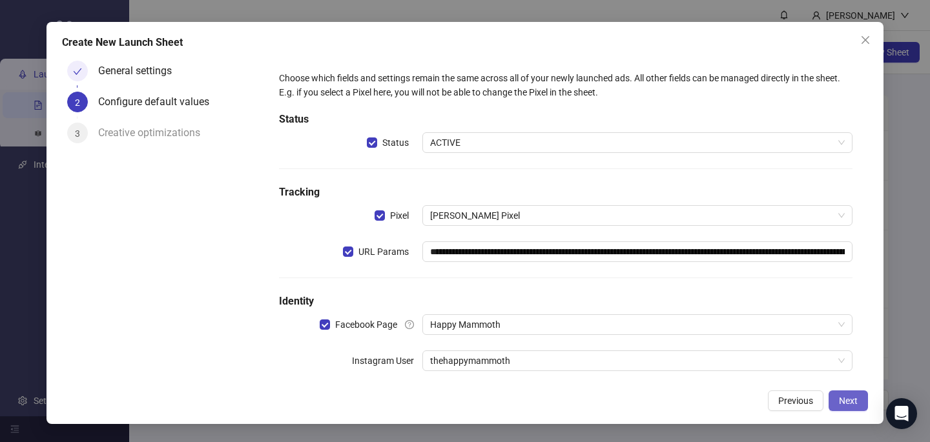
click at [844, 392] on button "Next" at bounding box center [847, 401] width 39 height 21
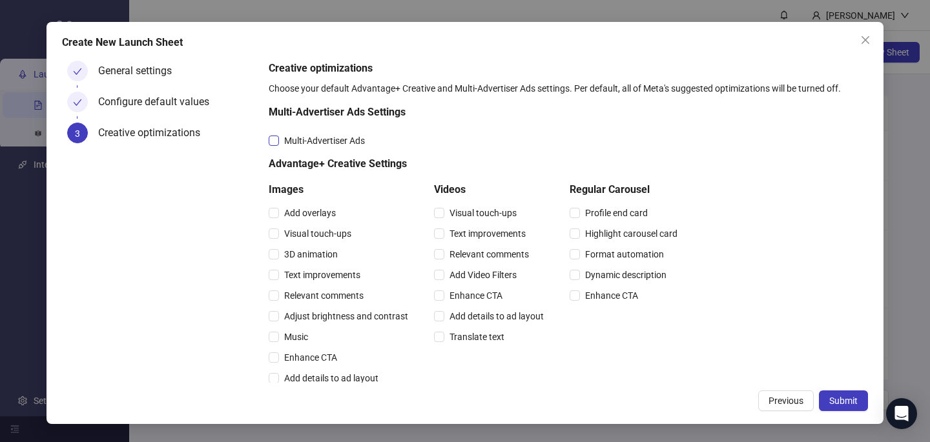
click at [341, 142] on span "Multi-Advertiser Ads" at bounding box center [324, 141] width 91 height 14
click at [322, 295] on span "Relevant comments" at bounding box center [324, 296] width 90 height 14
click at [500, 254] on span "Relevant comments" at bounding box center [489, 254] width 90 height 14
click at [839, 394] on button "Submit" at bounding box center [843, 401] width 49 height 21
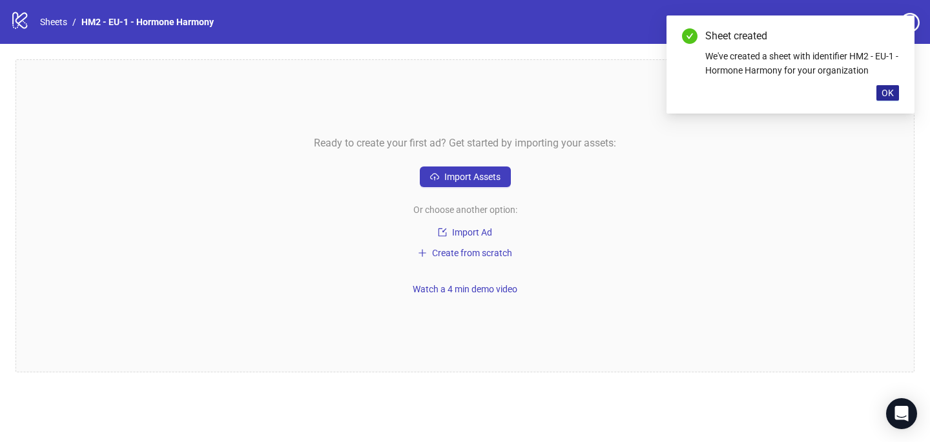
click at [886, 86] on button "OK" at bounding box center [887, 92] width 23 height 15
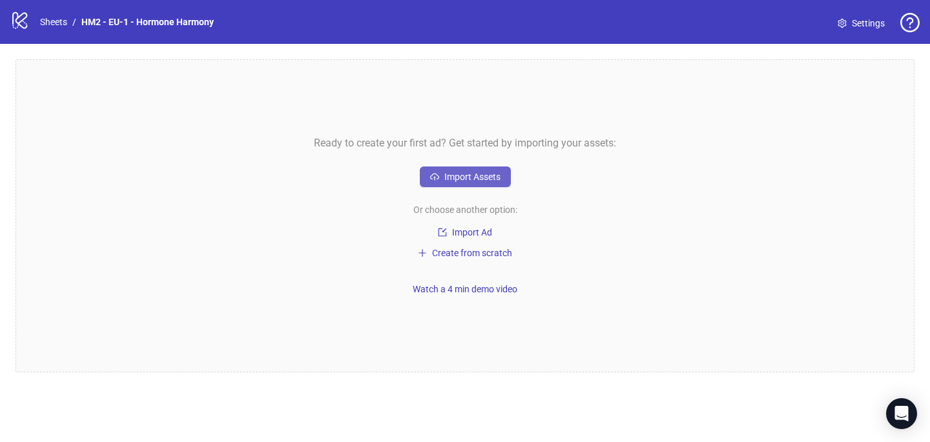
click at [495, 176] on span "Import Assets" at bounding box center [472, 177] width 56 height 10
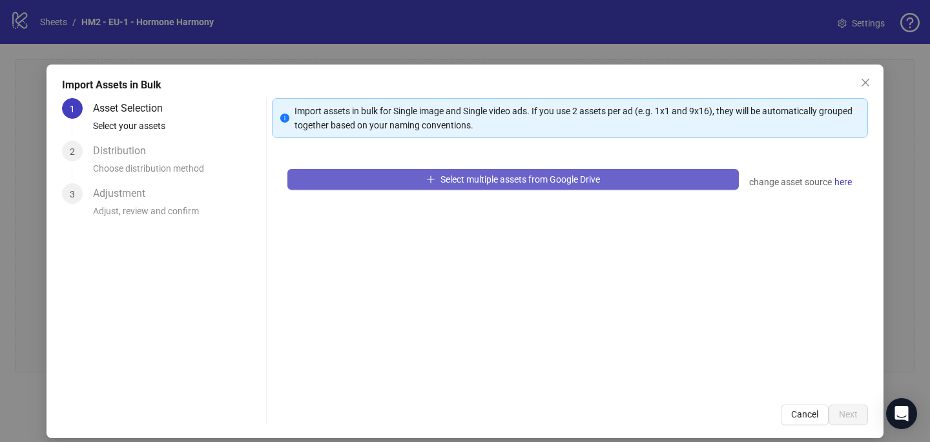
click at [492, 174] on span "Select multiple assets from Google Drive" at bounding box center [519, 179] width 159 height 10
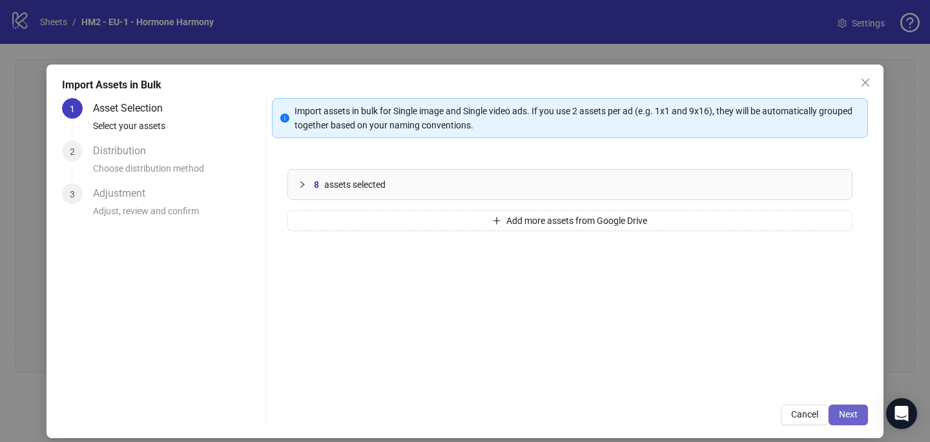
click at [852, 413] on span "Next" at bounding box center [848, 414] width 19 height 10
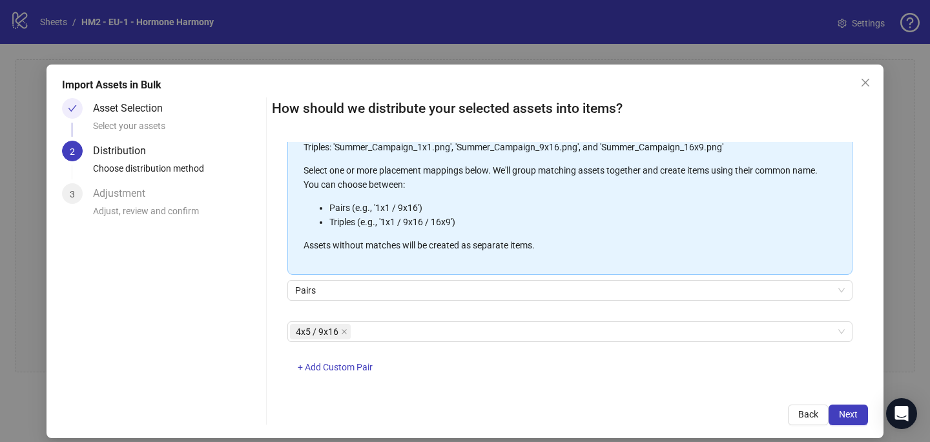
scroll to position [147, 0]
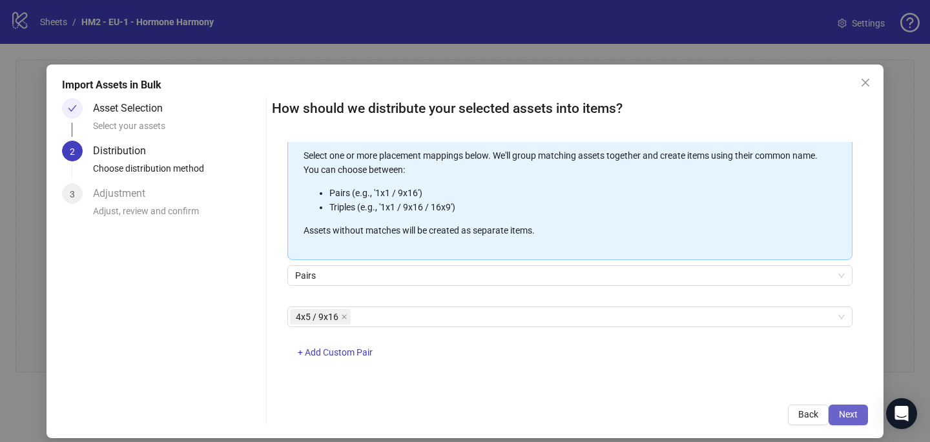
click at [845, 413] on span "Next" at bounding box center [848, 414] width 19 height 10
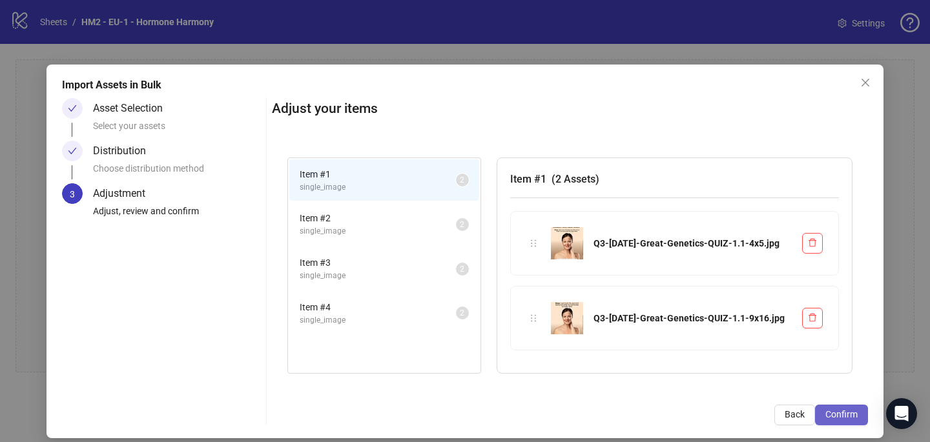
click at [850, 416] on span "Confirm" at bounding box center [841, 414] width 32 height 10
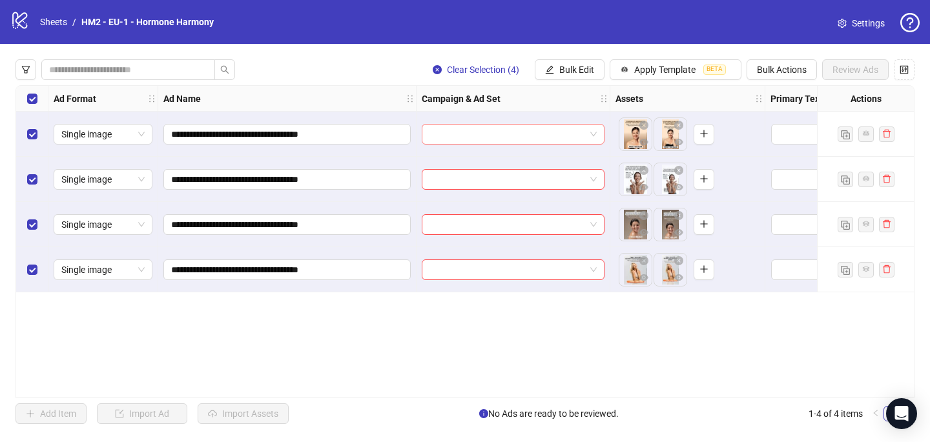
click at [497, 135] on input "search" at bounding box center [507, 134] width 156 height 19
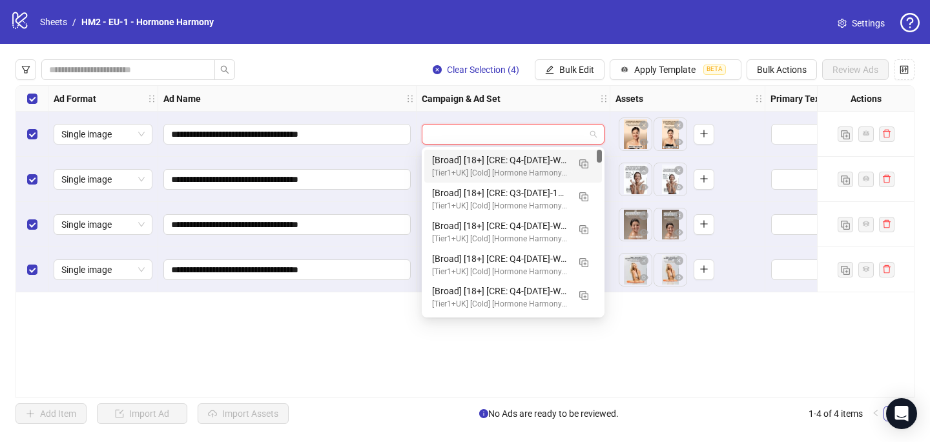
paste input "**********"
type input "**********"
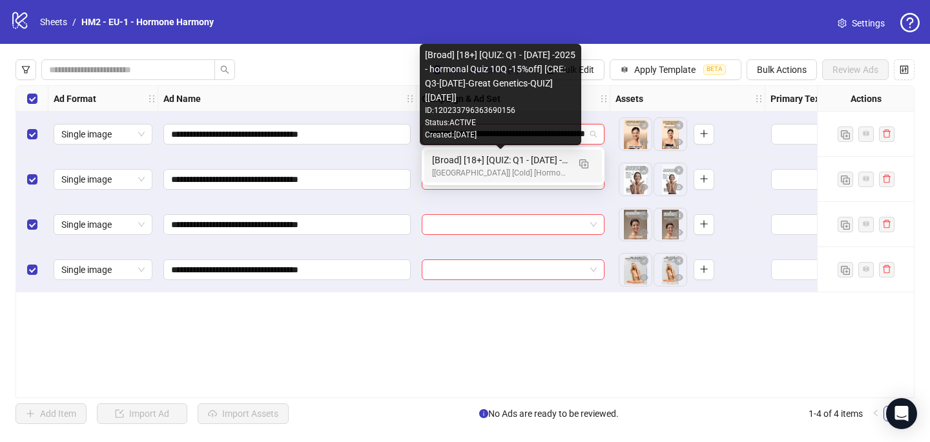
click at [500, 156] on div "[Broad] [18+] [QUIZ: Q1 - 03 MAR -2025 - hormonal Quiz 10Q -15%off] [CRE: Q3-09…" at bounding box center [500, 160] width 136 height 14
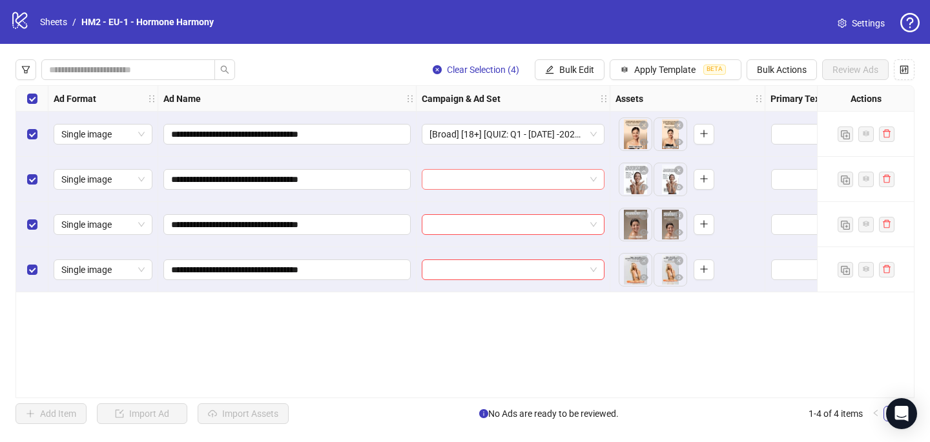
click at [500, 173] on input "search" at bounding box center [507, 179] width 156 height 19
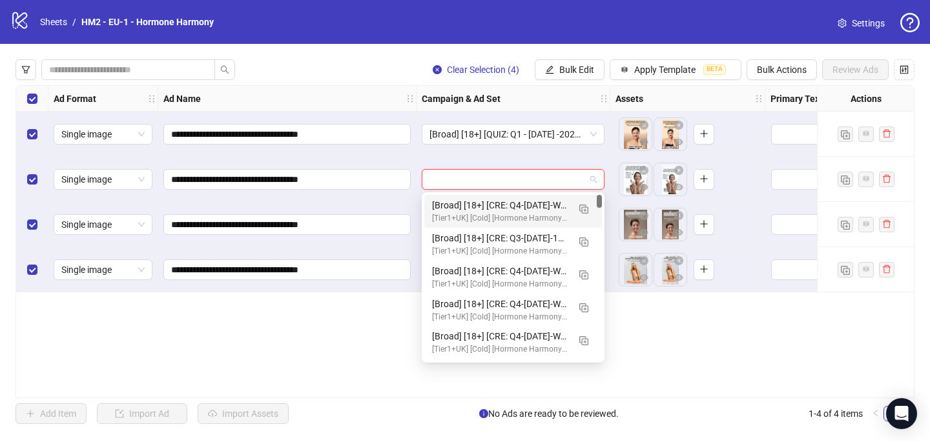
paste input "**********"
type input "**********"
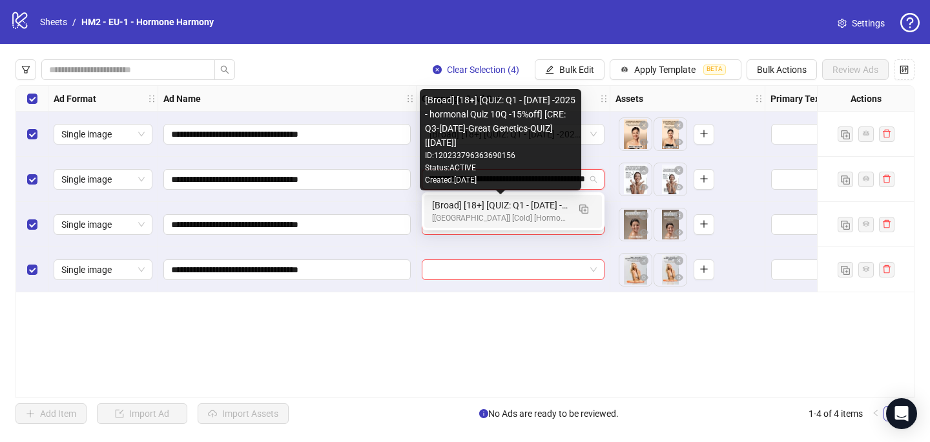
click at [498, 209] on div "[Broad] [18+] [QUIZ: Q1 - 03 MAR -2025 - hormonal Quiz 10Q -15%off] [CRE: Q3-09…" at bounding box center [500, 205] width 136 height 14
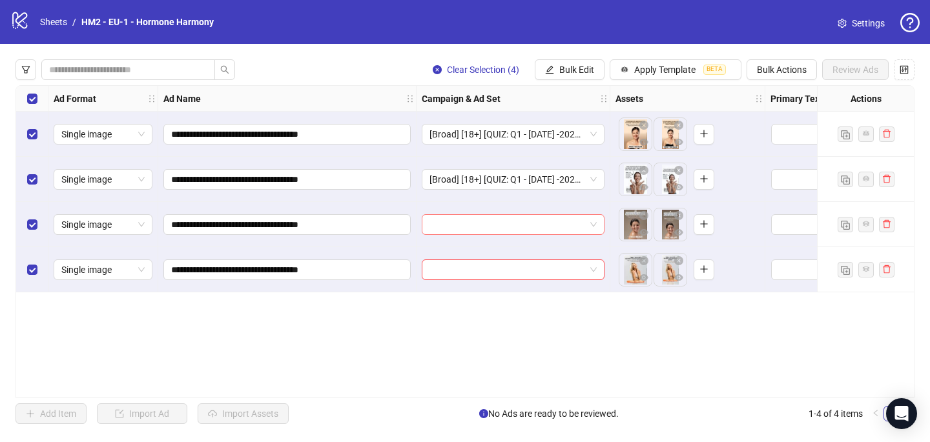
click at [498, 216] on input "search" at bounding box center [507, 224] width 156 height 19
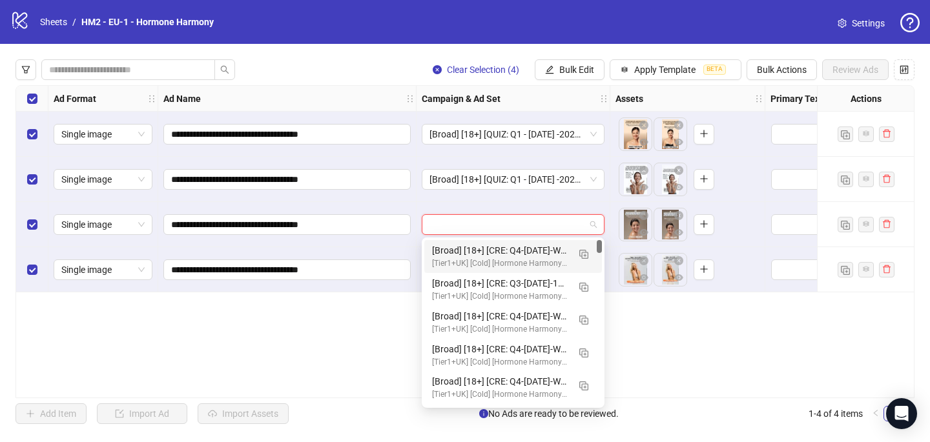
paste input "**********"
type input "**********"
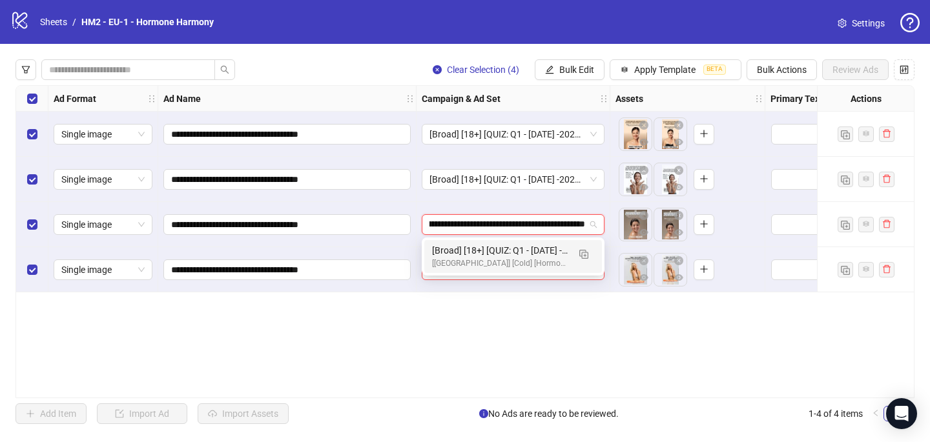
click at [498, 263] on div "[UK] [Cold] [Hormone Harmony] [CBO] [Quiz Testing 2025 #2] [8 Oct 2025]" at bounding box center [500, 264] width 136 height 12
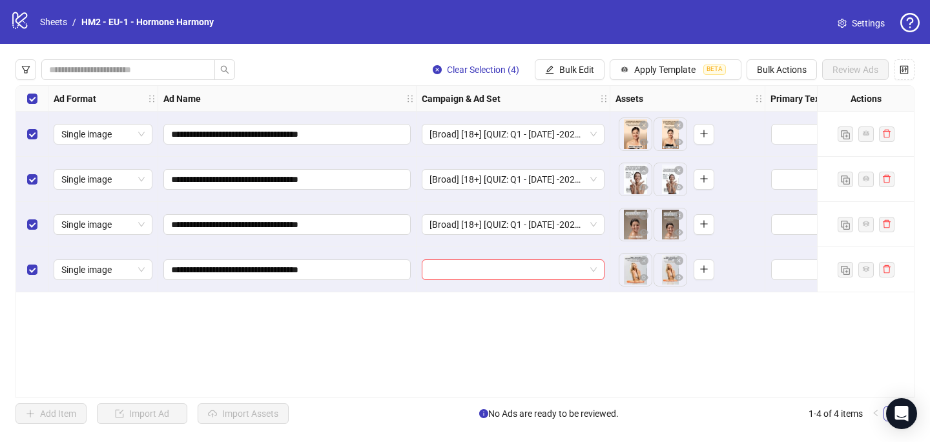
click at [498, 263] on input "search" at bounding box center [507, 269] width 156 height 19
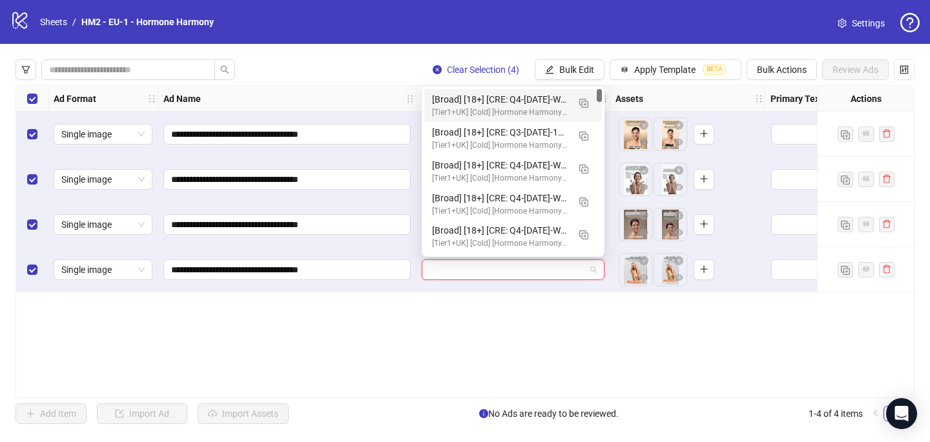
paste input "**********"
type input "**********"
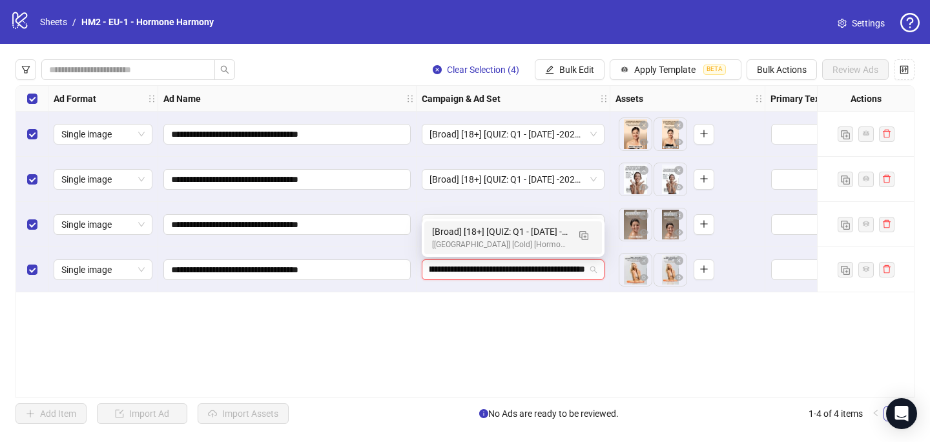
click at [493, 236] on div "[Broad] [18+] [QUIZ: Q1 - 03 MAR -2025 - hormonal Quiz 10Q -15%off] [CRE: Q3-09…" at bounding box center [500, 232] width 136 height 14
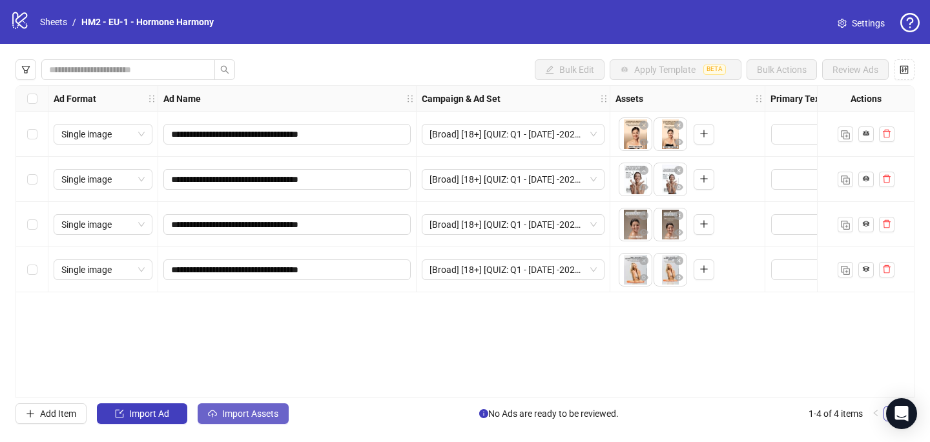
click at [223, 409] on span "Import Assets" at bounding box center [250, 414] width 56 height 10
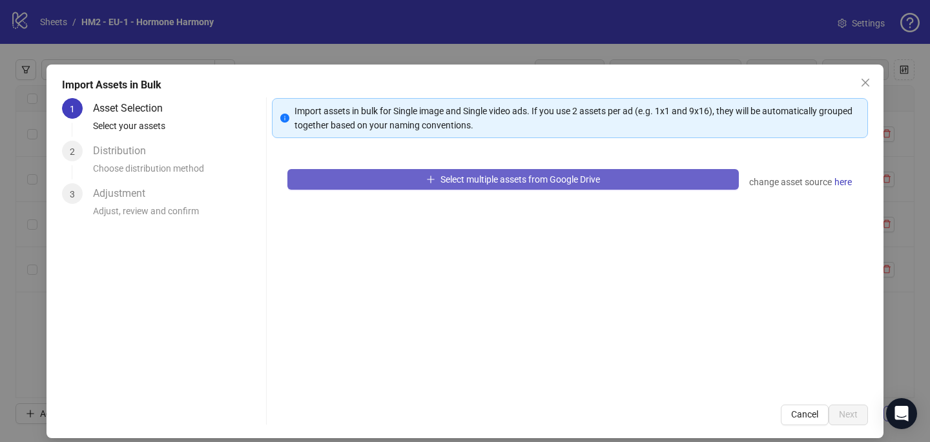
click at [396, 187] on button "Select multiple assets from Google Drive" at bounding box center [512, 179] width 451 height 21
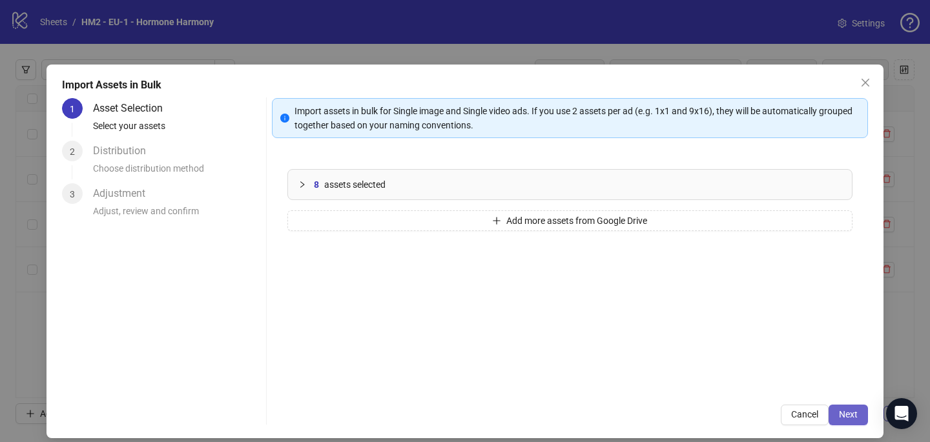
click at [841, 408] on button "Next" at bounding box center [847, 415] width 39 height 21
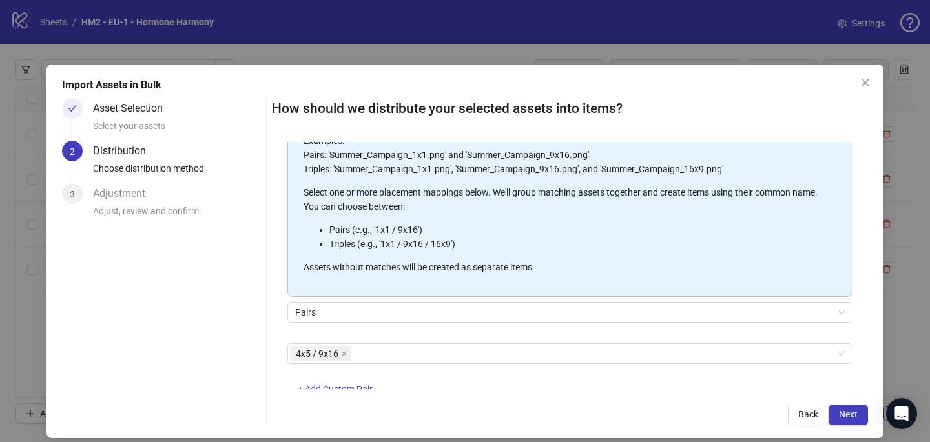
scroll to position [147, 0]
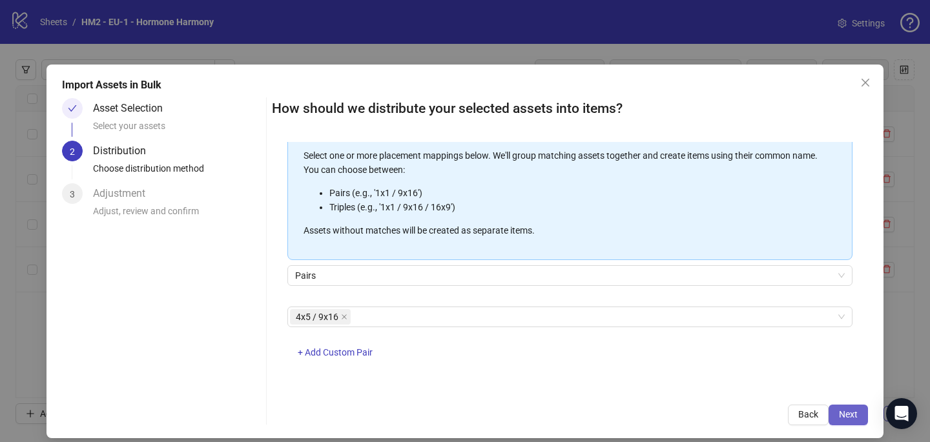
click at [852, 405] on button "Next" at bounding box center [847, 415] width 39 height 21
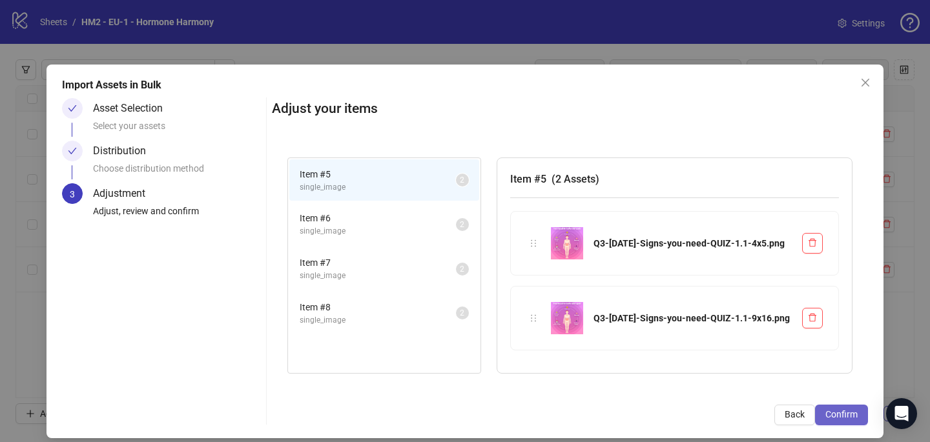
click at [851, 411] on span "Confirm" at bounding box center [841, 414] width 32 height 10
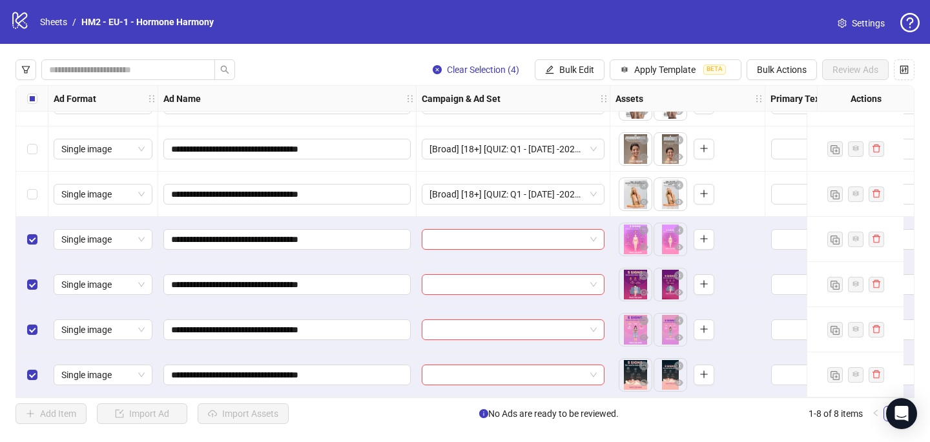
scroll to position [81, 0]
click at [461, 230] on input "search" at bounding box center [507, 239] width 156 height 19
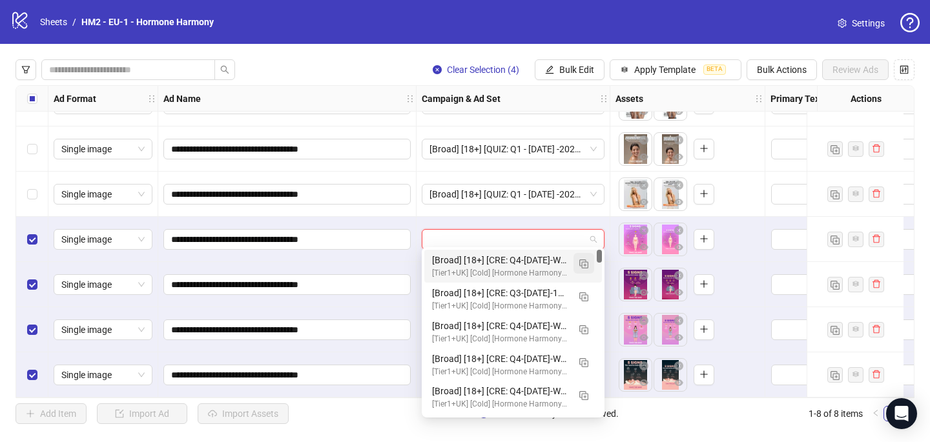
click at [582, 260] on img "button" at bounding box center [583, 264] width 9 height 9
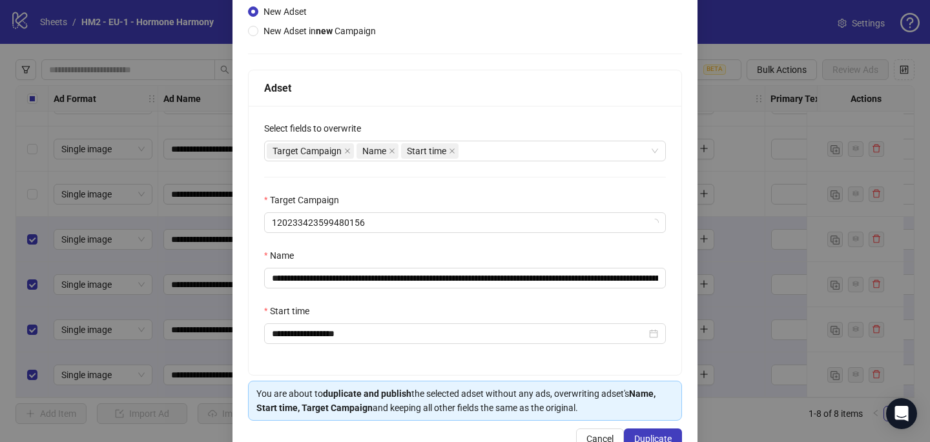
scroll to position [143, 0]
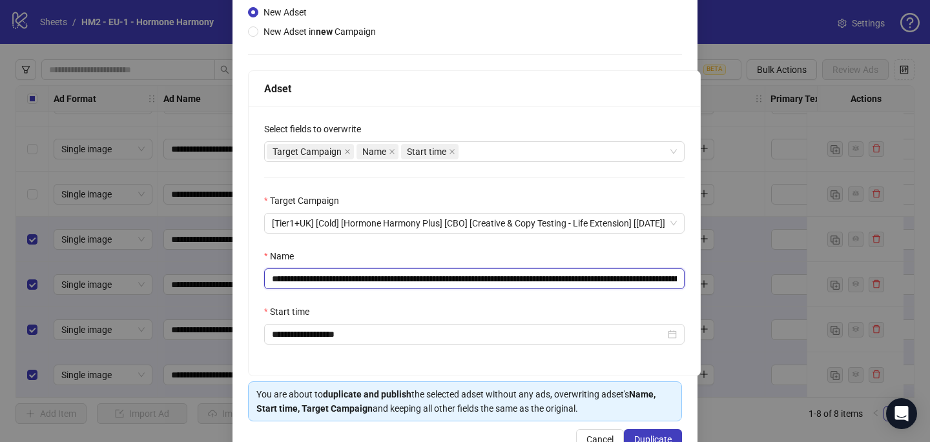
drag, startPoint x: 606, startPoint y: 279, endPoint x: 348, endPoint y: 279, distance: 257.6
click at [349, 279] on input "**********" at bounding box center [474, 279] width 420 height 21
paste input "text"
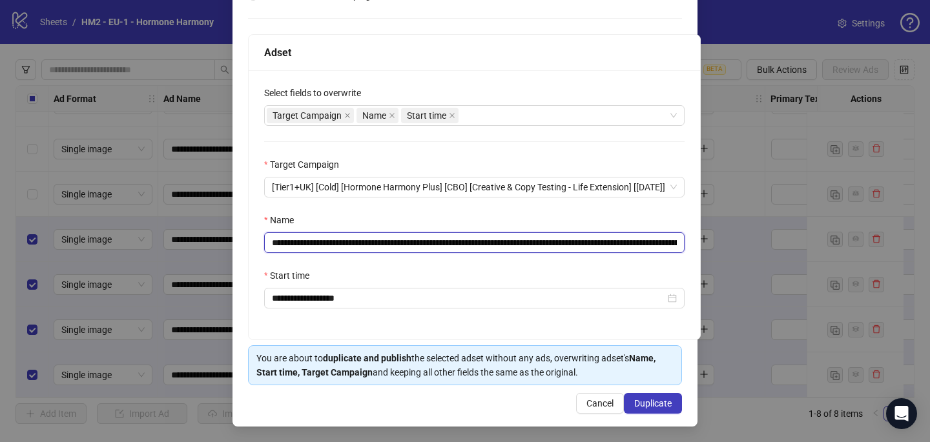
type input "**********"
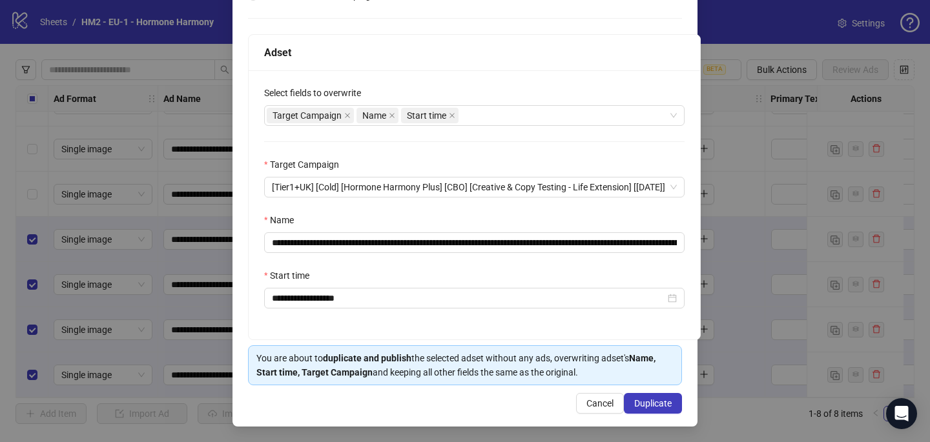
click at [431, 216] on div "Name" at bounding box center [474, 222] width 420 height 19
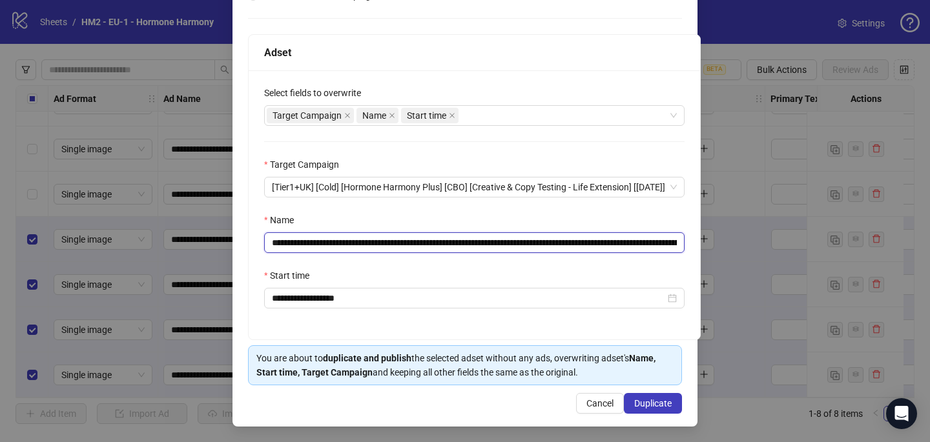
click at [650, 247] on input "**********" at bounding box center [474, 242] width 420 height 21
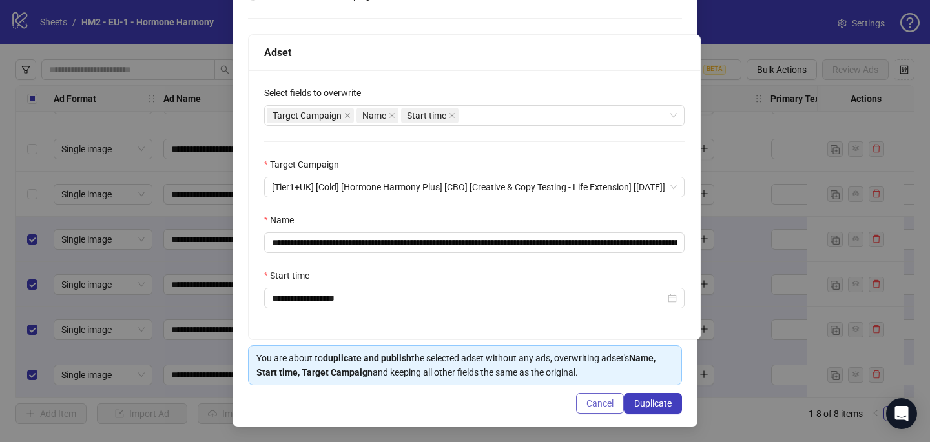
click at [604, 406] on span "Cancel" at bounding box center [599, 403] width 27 height 10
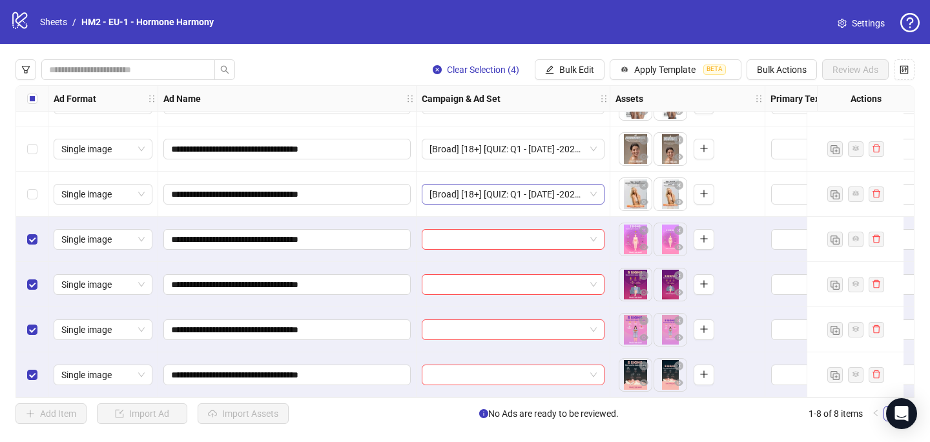
click at [485, 190] on span "[Broad] [18+] [QUIZ: Q1 - 03 MAR -2025 - hormonal Quiz 10Q -15%off] [CRE: Q3-09…" at bounding box center [512, 194] width 167 height 19
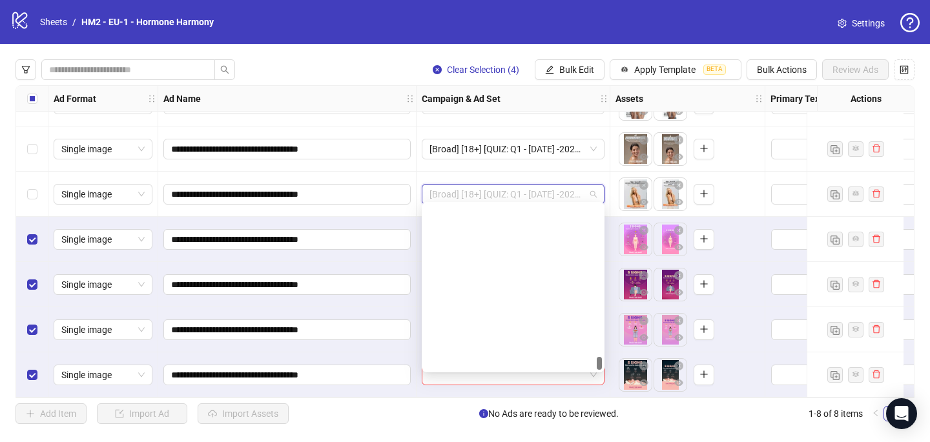
scroll to position [12919, 0]
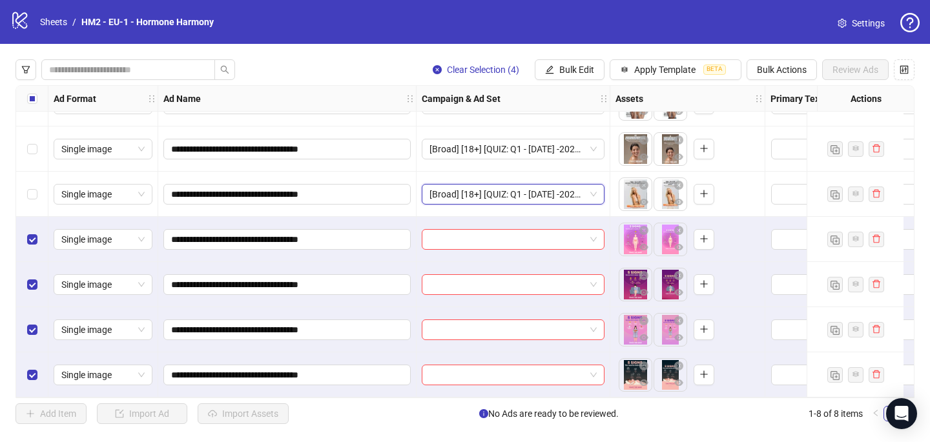
click at [485, 190] on span "[Broad] [18+] [QUIZ: Q1 - 03 MAR -2025 - hormonal Quiz 10Q -15%off] [CRE: Q3-09…" at bounding box center [512, 194] width 167 height 19
click at [475, 234] on input "search" at bounding box center [507, 239] width 156 height 19
paste input "**********"
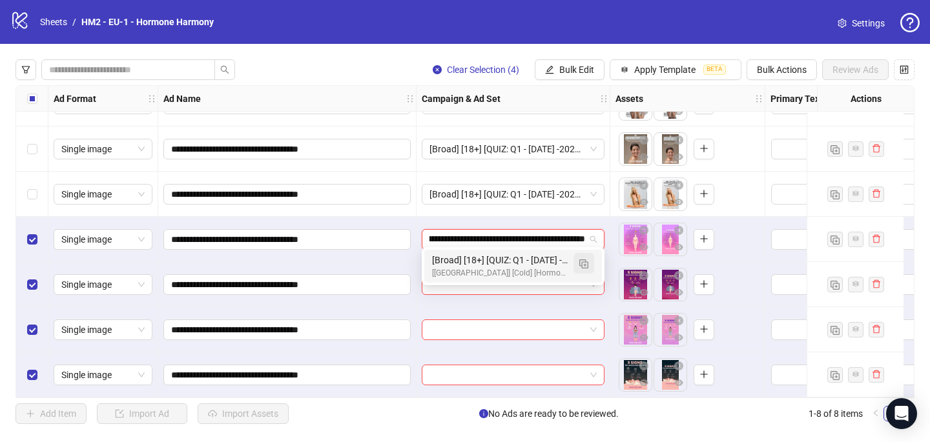
click at [584, 263] on img "button" at bounding box center [583, 264] width 9 height 9
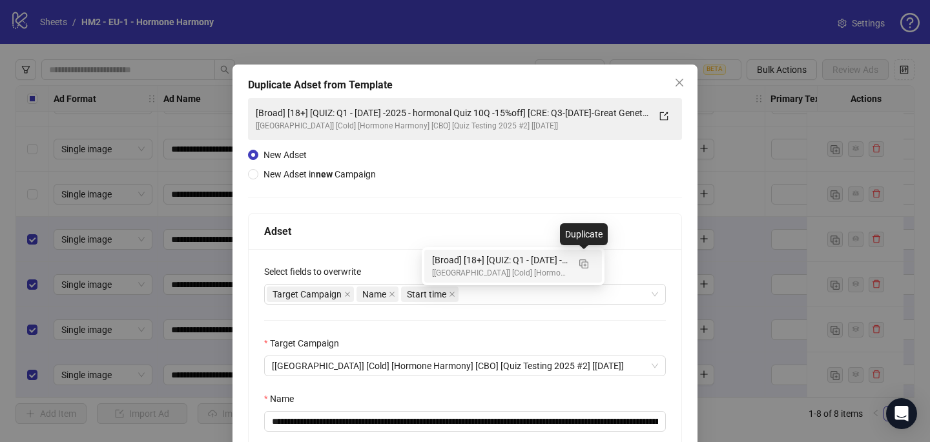
type input "**********"
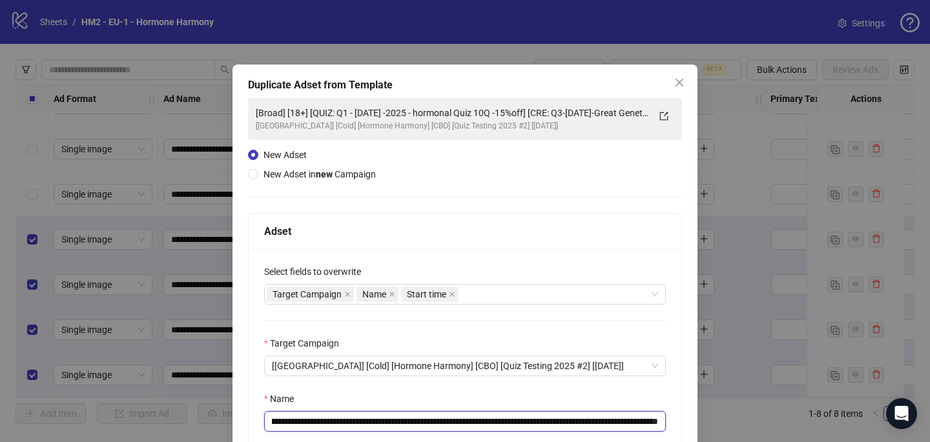
scroll to position [0, 145]
click at [576, 419] on input "**********" at bounding box center [465, 421] width 402 height 21
paste input "text"
drag, startPoint x: 633, startPoint y: 424, endPoint x: 703, endPoint y: 420, distance: 70.5
click at [703, 423] on div "**********" at bounding box center [465, 221] width 930 height 442
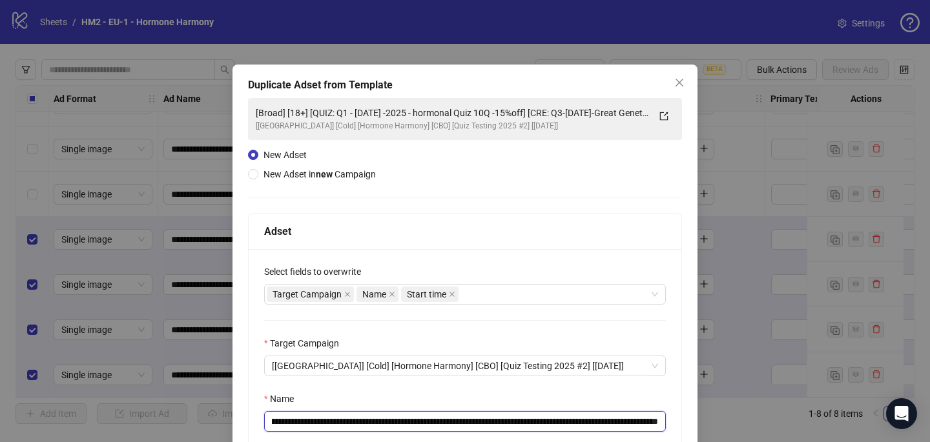
scroll to position [179, 0]
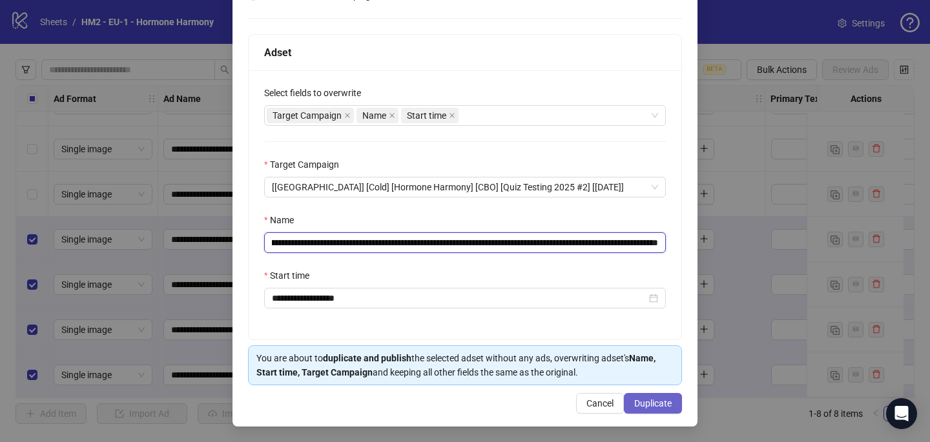
type input "**********"
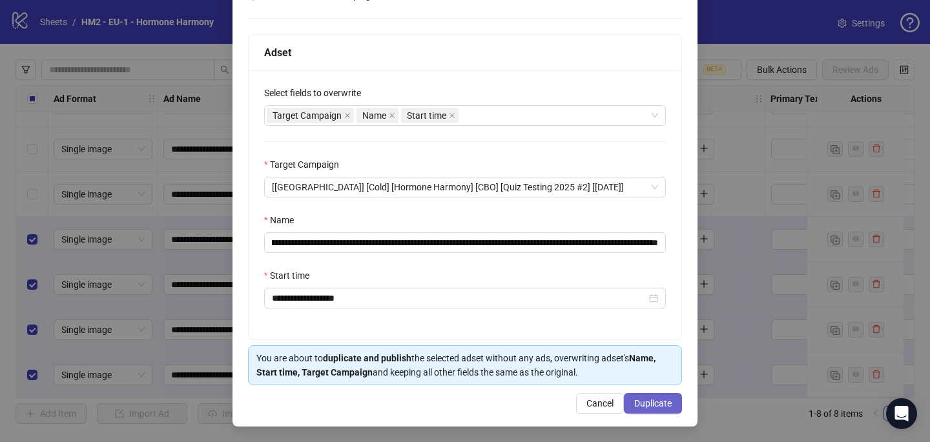
click at [656, 401] on span "Duplicate" at bounding box center [652, 403] width 37 height 10
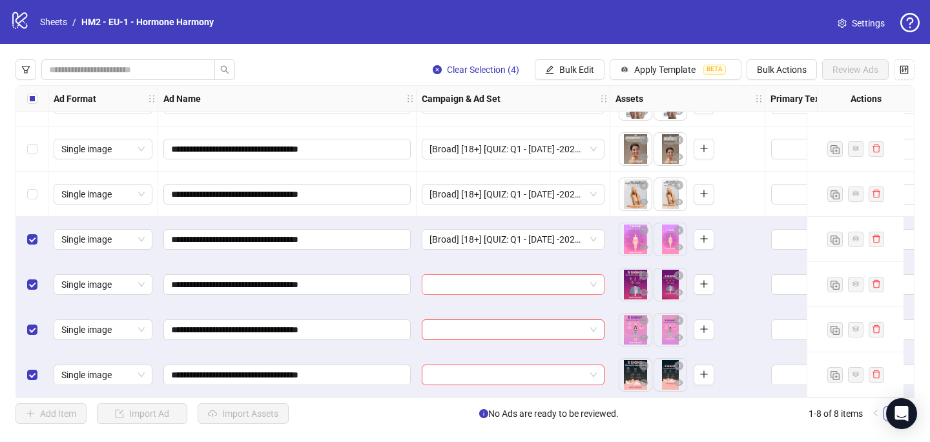
click at [447, 280] on input "search" at bounding box center [507, 284] width 156 height 19
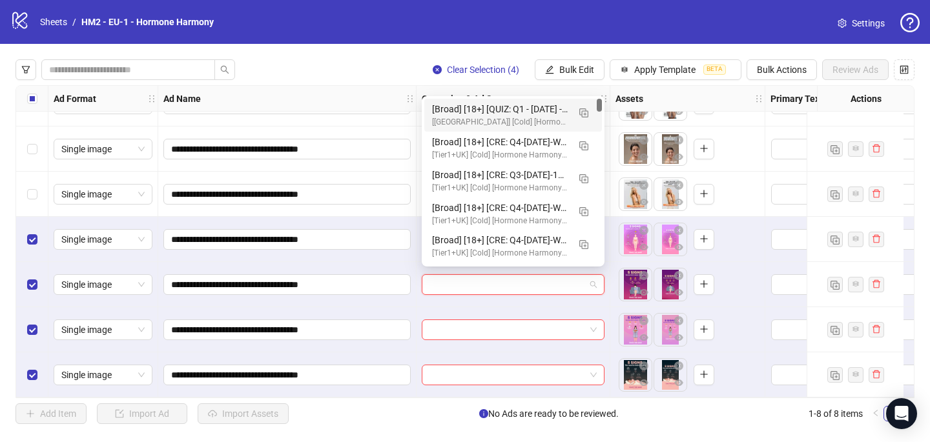
click at [477, 103] on div "[Broad] [18+] [QUIZ: Q1 - 03 MAR -2025 - hormonal Quiz 10Q -15%off] [CRE: Q3-09…" at bounding box center [500, 109] width 136 height 14
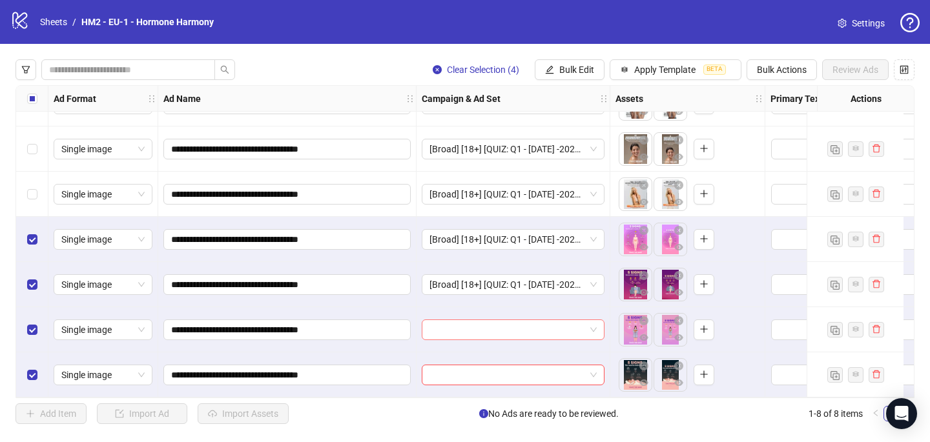
click at [464, 323] on input "search" at bounding box center [507, 329] width 156 height 19
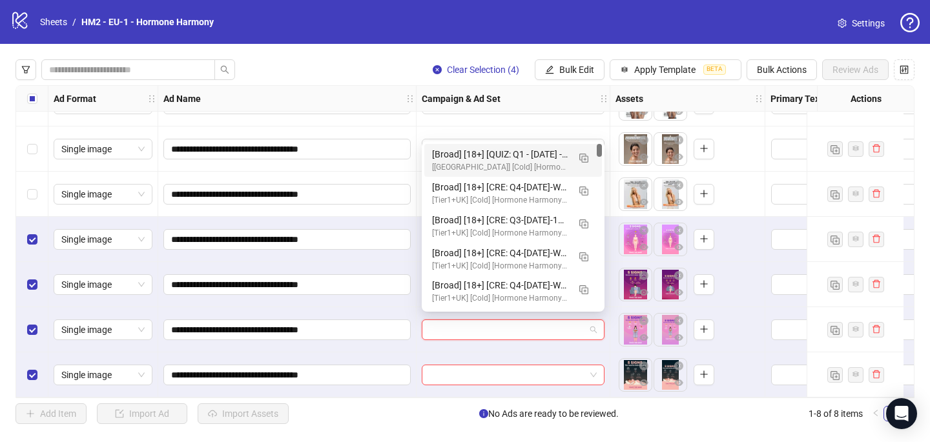
click at [504, 160] on div "[Broad] [18+] [QUIZ: Q1 - 03 MAR -2025 - hormonal Quiz 10Q -15%off] [CRE: Q3-09…" at bounding box center [500, 154] width 136 height 14
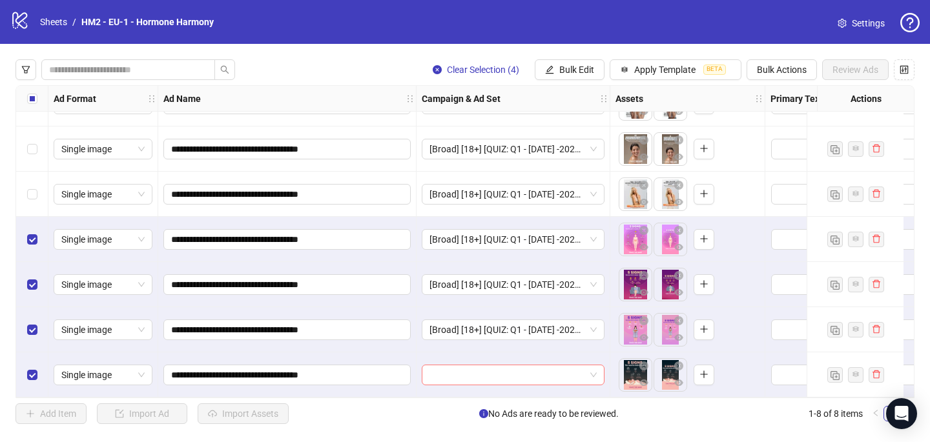
click at [462, 370] on input "search" at bounding box center [507, 374] width 156 height 19
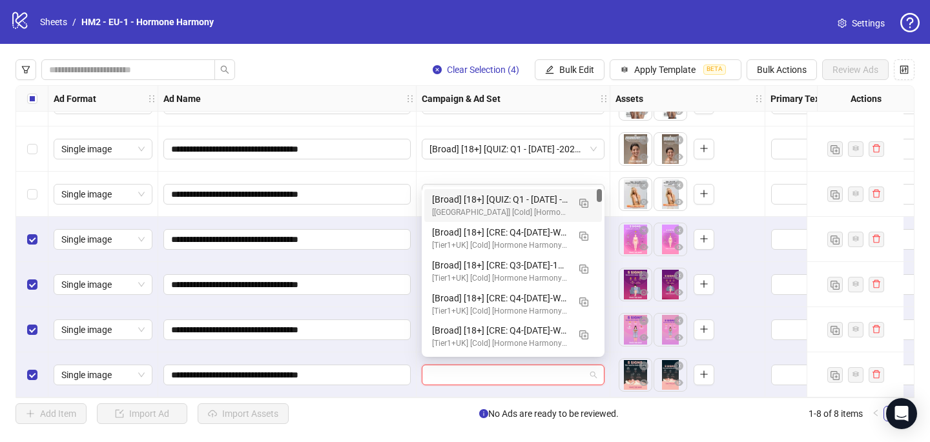
click at [517, 205] on div "[Broad] [18+] [QUIZ: Q1 - 03 MAR -2025 - hormonal Quiz 10Q -15%off] [CRE: Q3-09…" at bounding box center [500, 199] width 136 height 14
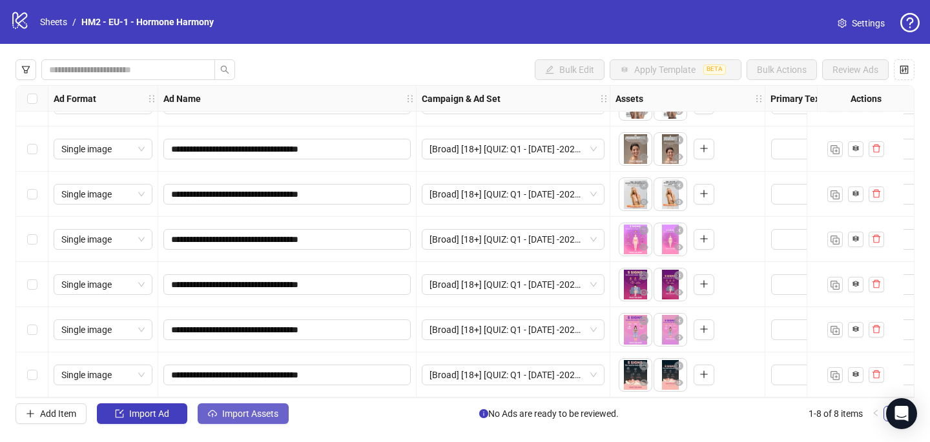
click at [240, 407] on button "Import Assets" at bounding box center [243, 414] width 91 height 21
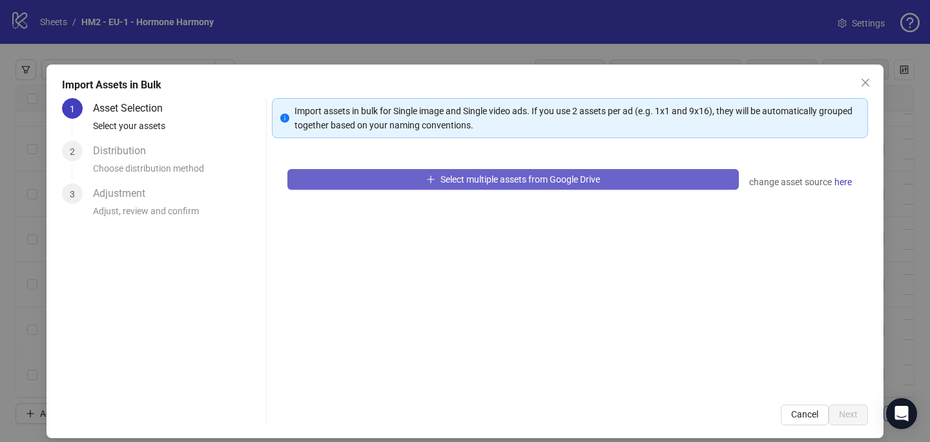
click at [449, 188] on button "Select multiple assets from Google Drive" at bounding box center [512, 179] width 451 height 21
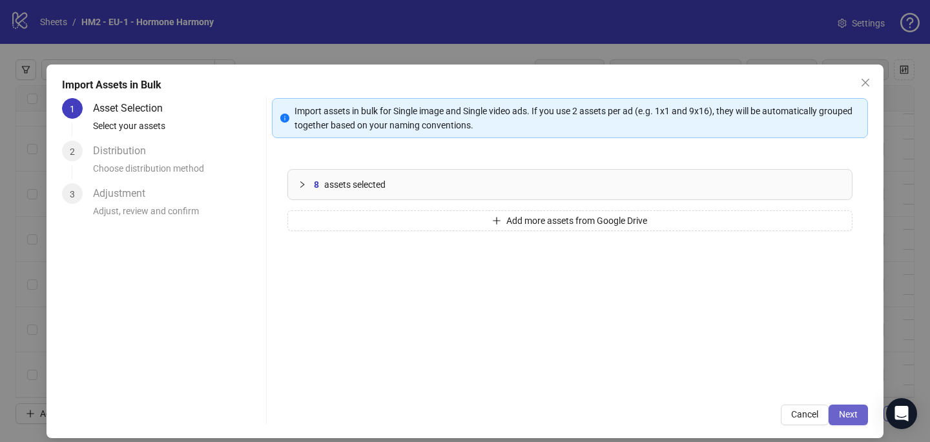
click at [842, 411] on span "Next" at bounding box center [848, 414] width 19 height 10
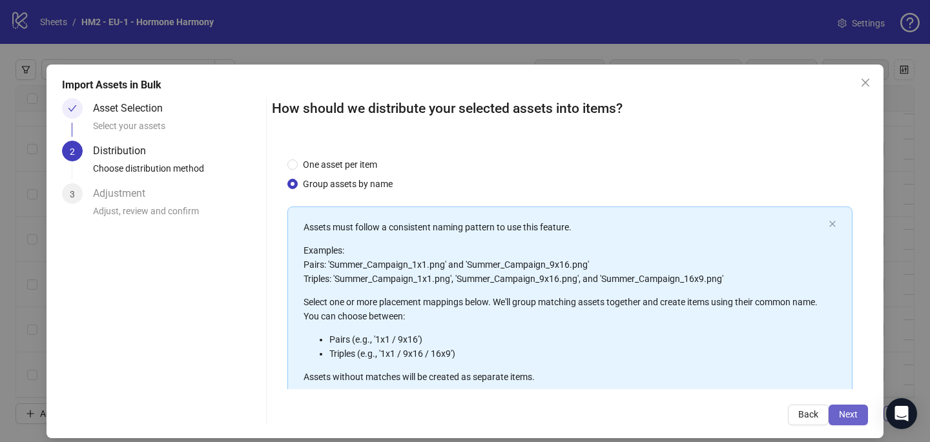
click at [848, 417] on span "Next" at bounding box center [848, 414] width 19 height 10
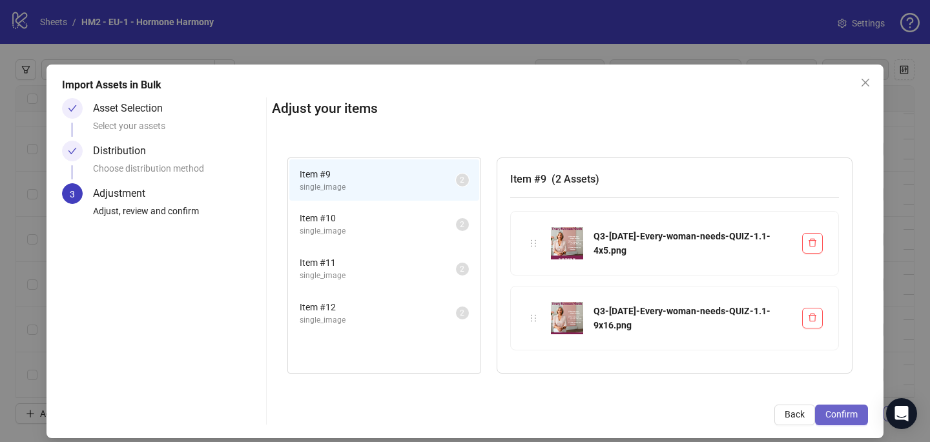
click at [850, 415] on span "Confirm" at bounding box center [841, 414] width 32 height 10
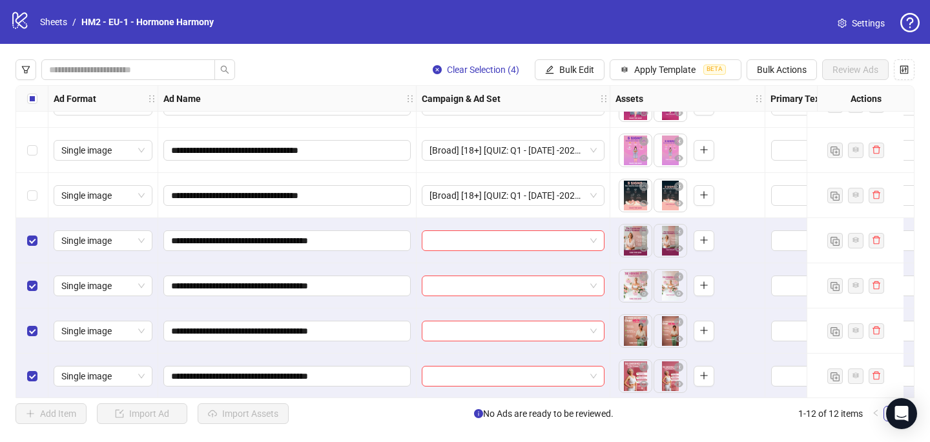
scroll to position [261, 0]
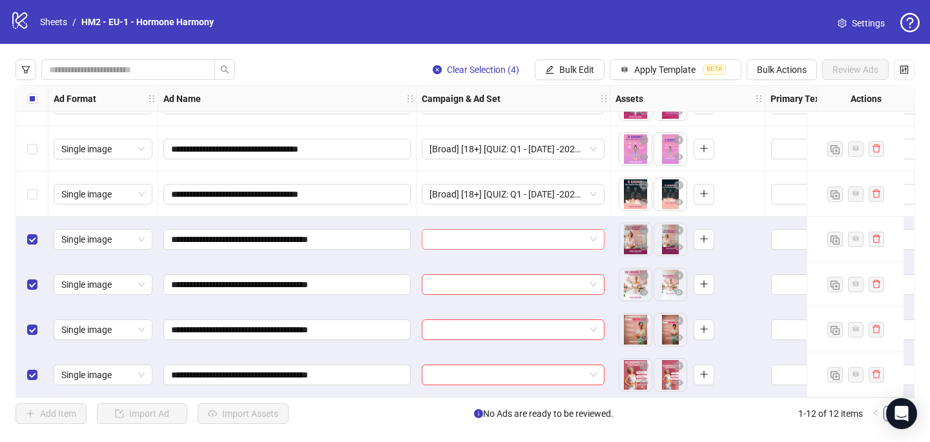
click at [467, 240] on input "search" at bounding box center [507, 239] width 156 height 19
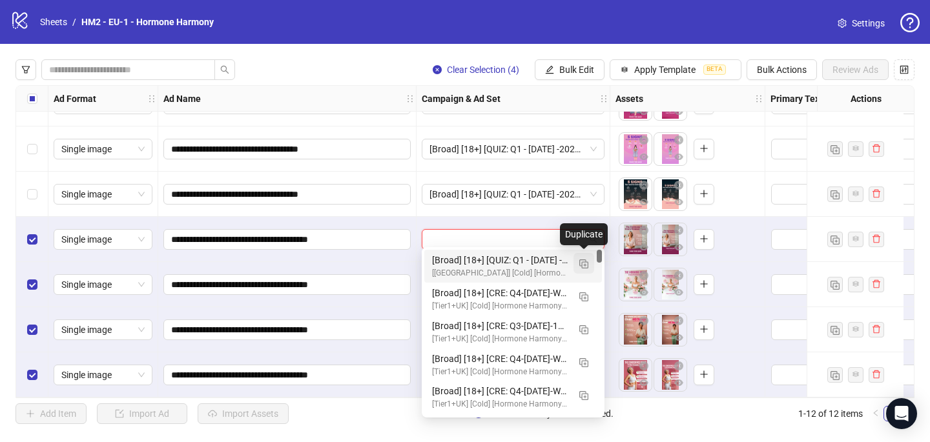
click at [578, 260] on button "button" at bounding box center [583, 263] width 21 height 21
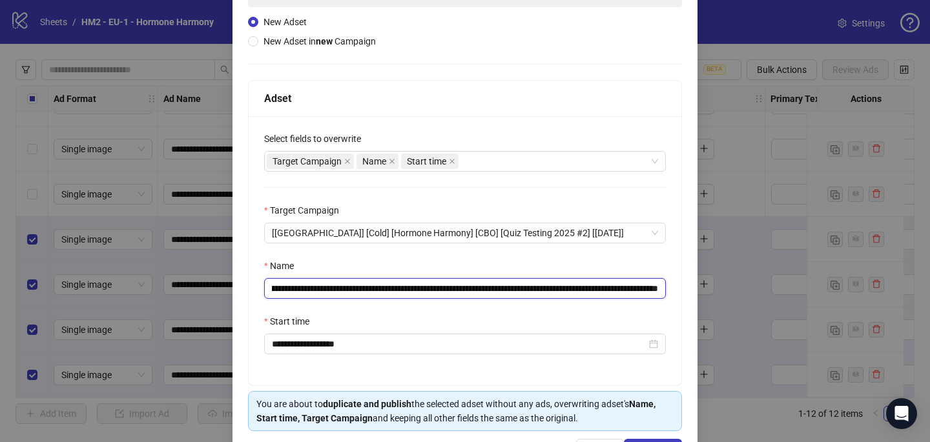
scroll to position [0, 146]
click at [575, 289] on input "**********" at bounding box center [465, 288] width 402 height 21
paste input "***"
drag, startPoint x: 652, startPoint y: 289, endPoint x: 682, endPoint y: 292, distance: 30.5
click at [682, 292] on div "**********" at bounding box center [464, 202] width 465 height 541
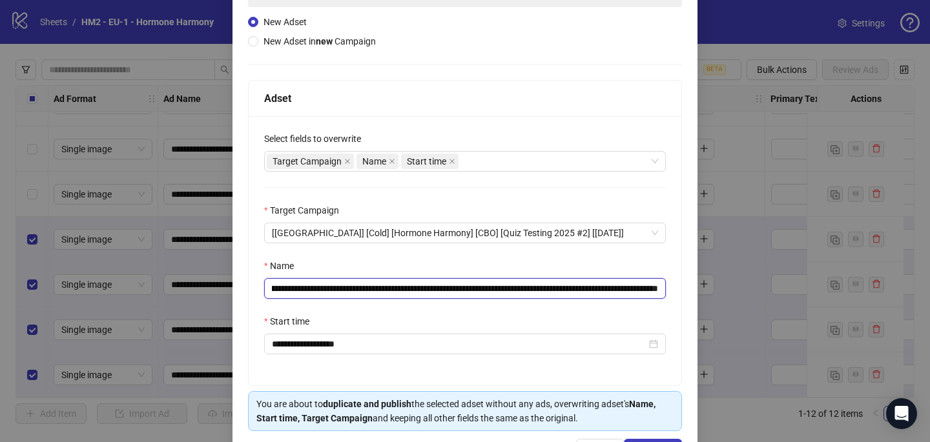
scroll to position [179, 0]
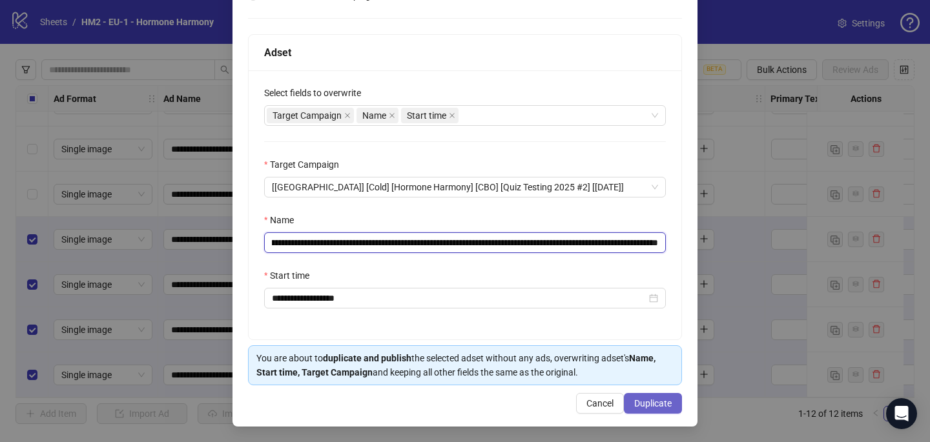
type input "**********"
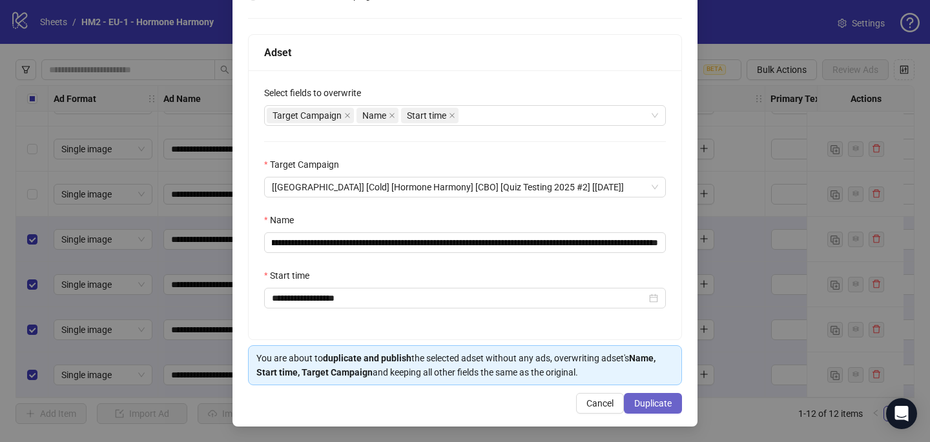
click at [643, 404] on span "Duplicate" at bounding box center [652, 403] width 37 height 10
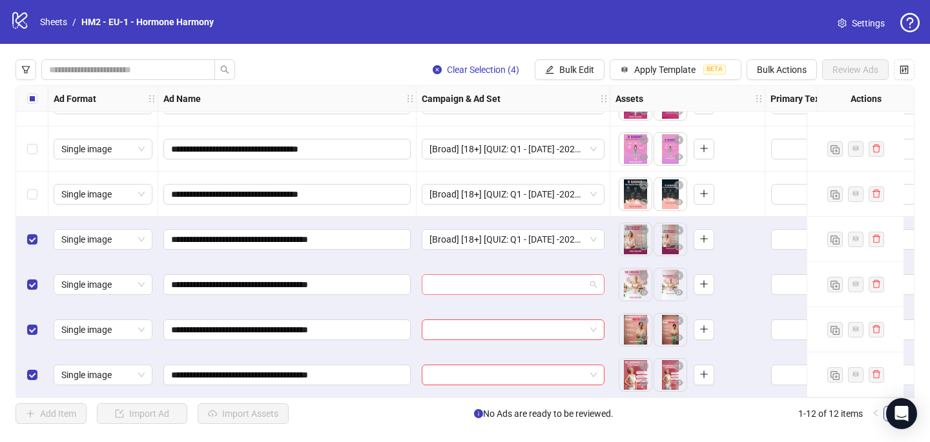
click at [540, 285] on input "search" at bounding box center [507, 284] width 156 height 19
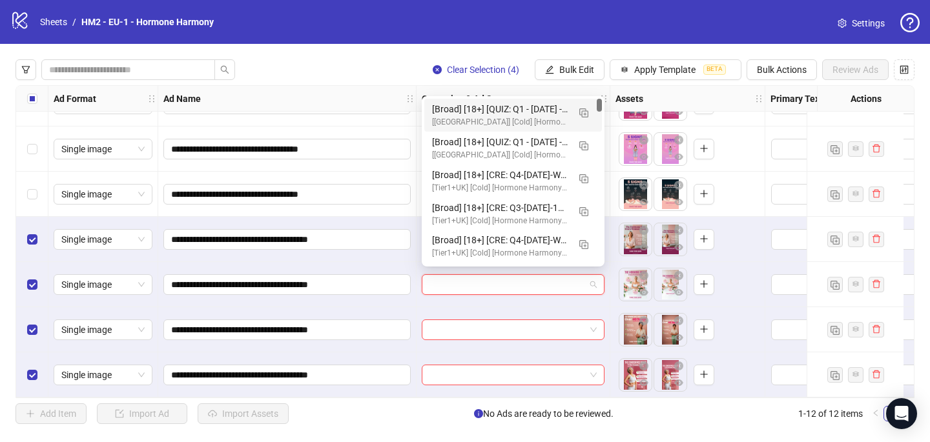
click at [538, 106] on div "[Broad] [18+] [QUIZ: Q1 - 03 MAR -2025 - hormonal Quiz 10Q -15%off] [CRE: Q3-09…" at bounding box center [500, 109] width 136 height 14
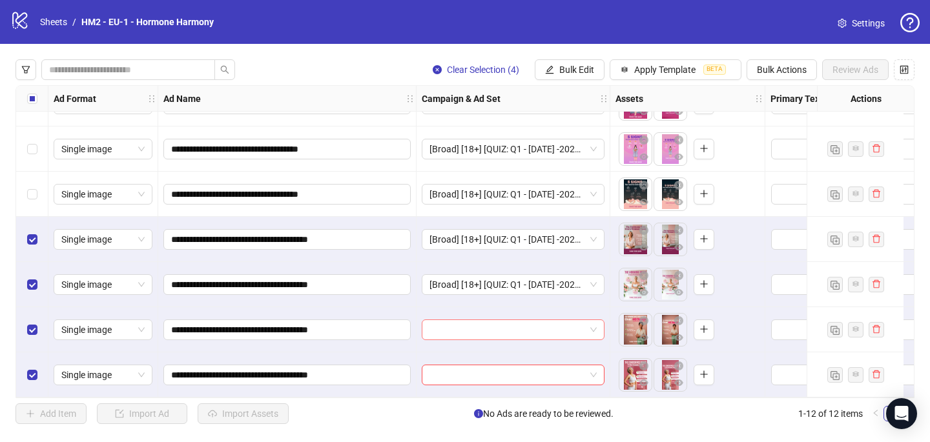
click at [454, 327] on input "search" at bounding box center [507, 329] width 156 height 19
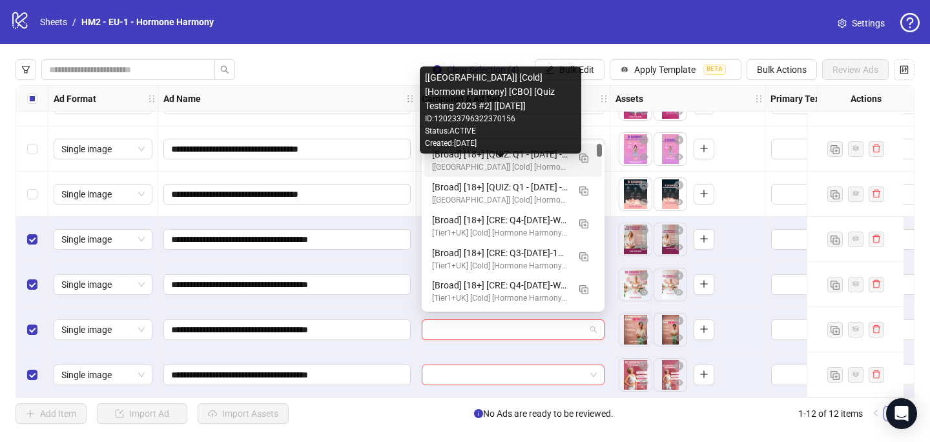
click at [514, 169] on div "[UK] [Cold] [Hormone Harmony] [CBO] [Quiz Testing 2025 #2] [8 Oct 2025]" at bounding box center [500, 167] width 136 height 12
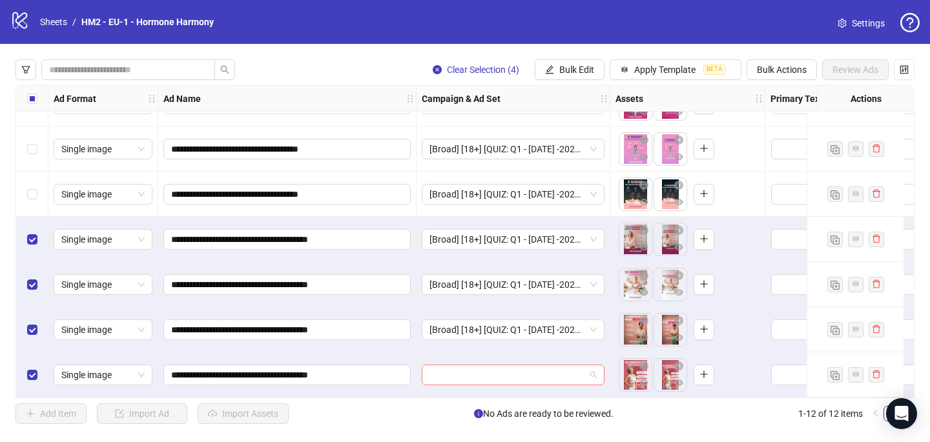
click at [457, 373] on input "search" at bounding box center [507, 374] width 156 height 19
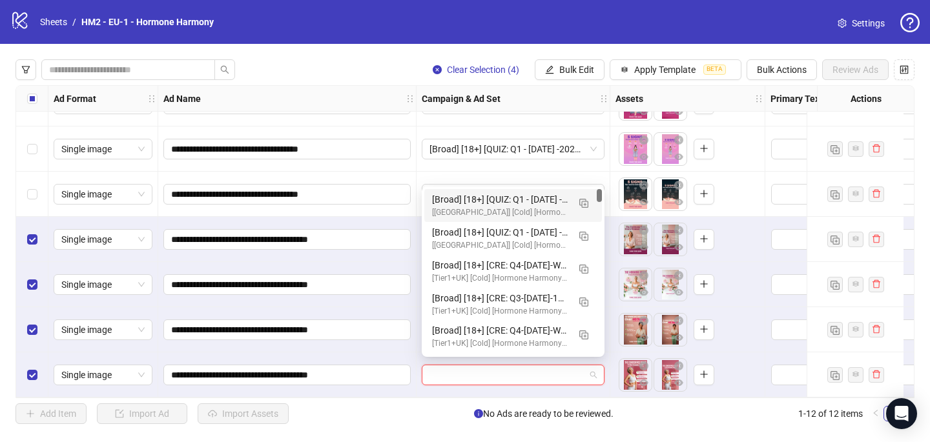
click at [531, 215] on div "[UK] [Cold] [Hormone Harmony] [CBO] [Quiz Testing 2025 #2] [8 Oct 2025]" at bounding box center [500, 213] width 136 height 12
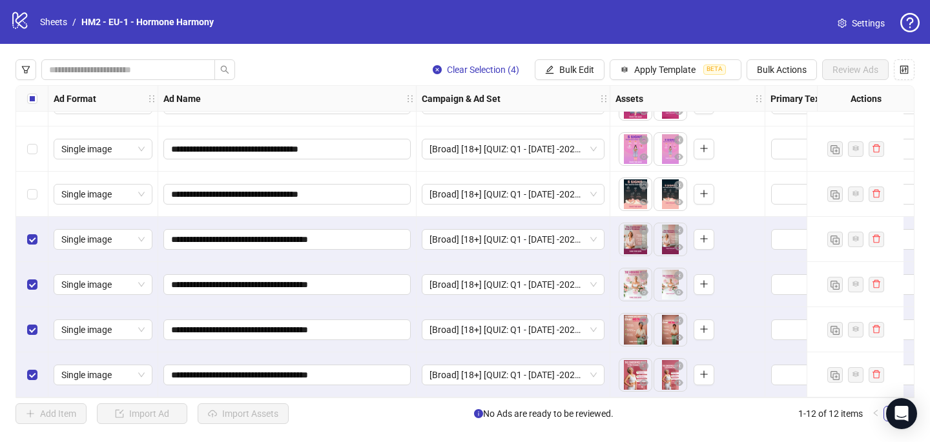
click at [37, 98] on div "Select all rows" at bounding box center [32, 99] width 32 height 26
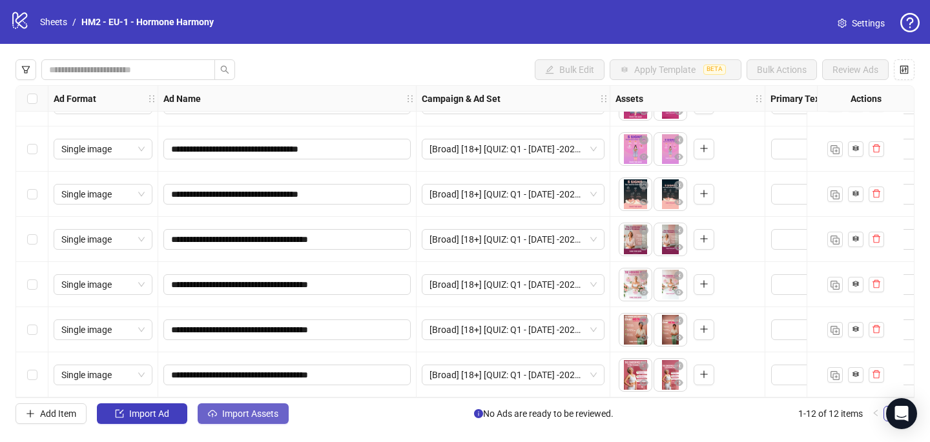
click at [257, 413] on span "Import Assets" at bounding box center [250, 414] width 56 height 10
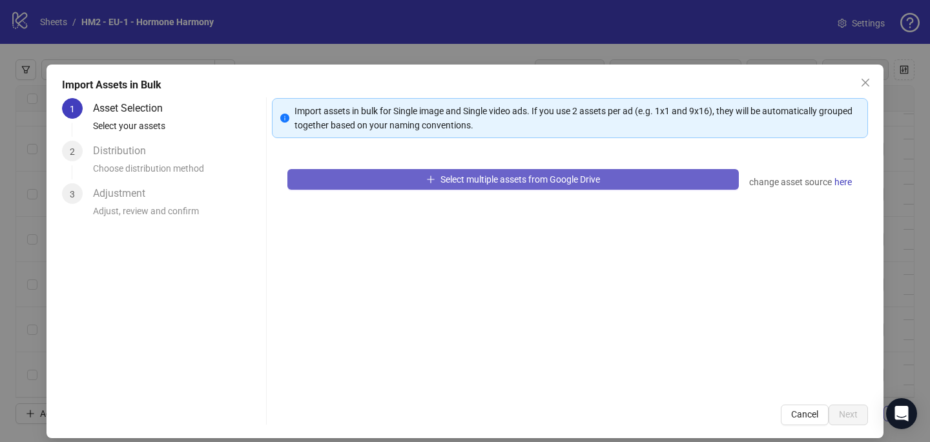
click at [491, 175] on span "Select multiple assets from Google Drive" at bounding box center [519, 179] width 159 height 10
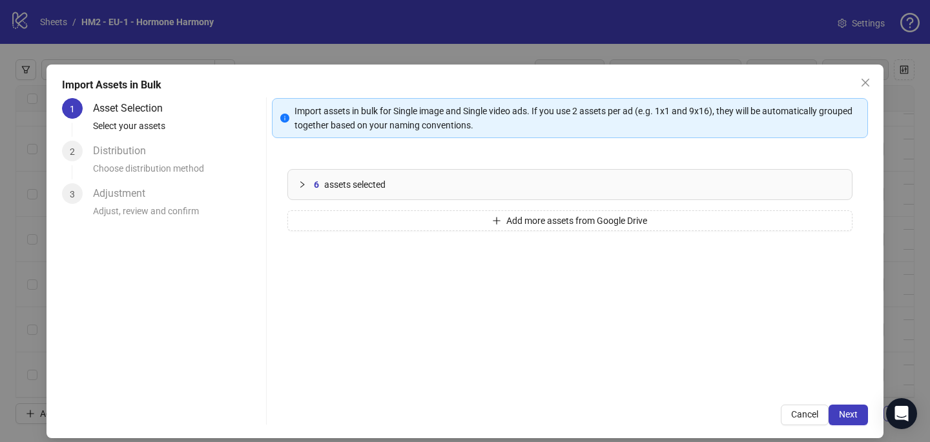
click at [869, 82] on icon "close" at bounding box center [865, 82] width 10 height 10
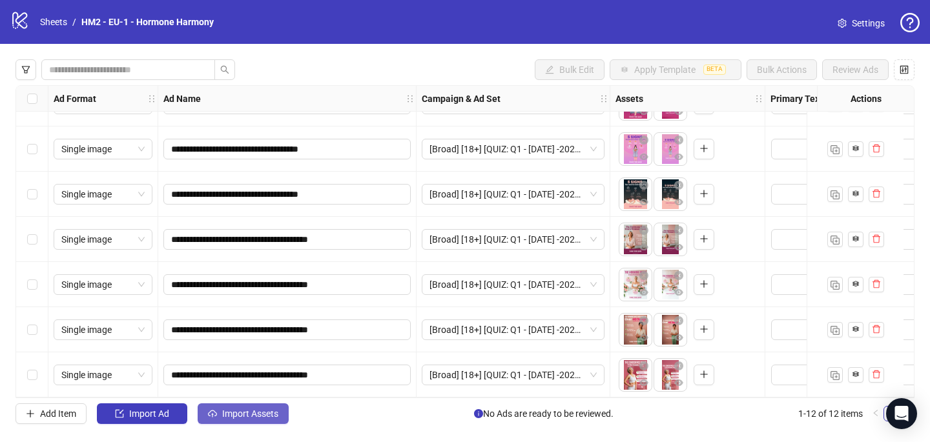
click at [247, 405] on button "Import Assets" at bounding box center [243, 414] width 91 height 21
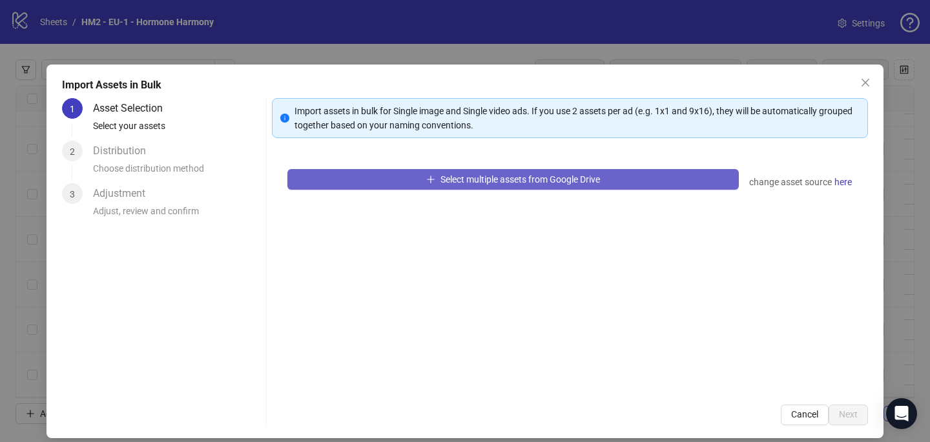
click at [388, 185] on button "Select multiple assets from Google Drive" at bounding box center [512, 179] width 451 height 21
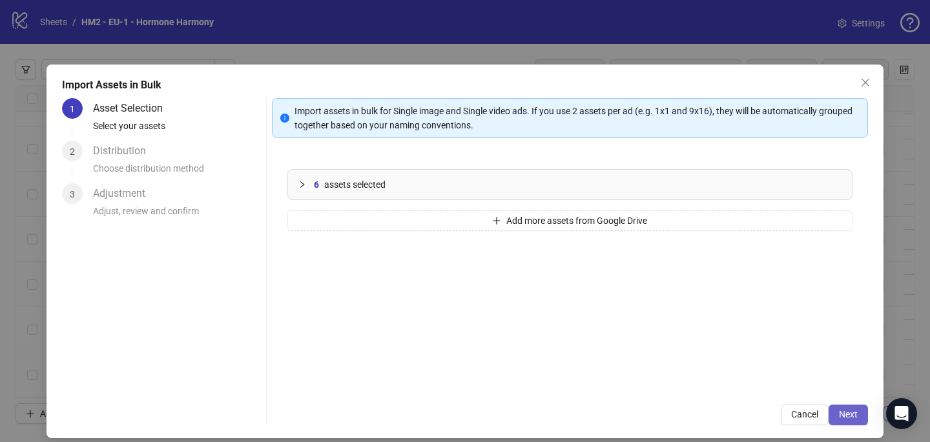
click at [841, 413] on span "Next" at bounding box center [848, 414] width 19 height 10
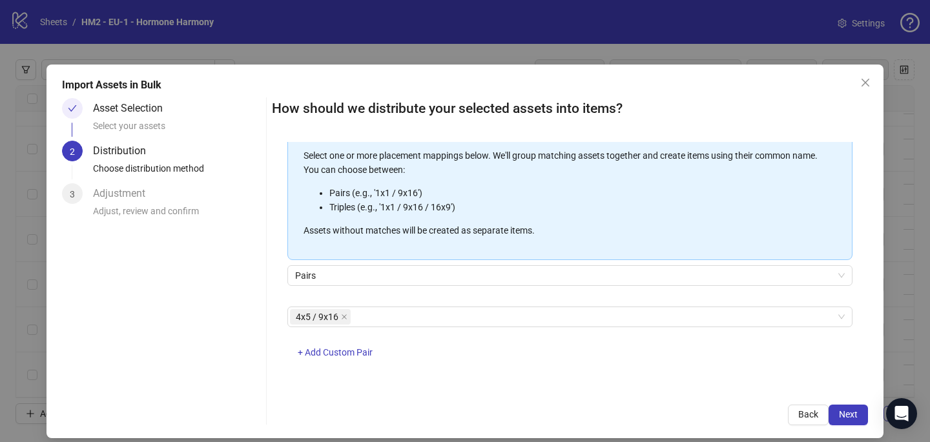
scroll to position [11, 0]
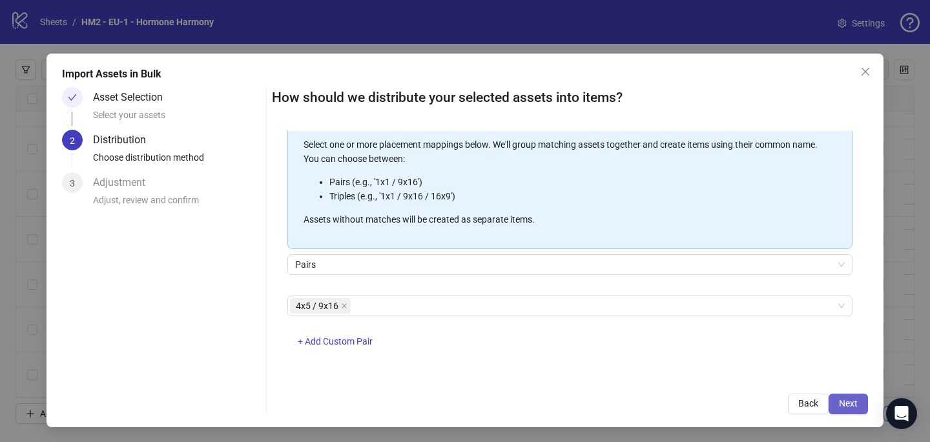
click at [844, 399] on span "Next" at bounding box center [848, 403] width 19 height 10
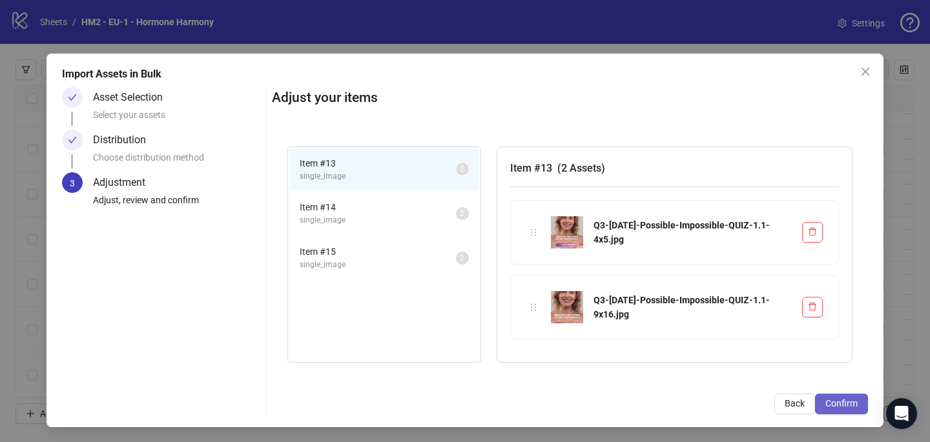
click at [858, 403] on button "Confirm" at bounding box center [841, 404] width 53 height 21
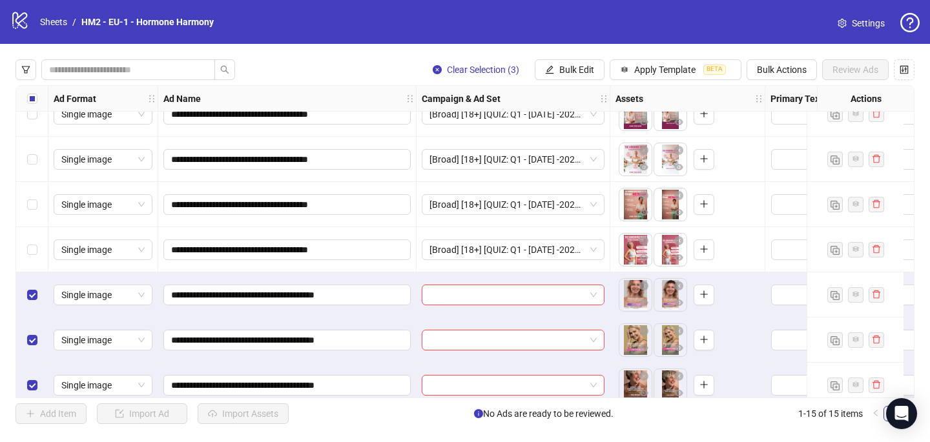
scroll to position [0, 0]
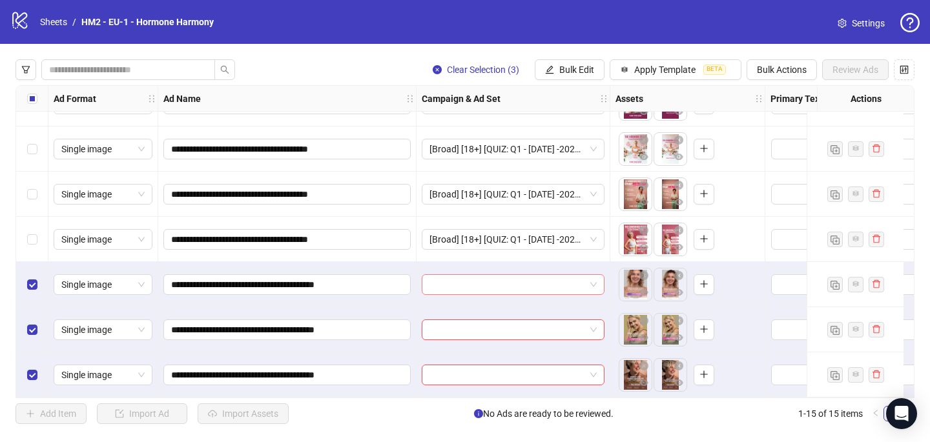
click at [436, 280] on input "search" at bounding box center [507, 284] width 156 height 19
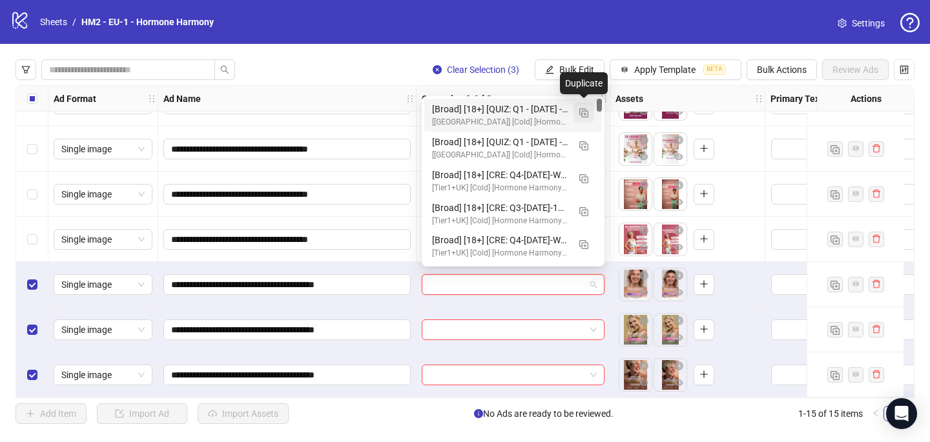
click at [581, 111] on img "button" at bounding box center [583, 112] width 9 height 9
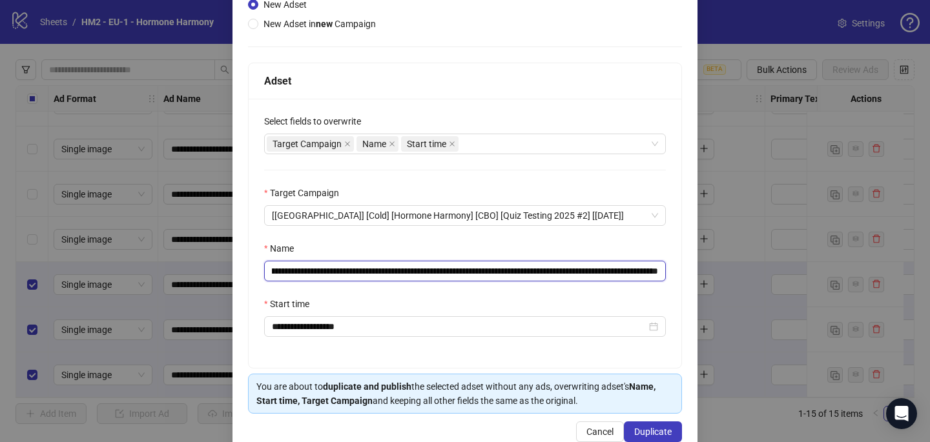
scroll to position [0, 125]
drag, startPoint x: 573, startPoint y: 271, endPoint x: 617, endPoint y: 278, distance: 43.7
click at [617, 278] on input "**********" at bounding box center [465, 271] width 402 height 21
paste input "**"
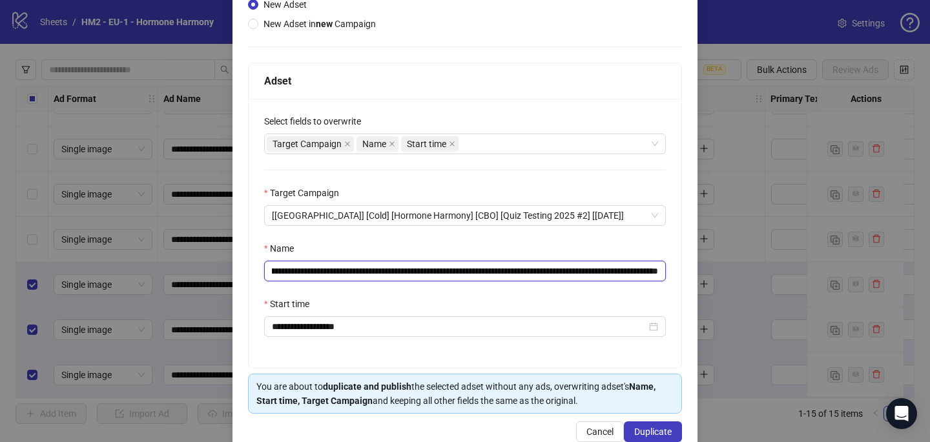
drag, startPoint x: 630, startPoint y: 273, endPoint x: 688, endPoint y: 270, distance: 58.2
click at [682, 273] on div "**********" at bounding box center [464, 184] width 465 height 541
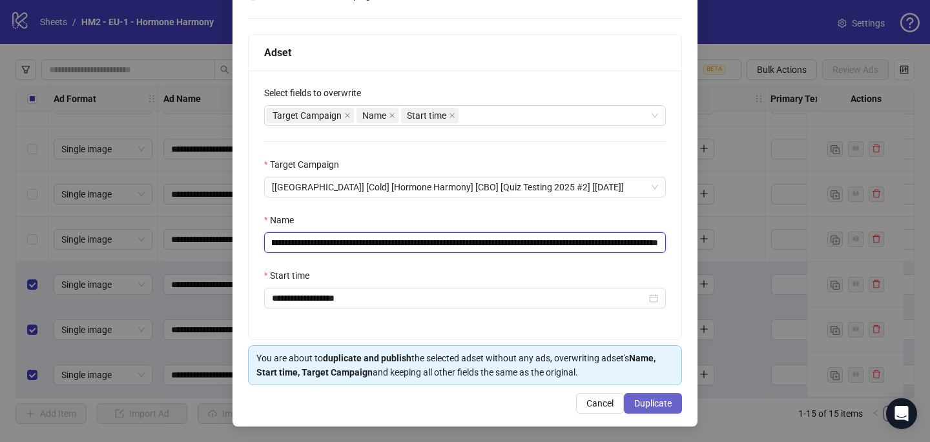
type input "**********"
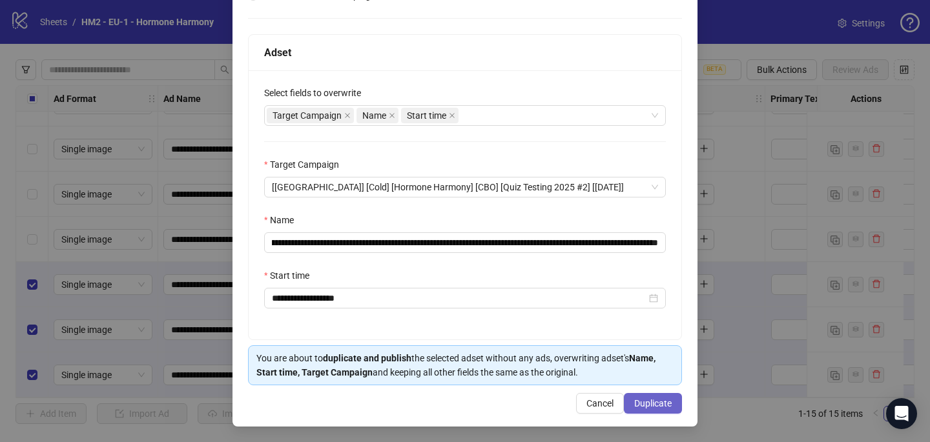
click at [640, 404] on span "Duplicate" at bounding box center [652, 403] width 37 height 10
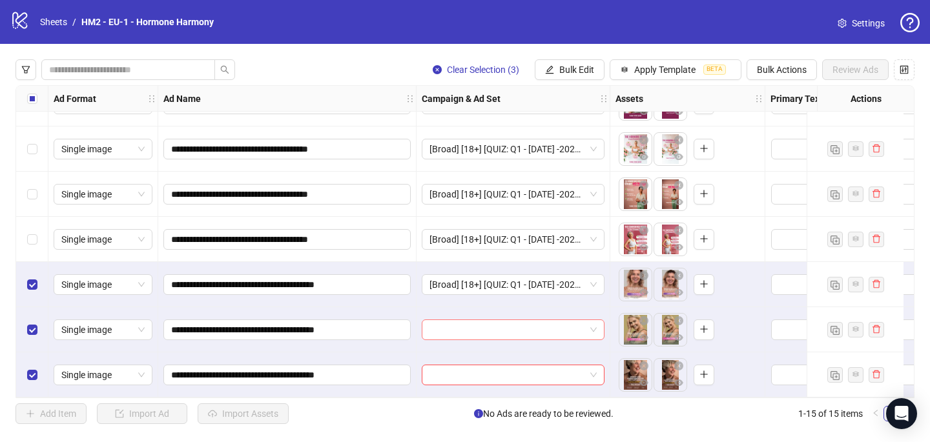
click at [443, 333] on input "search" at bounding box center [507, 329] width 156 height 19
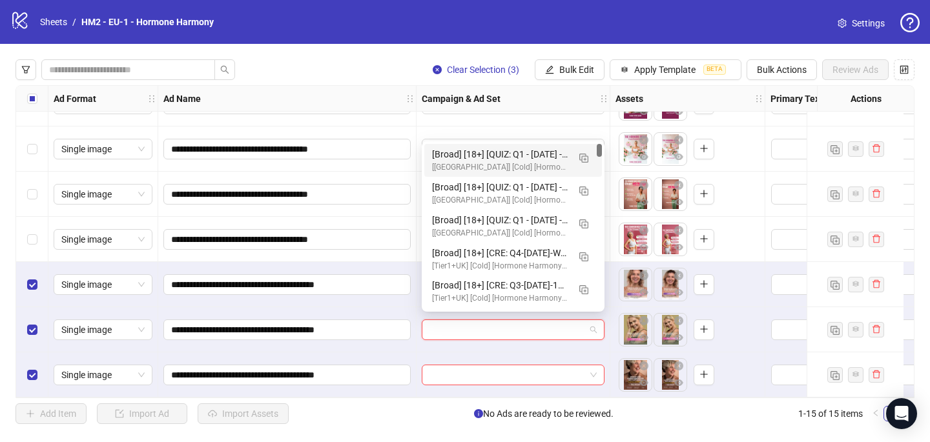
click at [498, 156] on div "[Broad] [18+] [QUIZ: Q1 - 03 MAR -2025 - hormonal Quiz 10Q -15%off] [CRE: Q3-09…" at bounding box center [500, 154] width 136 height 14
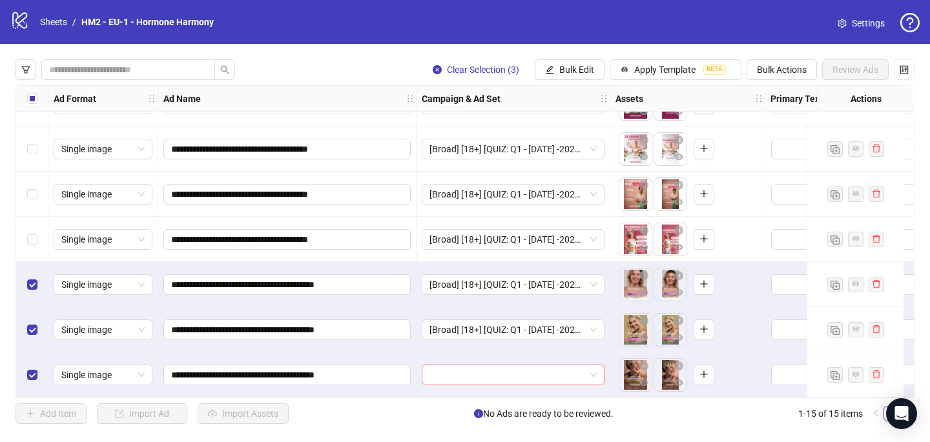
click at [441, 366] on input "search" at bounding box center [507, 374] width 156 height 19
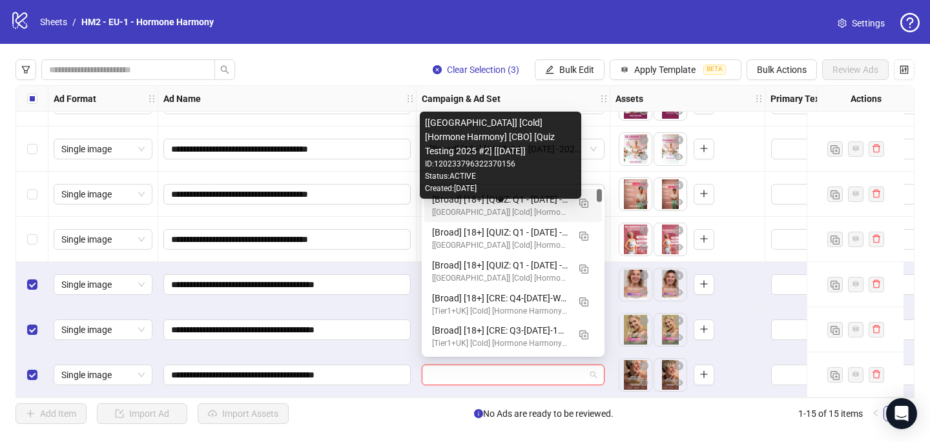
click at [480, 212] on div "[UK] [Cold] [Hormone Harmony] [CBO] [Quiz Testing 2025 #2] [8 Oct 2025]" at bounding box center [500, 213] width 136 height 12
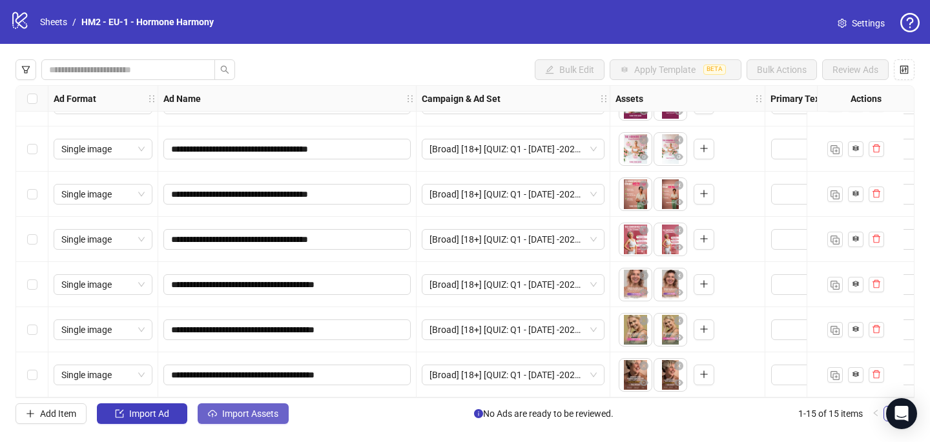
click at [268, 422] on button "Import Assets" at bounding box center [243, 414] width 91 height 21
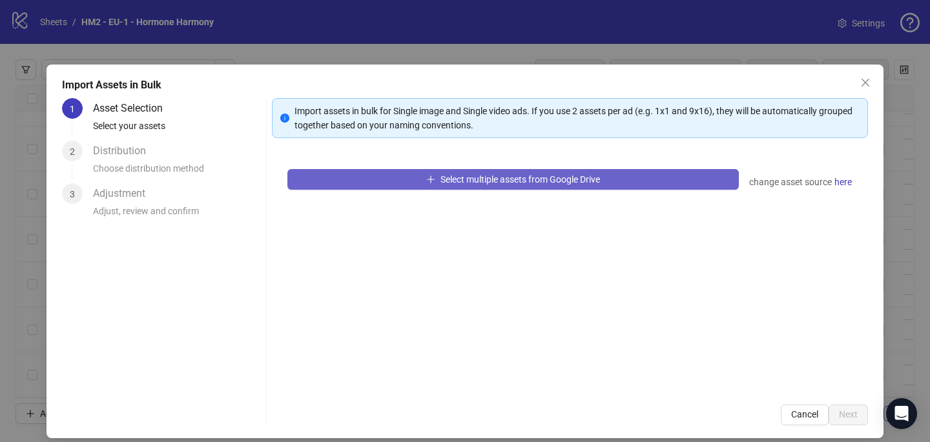
click at [531, 178] on span "Select multiple assets from Google Drive" at bounding box center [519, 179] width 159 height 10
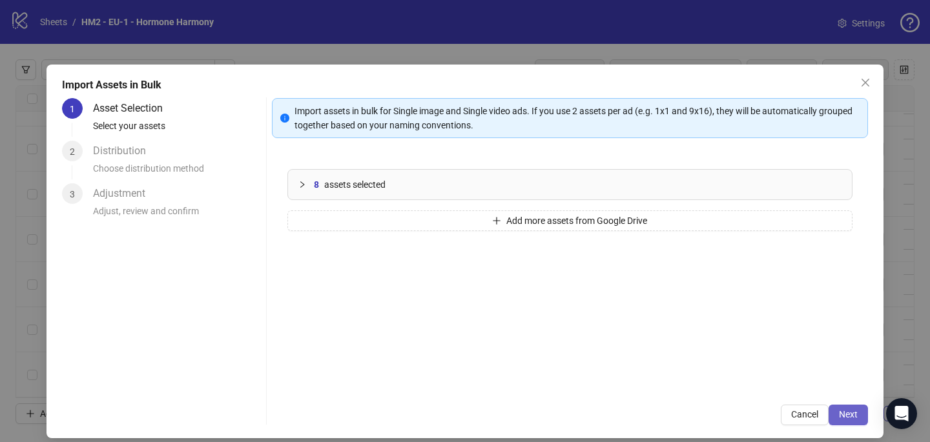
click at [864, 413] on button "Next" at bounding box center [847, 415] width 39 height 21
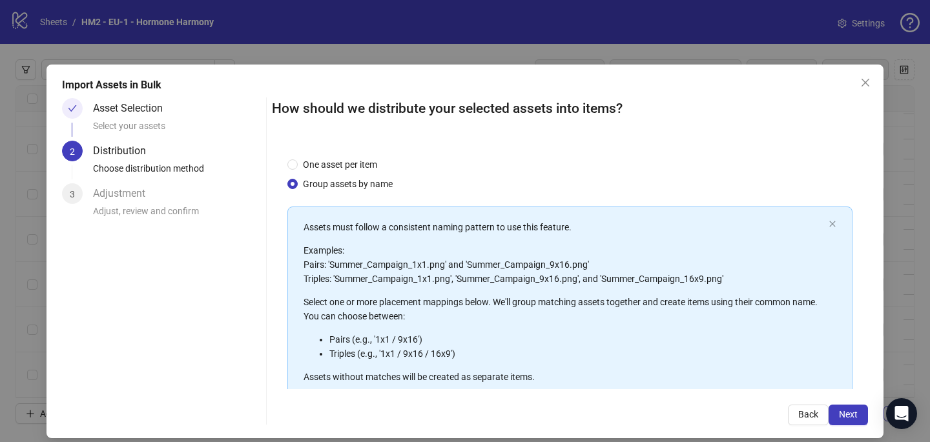
scroll to position [147, 0]
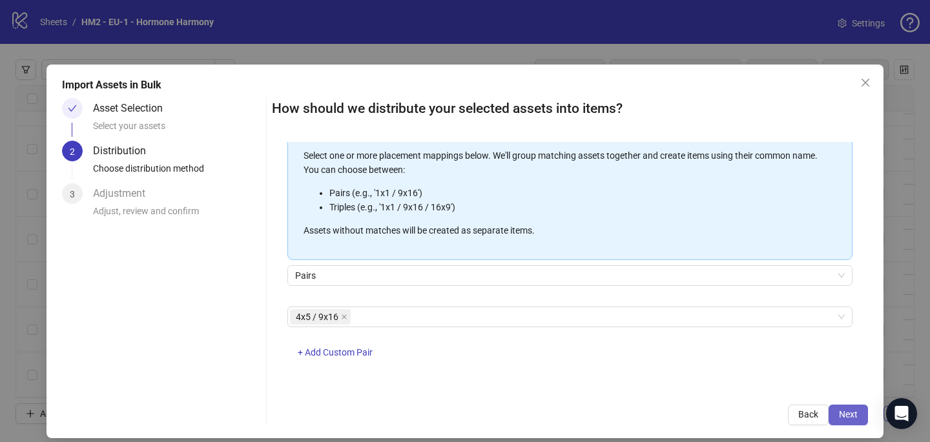
click at [845, 418] on span "Next" at bounding box center [848, 414] width 19 height 10
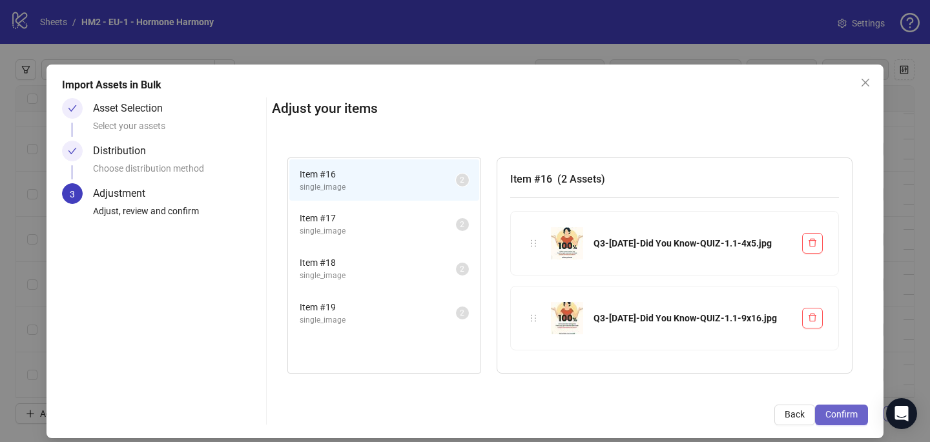
click at [845, 418] on span "Confirm" at bounding box center [841, 414] width 32 height 10
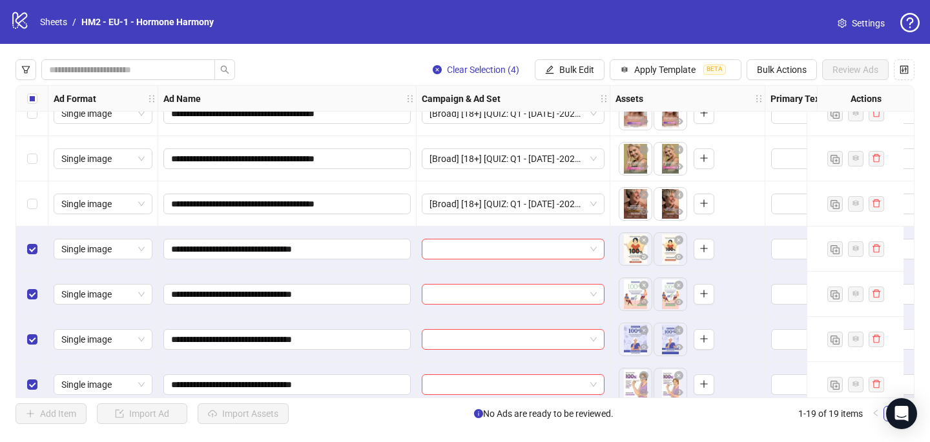
scroll to position [578, 0]
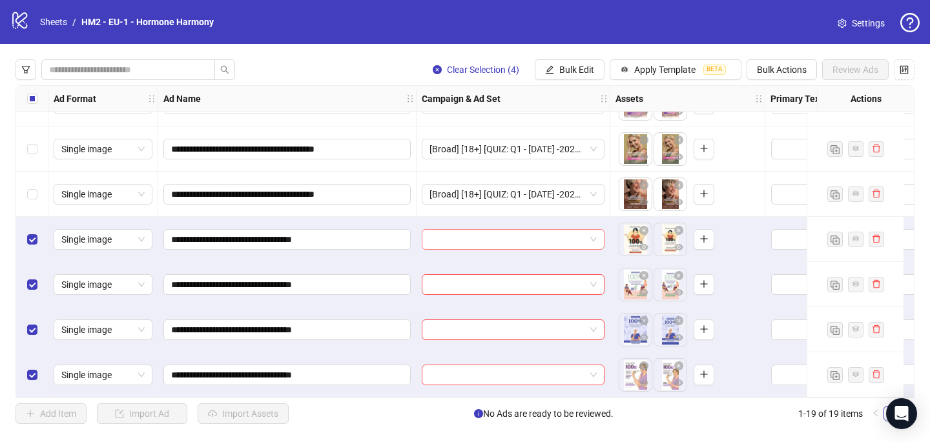
click at [439, 232] on input "search" at bounding box center [507, 239] width 156 height 19
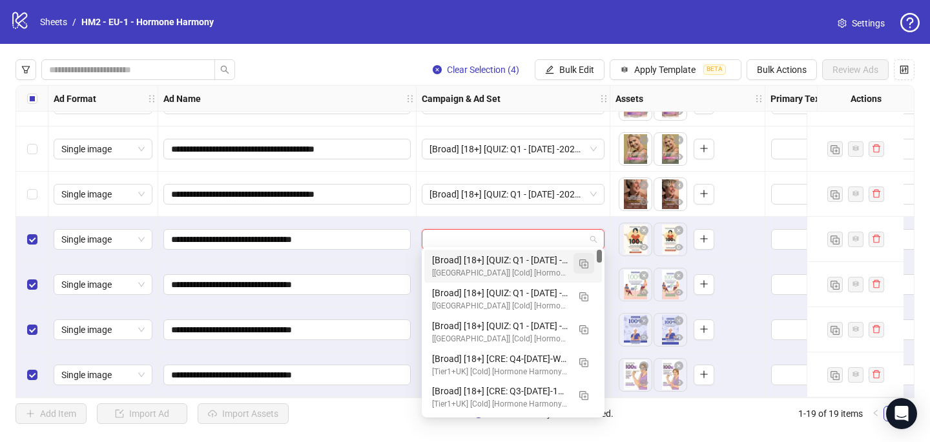
click at [588, 258] on span "button" at bounding box center [583, 263] width 9 height 10
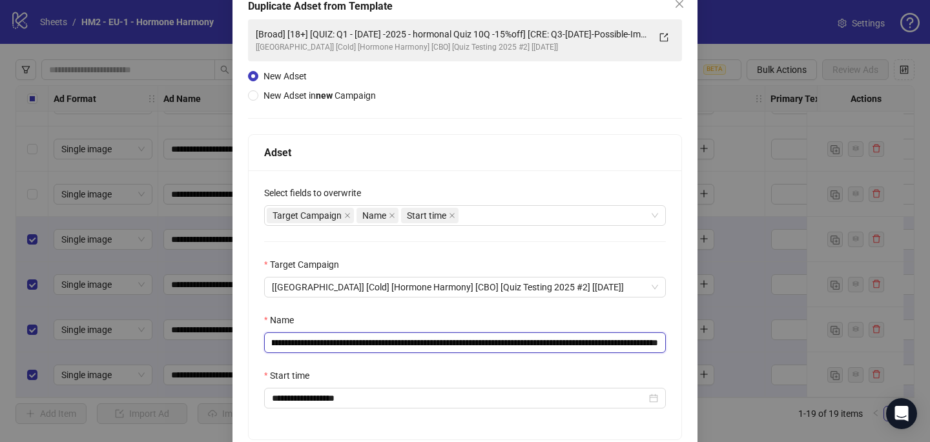
scroll to position [0, 167]
click at [575, 342] on input "**********" at bounding box center [465, 343] width 402 height 21
paste input "text"
drag, startPoint x: 632, startPoint y: 344, endPoint x: 659, endPoint y: 344, distance: 27.1
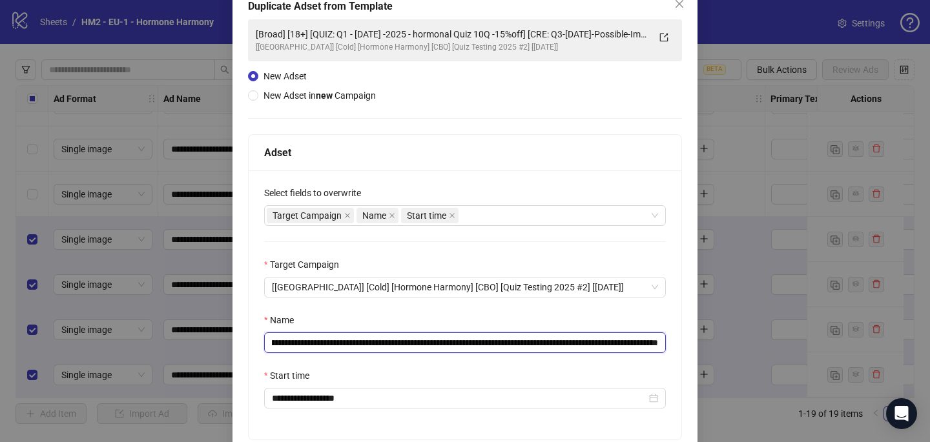
click at [659, 344] on input "**********" at bounding box center [465, 343] width 402 height 21
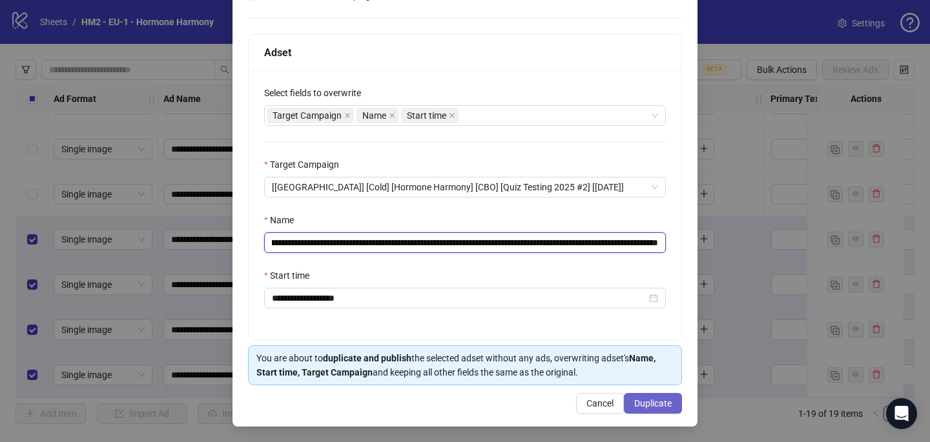
type input "**********"
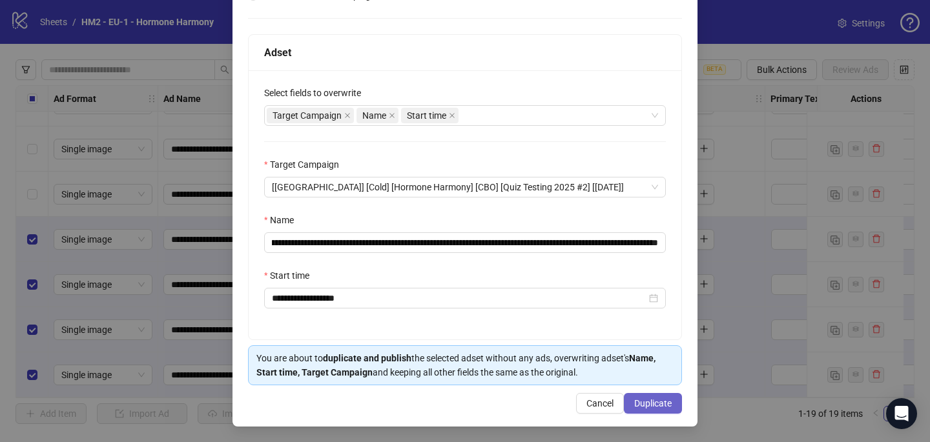
click at [645, 411] on button "Duplicate" at bounding box center [653, 403] width 58 height 21
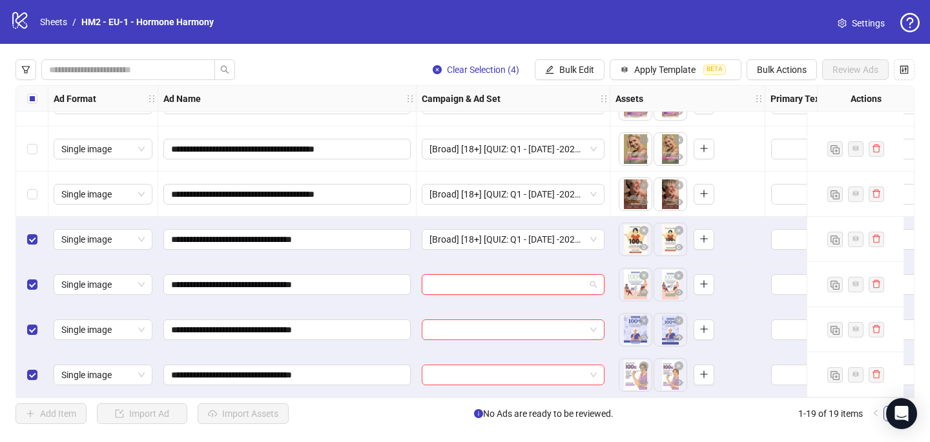
click at [444, 276] on input "search" at bounding box center [507, 284] width 156 height 19
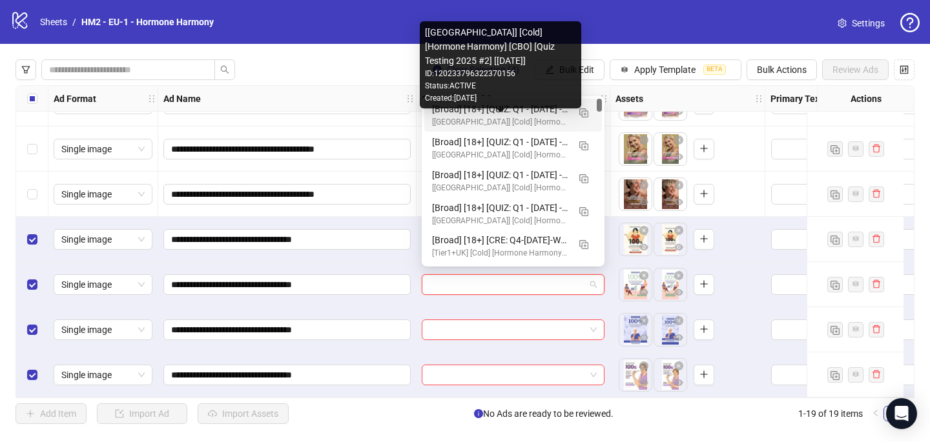
click at [473, 113] on div "[Broad] [18+] [QUIZ: Q1 - 03 MAR -2025 - hormonal Quiz 10Q -15%off] [CRE: Q3-09…" at bounding box center [500, 109] width 136 height 14
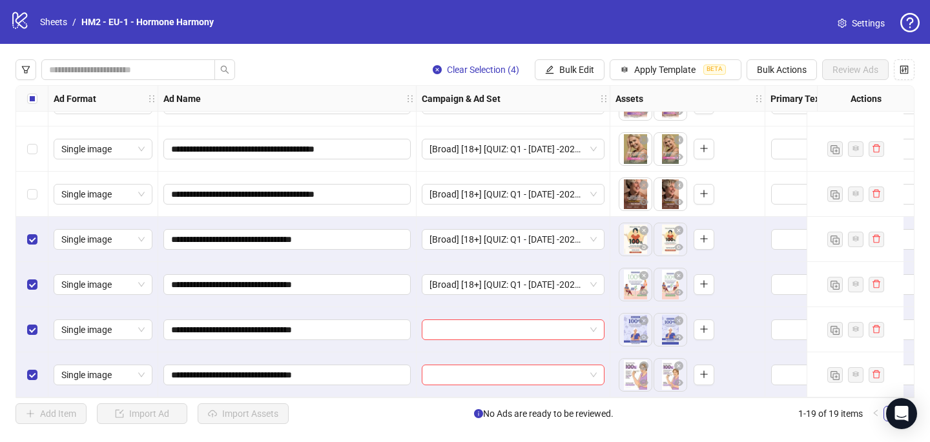
click at [446, 335] on div at bounding box center [513, 329] width 194 height 45
click at [452, 321] on input "search" at bounding box center [507, 329] width 156 height 19
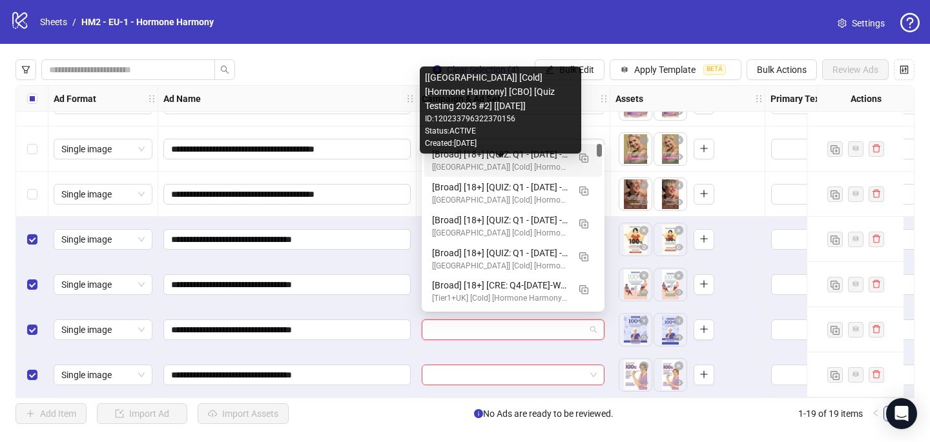
click at [545, 160] on div "[Broad] [18+] [QUIZ: Q1 - 03 MAR -2025 - hormonal Quiz 10Q -15%off] [CRE: Q3-09…" at bounding box center [500, 154] width 136 height 14
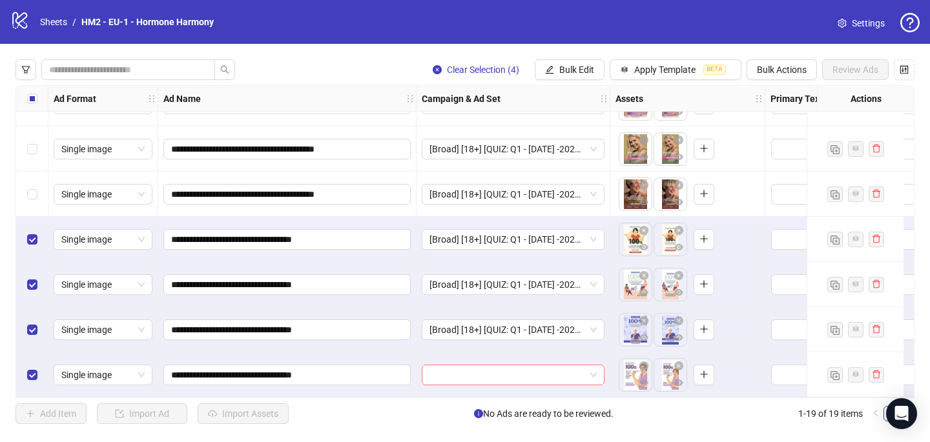
click at [424, 369] on div at bounding box center [513, 375] width 183 height 21
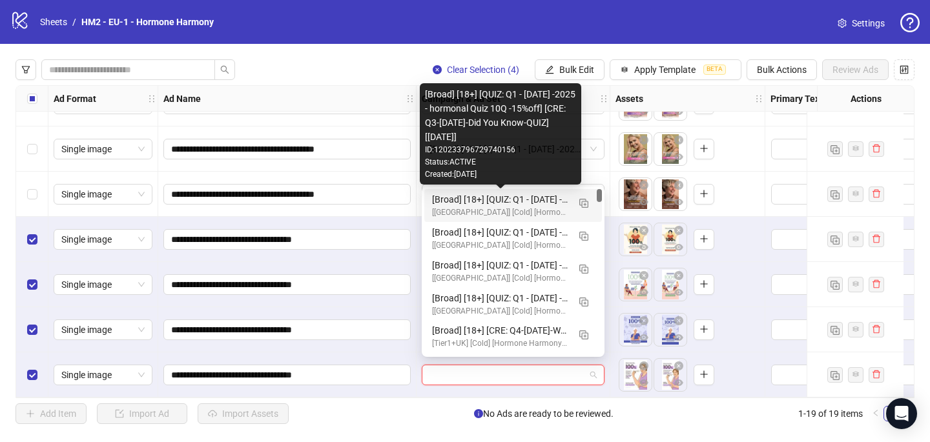
click at [544, 203] on div "[Broad] [18+] [QUIZ: Q1 - 03 MAR -2025 - hormonal Quiz 10Q -15%off] [CRE: Q3-09…" at bounding box center [500, 199] width 136 height 14
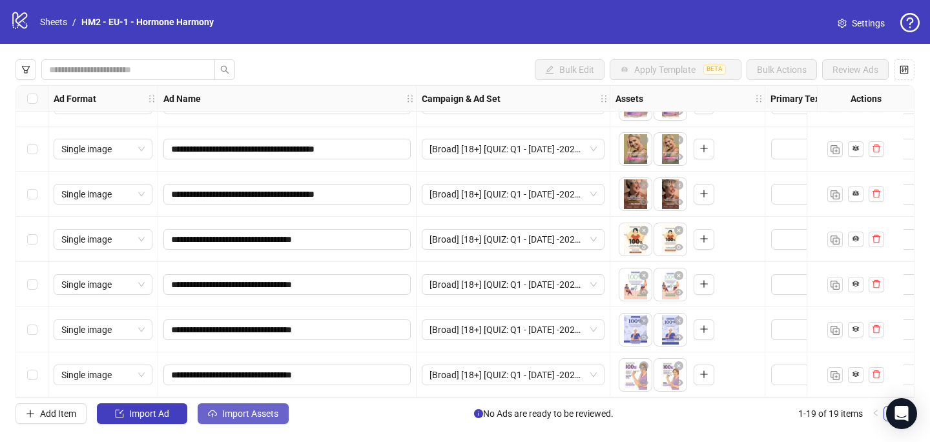
click at [241, 415] on span "Import Assets" at bounding box center [250, 414] width 56 height 10
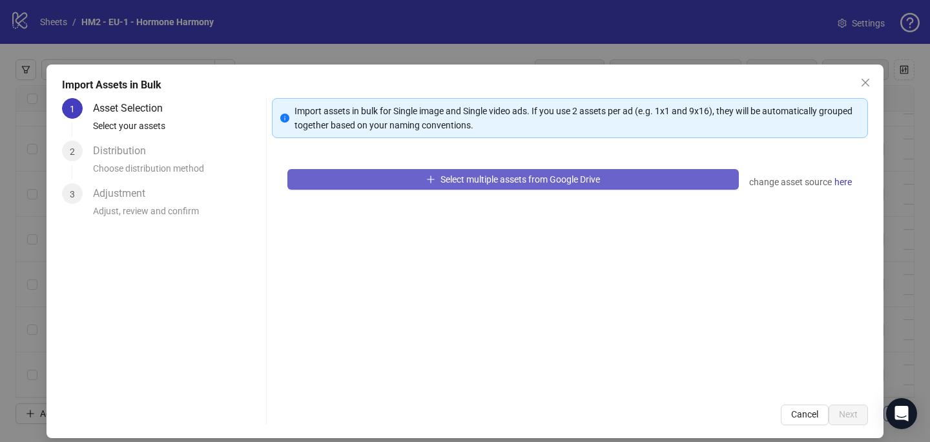
click at [400, 178] on button "Select multiple assets from Google Drive" at bounding box center [512, 179] width 451 height 21
